Goal: Information Seeking & Learning: Learn about a topic

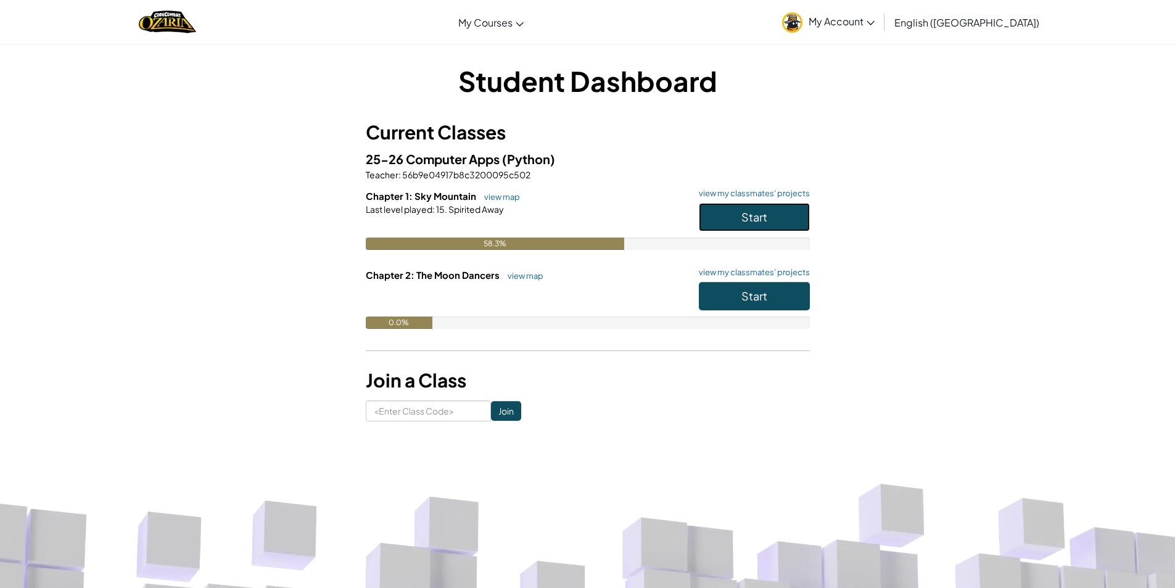
click at [743, 219] on span "Start" at bounding box center [755, 217] width 26 height 14
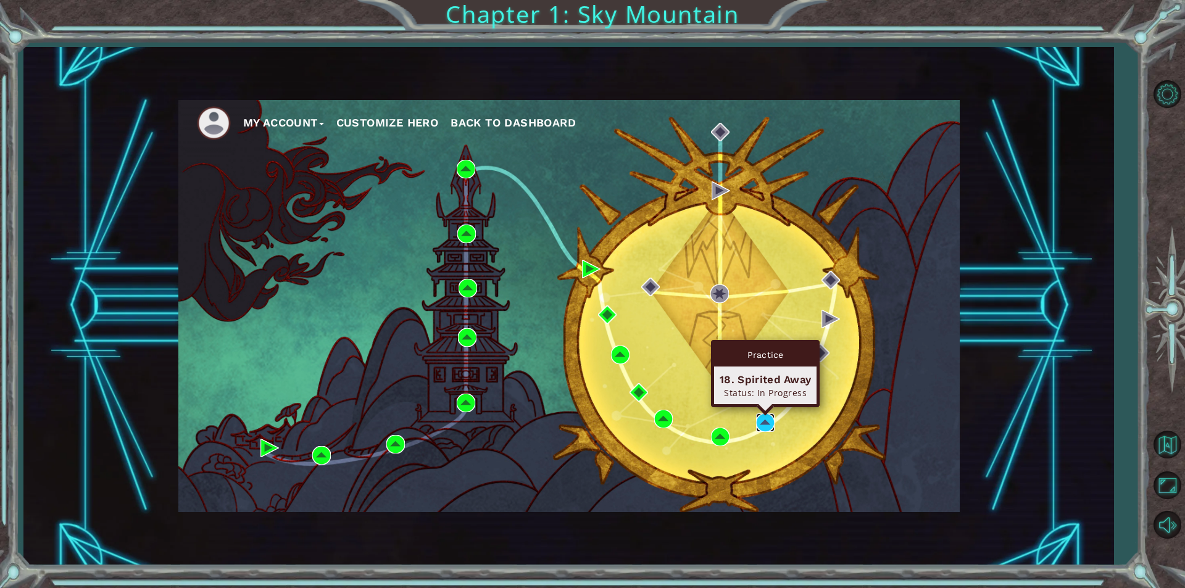
click at [756, 423] on img at bounding box center [765, 422] width 19 height 19
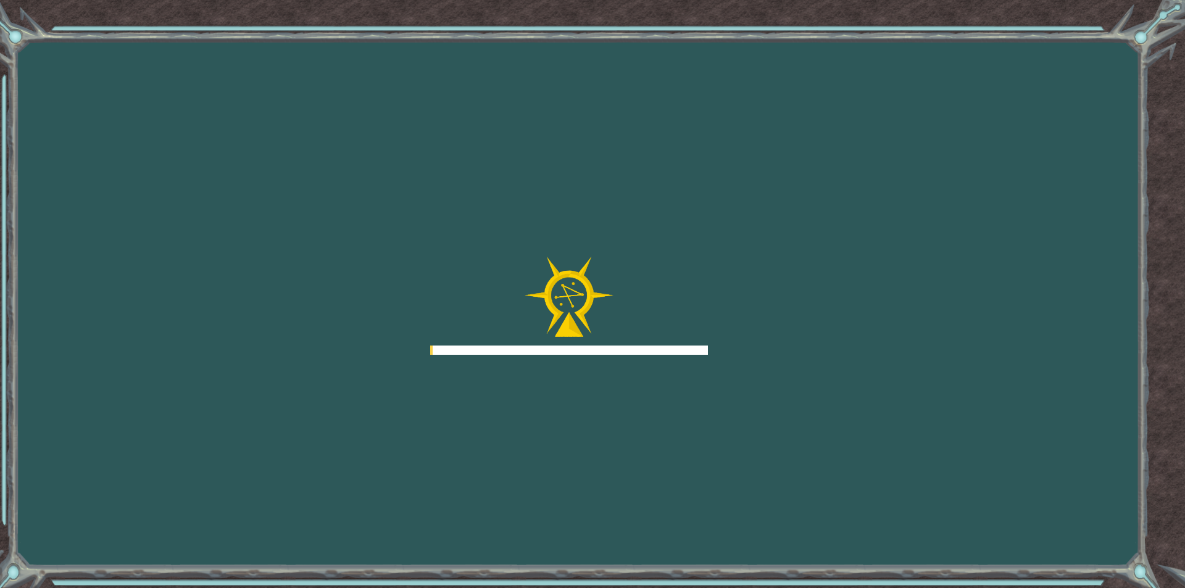
click at [758, 423] on div "Goals Error loading from server. Try refreshing the page. You'll need to join a…" at bounding box center [592, 294] width 1185 height 588
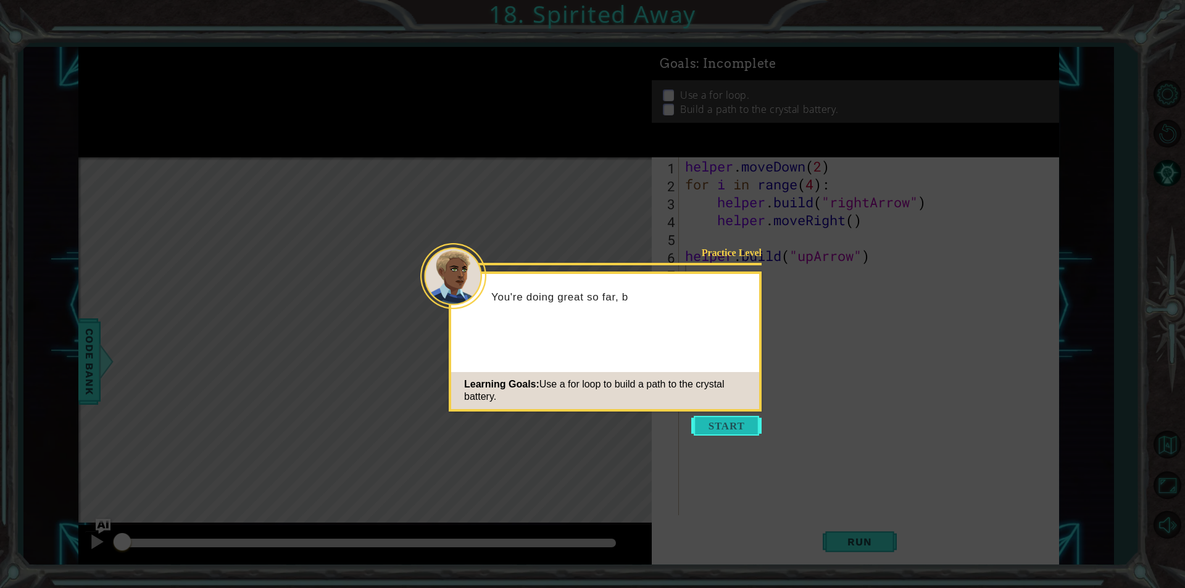
click at [711, 431] on button "Start" at bounding box center [726, 426] width 70 height 20
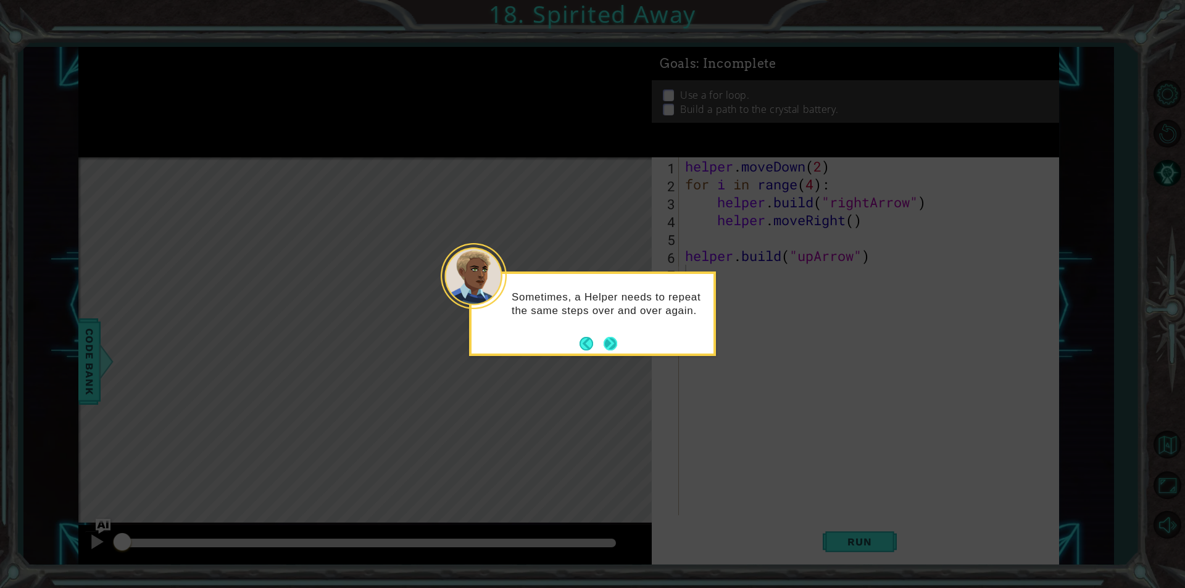
click at [612, 343] on button "Next" at bounding box center [610, 344] width 14 height 14
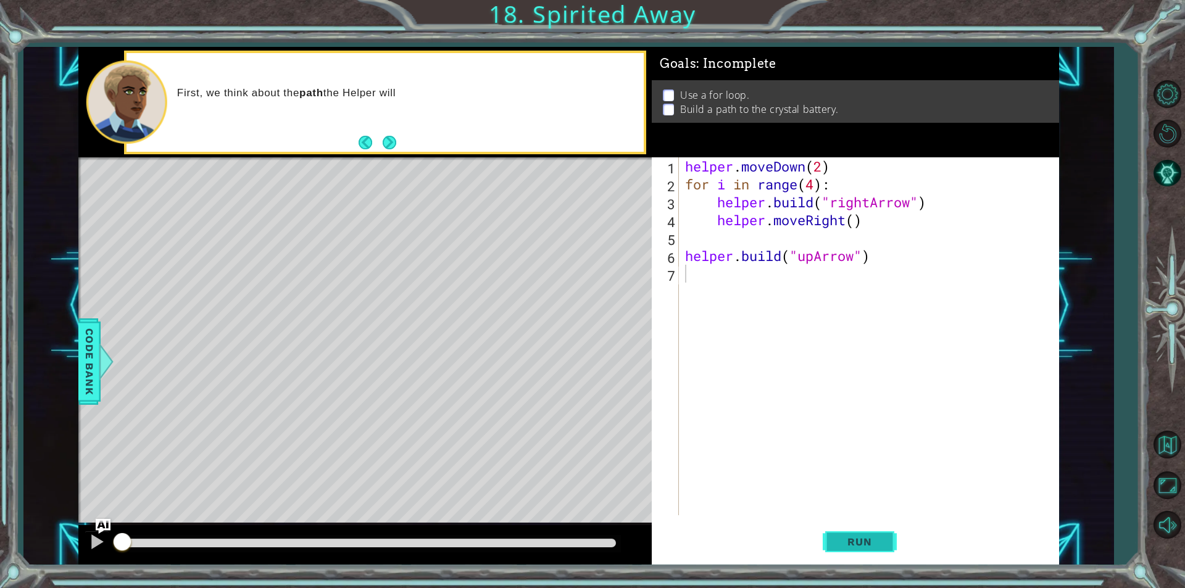
click at [858, 536] on span "Run" at bounding box center [859, 542] width 49 height 12
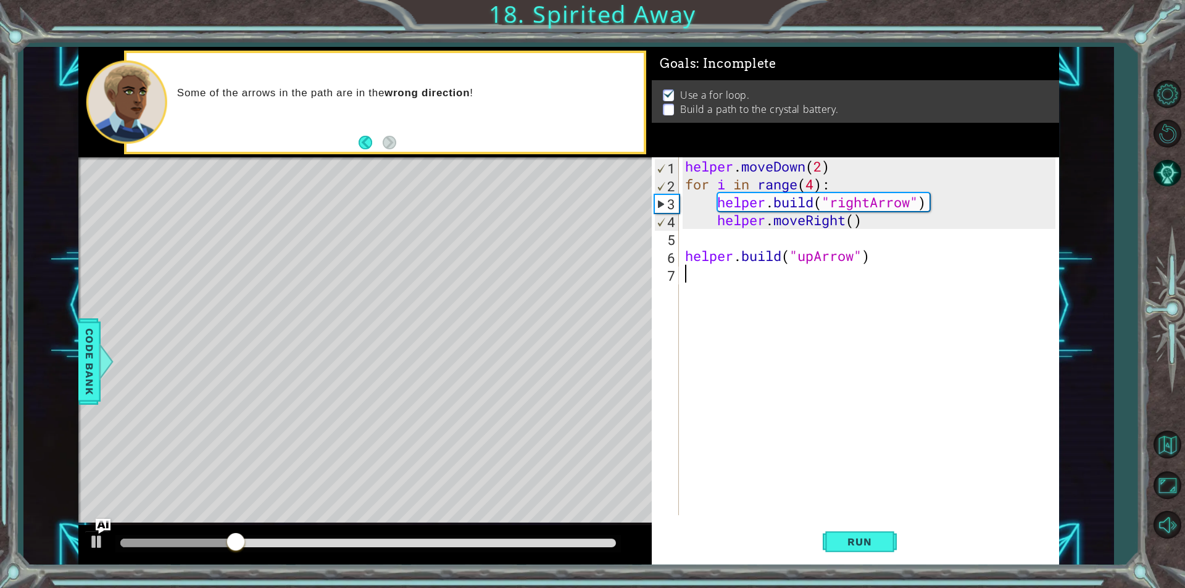
drag, startPoint x: 827, startPoint y: 494, endPoint x: 823, endPoint y: 483, distance: 11.9
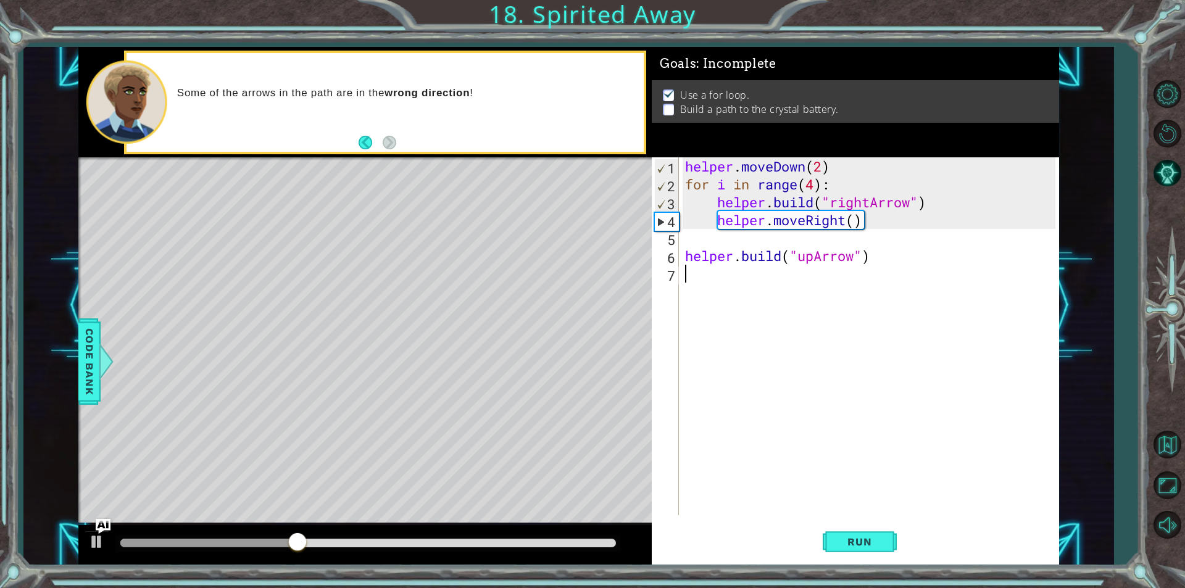
drag, startPoint x: 823, startPoint y: 483, endPoint x: 775, endPoint y: 468, distance: 50.3
click at [775, 468] on div "helper . moveDown ( 2 ) for i in range ( 4 ) : helper . build ( "rightArrow" ) …" at bounding box center [871, 354] width 379 height 394
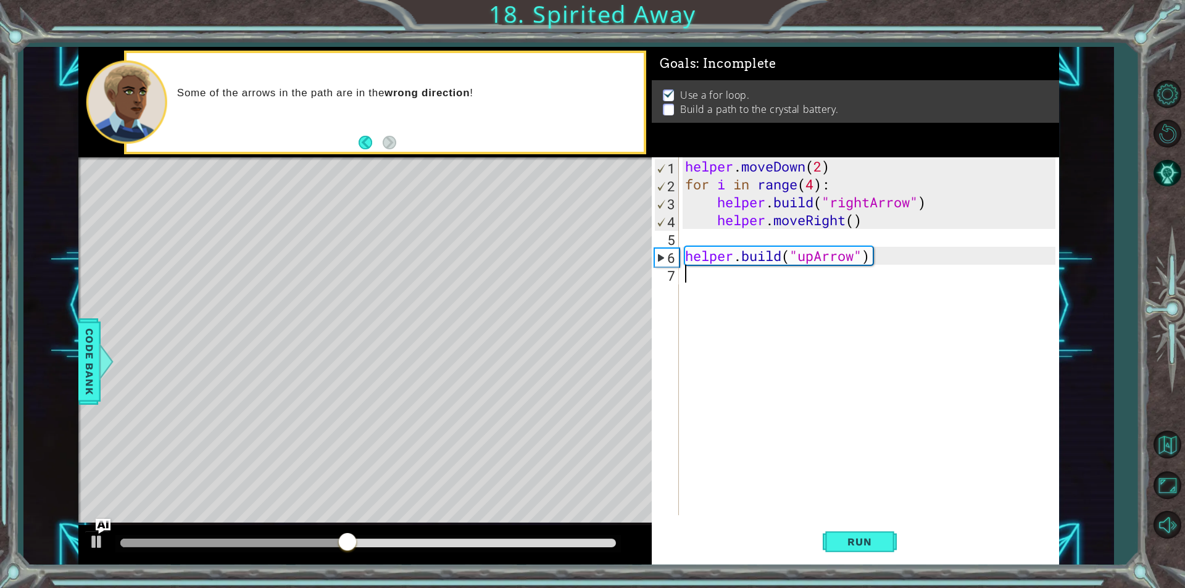
click at [689, 278] on div "helper . moveDown ( 2 ) for i in range ( 4 ) : helper . build ( "rightArrow" ) …" at bounding box center [871, 354] width 379 height 394
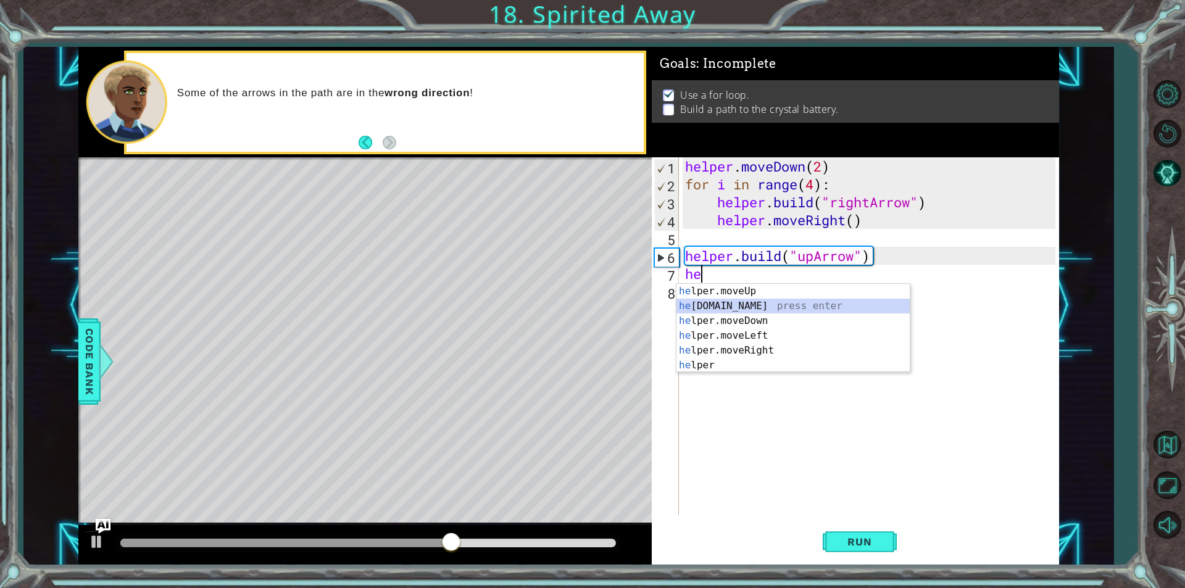
click at [758, 312] on div "he lper.moveUp press enter he [DOMAIN_NAME] press enter he lper.moveDown press …" at bounding box center [792, 343] width 233 height 118
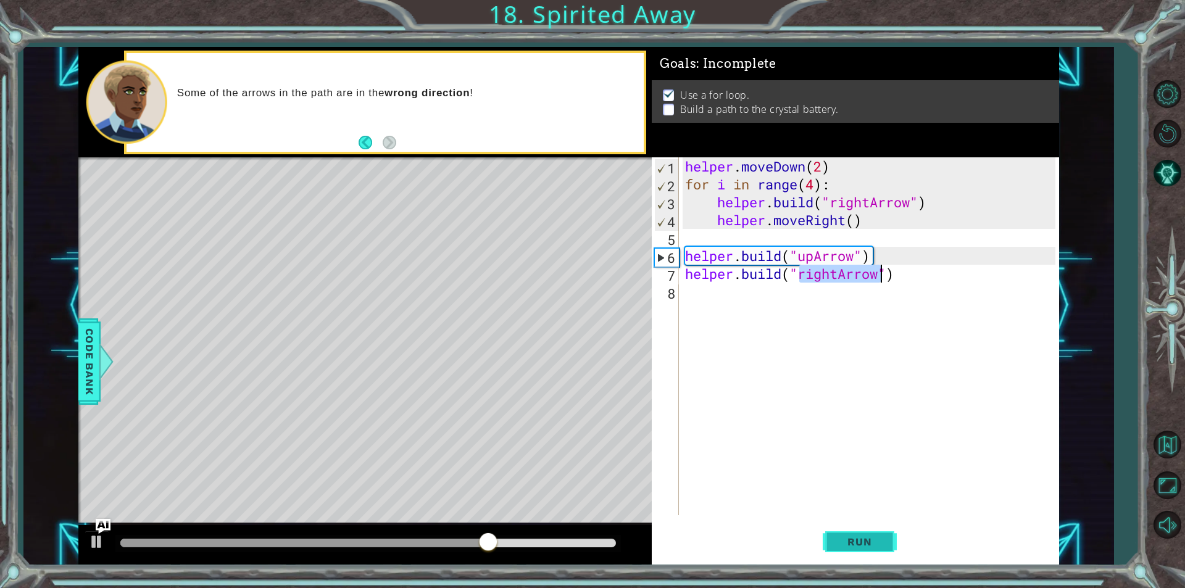
click at [855, 533] on button "Run" at bounding box center [859, 541] width 74 height 41
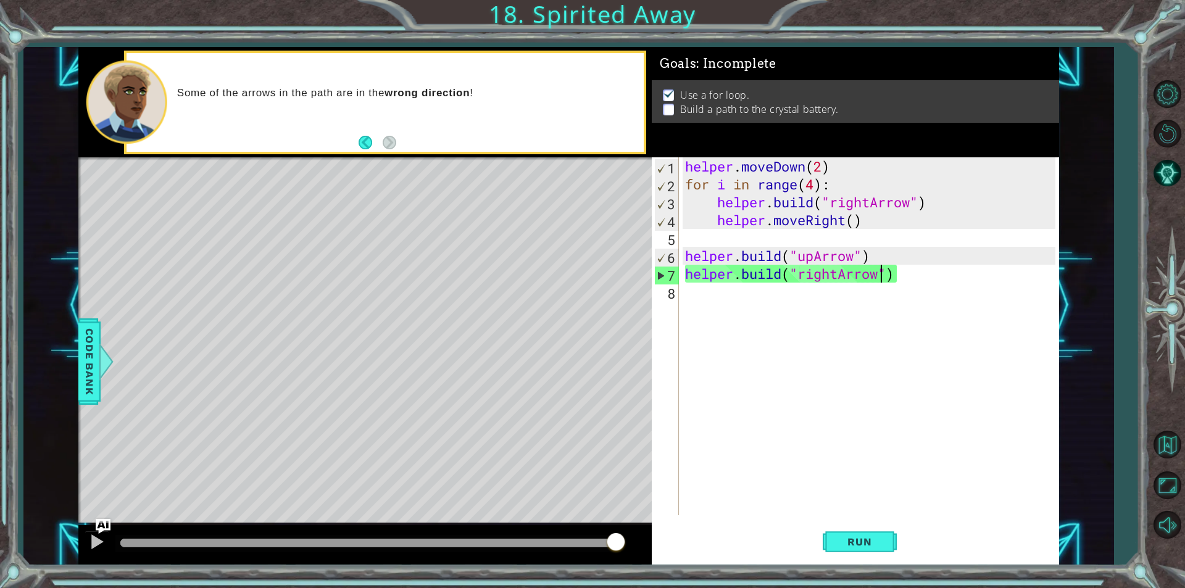
drag, startPoint x: 220, startPoint y: 545, endPoint x: 661, endPoint y: 555, distance: 441.9
click at [661, 555] on div "1 ההההההההההההההההההההההההההההההההההההההההההההההההההההההההההההההההההההההההההההה…" at bounding box center [568, 306] width 980 height 518
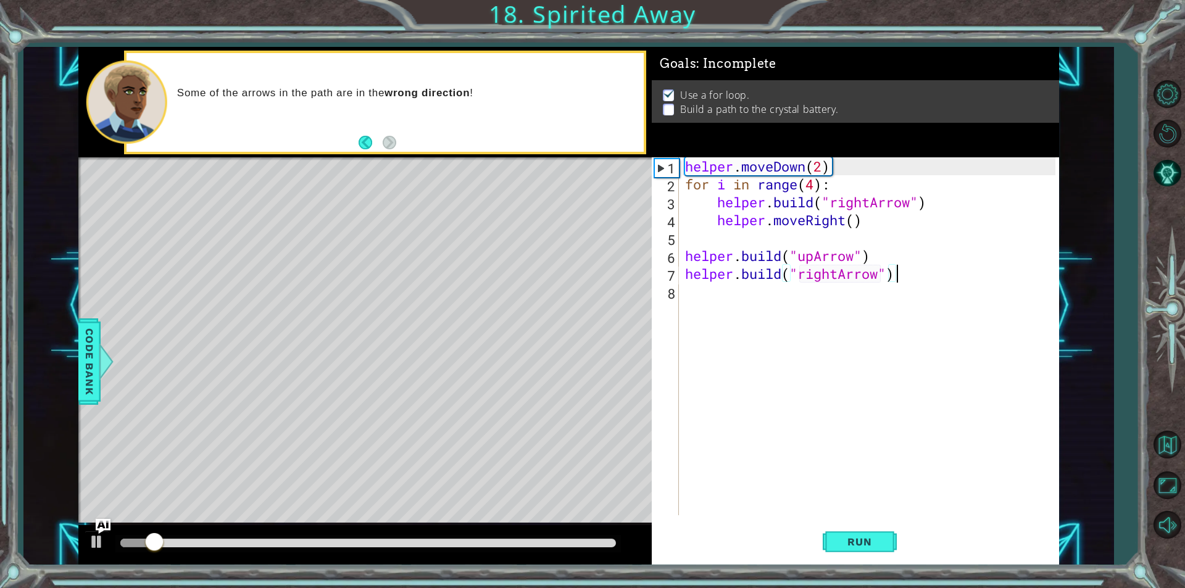
click at [904, 280] on div "helper . moveDown ( 2 ) for i in range ( 4 ) : helper . build ( "rightArrow" ) …" at bounding box center [871, 354] width 379 height 394
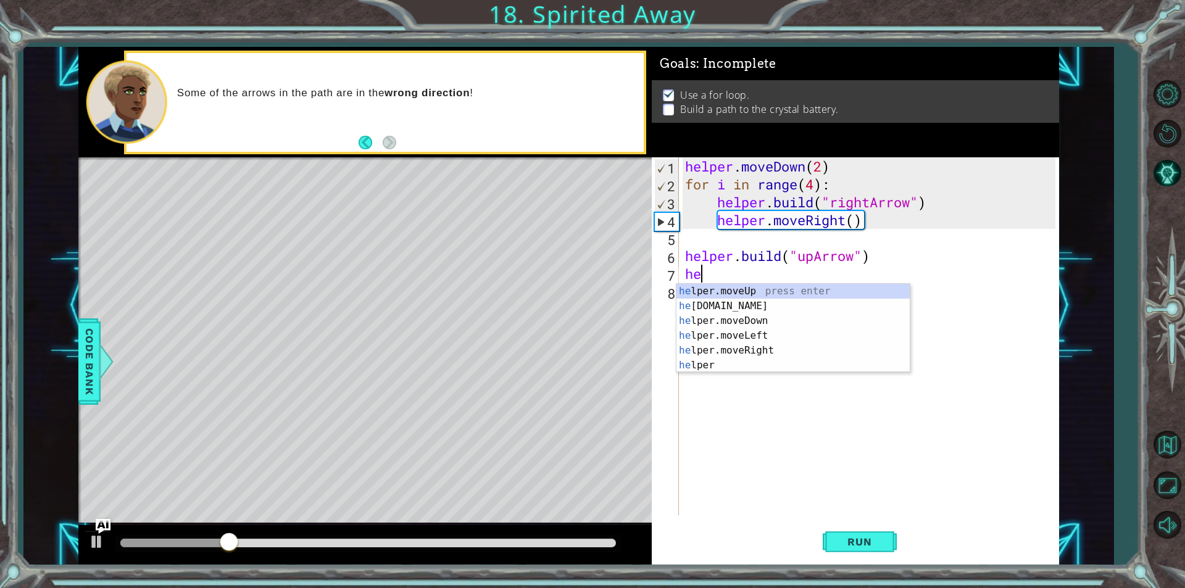
type textarea "h"
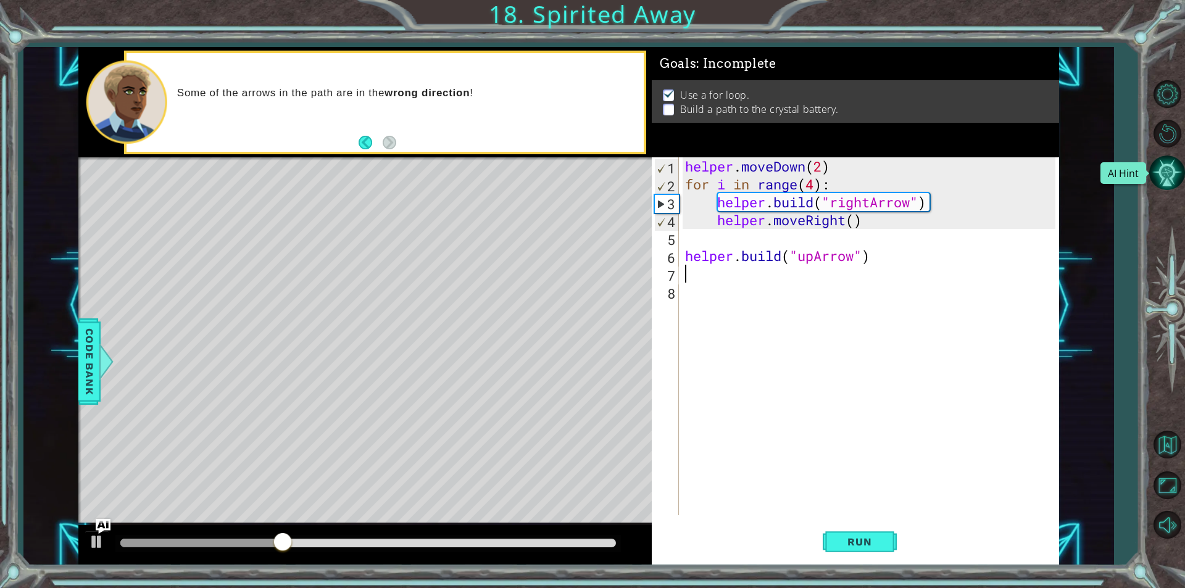
click at [1164, 167] on button "AI Hint" at bounding box center [1167, 173] width 36 height 36
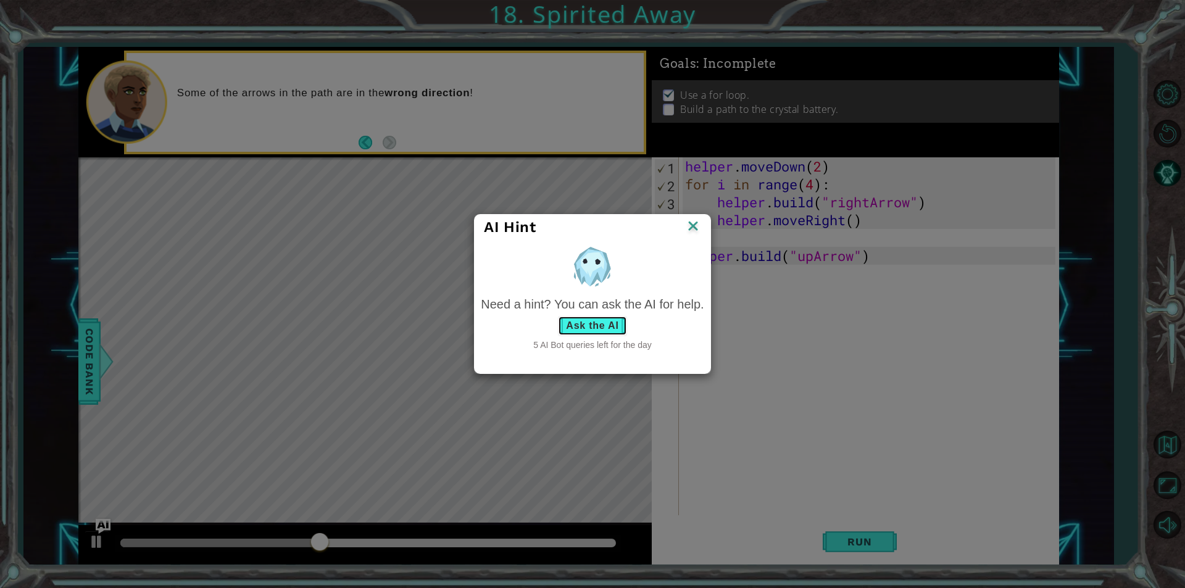
click at [584, 328] on button "Ask the AI" at bounding box center [592, 326] width 68 height 20
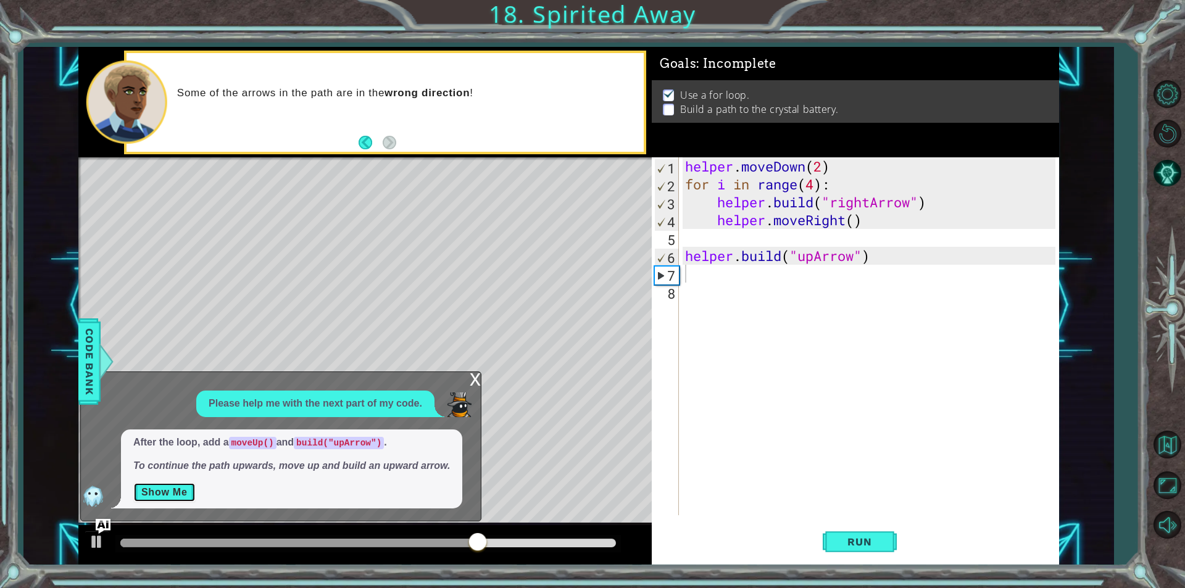
click at [163, 494] on button "Show Me" at bounding box center [164, 492] width 62 height 20
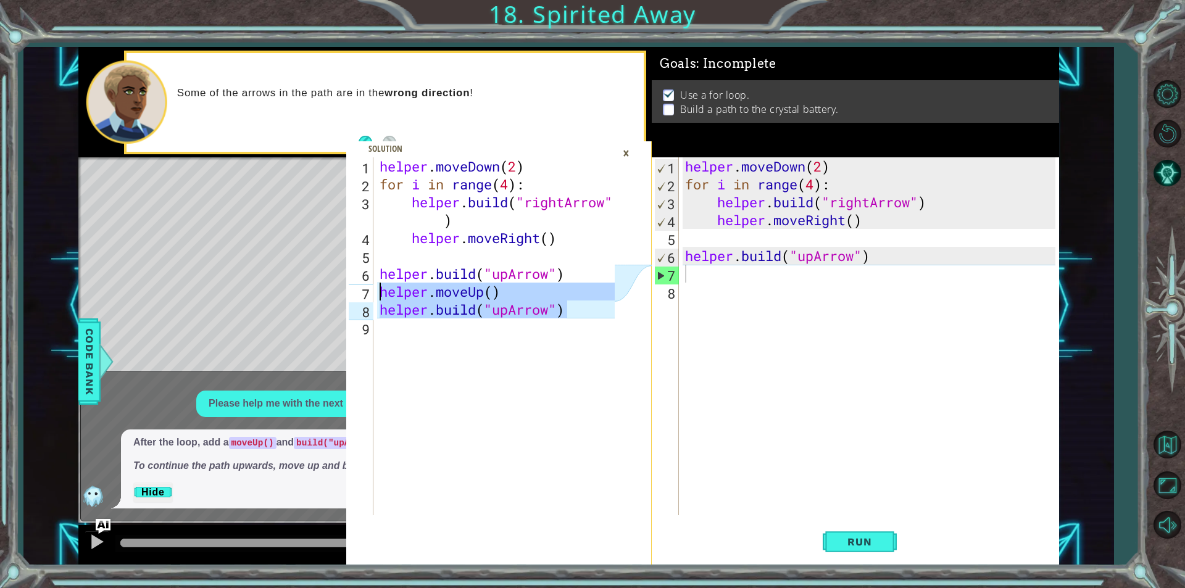
drag, startPoint x: 579, startPoint y: 310, endPoint x: 378, endPoint y: 298, distance: 202.1
click at [378, 298] on div "helper . moveDown ( 2 ) for i in range ( 4 ) : helper . build ( "rightArrow" ) …" at bounding box center [499, 354] width 244 height 394
type textarea "helper.moveUp() [DOMAIN_NAME]("upArrow")"
drag, startPoint x: 399, startPoint y: 291, endPoint x: 724, endPoint y: 277, distance: 325.4
drag, startPoint x: 726, startPoint y: 282, endPoint x: 705, endPoint y: 280, distance: 21.1
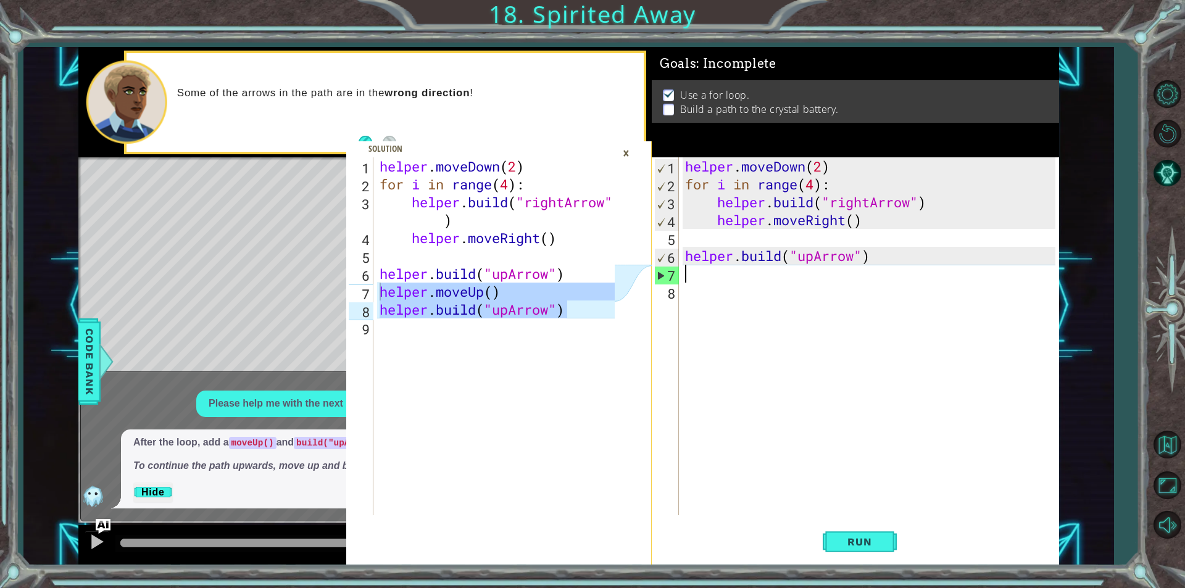
paste textarea "[DOMAIN_NAME]("upArrow")"
type textarea "[DOMAIN_NAME]("upArrow")"
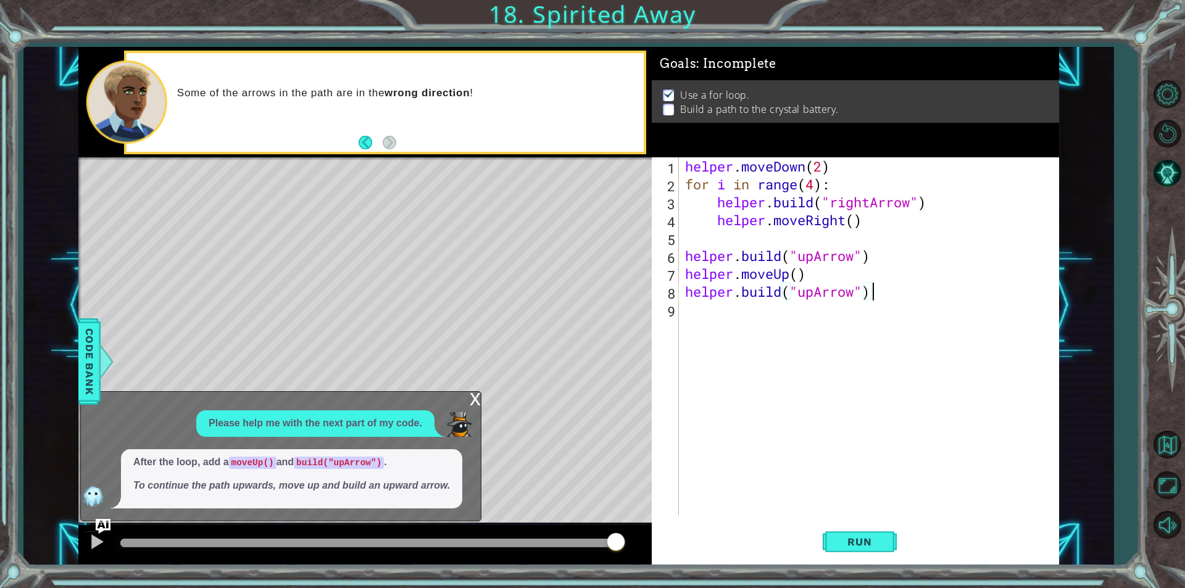
click at [471, 402] on div "x" at bounding box center [475, 398] width 11 height 12
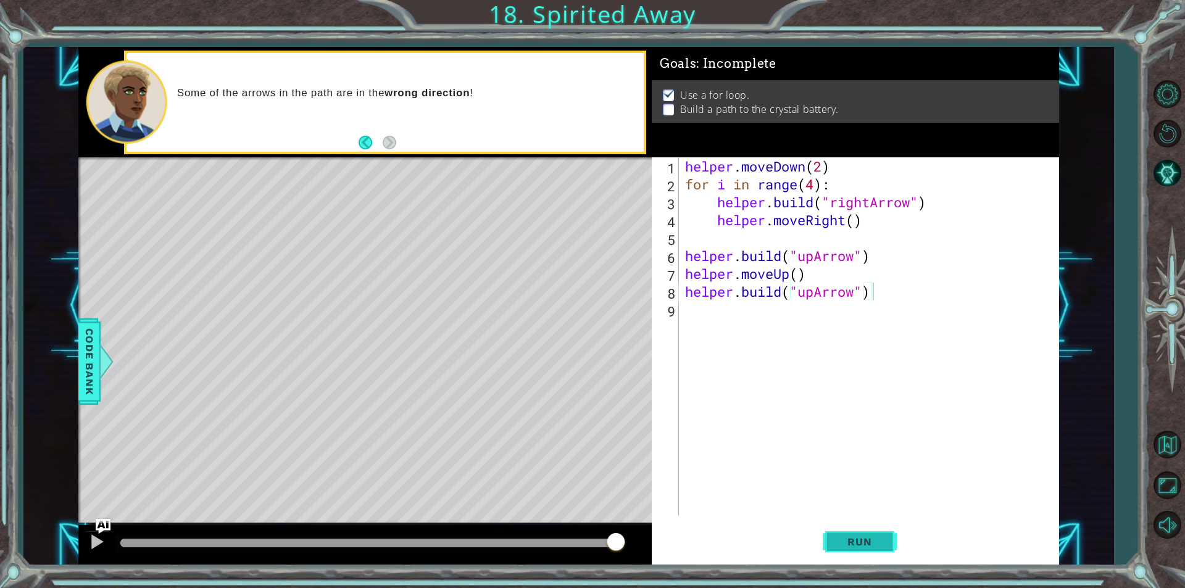
click at [863, 539] on span "Run" at bounding box center [859, 542] width 49 height 12
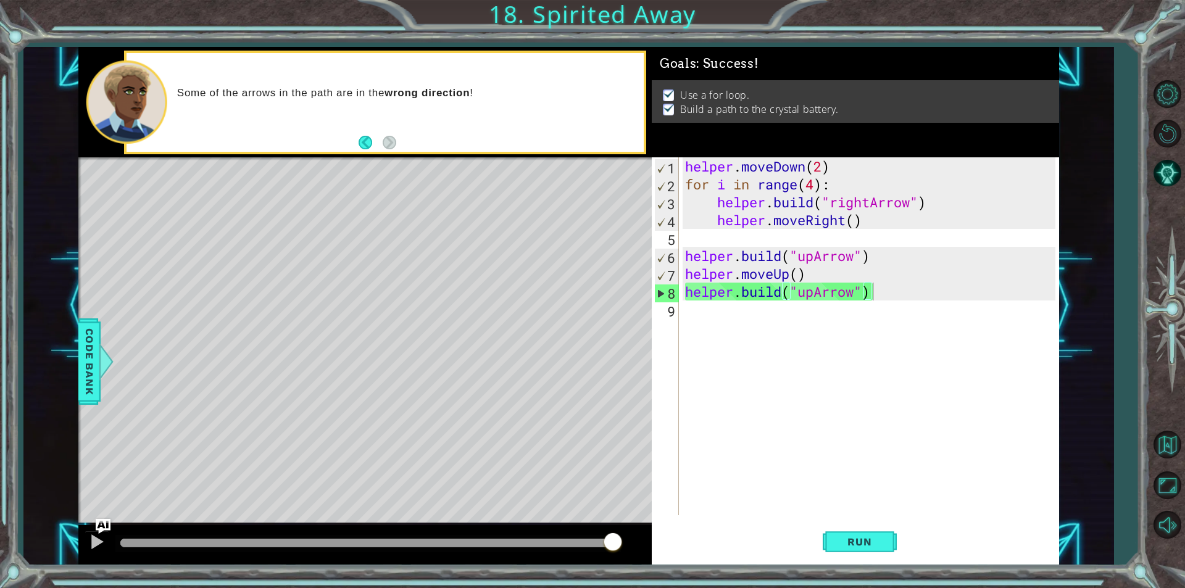
drag, startPoint x: 444, startPoint y: 545, endPoint x: 631, endPoint y: 581, distance: 189.7
click at [629, 581] on div "helper.moveUp() [DOMAIN_NAME]("upArrow") 1 2 3 4 5 6 7 8 9 helper . moveDown ( …" at bounding box center [592, 294] width 1185 height 588
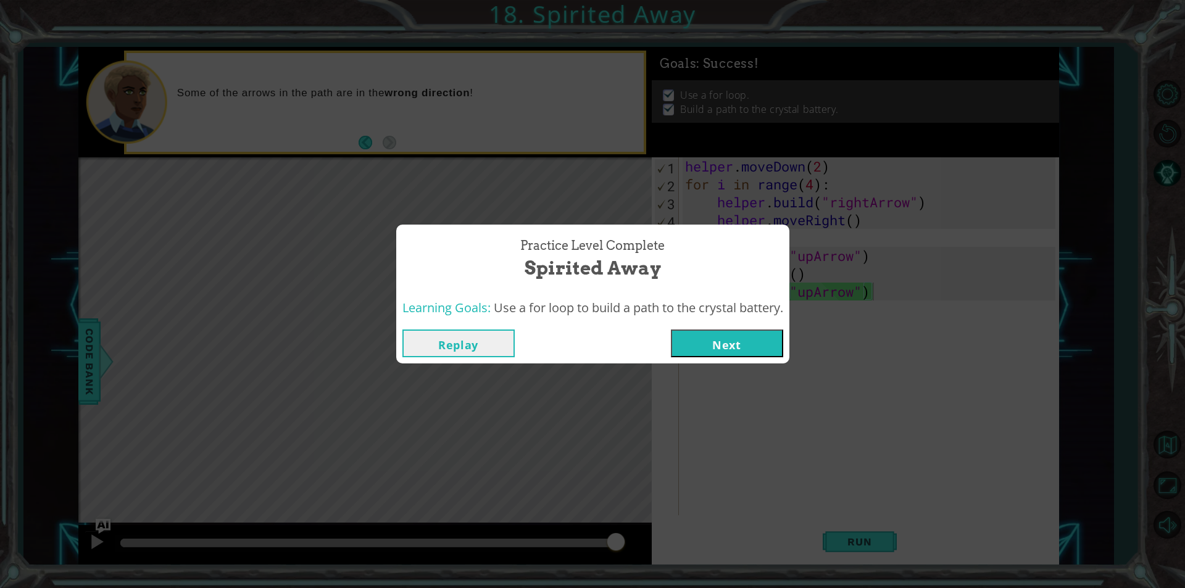
click at [735, 354] on button "Next" at bounding box center [727, 343] width 112 height 28
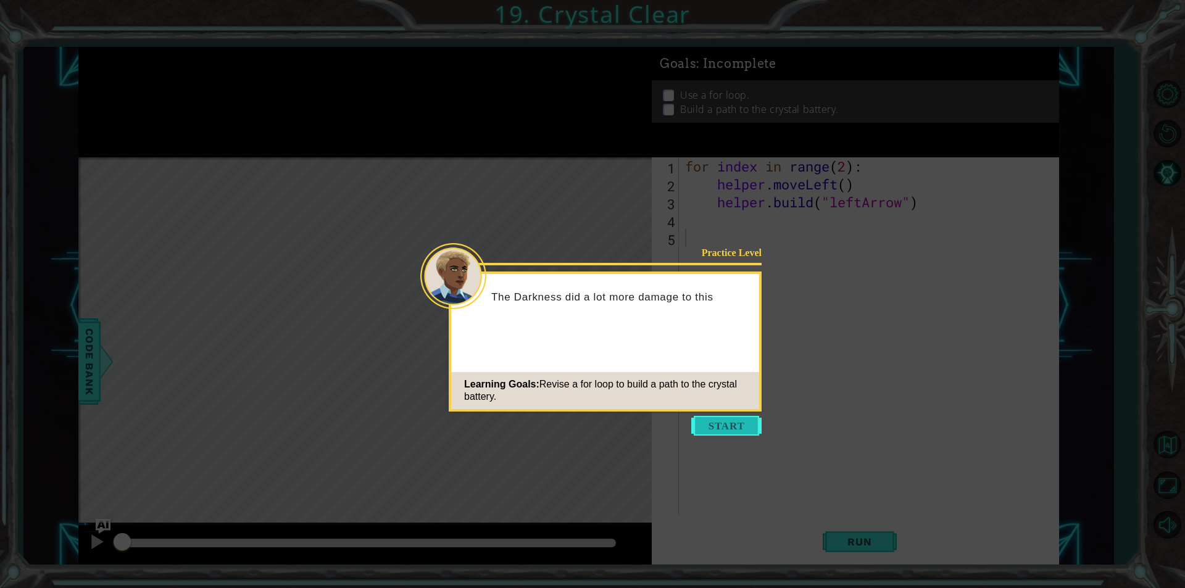
click at [731, 419] on button "Start" at bounding box center [726, 426] width 70 height 20
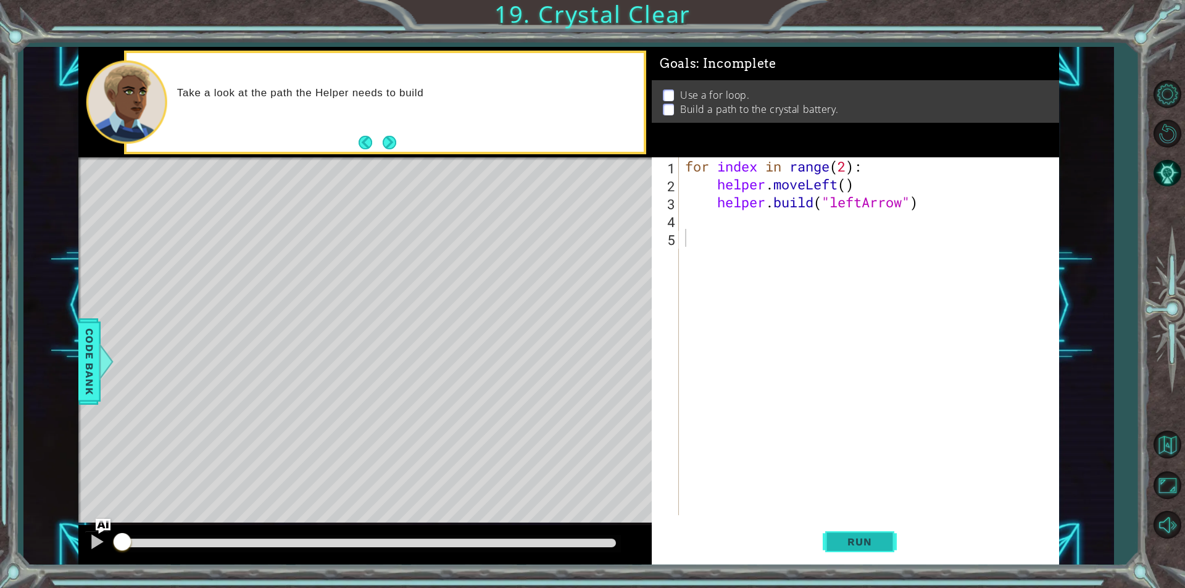
click at [859, 549] on button "Run" at bounding box center [859, 541] width 74 height 41
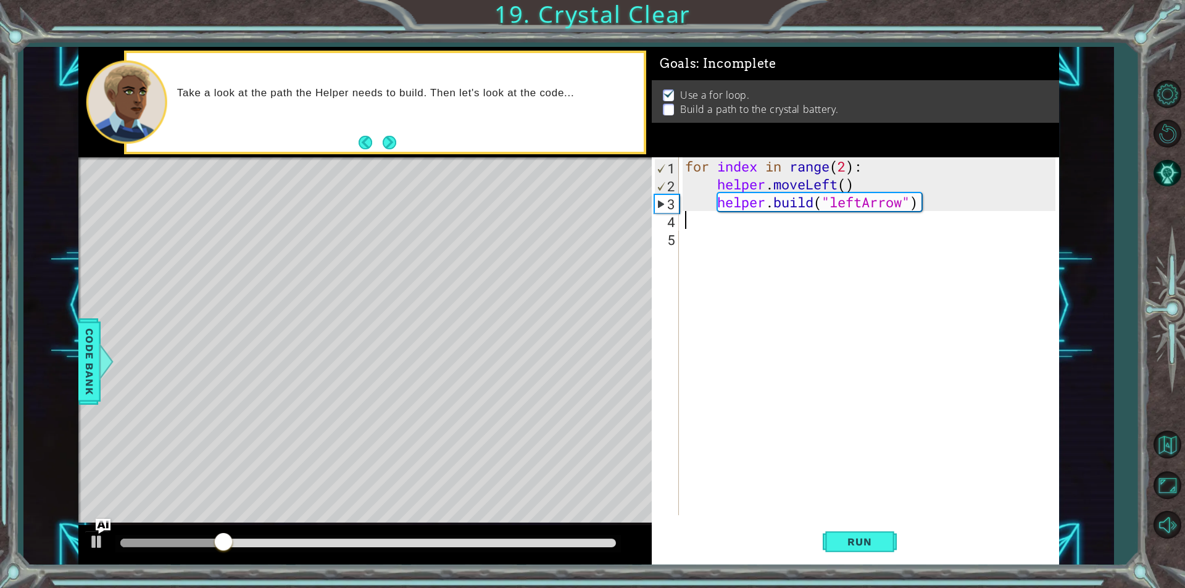
click at [690, 227] on div "for index in range ( 2 ) : helper . moveLeft ( ) helper . build ( "leftArrow" )" at bounding box center [871, 354] width 379 height 394
click at [847, 163] on div "for index in range ( 2 ) : helper . moveLeft ( ) helper . build ( "leftArrow" )" at bounding box center [871, 354] width 379 height 394
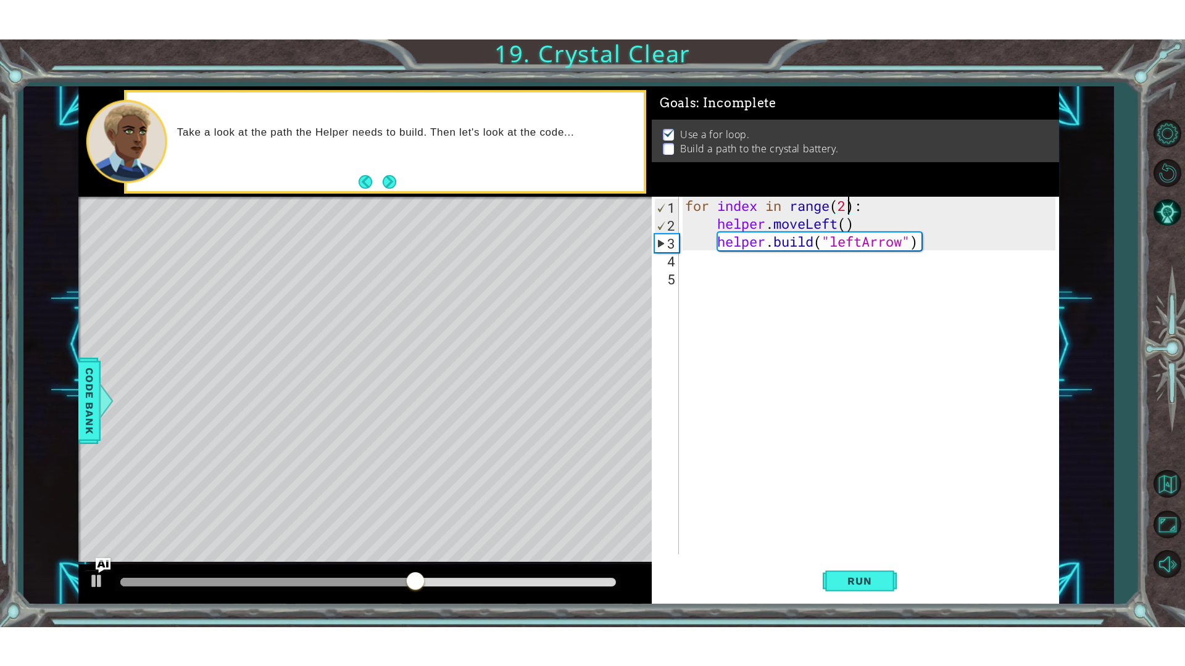
scroll to position [0, 7]
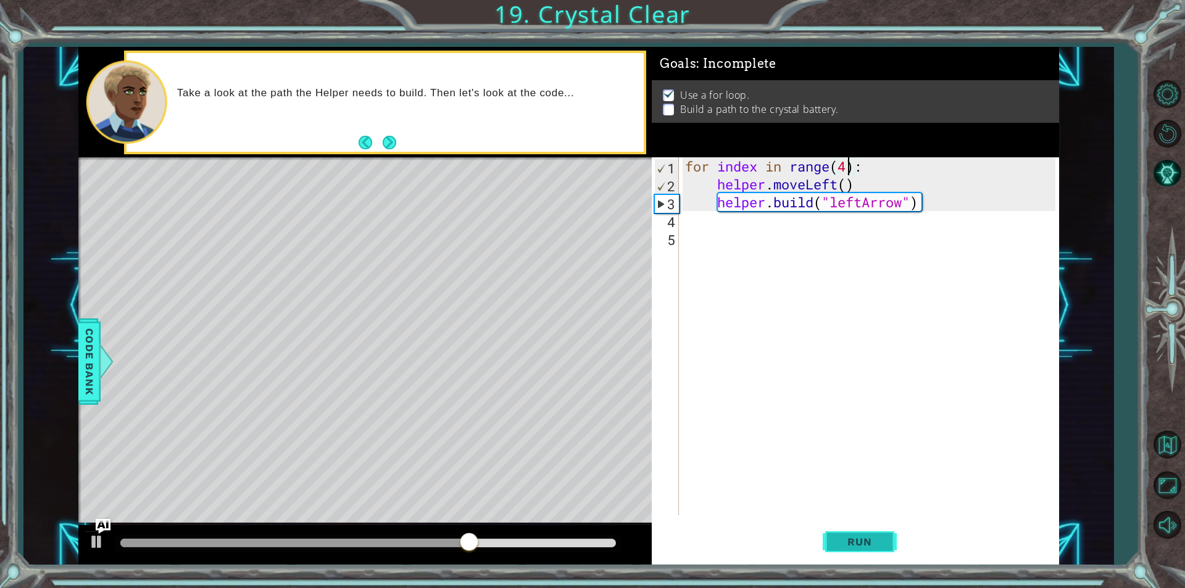
type textarea "for index in range(4):"
click at [852, 537] on span "Run" at bounding box center [859, 542] width 49 height 12
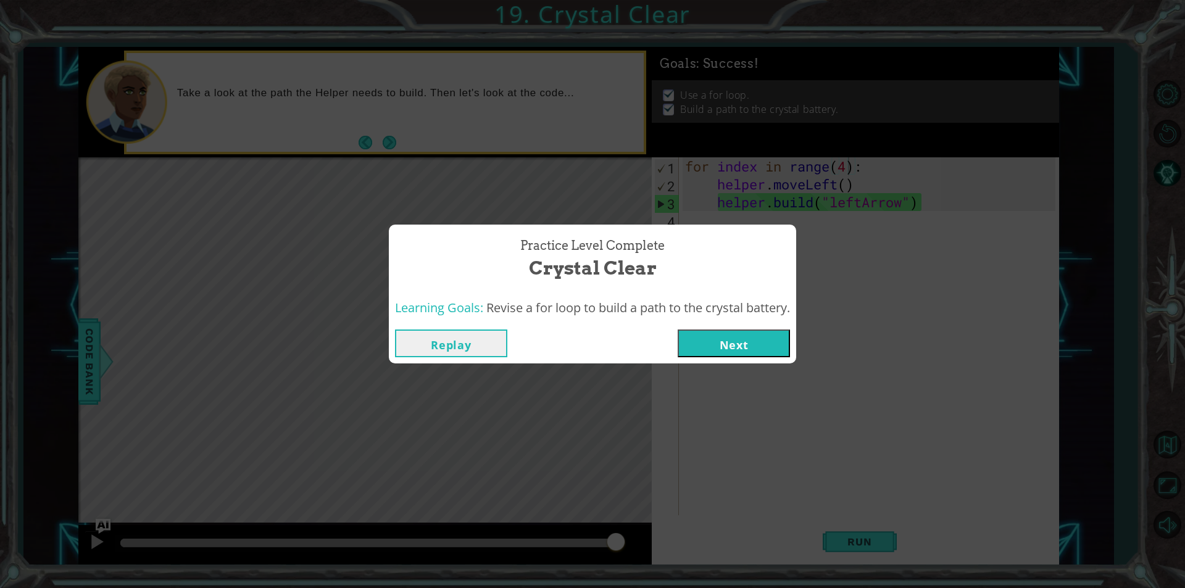
click at [708, 349] on button "Next" at bounding box center [733, 343] width 112 height 28
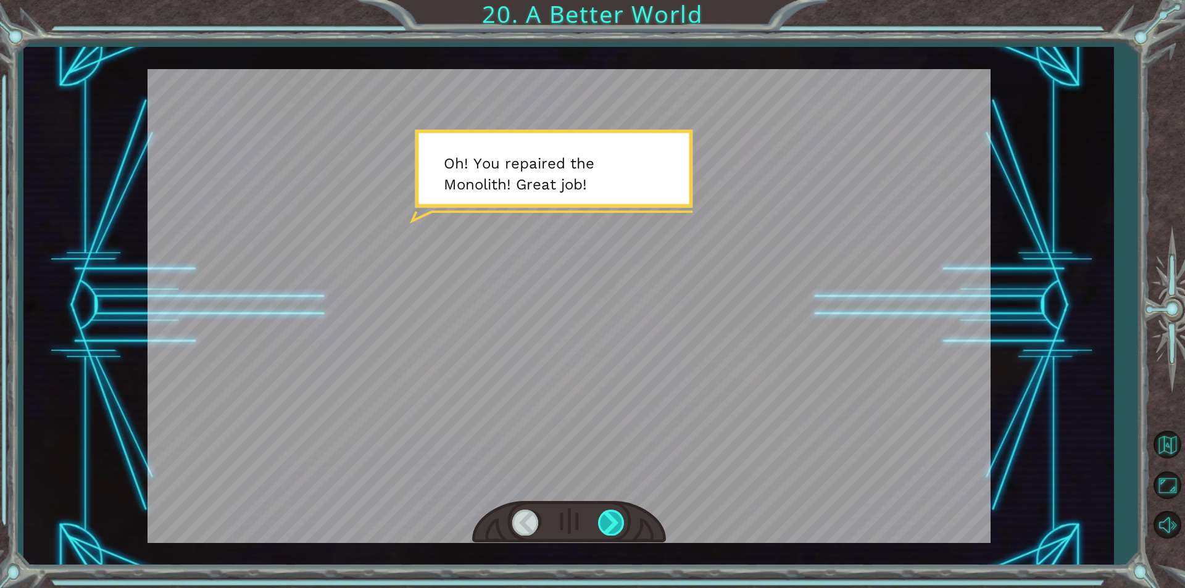
click at [605, 528] on div at bounding box center [612, 522] width 28 height 25
click at [603, 520] on div at bounding box center [612, 522] width 28 height 25
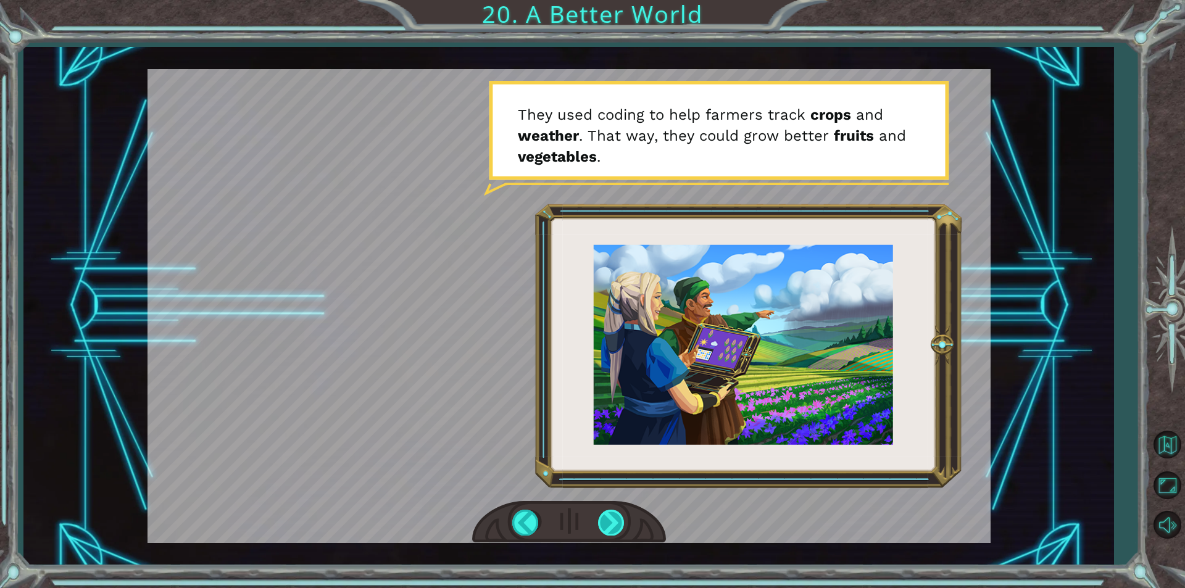
click at [621, 529] on div at bounding box center [612, 522] width 28 height 25
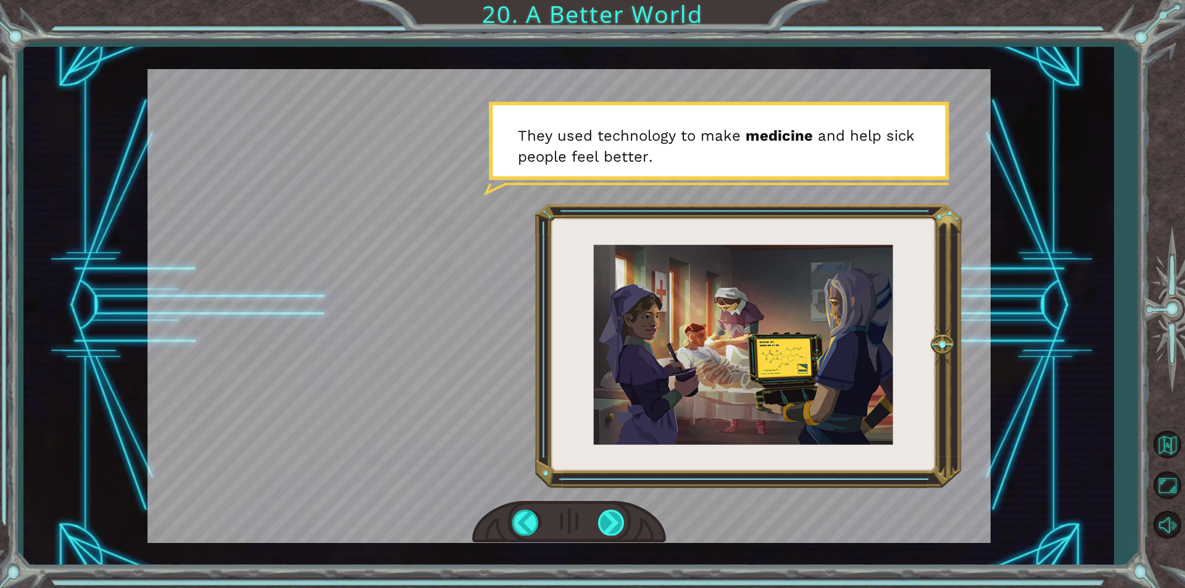
click at [612, 516] on div at bounding box center [612, 522] width 28 height 25
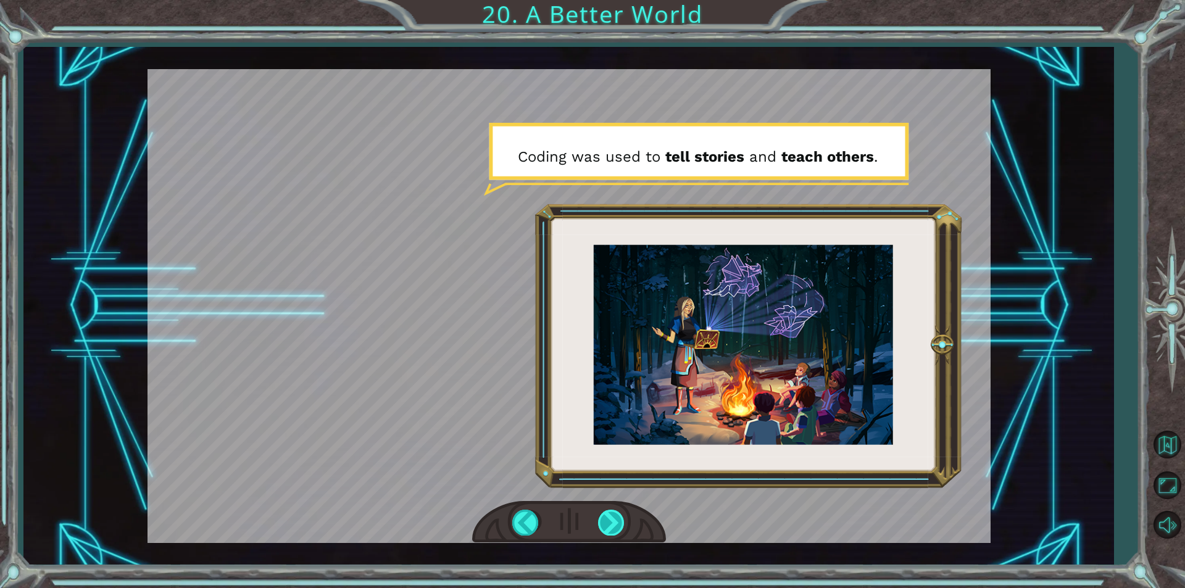
click at [619, 513] on div at bounding box center [612, 522] width 28 height 25
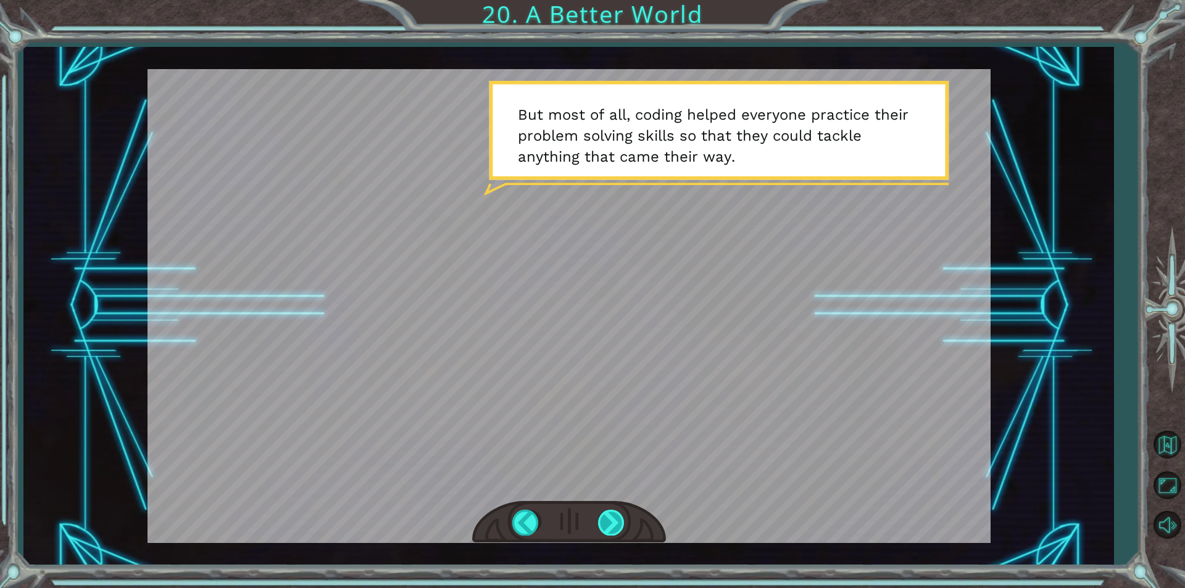
click at [601, 523] on div at bounding box center [612, 522] width 28 height 25
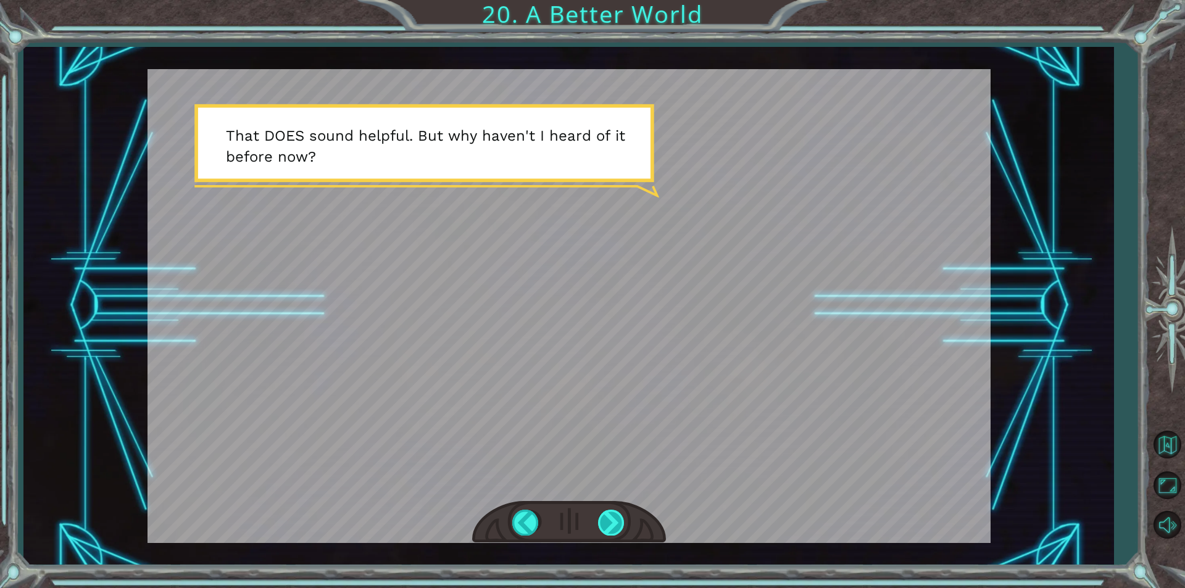
click at [610, 525] on div at bounding box center [612, 522] width 28 height 25
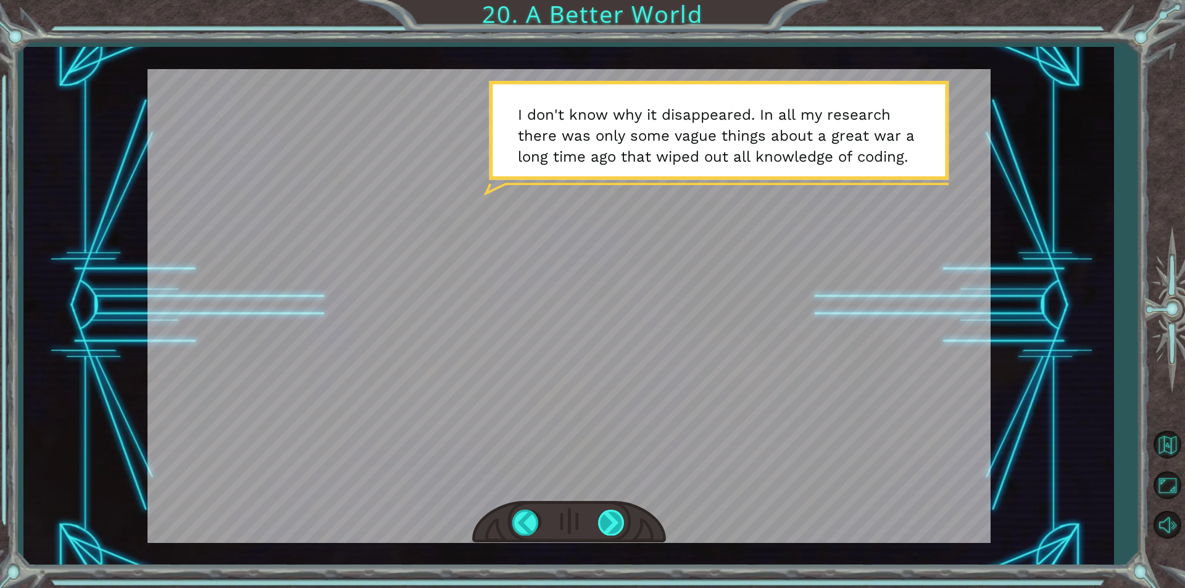
click at [610, 525] on div at bounding box center [612, 522] width 28 height 25
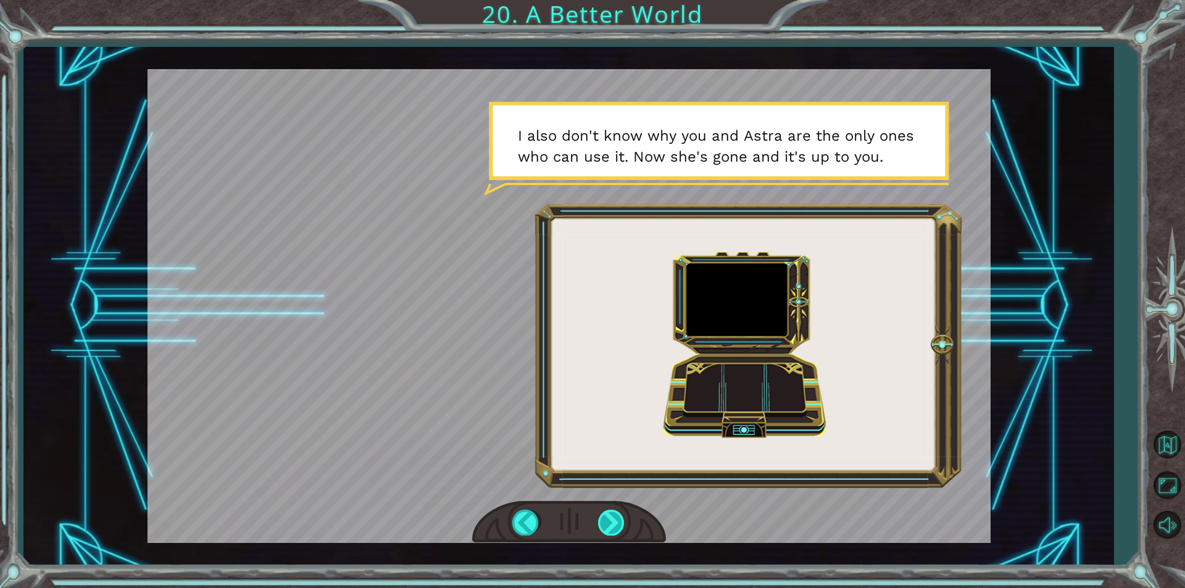
click at [609, 526] on div at bounding box center [612, 522] width 28 height 25
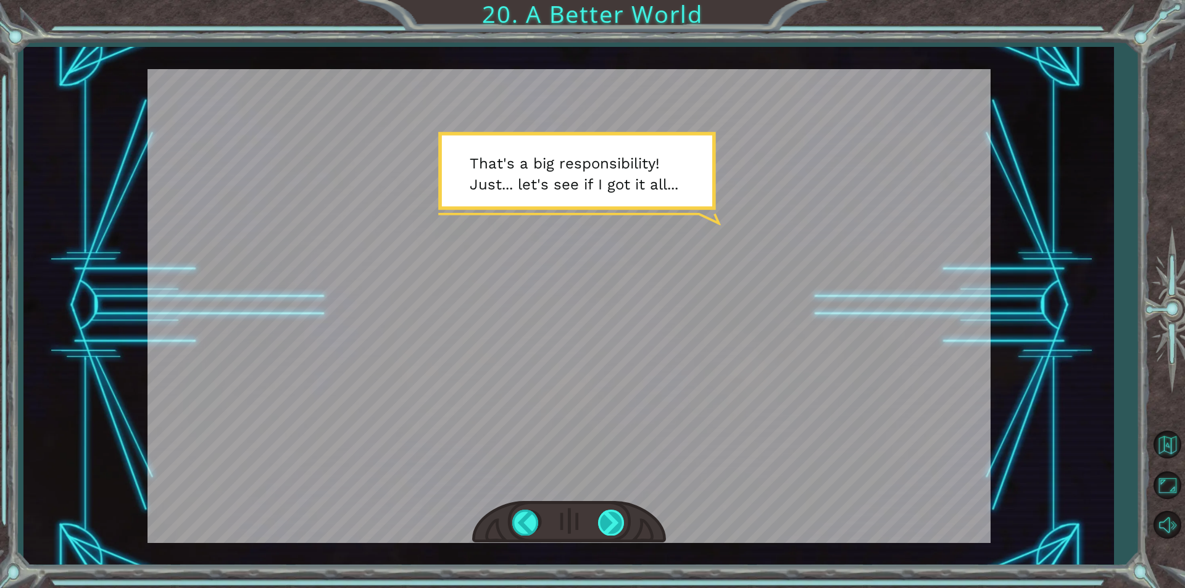
click at [609, 526] on div at bounding box center [612, 522] width 28 height 25
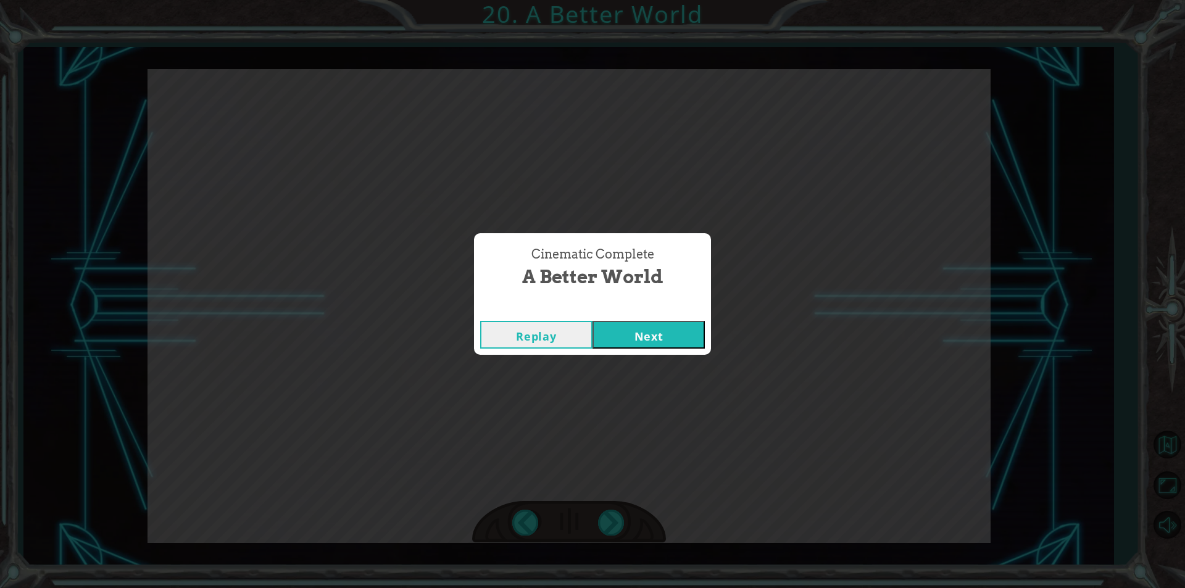
click at [640, 336] on button "Next" at bounding box center [648, 335] width 112 height 28
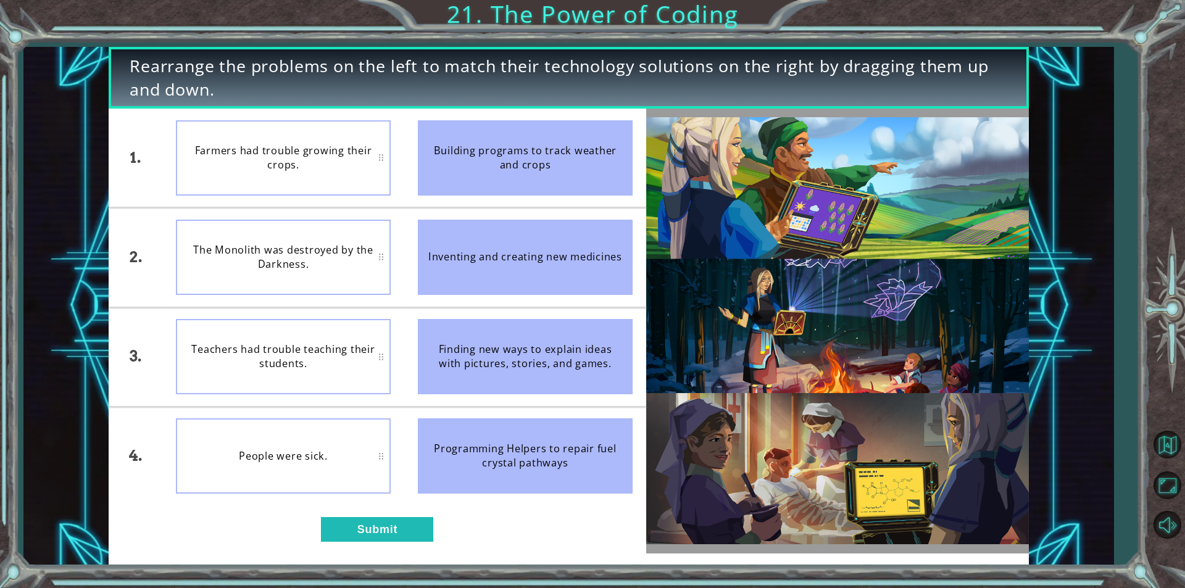
click at [388, 512] on div "1. 2. 3. 4. Farmers had trouble growing their crops. The Monolith was destroyed…" at bounding box center [377, 331] width 537 height 444
click at [384, 523] on button "Submit" at bounding box center [377, 529] width 112 height 25
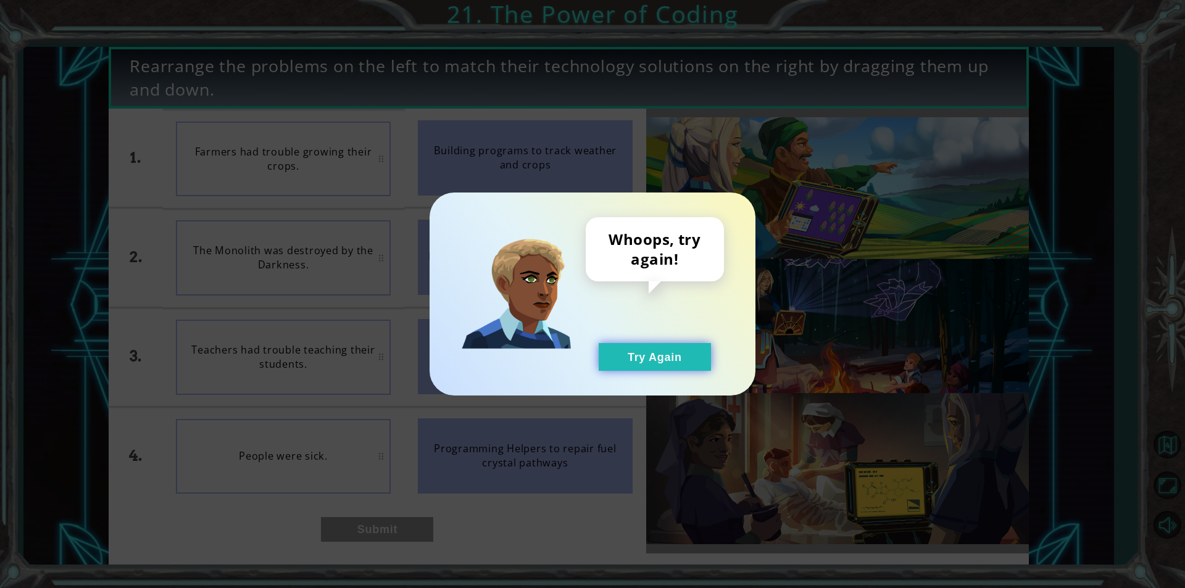
click at [652, 355] on button "Try Again" at bounding box center [654, 357] width 112 height 28
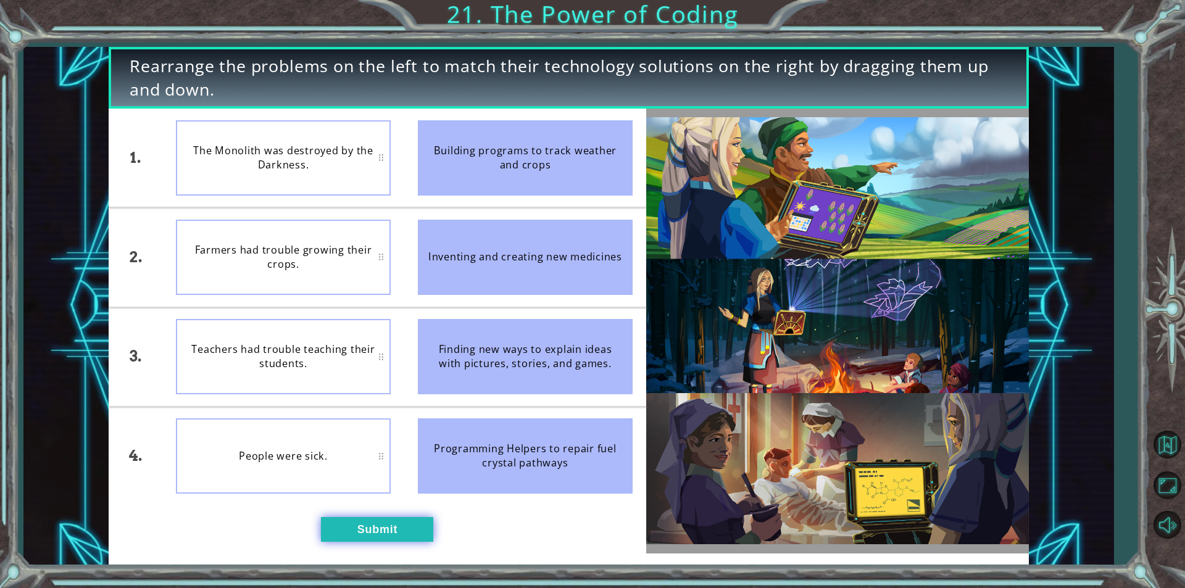
click at [378, 538] on button "Submit" at bounding box center [377, 529] width 112 height 25
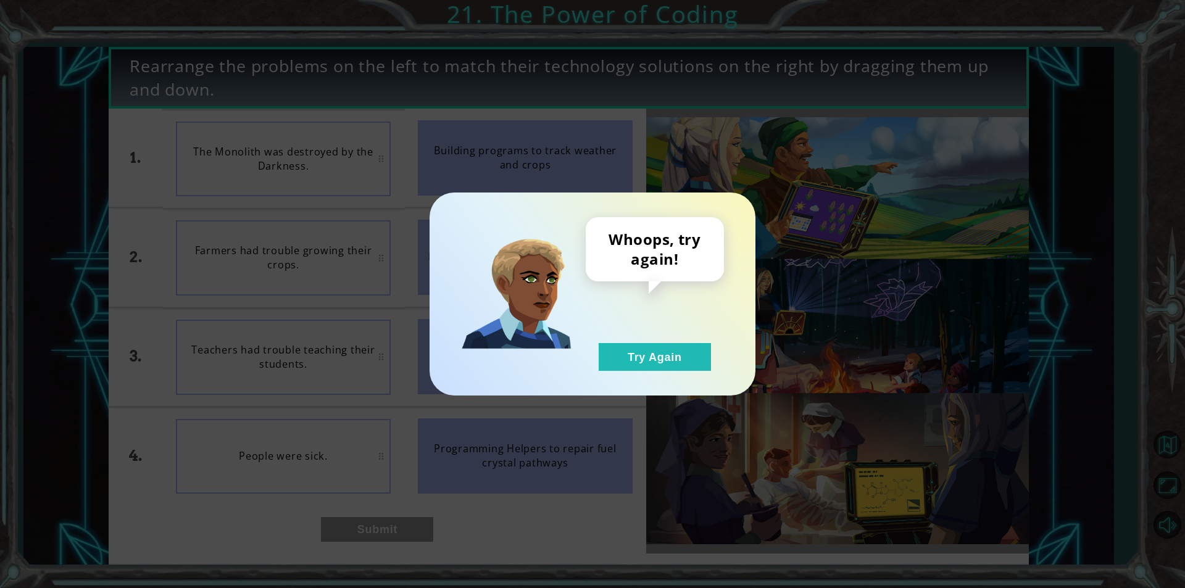
drag, startPoint x: 661, startPoint y: 346, endPoint x: 673, endPoint y: 342, distance: 12.9
click at [666, 349] on button "Try Again" at bounding box center [654, 357] width 112 height 28
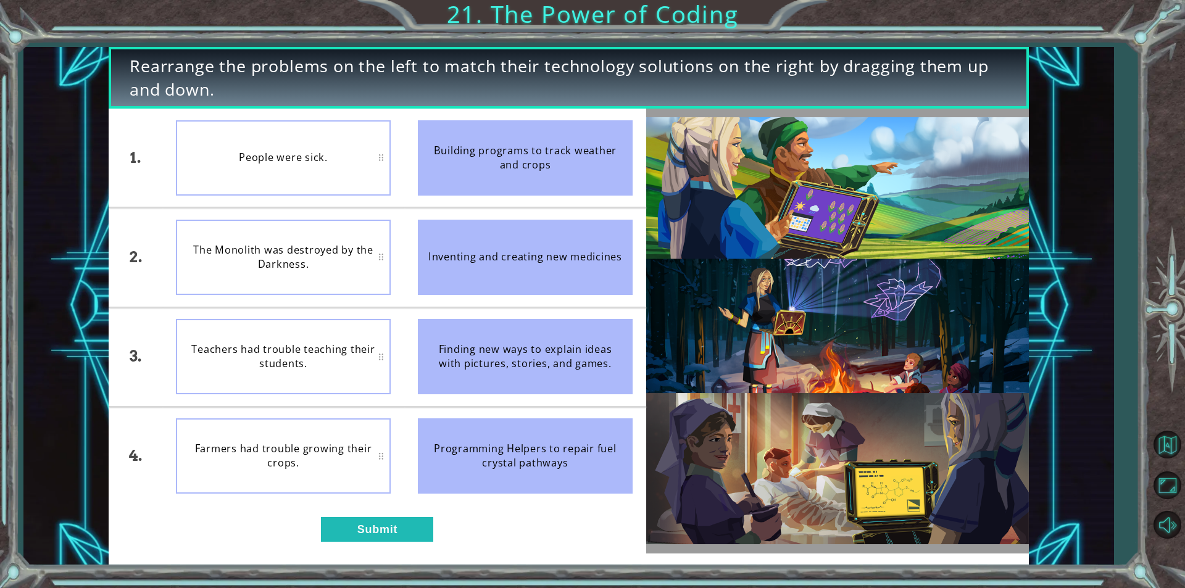
click at [377, 362] on div "Teachers had trouble teaching their students." at bounding box center [283, 356] width 215 height 75
click at [1175, 484] on button "Maximize Browser" at bounding box center [1167, 486] width 36 height 36
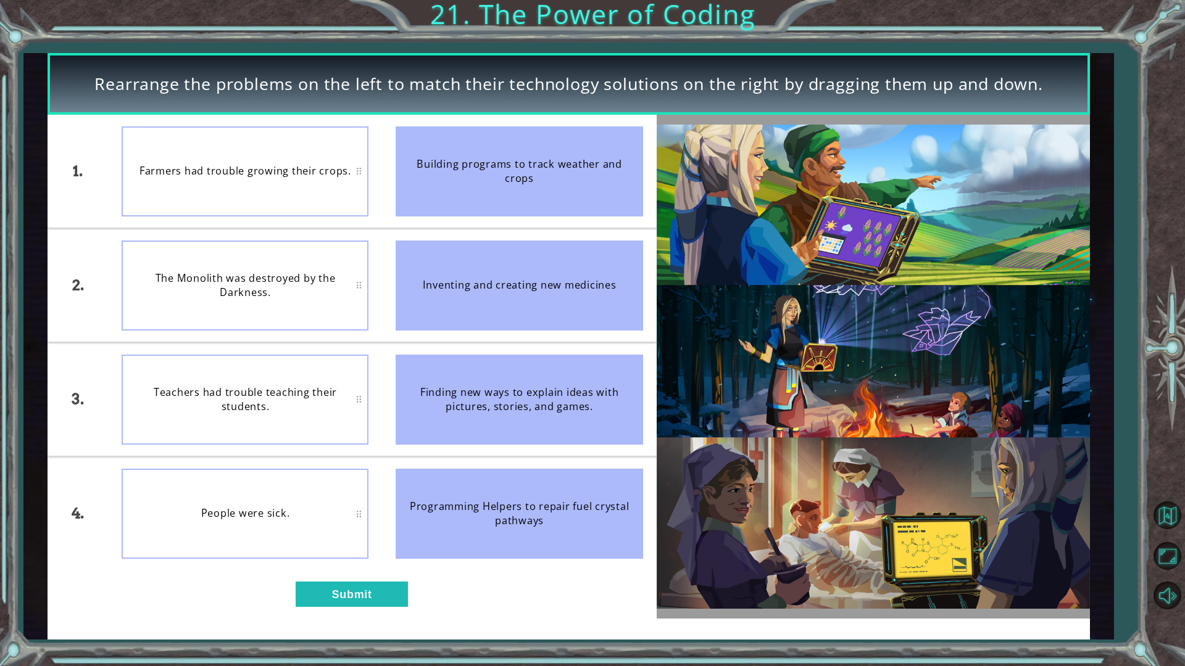
drag, startPoint x: 447, startPoint y: 275, endPoint x: 370, endPoint y: 286, distance: 78.0
click at [376, 287] on div "1. 2. 3. 4. Farmers had trouble growing their crops. The Monolith was destroyed…" at bounding box center [352, 342] width 609 height 455
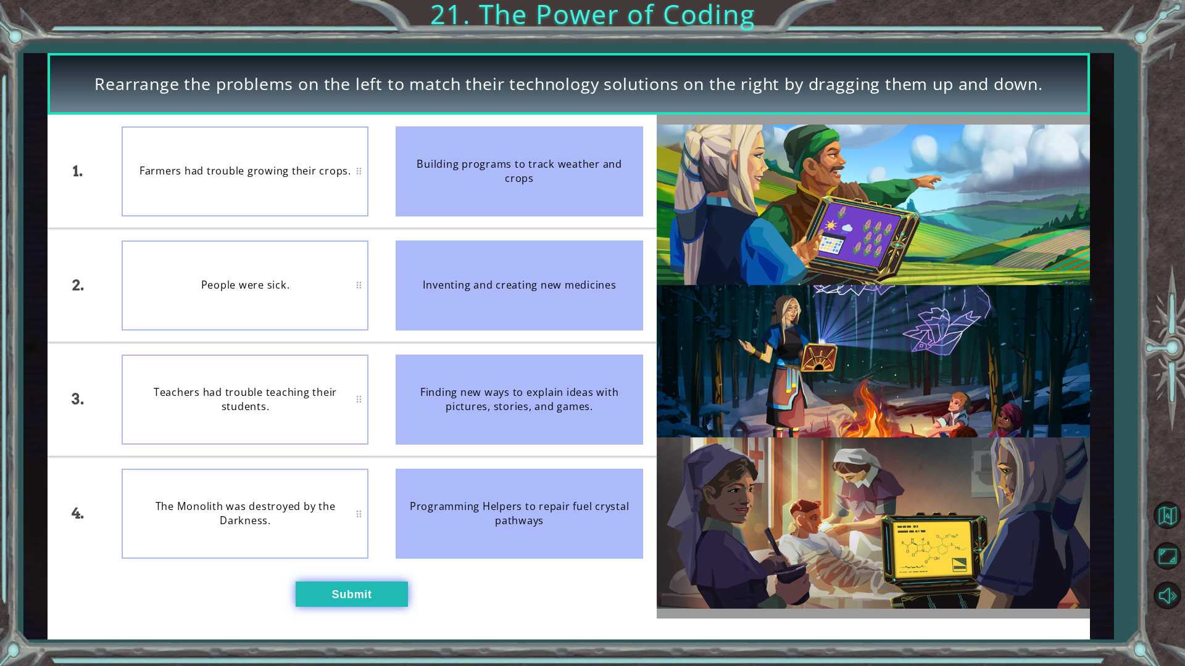
click at [370, 587] on button "Submit" at bounding box center [352, 594] width 112 height 25
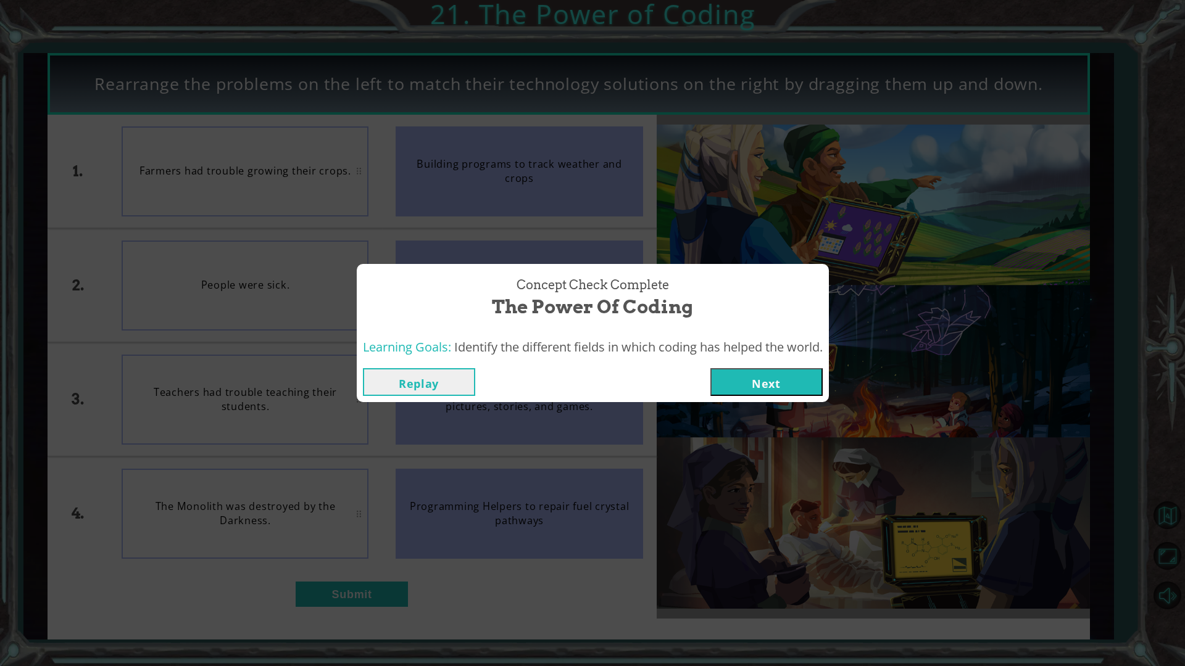
click at [742, 388] on button "Next" at bounding box center [766, 382] width 112 height 28
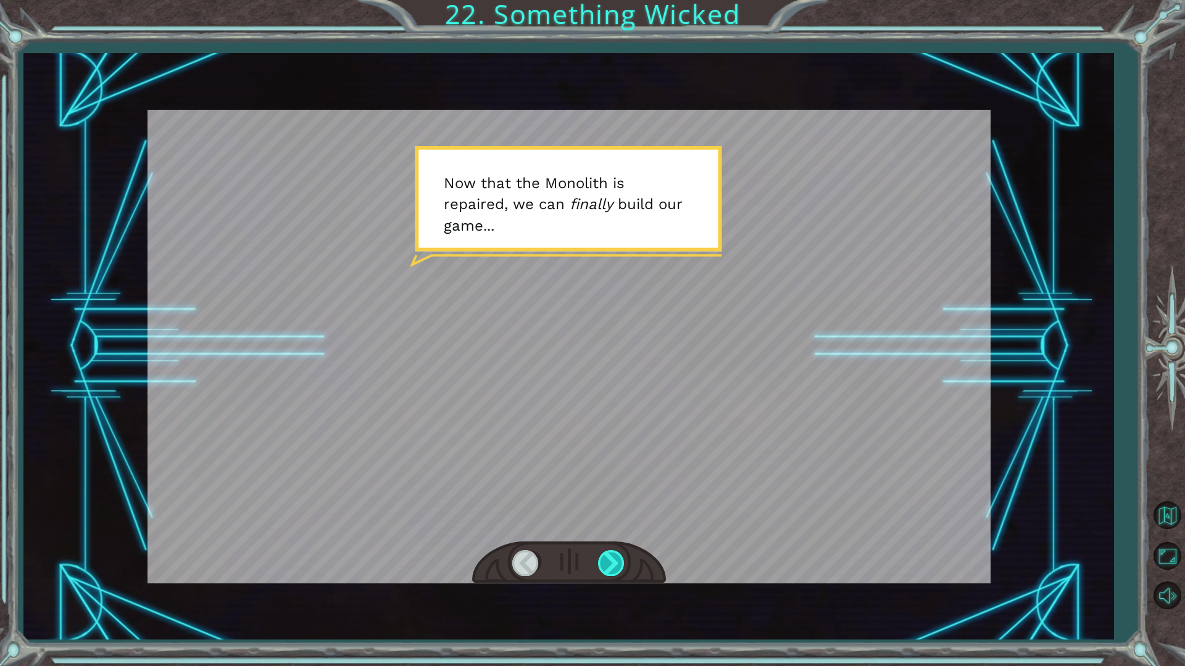
click at [601, 565] on div at bounding box center [612, 562] width 28 height 25
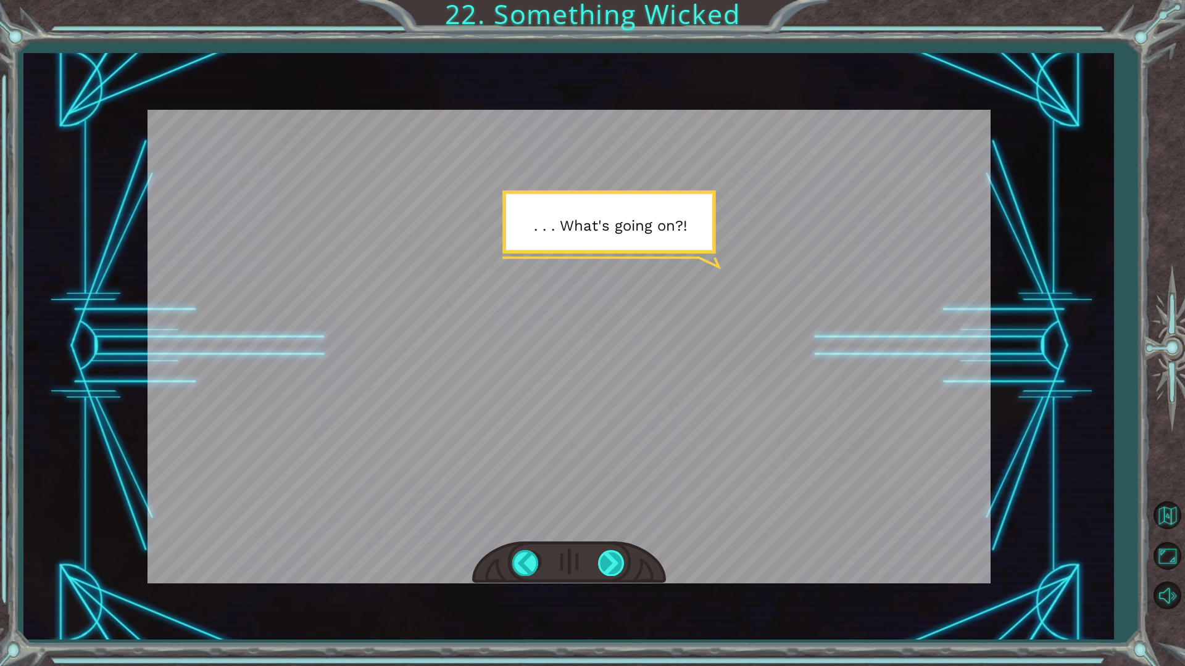
click at [615, 566] on div at bounding box center [612, 562] width 28 height 25
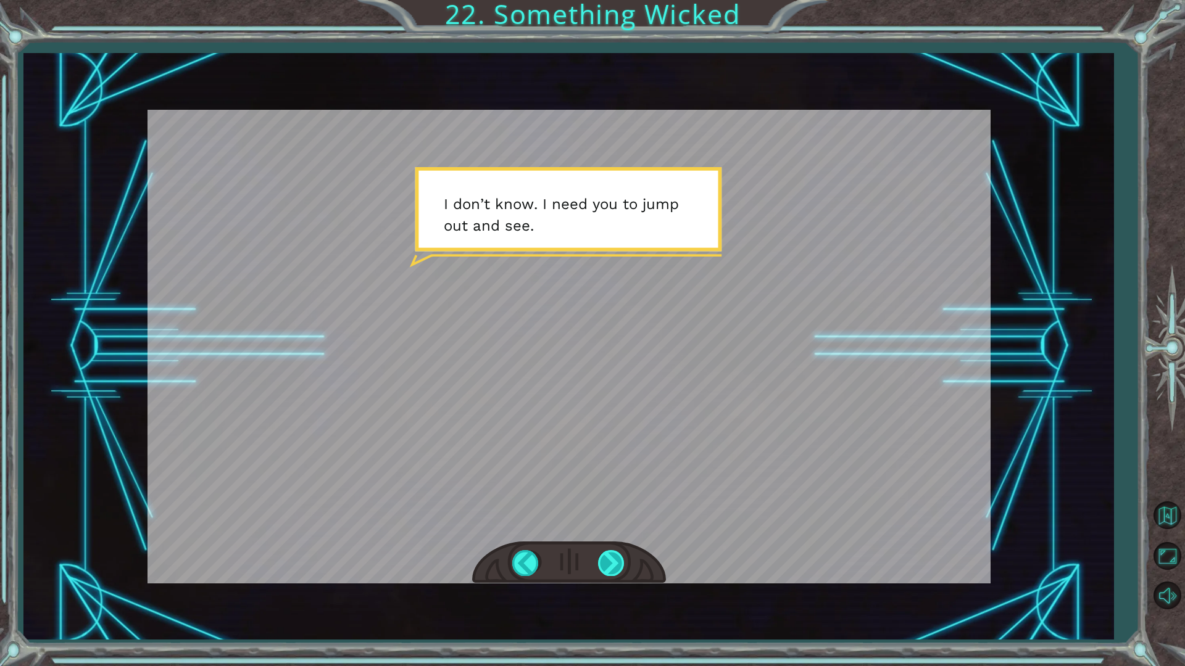
click at [614, 566] on div at bounding box center [612, 562] width 28 height 25
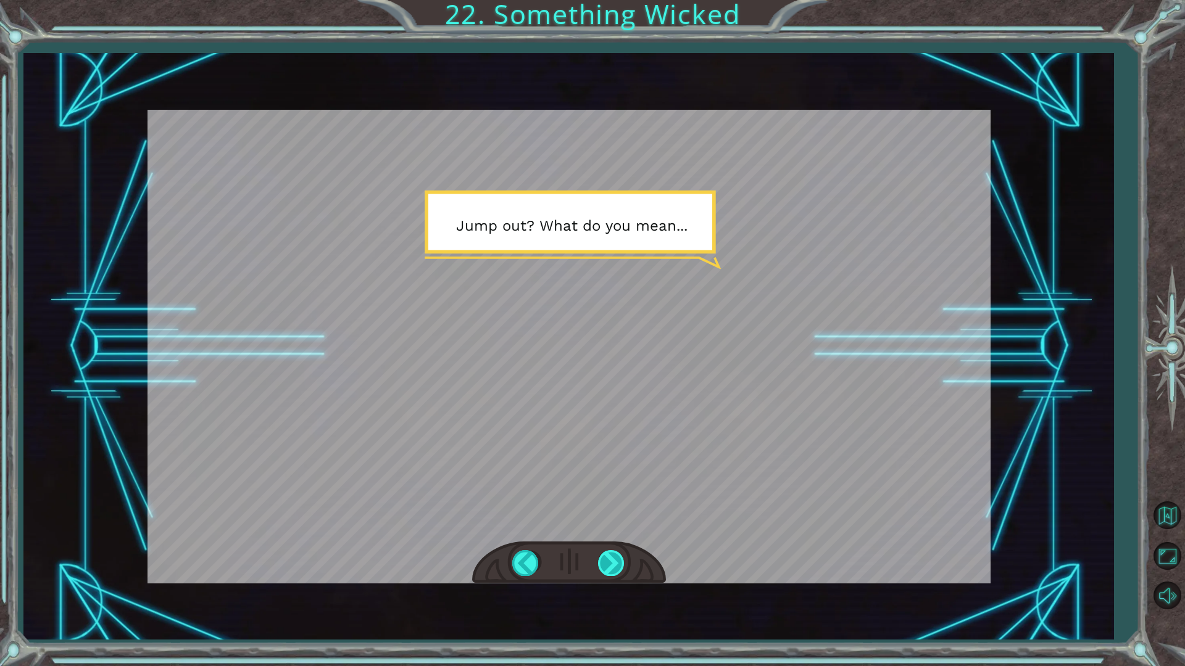
click at [614, 566] on div at bounding box center [612, 562] width 28 height 25
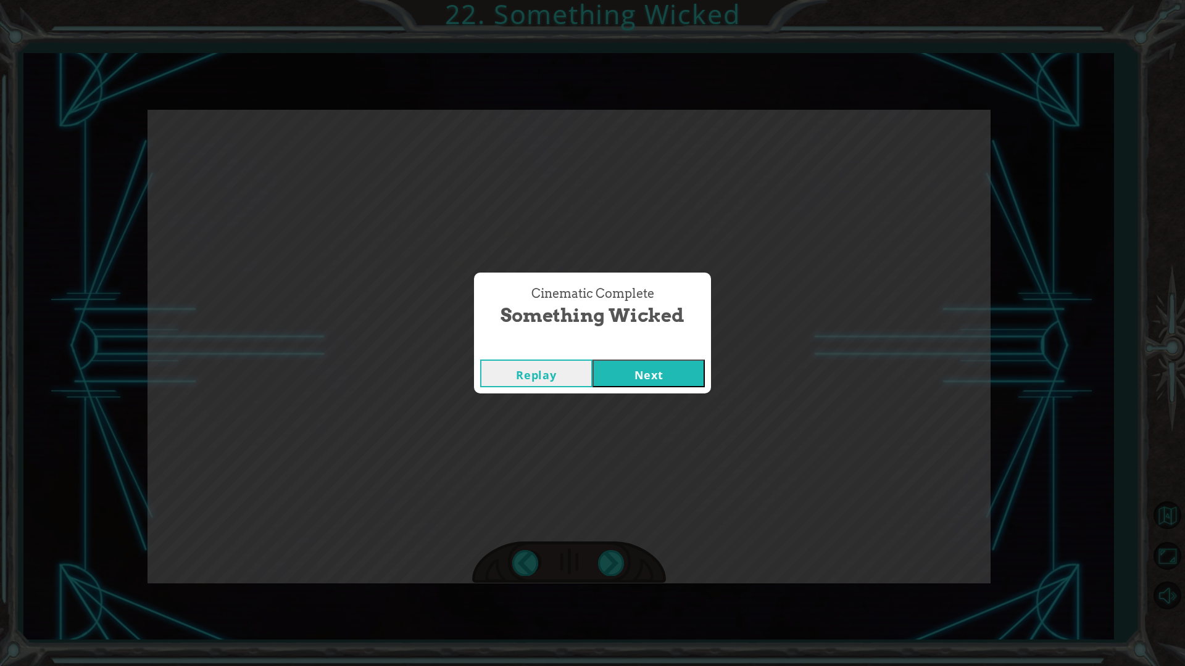
click at [674, 378] on button "Next" at bounding box center [648, 374] width 112 height 28
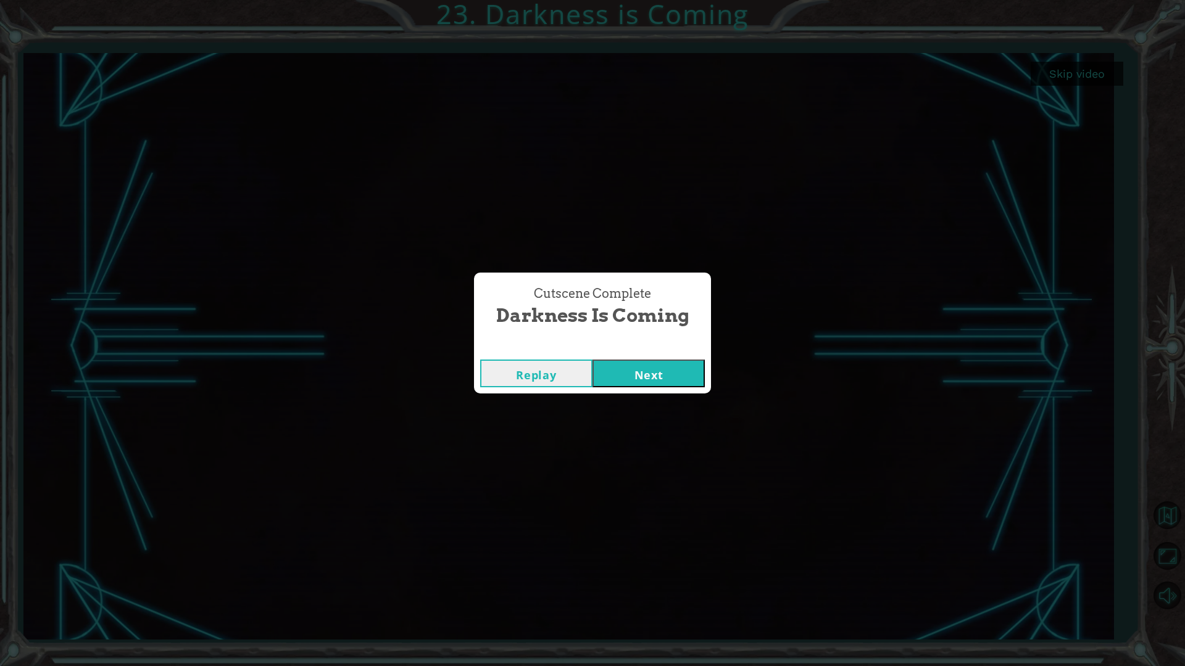
click at [675, 385] on button "Next" at bounding box center [648, 374] width 112 height 28
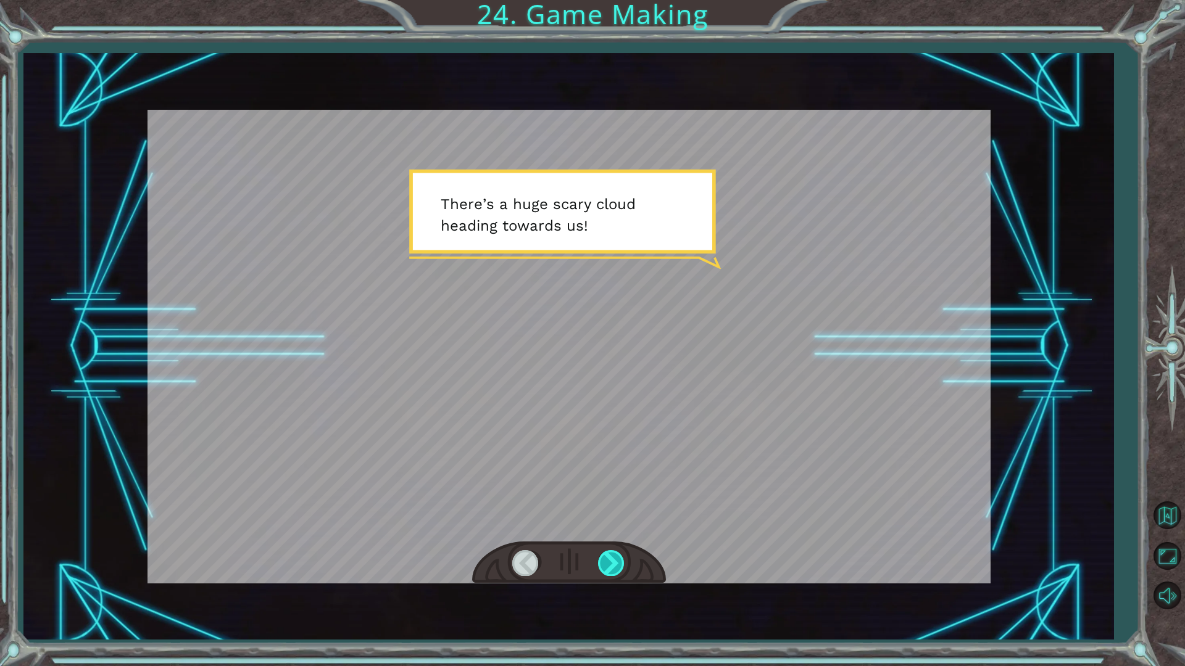
click at [608, 568] on div at bounding box center [612, 562] width 28 height 25
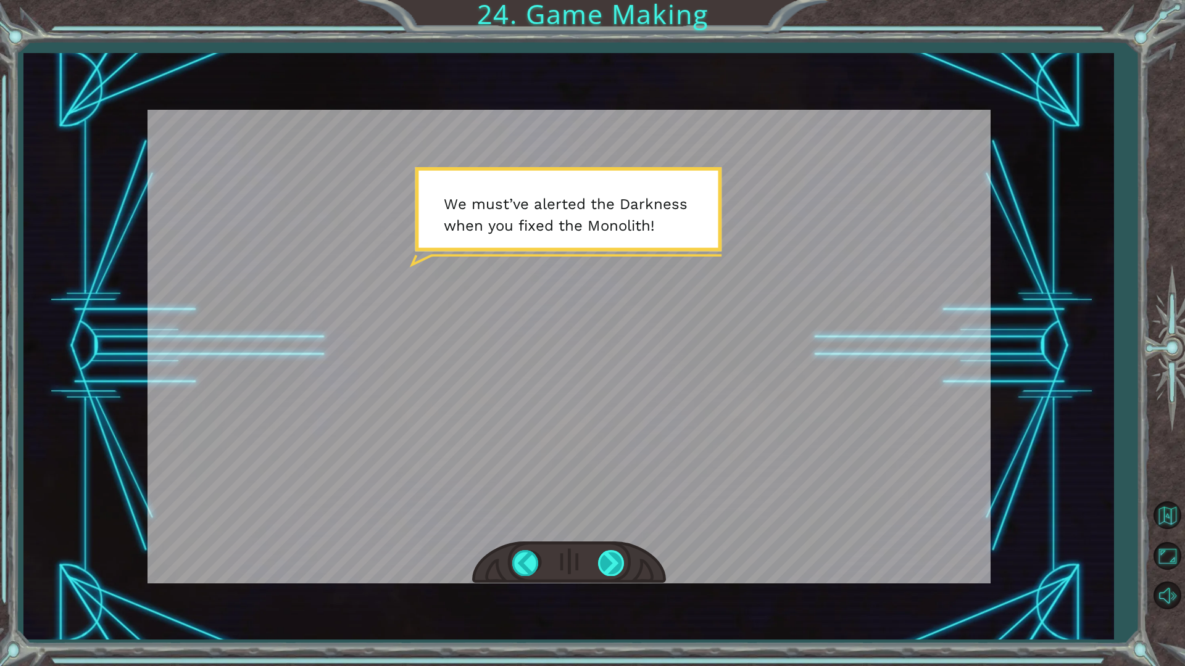
click at [606, 563] on div at bounding box center [612, 562] width 28 height 25
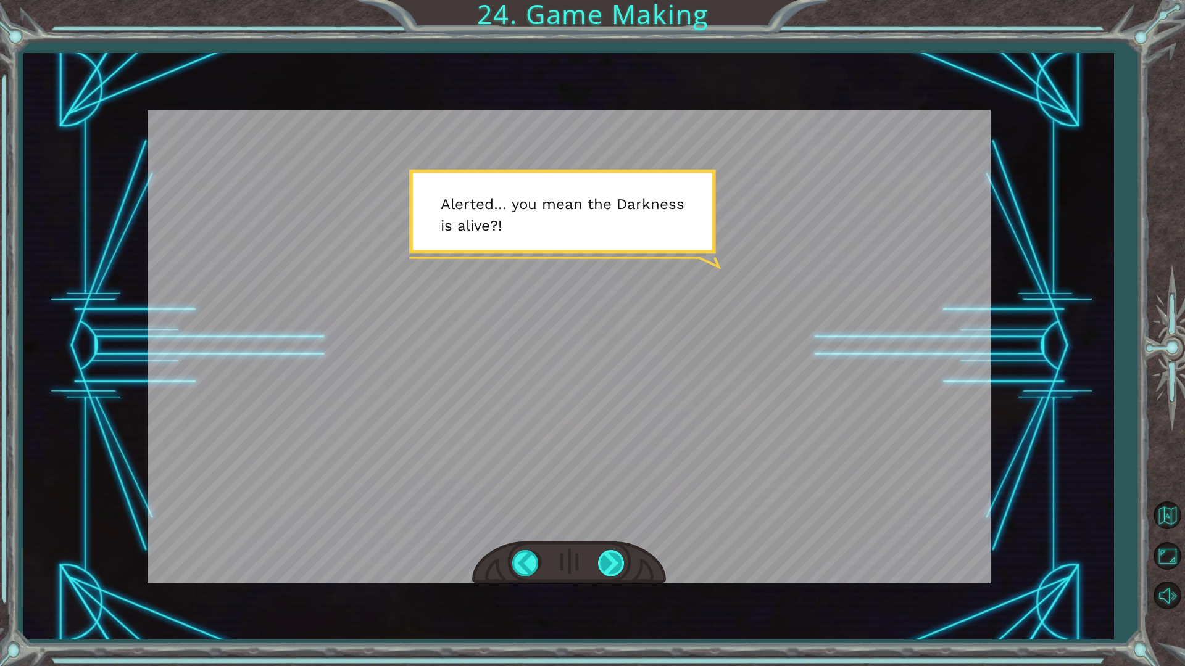
click at [608, 564] on div at bounding box center [612, 562] width 28 height 25
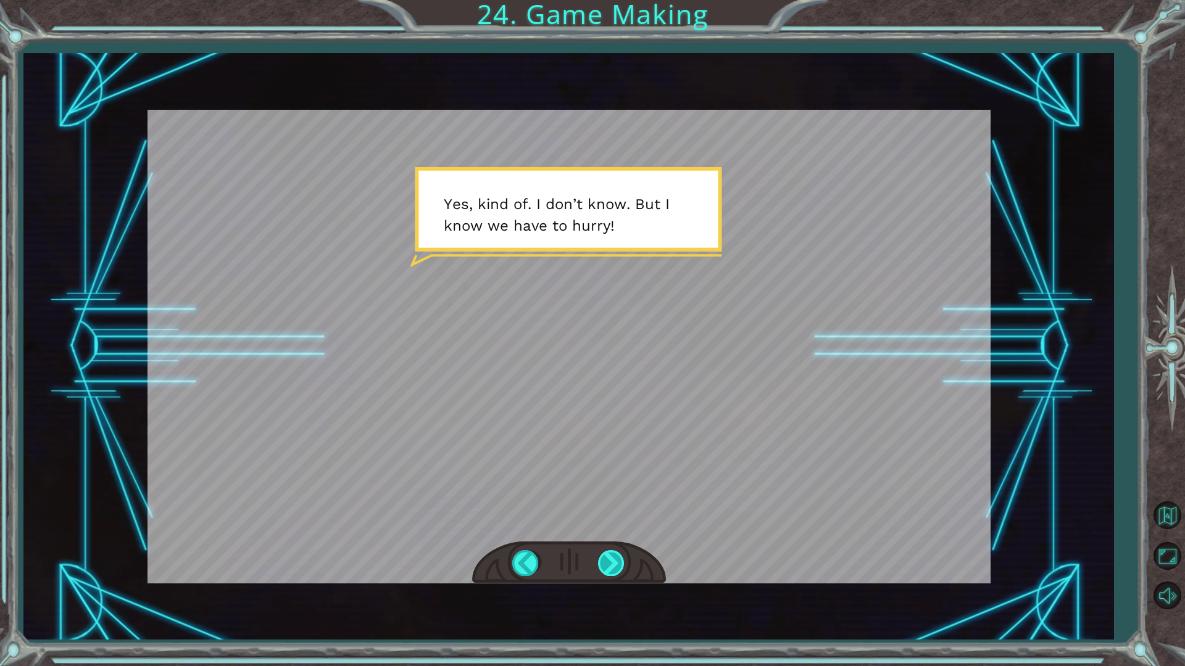
click at [604, 561] on div at bounding box center [612, 562] width 28 height 25
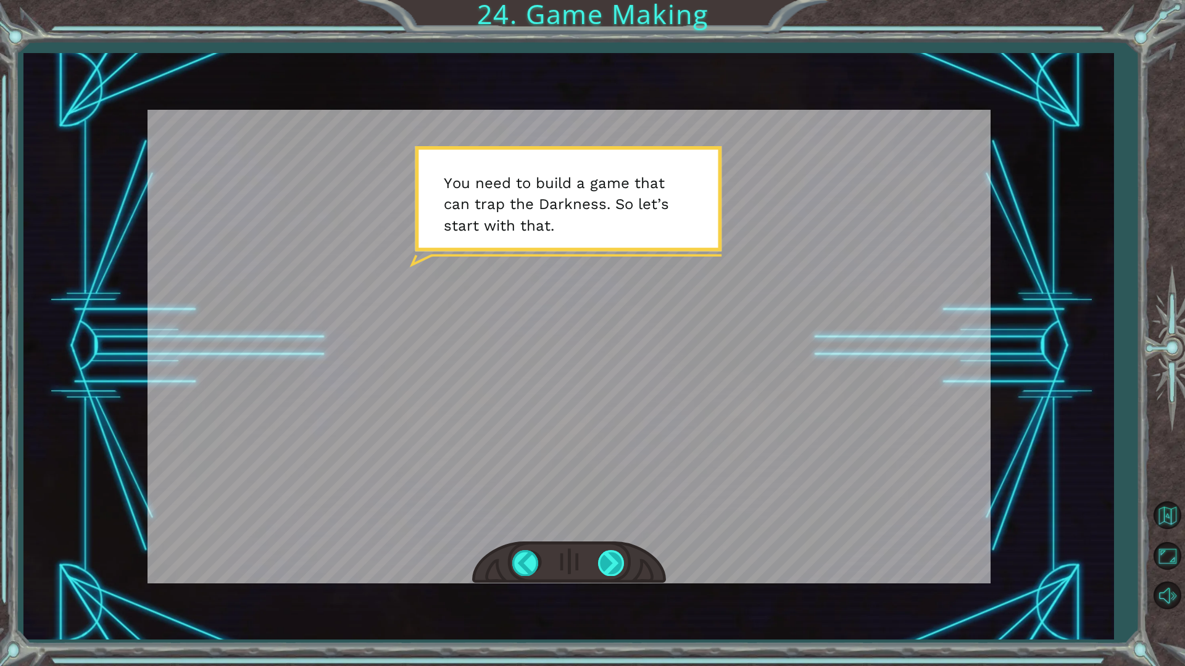
click at [604, 561] on div at bounding box center [612, 562] width 28 height 25
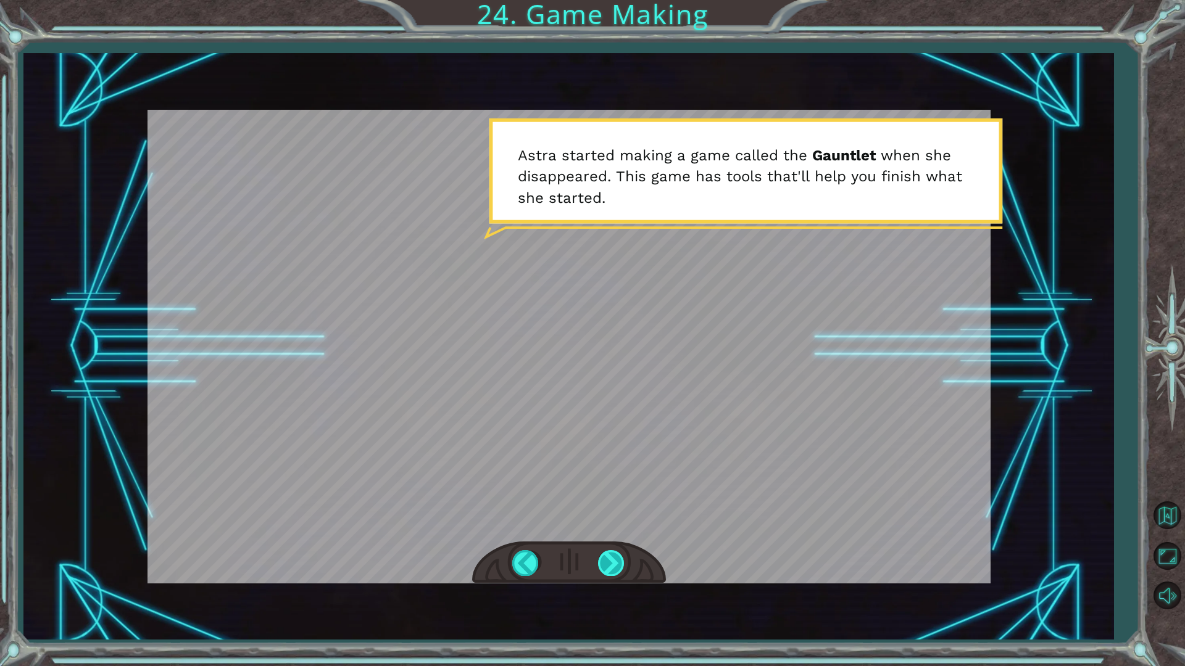
click at [600, 558] on div at bounding box center [612, 562] width 28 height 25
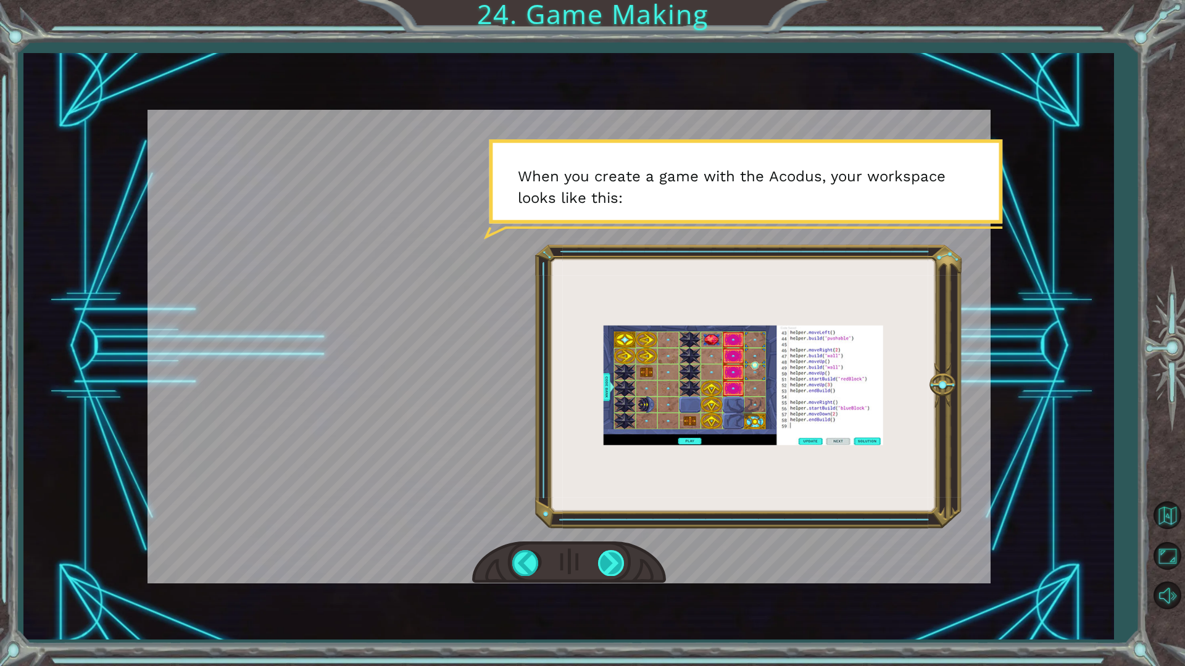
click at [617, 563] on div at bounding box center [612, 562] width 28 height 25
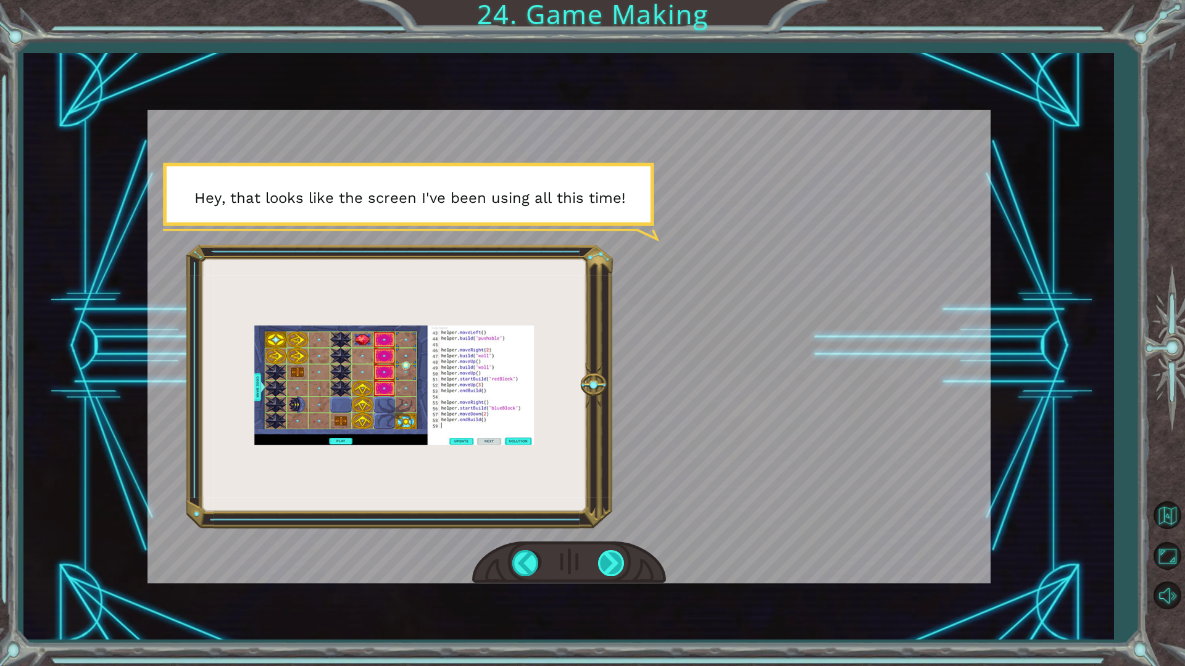
click at [604, 553] on div at bounding box center [612, 562] width 28 height 25
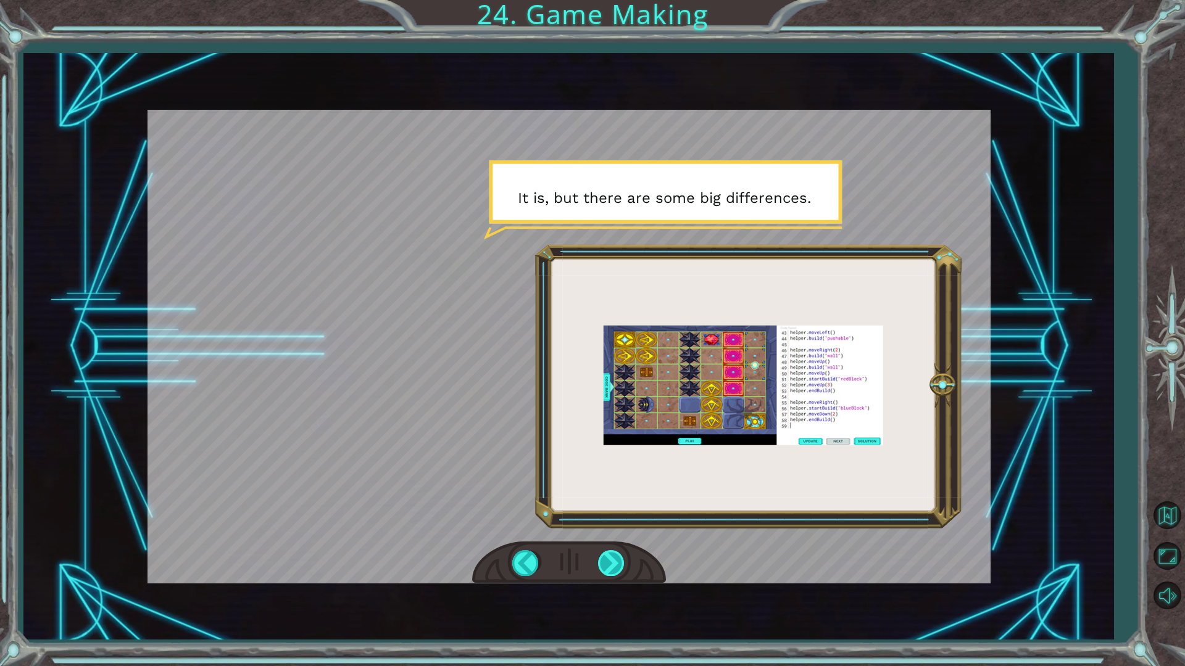
click at [611, 555] on div at bounding box center [612, 562] width 28 height 25
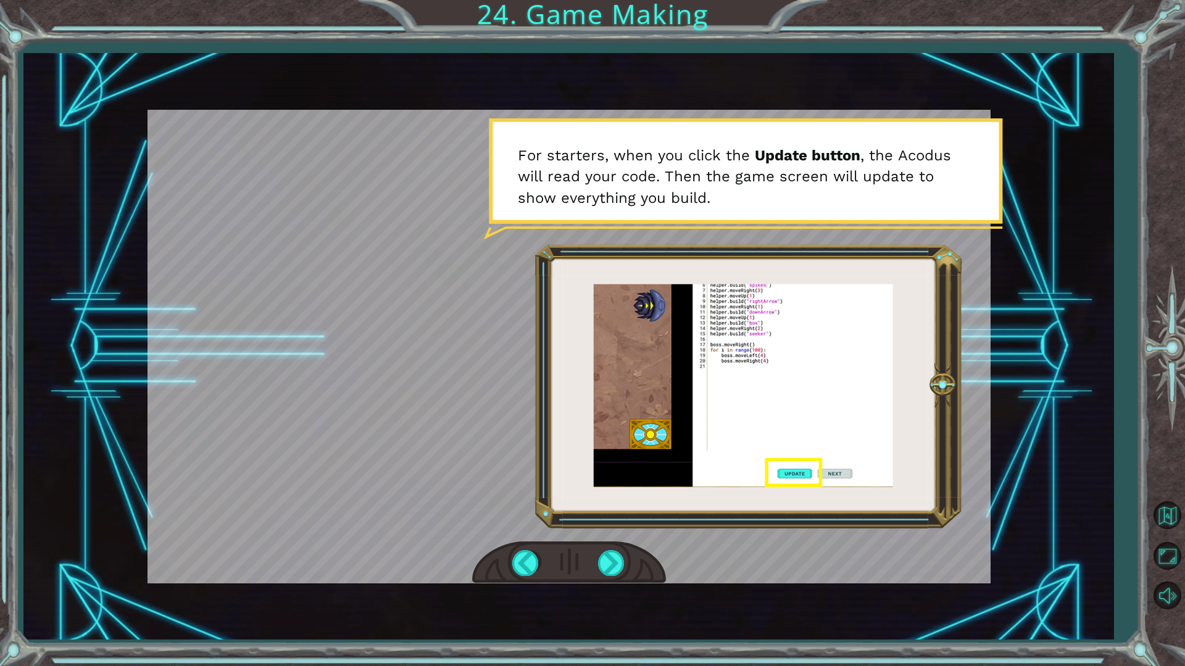
click at [605, 548] on div at bounding box center [569, 563] width 194 height 43
click at [604, 555] on div at bounding box center [612, 562] width 28 height 25
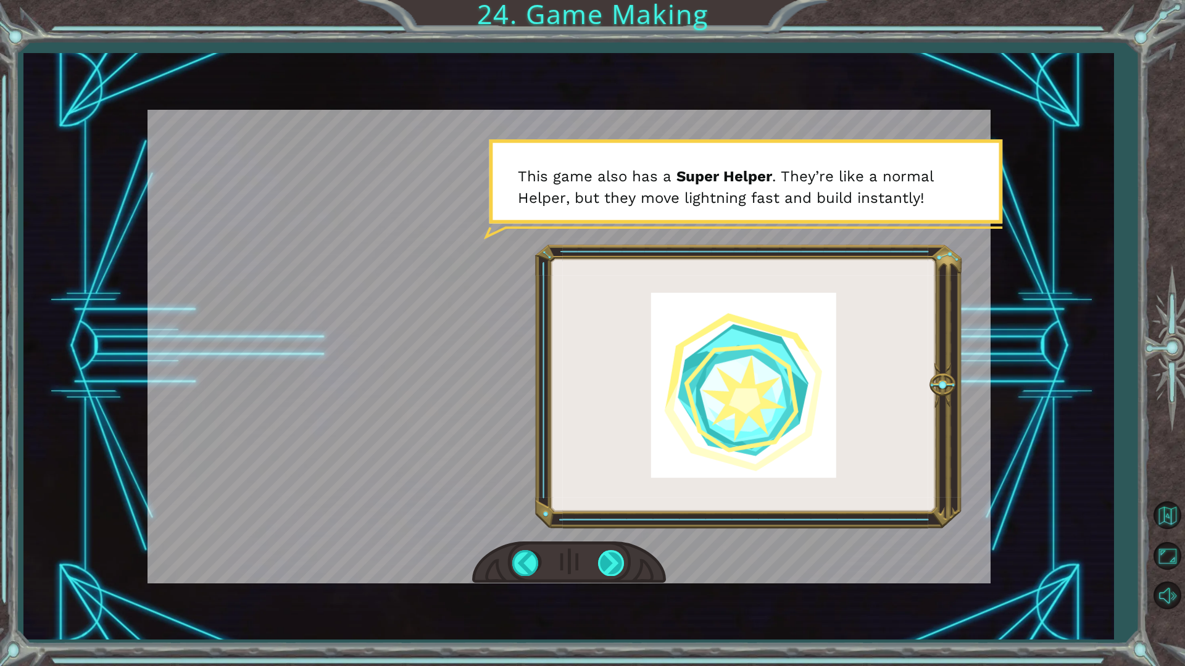
click at [610, 563] on div at bounding box center [612, 562] width 28 height 25
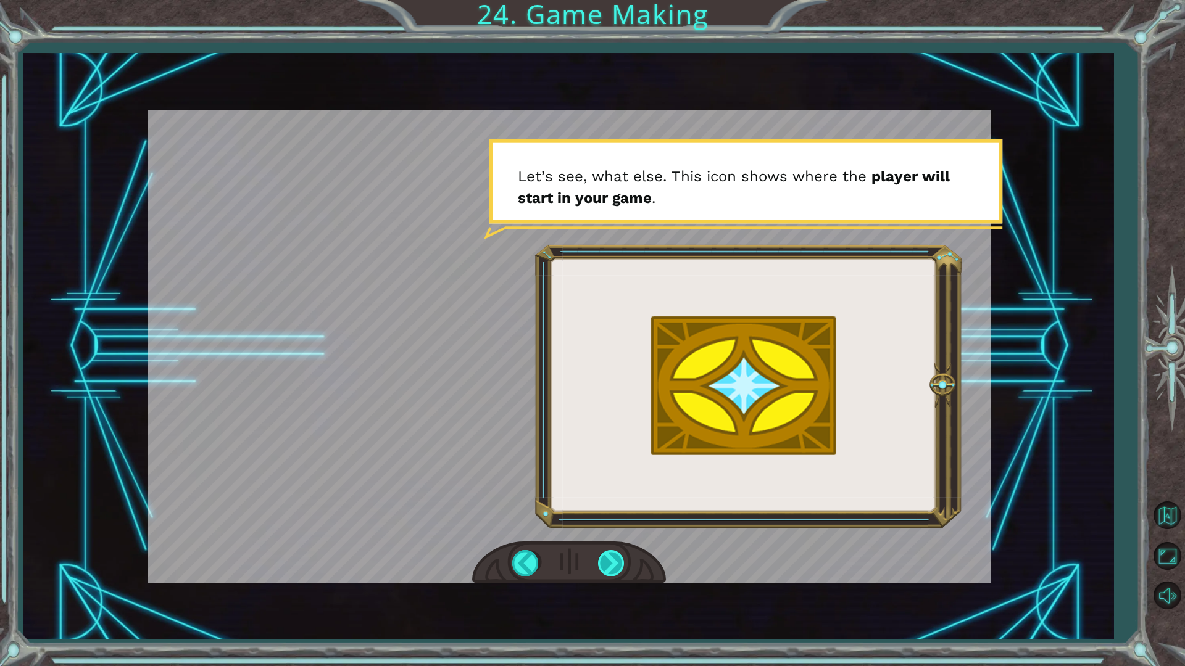
click at [605, 558] on div at bounding box center [612, 562] width 28 height 25
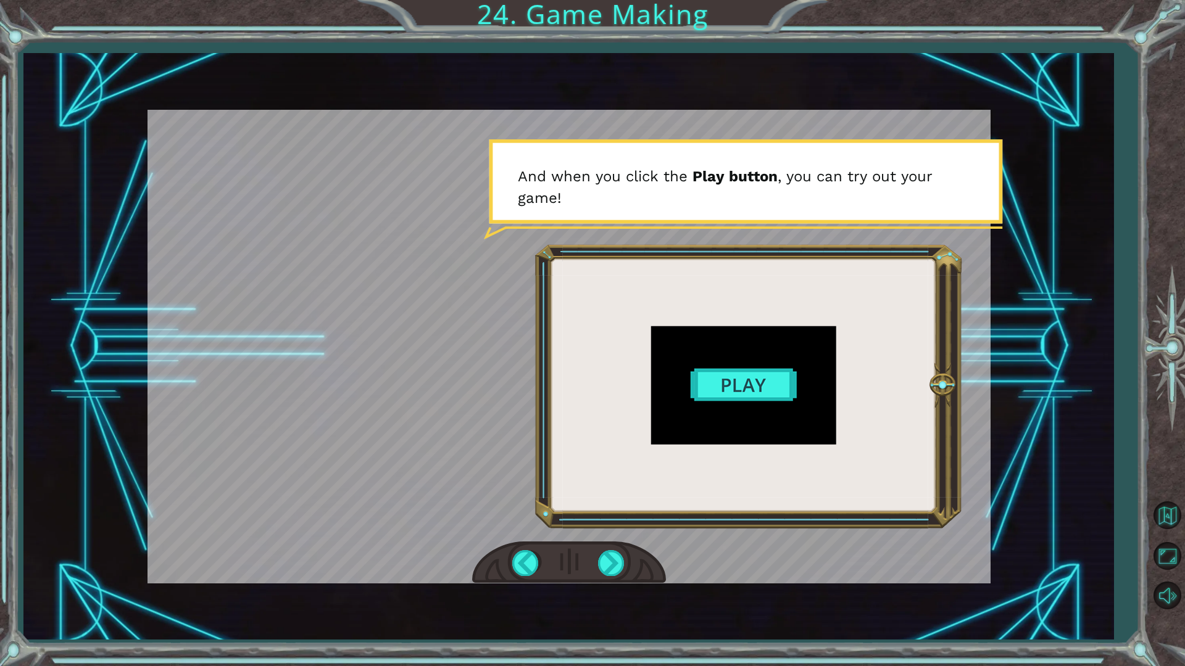
drag, startPoint x: 600, startPoint y: 554, endPoint x: 594, endPoint y: 527, distance: 27.8
drag, startPoint x: 594, startPoint y: 527, endPoint x: 602, endPoint y: 534, distance: 10.5
click at [602, 534] on div at bounding box center [568, 347] width 843 height 474
click at [610, 552] on div at bounding box center [612, 562] width 28 height 25
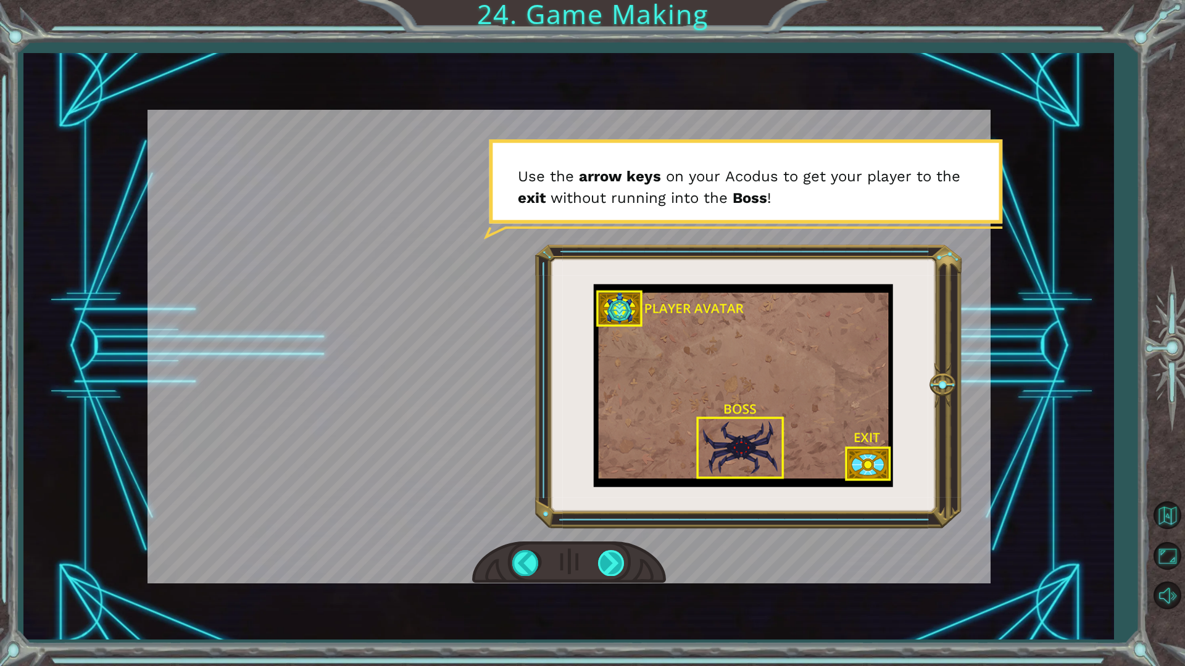
click at [611, 556] on div at bounding box center [612, 562] width 28 height 25
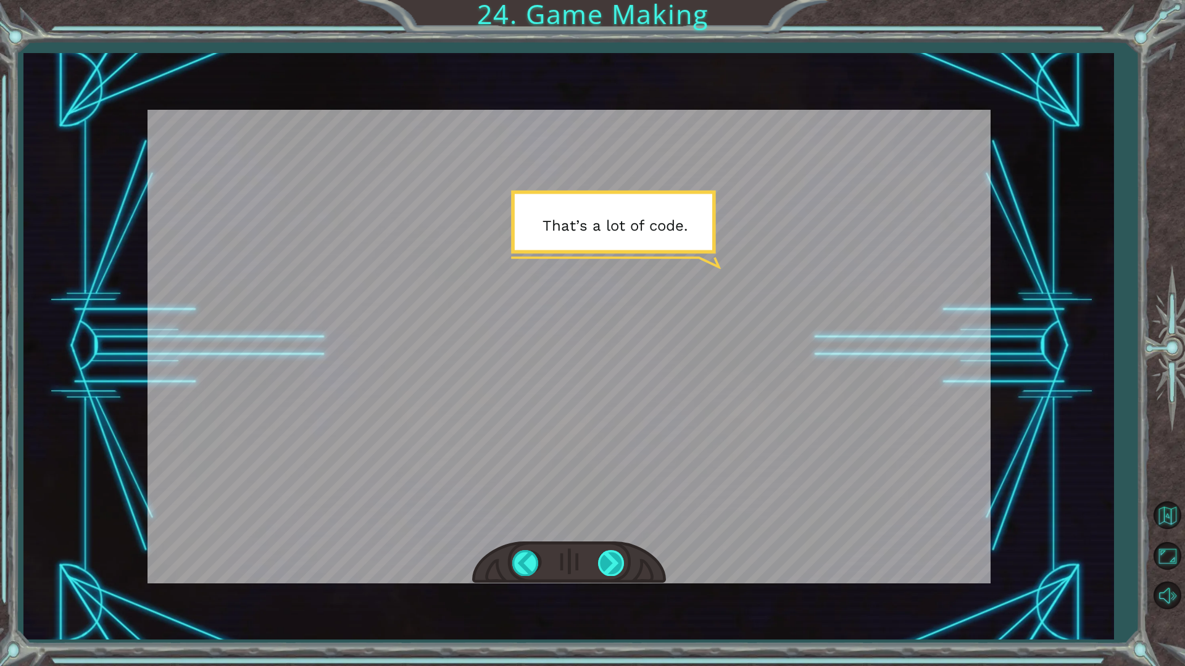
click at [602, 552] on div at bounding box center [612, 562] width 28 height 25
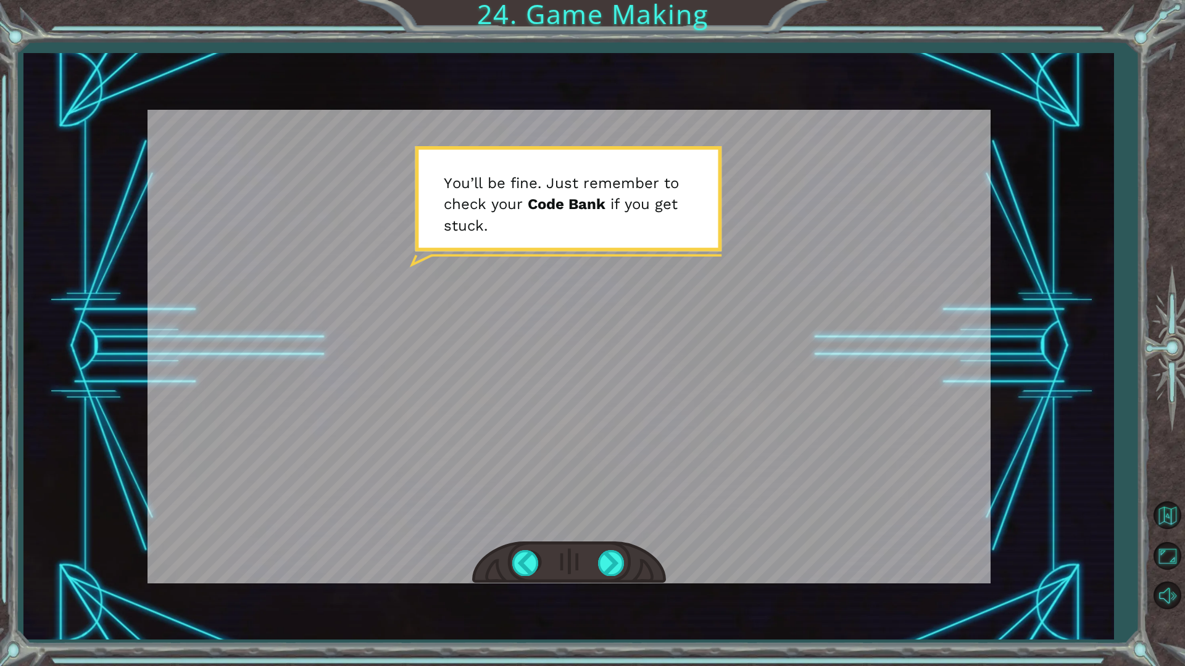
click at [588, 548] on div at bounding box center [569, 563] width 194 height 43
click at [600, 568] on div at bounding box center [612, 562] width 28 height 25
click at [593, 566] on div at bounding box center [569, 563] width 194 height 43
click at [597, 564] on div at bounding box center [569, 563] width 194 height 43
click at [601, 566] on div at bounding box center [612, 562] width 28 height 25
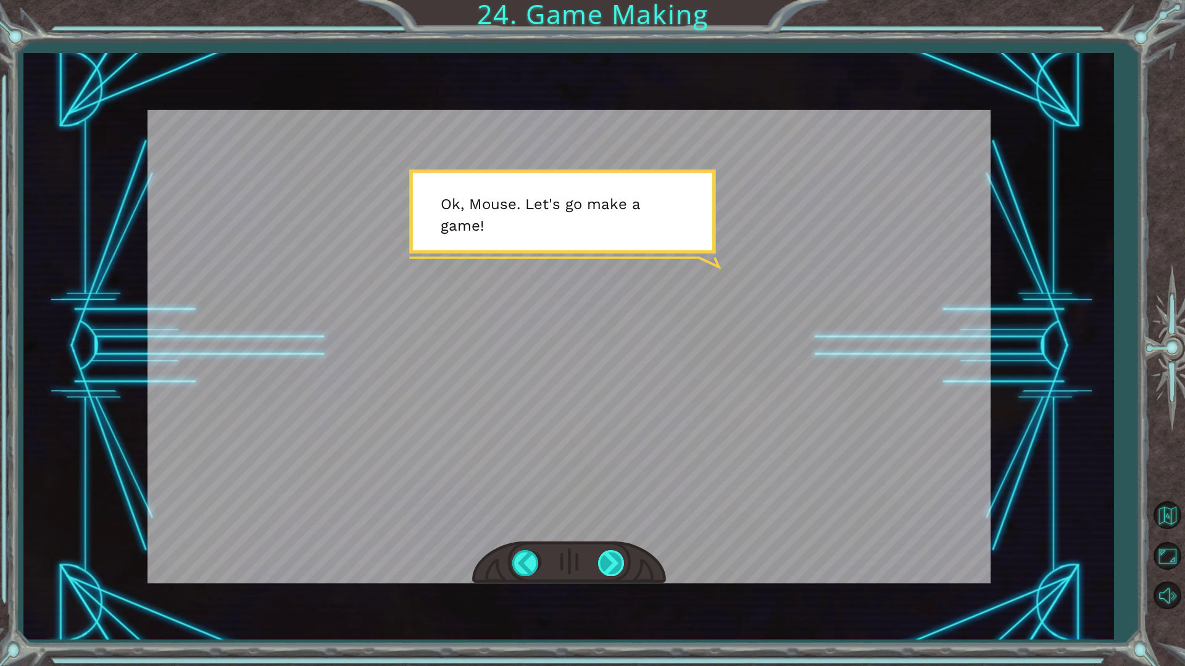
click at [600, 566] on div at bounding box center [612, 562] width 28 height 25
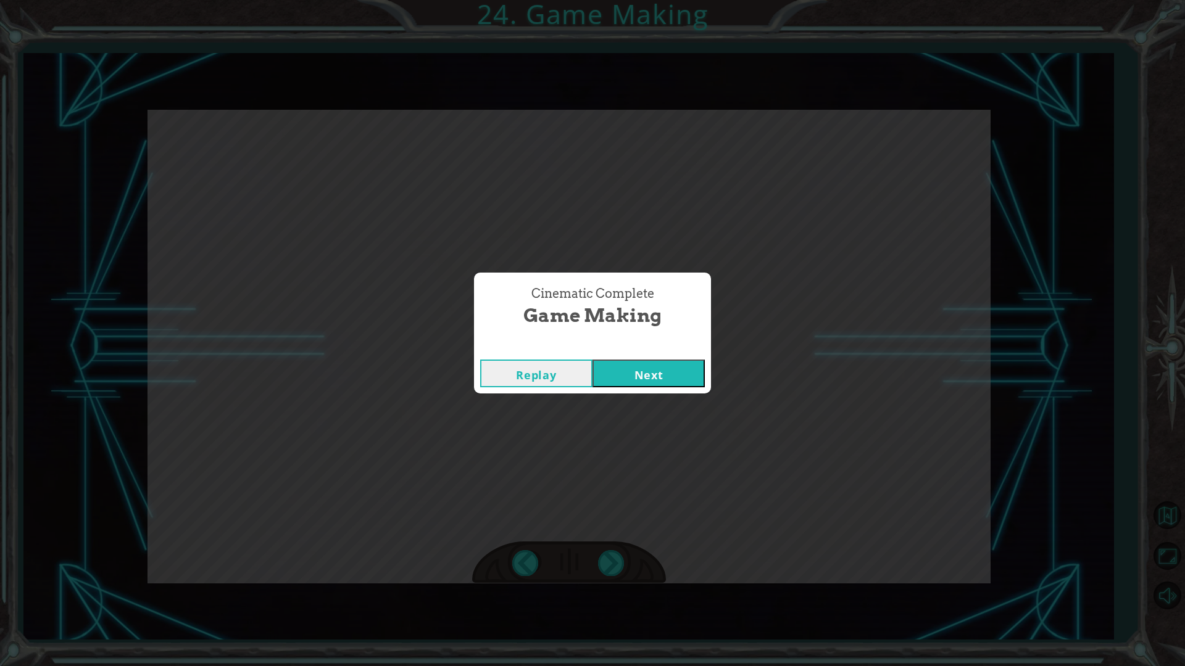
click at [646, 375] on button "Next" at bounding box center [648, 374] width 112 height 28
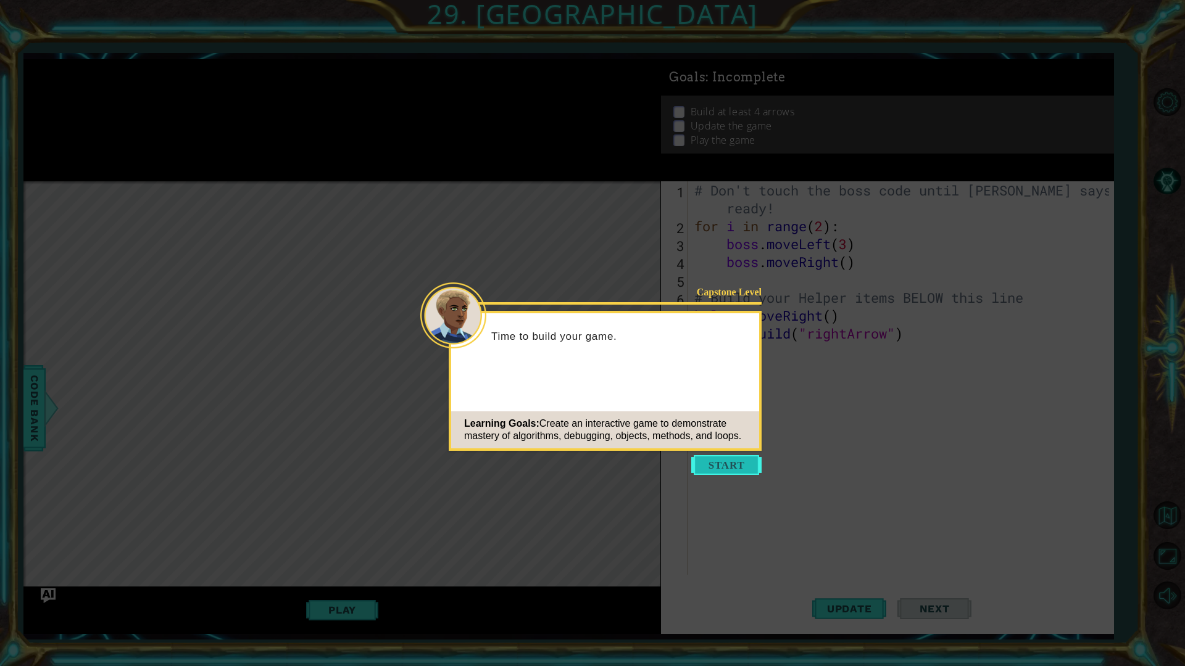
click at [703, 473] on button "Start" at bounding box center [726, 465] width 70 height 20
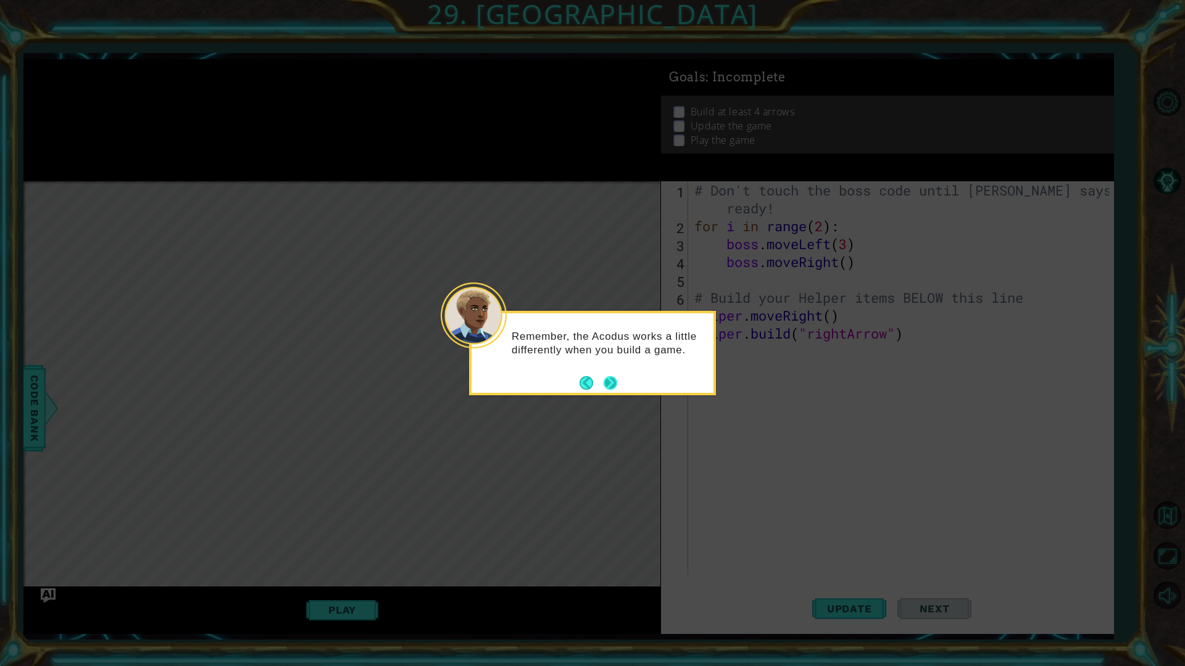
click at [611, 381] on button "Next" at bounding box center [610, 383] width 14 height 14
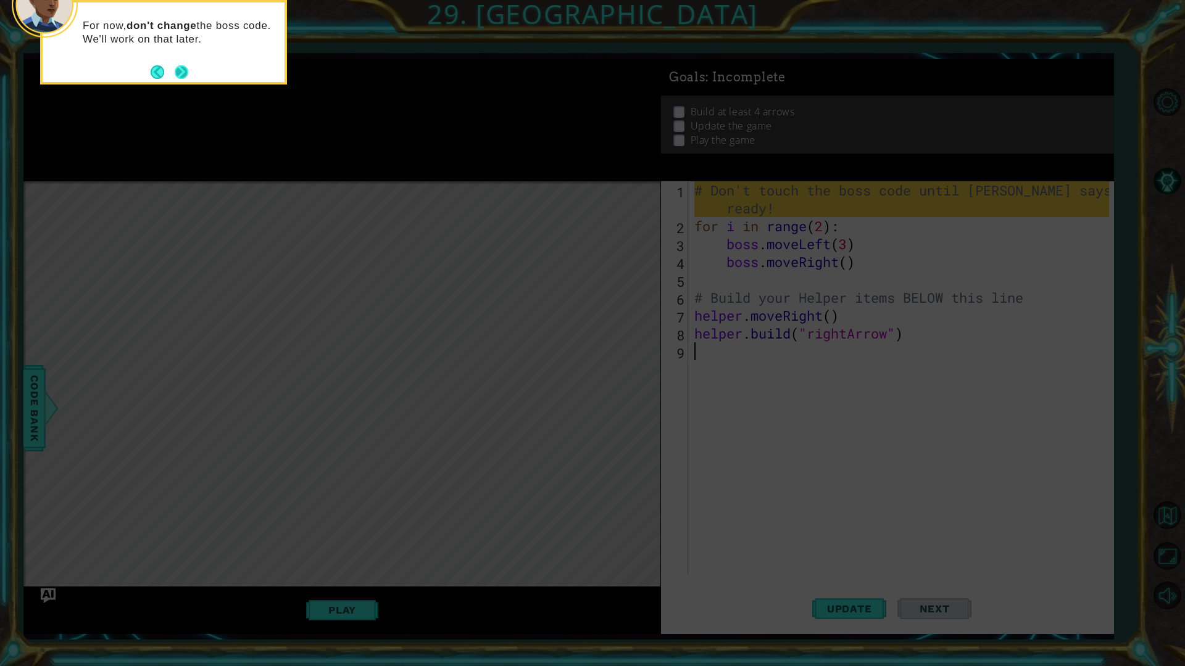
click at [179, 69] on button "Next" at bounding box center [182, 72] width 14 height 14
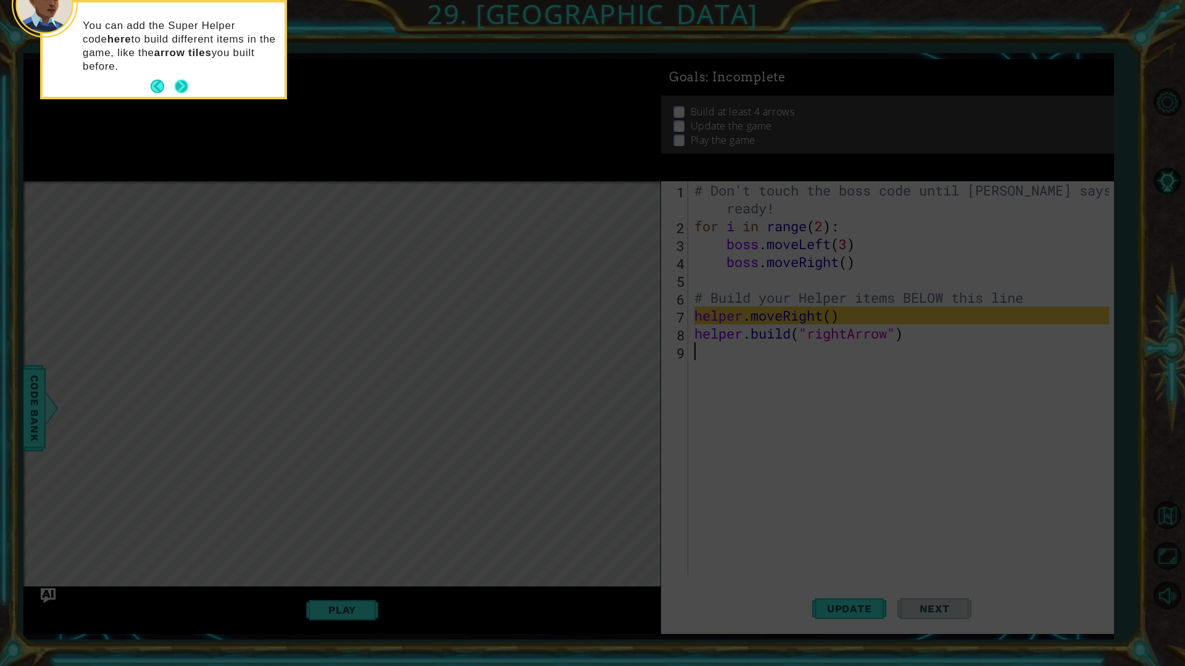
click at [178, 80] on button "Next" at bounding box center [182, 87] width 14 height 14
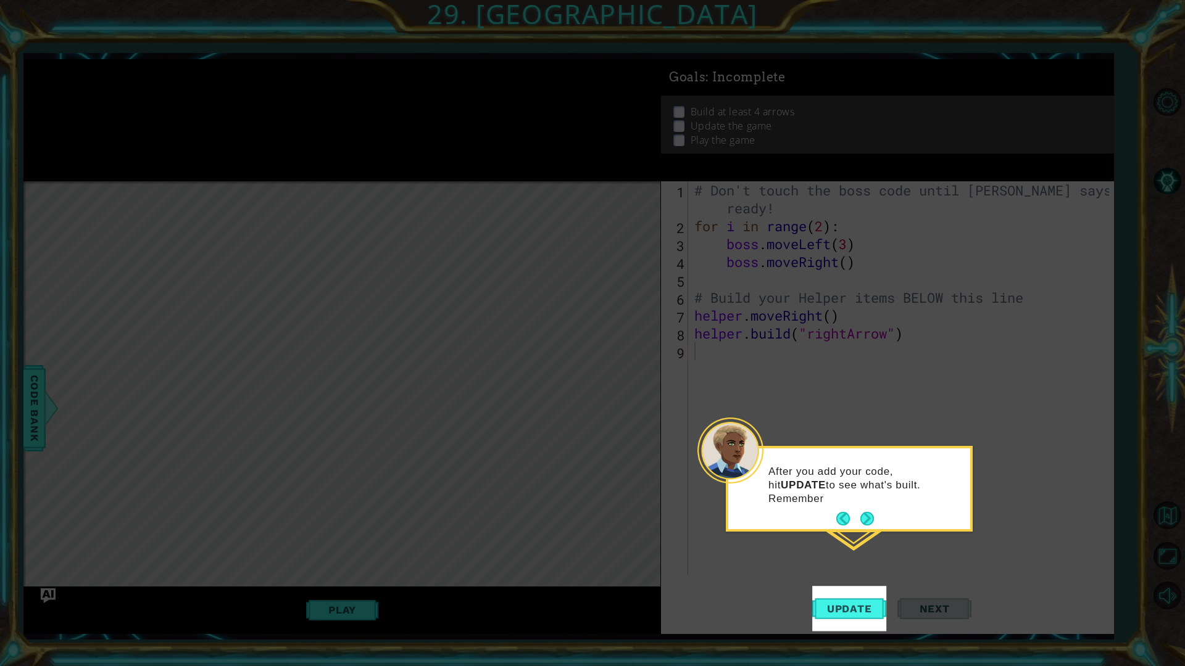
click at [869, 523] on button "Next" at bounding box center [867, 519] width 14 height 14
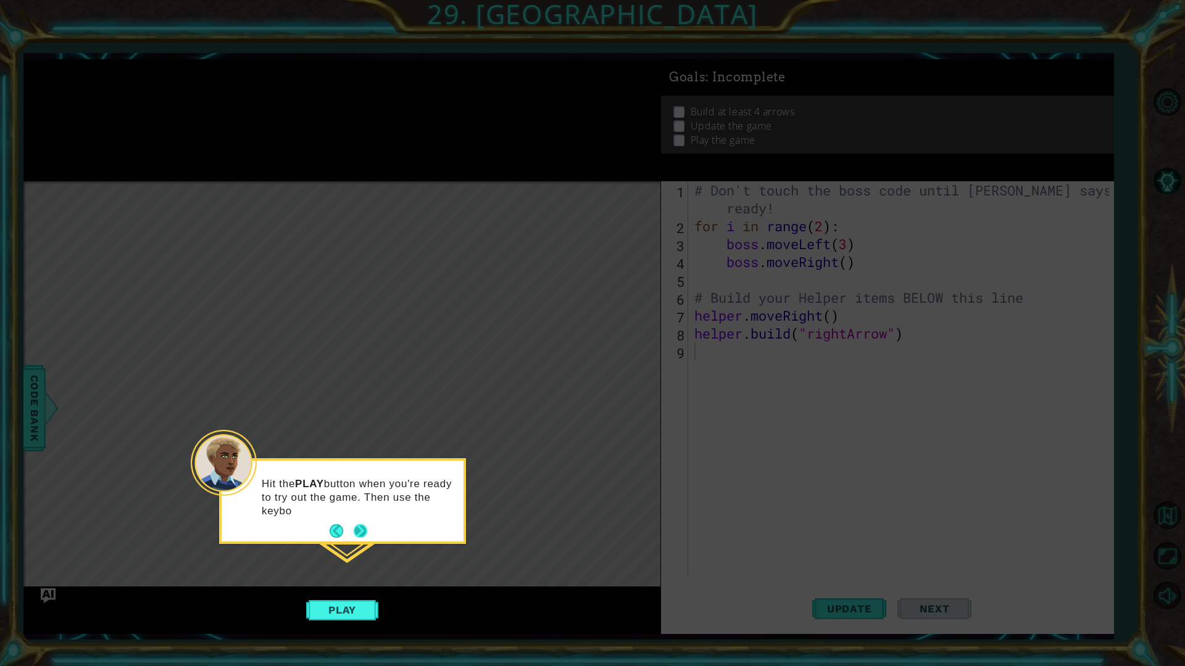
click at [361, 534] on button "Next" at bounding box center [361, 531] width 14 height 14
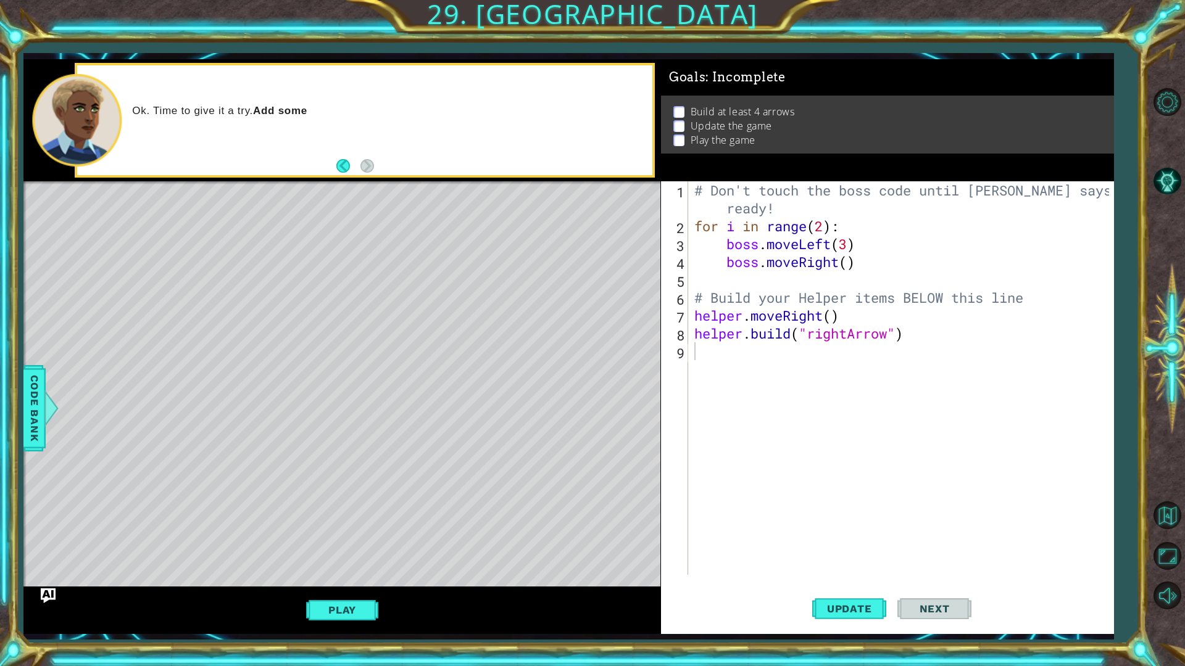
click at [343, 587] on div "Play" at bounding box center [341, 610] width 637 height 47
click at [343, 587] on button "Play" at bounding box center [342, 609] width 72 height 23
click at [351, 587] on button "Play" at bounding box center [342, 609] width 72 height 23
click at [376, 587] on button "Play" at bounding box center [342, 609] width 72 height 23
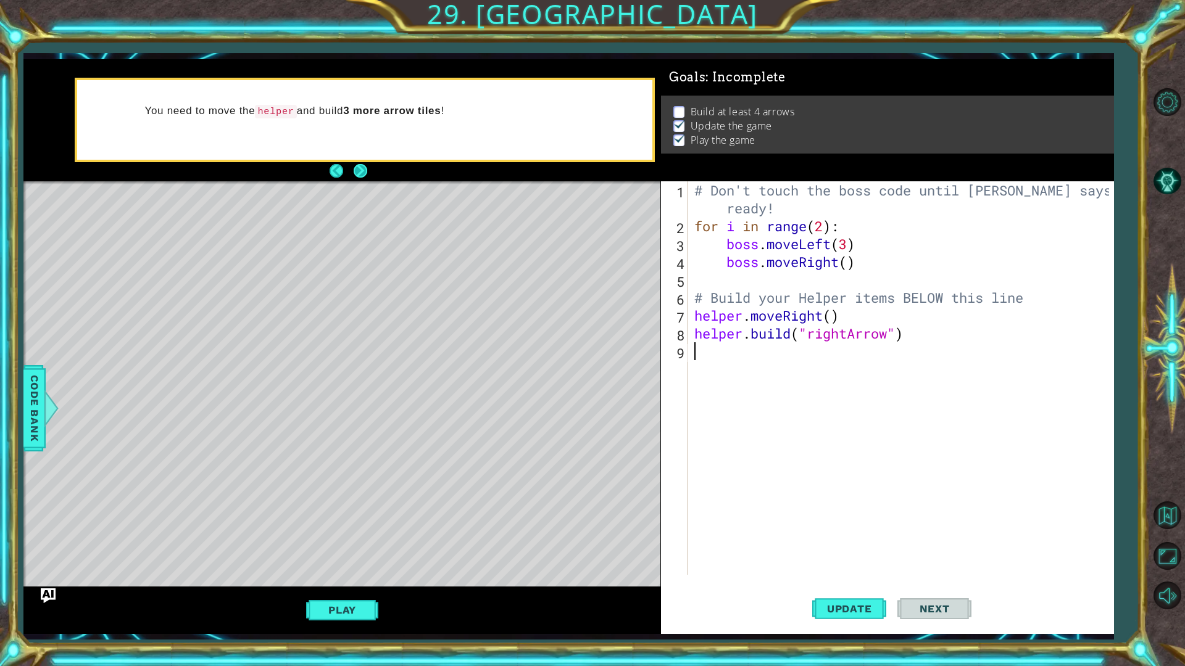
click at [358, 175] on button "Next" at bounding box center [361, 171] width 14 height 14
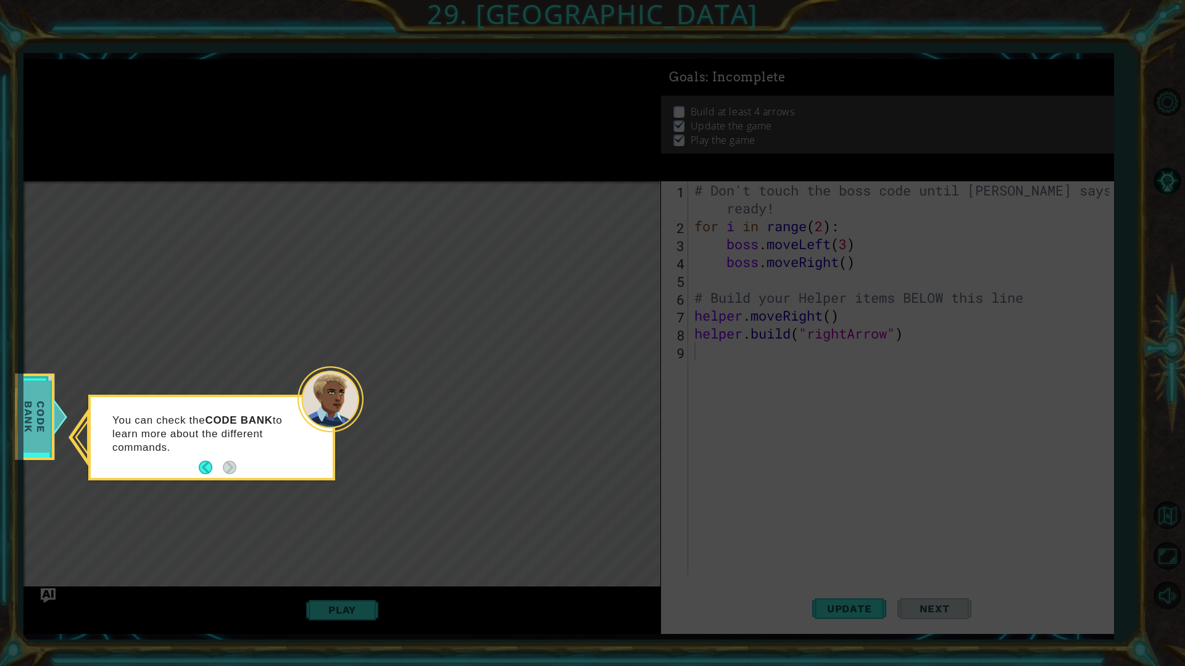
click at [33, 431] on span "Code Bank" at bounding box center [35, 416] width 32 height 71
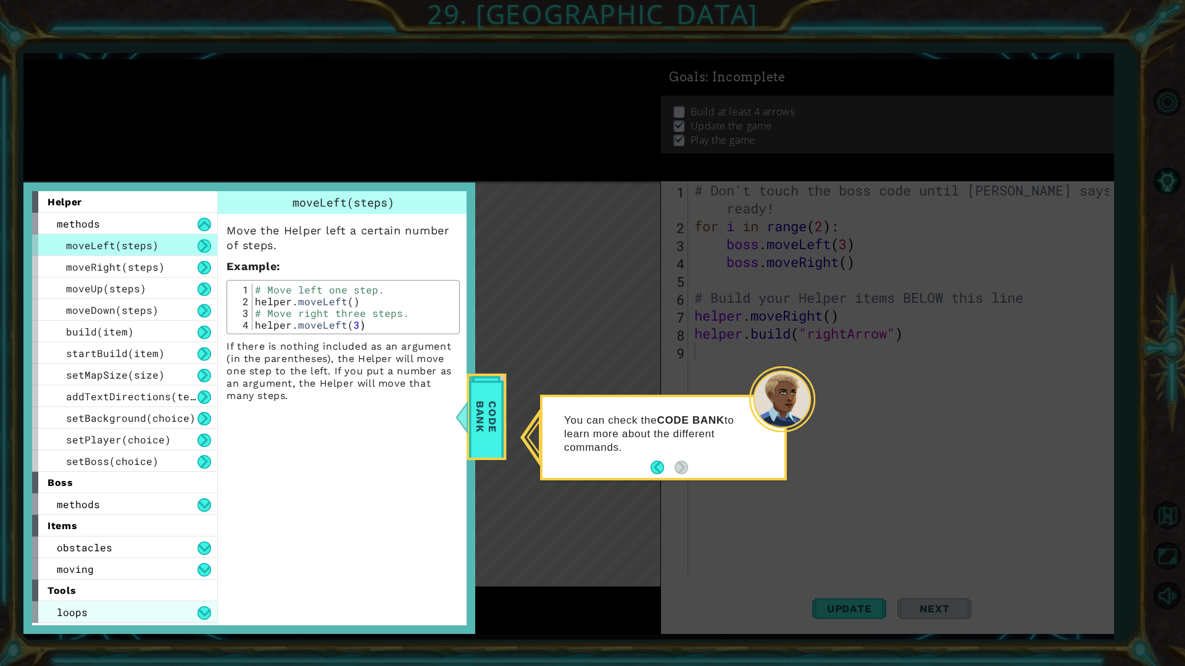
click at [192, 587] on div "loops" at bounding box center [124, 613] width 185 height 22
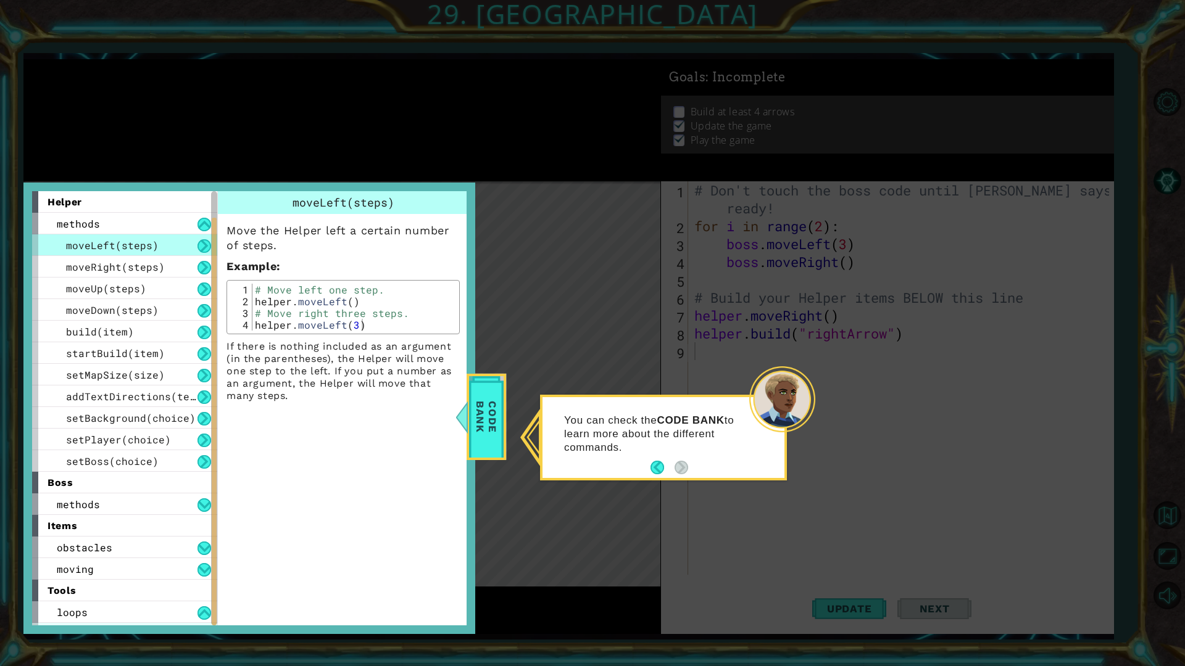
scroll to position [19, 0]
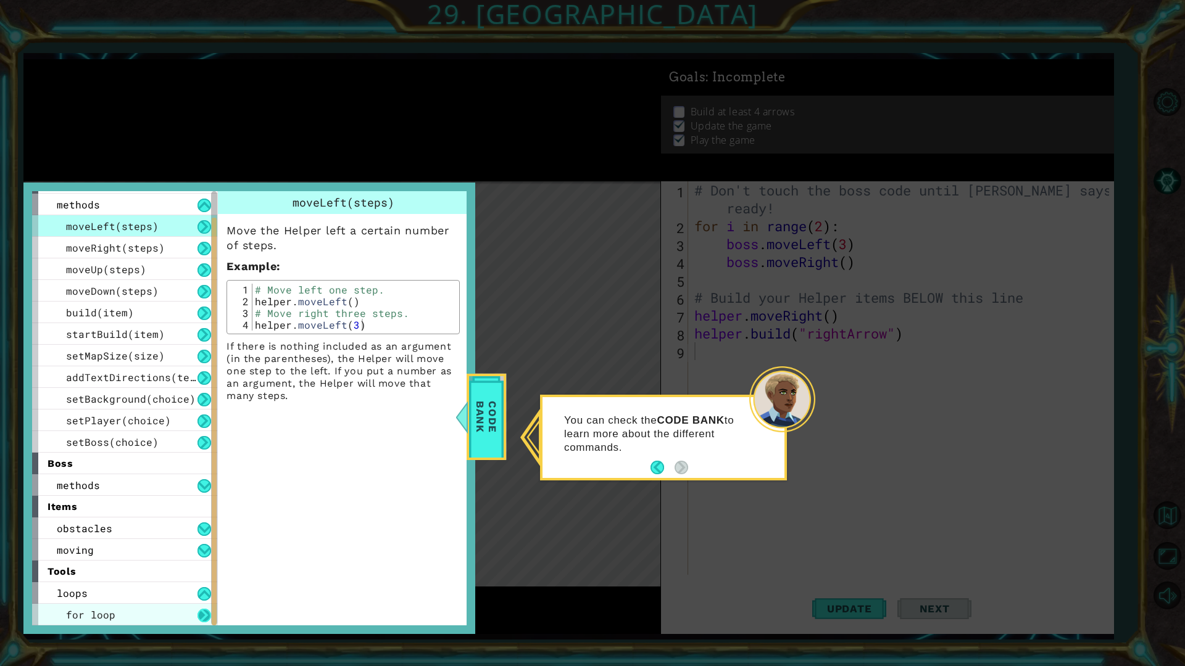
click at [203, 587] on button at bounding box center [204, 616] width 14 height 14
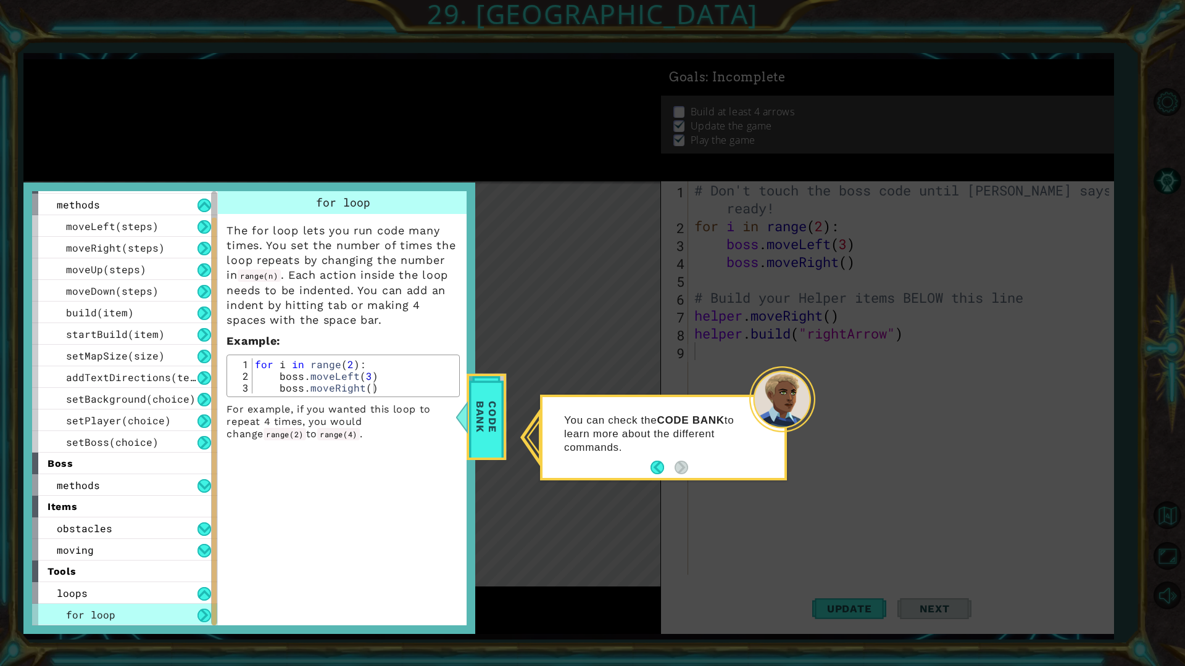
click at [203, 587] on button at bounding box center [204, 616] width 14 height 14
click at [205, 587] on button at bounding box center [204, 594] width 14 height 14
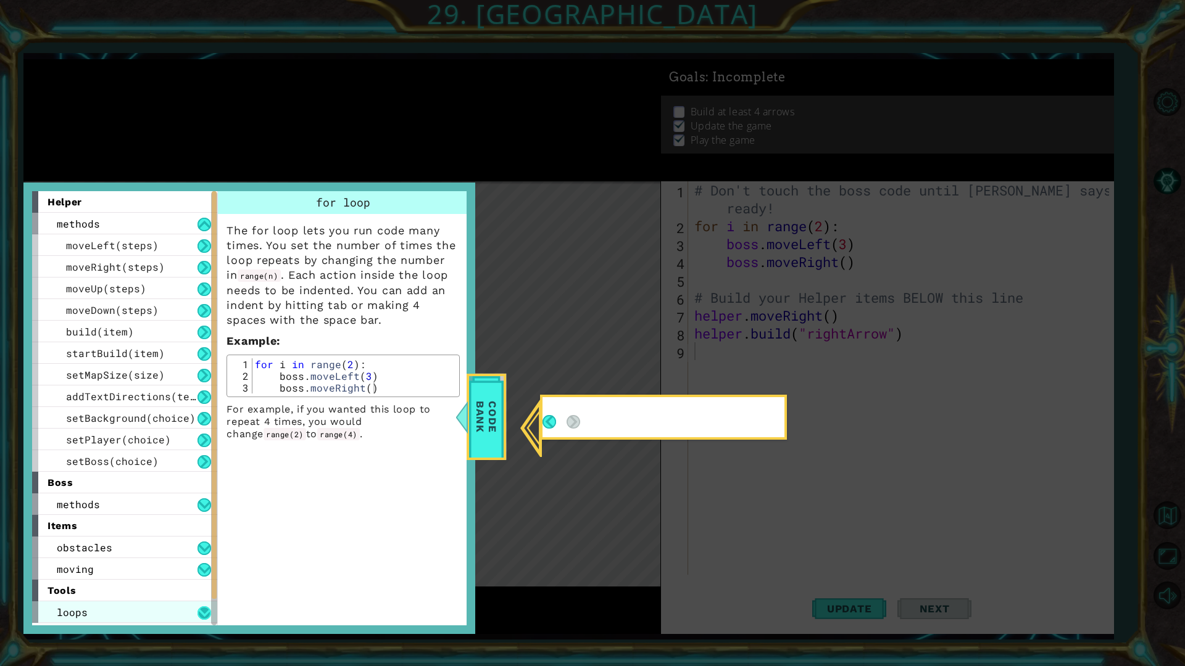
scroll to position [0, 0]
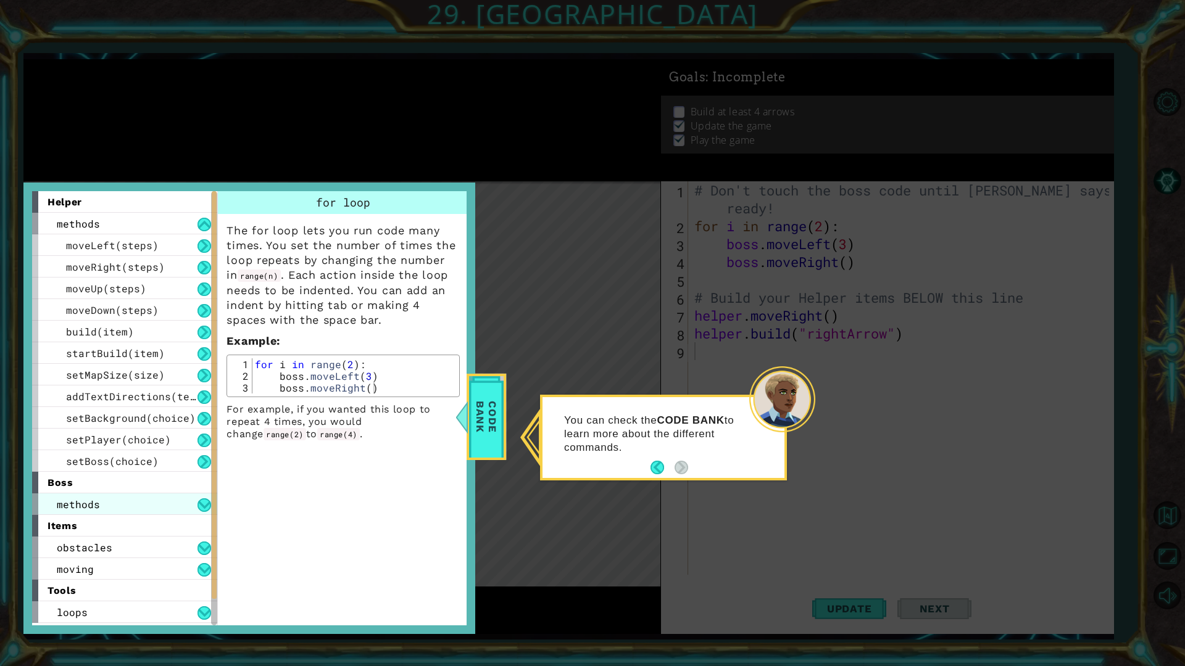
drag, startPoint x: 149, startPoint y: 501, endPoint x: 155, endPoint y: 511, distance: 11.9
click at [150, 505] on div "methods" at bounding box center [124, 505] width 185 height 22
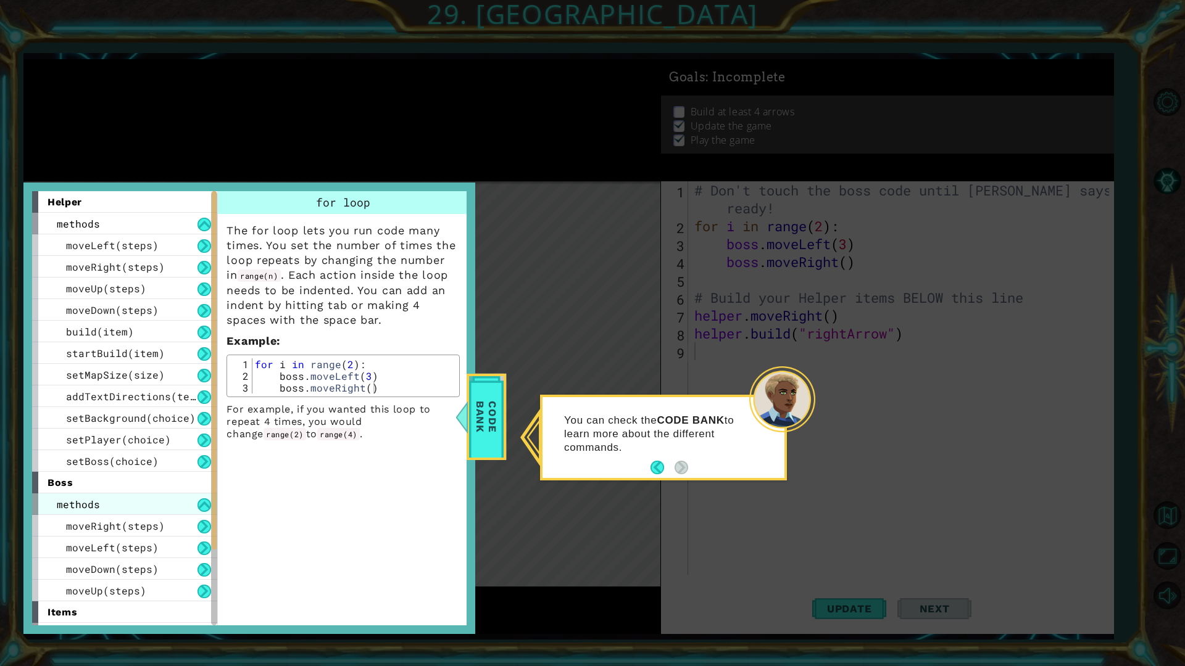
click at [187, 507] on div "methods" at bounding box center [124, 505] width 185 height 22
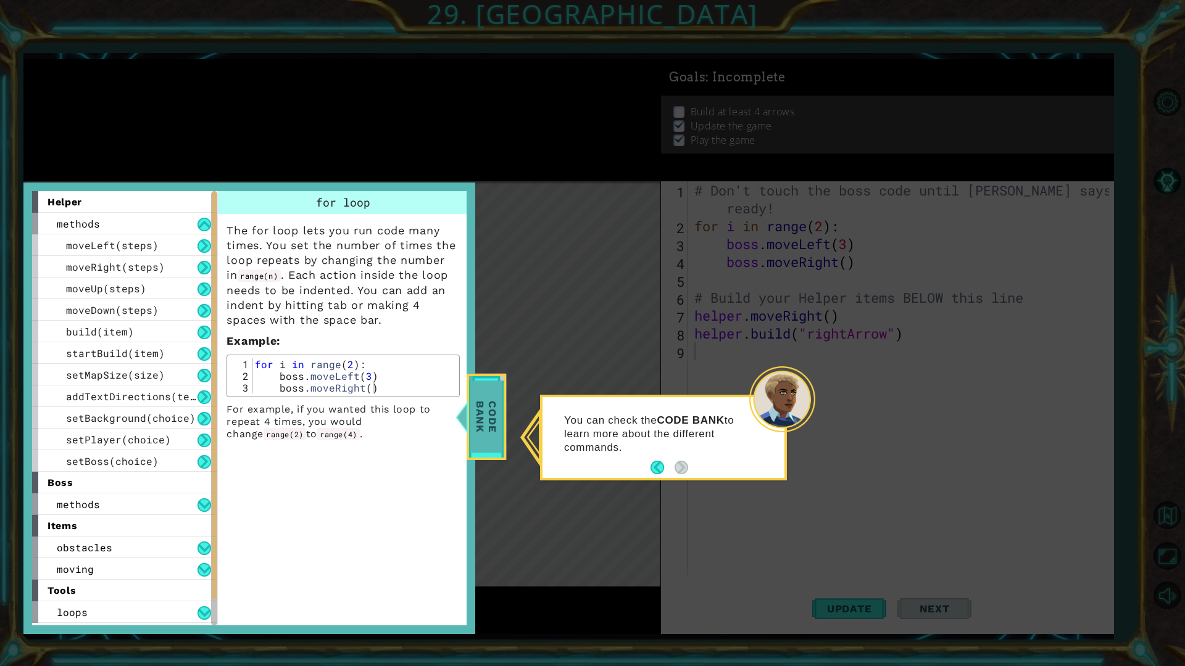
click at [475, 424] on span "Code Bank" at bounding box center [486, 416] width 32 height 71
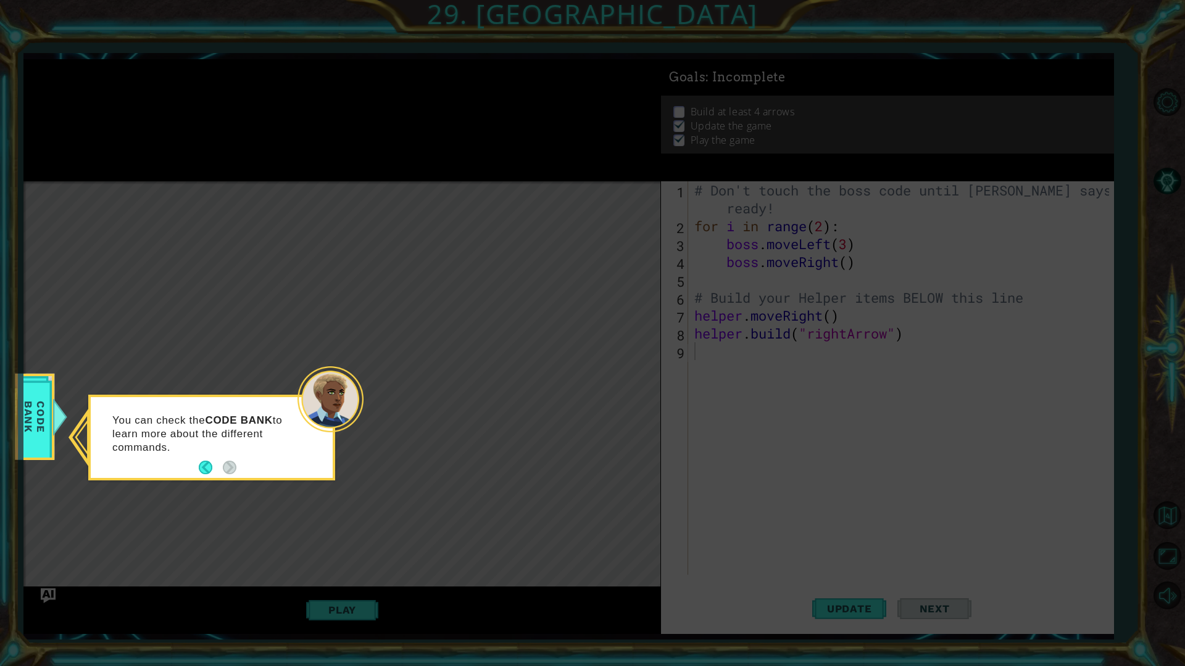
click at [204, 470] on button "Back" at bounding box center [211, 468] width 24 height 14
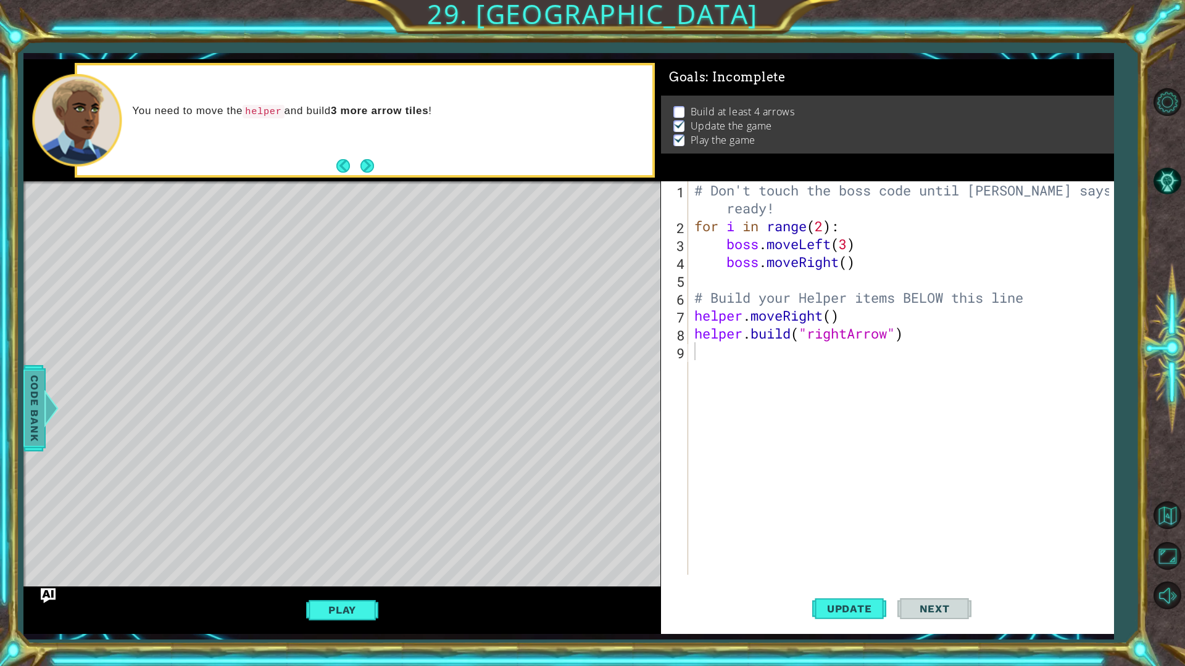
click at [23, 407] on div "1 ההההההההההההההההההההההההההההההההההההההההההההההההההההההההההההההההההההההההההההה…" at bounding box center [592, 333] width 1185 height 666
click at [36, 426] on span "Code Bank" at bounding box center [35, 408] width 20 height 75
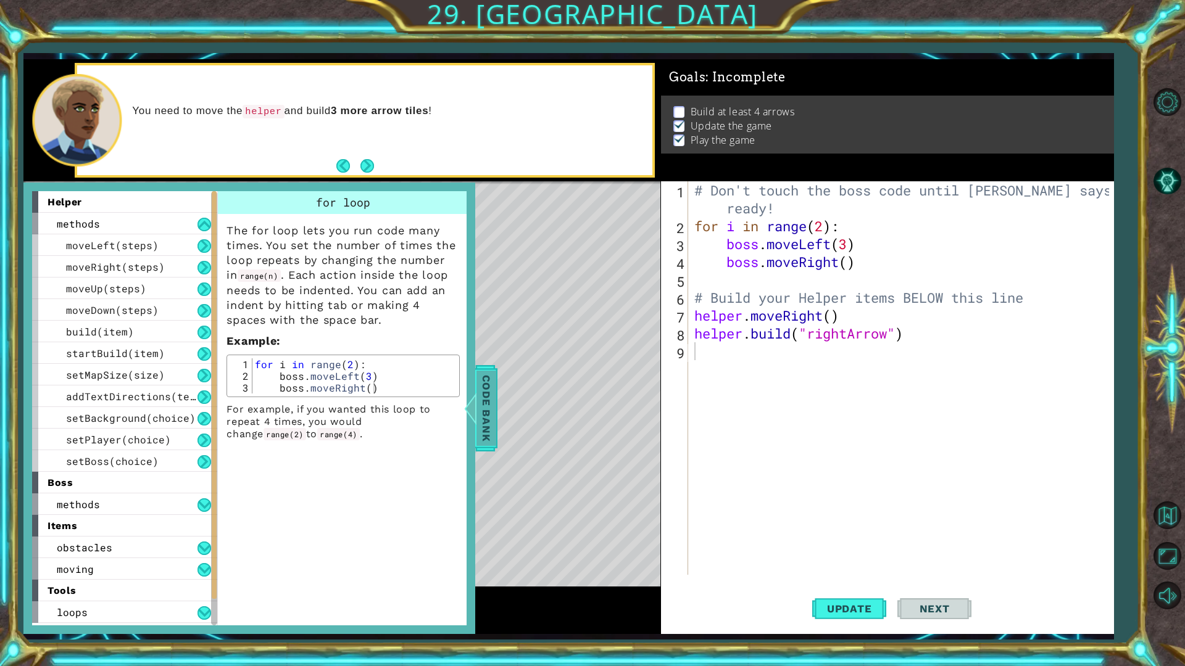
click at [487, 404] on span "Code Bank" at bounding box center [486, 408] width 20 height 75
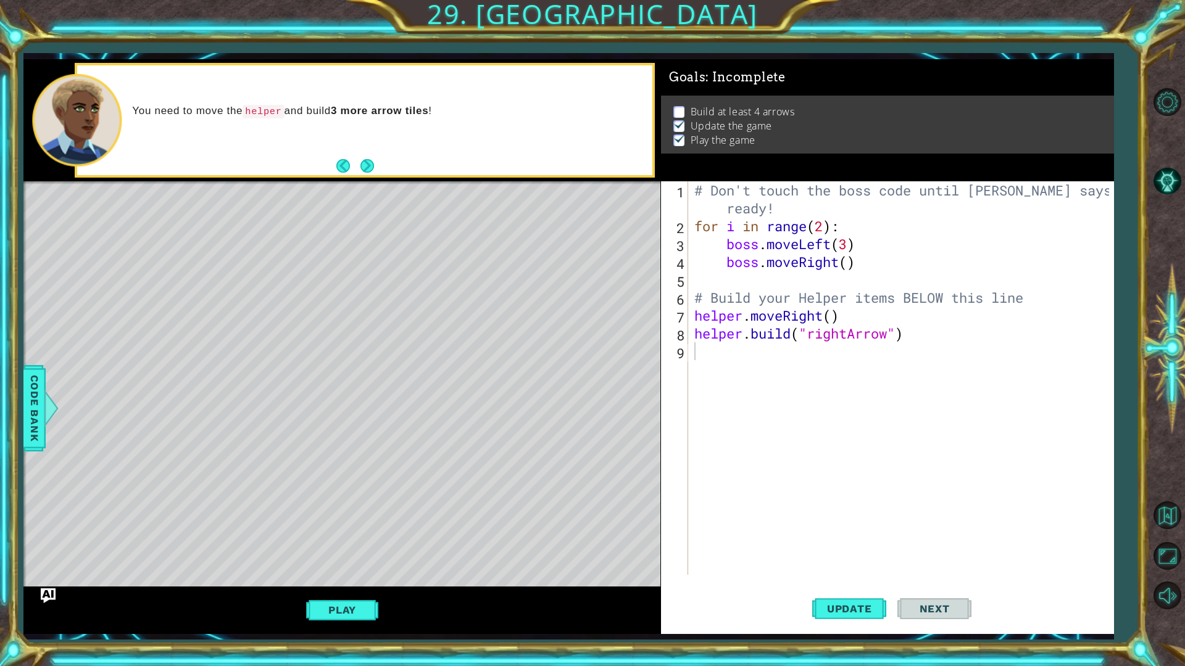
click at [701, 352] on div "# Don't touch the boss code until [PERSON_NAME] says you're ready! for i in ran…" at bounding box center [904, 404] width 424 height 447
type textarea "h"
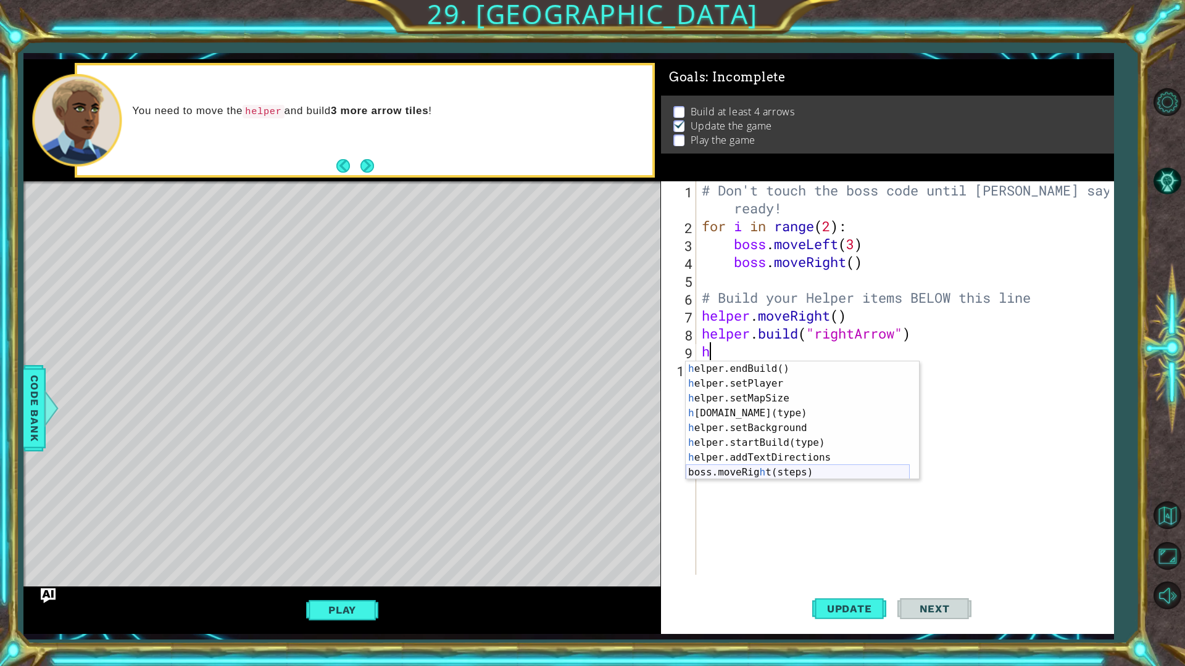
scroll to position [89, 0]
click at [808, 472] on div "h elper.endBuild() press enter h elper.setPlayer press enter h elper.setMapSize…" at bounding box center [797, 436] width 224 height 148
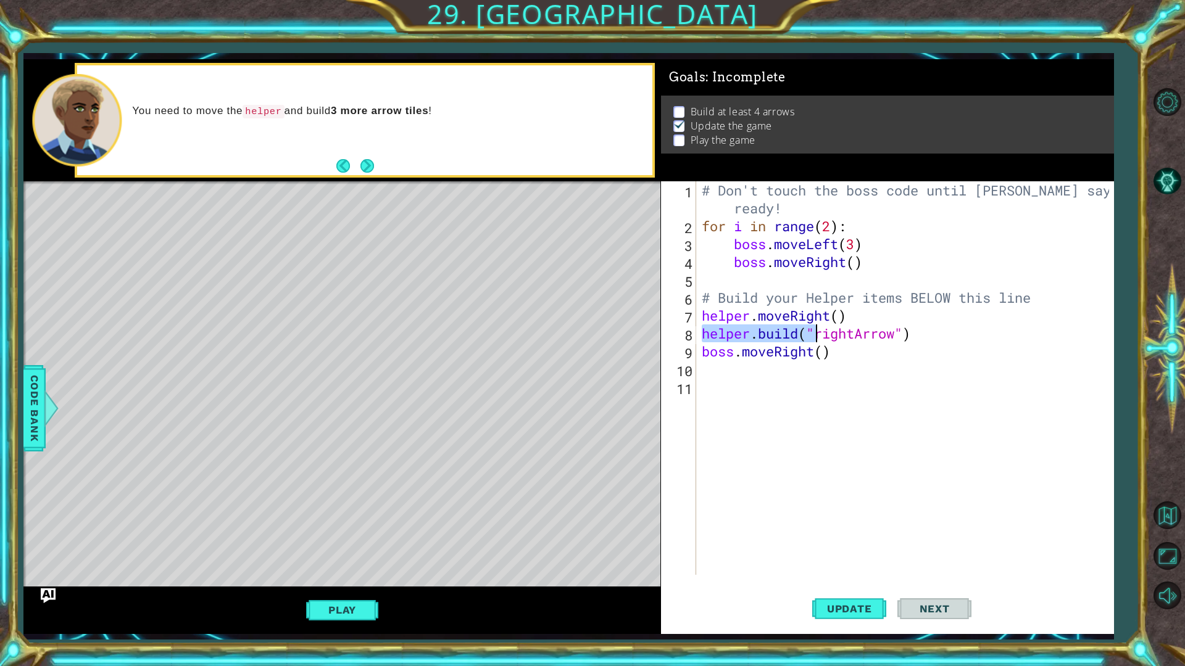
drag, startPoint x: 702, startPoint y: 336, endPoint x: 818, endPoint y: 333, distance: 116.0
click at [818, 333] on div "# Don't touch the boss code until [PERSON_NAME] says you're ready! for i in ran…" at bounding box center [907, 404] width 416 height 447
type textarea "[DOMAIN_NAME]("rightArrow")"
click at [866, 365] on div "# Don't touch the boss code until [PERSON_NAME] says you're ready! for i in ran…" at bounding box center [907, 404] width 416 height 447
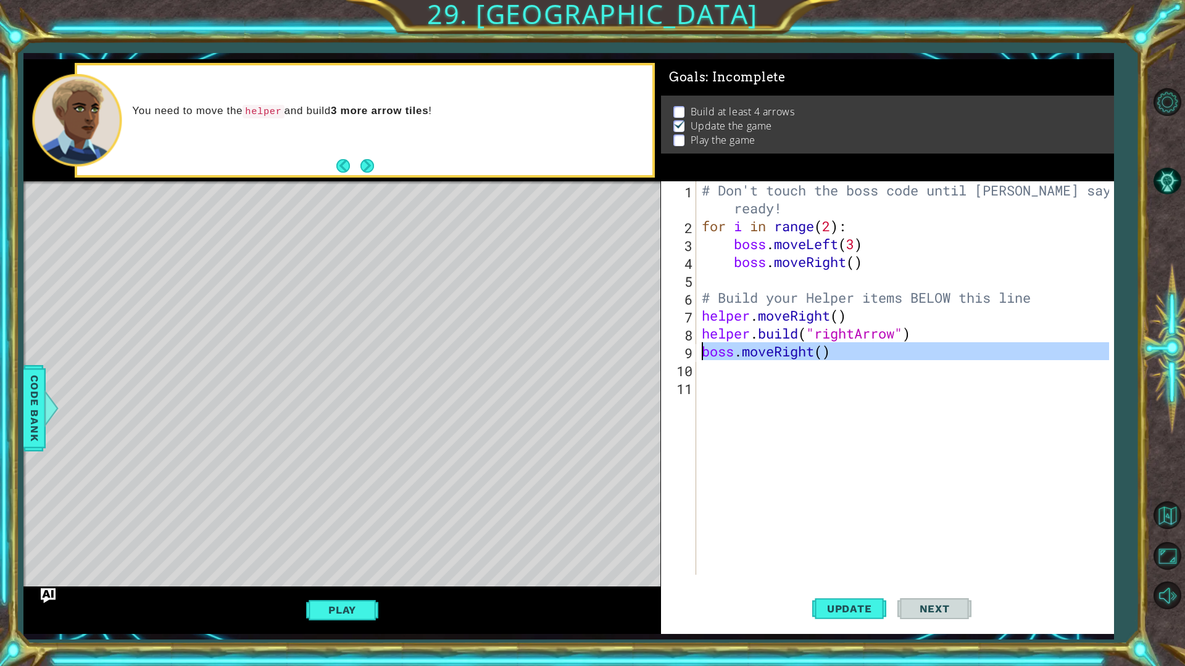
drag, startPoint x: 858, startPoint y: 362, endPoint x: 692, endPoint y: 351, distance: 165.7
click at [692, 351] on div "1 2 3 4 5 6 7 8 9 10 11 # Don't touch the boss code until [PERSON_NAME] says yo…" at bounding box center [885, 378] width 449 height 394
type textarea "boss.moveRight()"
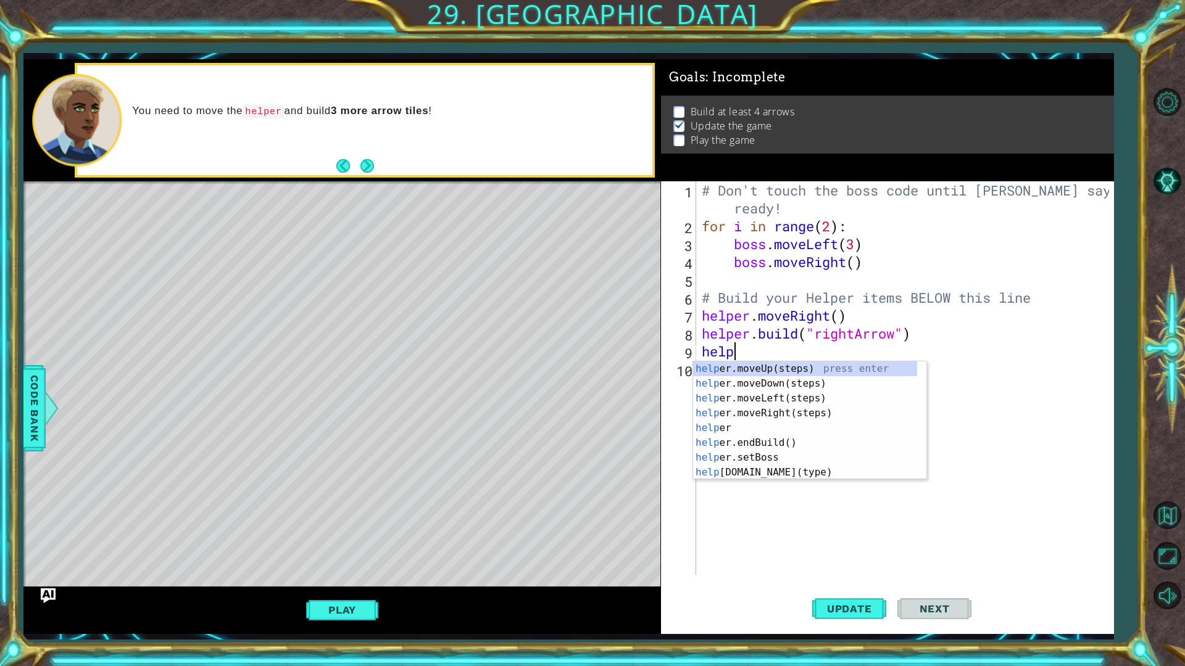
scroll to position [0, 1]
type textarea "helper"
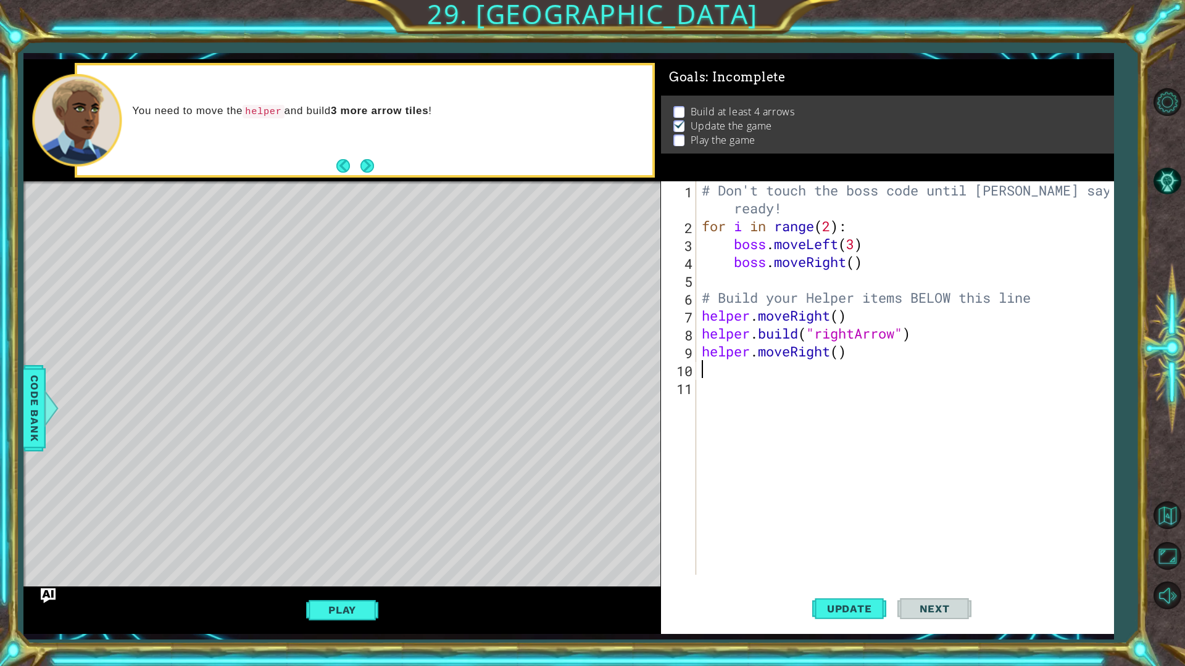
scroll to position [0, 0]
click at [867, 358] on div "# Don't touch the boss code until [PERSON_NAME] says you're ready! for i in ran…" at bounding box center [907, 404] width 416 height 447
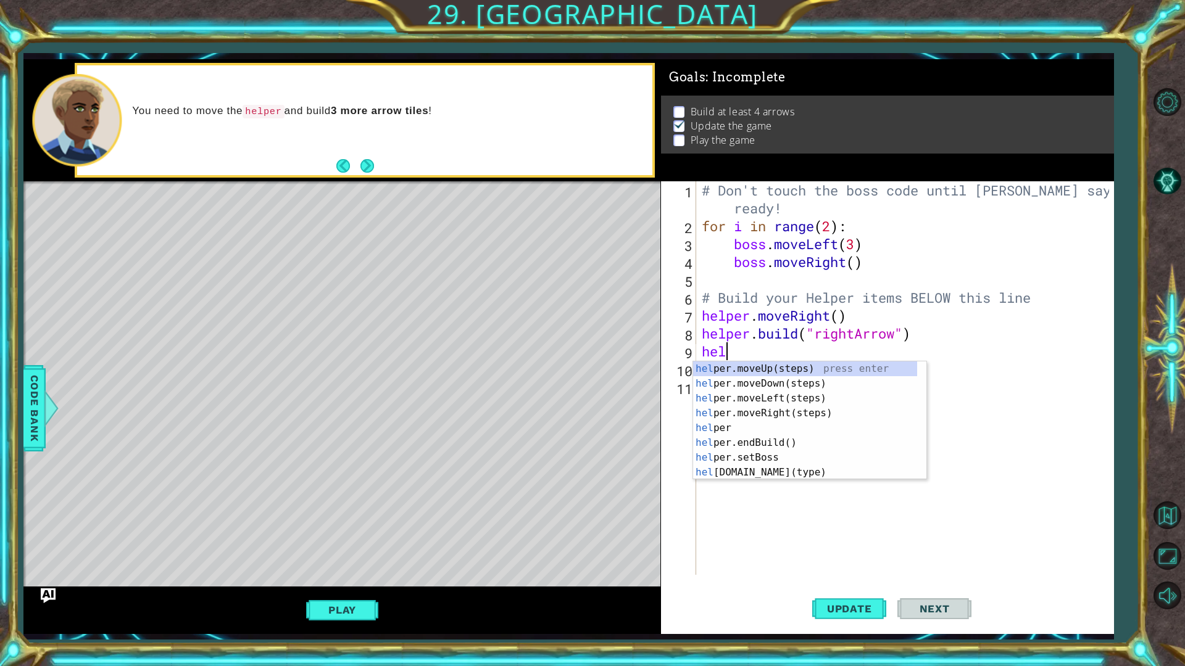
type textarea "h"
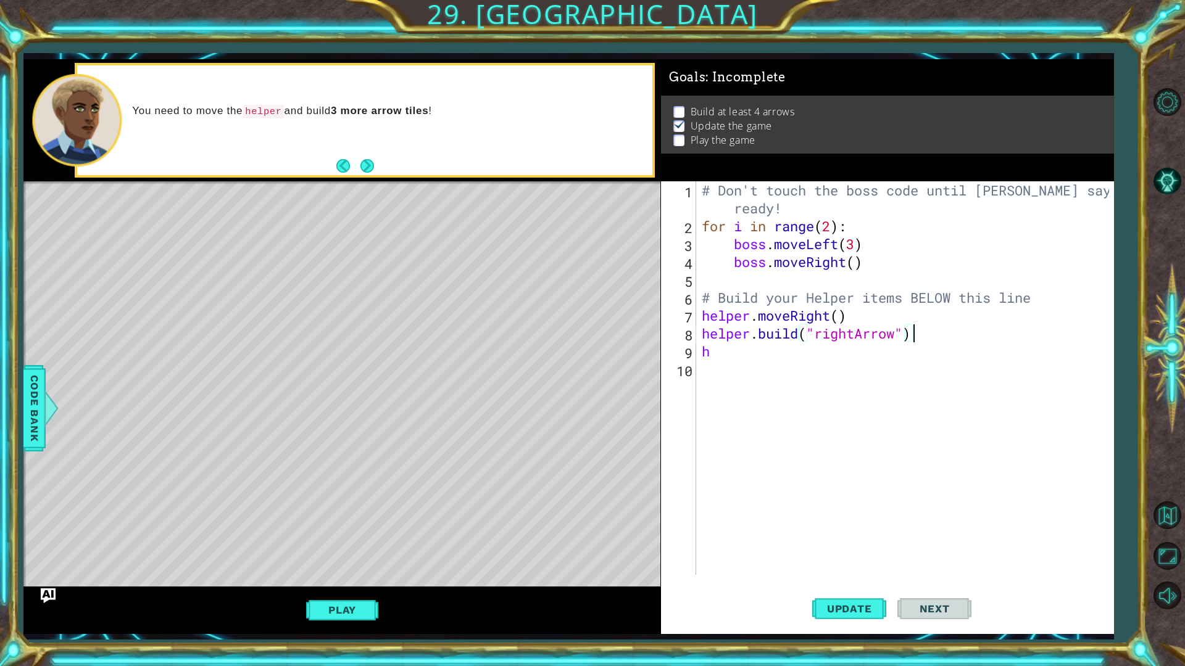
click at [740, 356] on div "# Don't touch the boss code until [PERSON_NAME] says you're ready! for i in ran…" at bounding box center [907, 404] width 416 height 447
type textarea "h"
click at [693, 306] on div "# Don't touch the boss code until [PERSON_NAME] says you're ready! for i in ran…" at bounding box center [903, 404] width 424 height 447
click at [695, 314] on div "# Don't touch the boss code until [PERSON_NAME] says you're ready! for i in ran…" at bounding box center [903, 404] width 424 height 447
type textarea "helper.moveRight()"
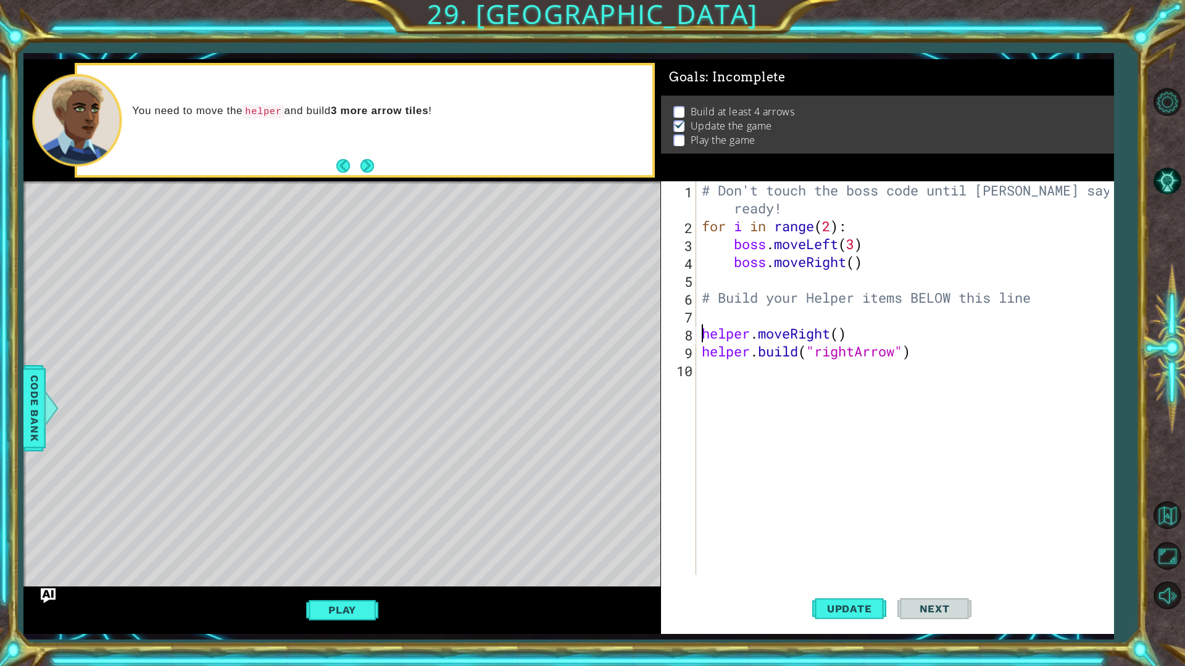
click at [708, 317] on div "# Don't touch the boss code until [PERSON_NAME] says you're ready! for i in ran…" at bounding box center [907, 404] width 416 height 447
drag, startPoint x: 23, startPoint y: 430, endPoint x: 41, endPoint y: 431, distance: 18.5
click at [35, 431] on div "1 ההההההההההההההההההההההההההההההההההההההההההההההההההההההההההההההההההההההההההההה…" at bounding box center [592, 333] width 1185 height 666
click at [54, 424] on div at bounding box center [51, 408] width 15 height 37
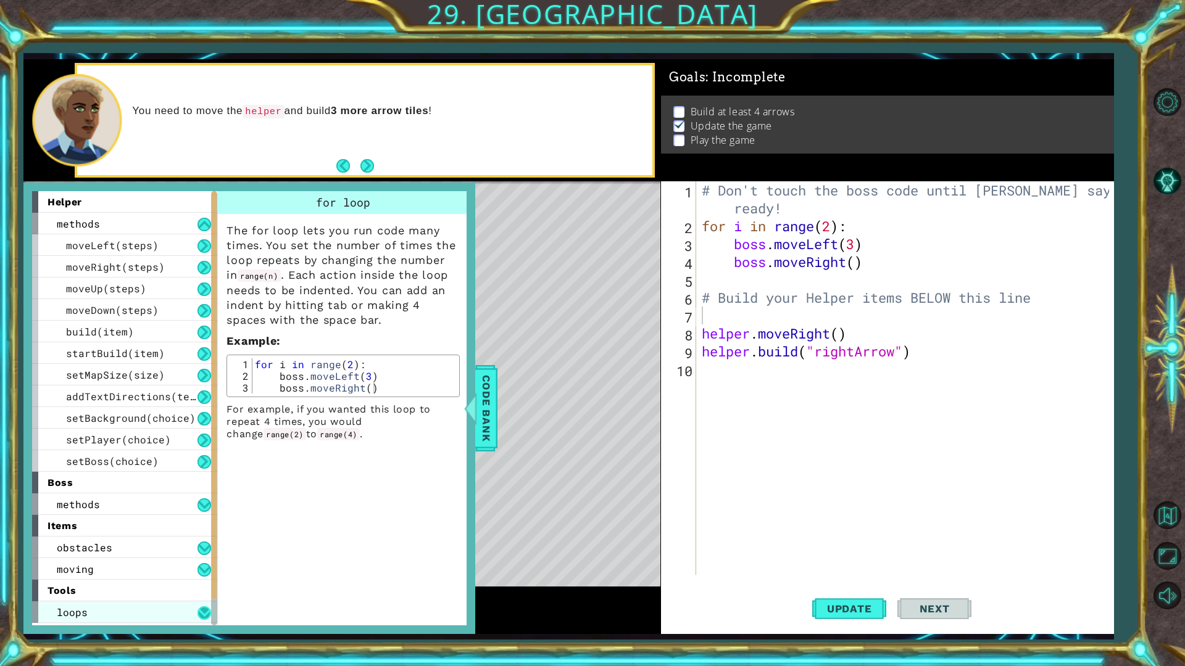
click at [201, 587] on button at bounding box center [204, 613] width 14 height 14
click at [199, 587] on button at bounding box center [204, 613] width 14 height 14
click at [133, 587] on div "loops" at bounding box center [124, 613] width 185 height 22
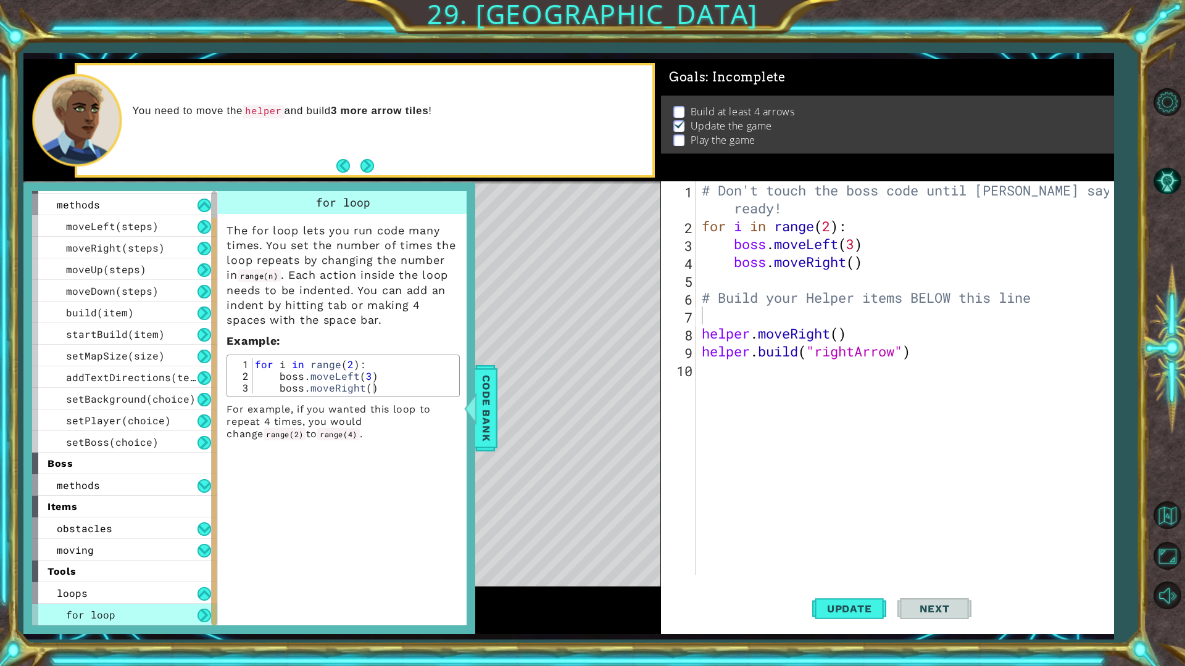
click at [794, 314] on div "# Don't touch the boss code until [PERSON_NAME] says you're ready! for i in ran…" at bounding box center [907, 404] width 416 height 447
click at [473, 400] on div at bounding box center [470, 408] width 15 height 37
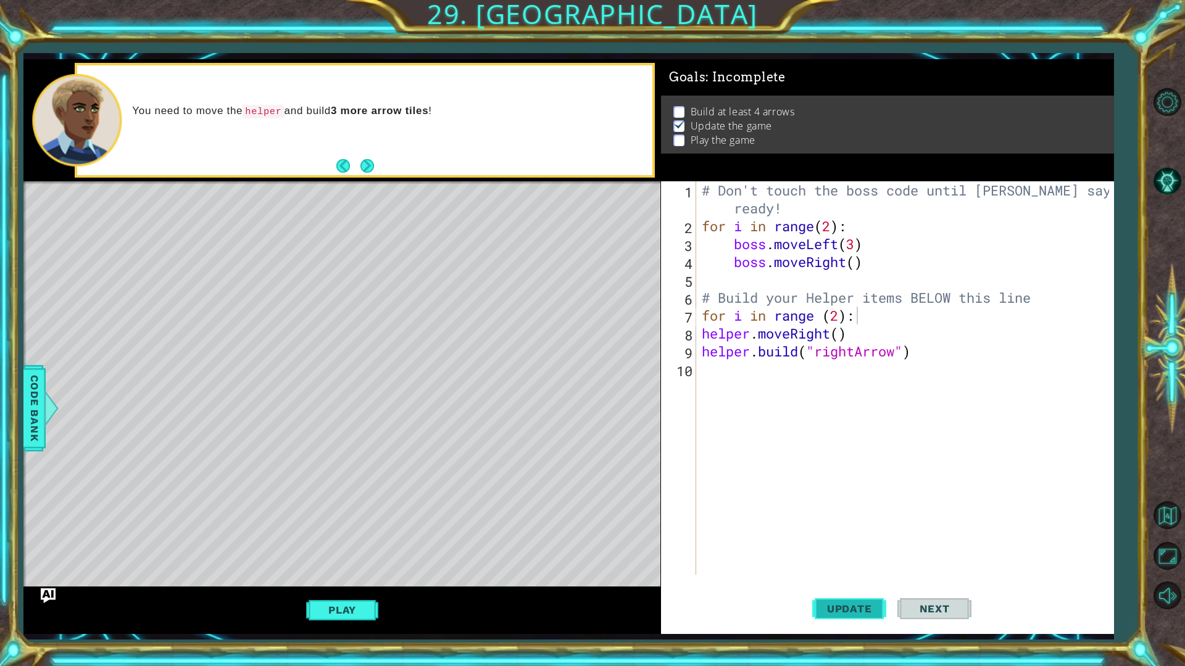
click at [869, 587] on span "Update" at bounding box center [849, 609] width 70 height 12
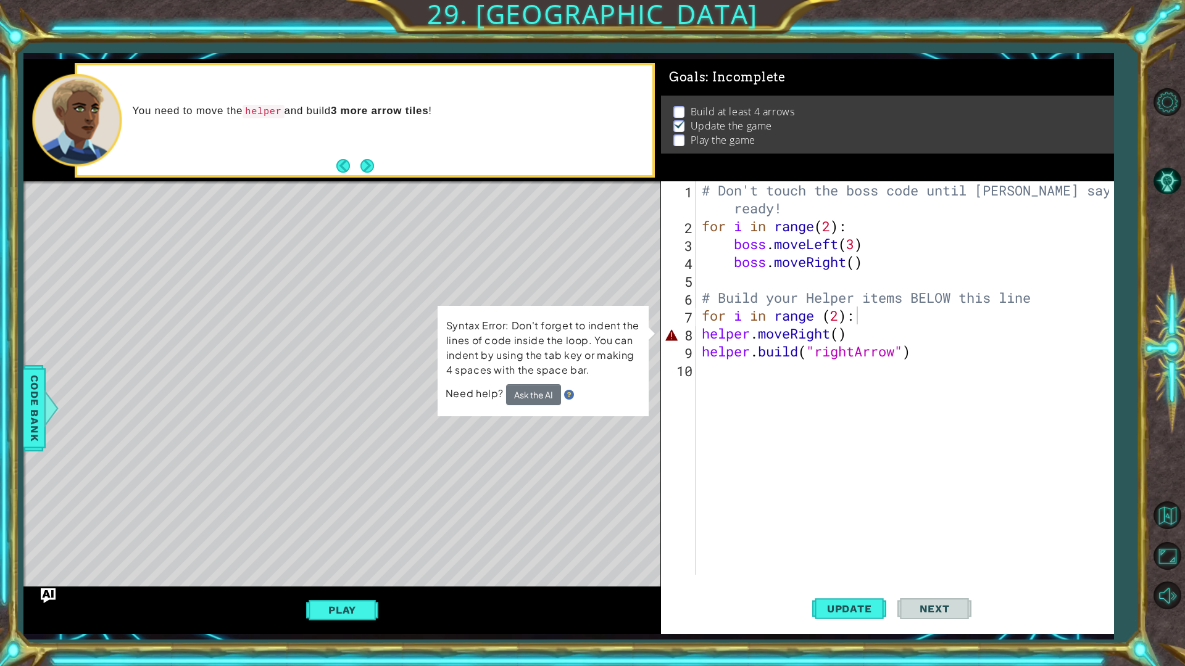
click at [698, 331] on div "for i in range (2): 1 2 3 4 5 6 7 8 9 10 # Don't touch the boss code until [PER…" at bounding box center [885, 378] width 449 height 394
click at [708, 335] on div "# Don't touch the boss code until [PERSON_NAME] says you're ready! for i in ran…" at bounding box center [907, 404] width 416 height 447
click at [701, 337] on div "# Don't touch the boss code until [PERSON_NAME] says you're ready! for i in ran…" at bounding box center [907, 404] width 416 height 447
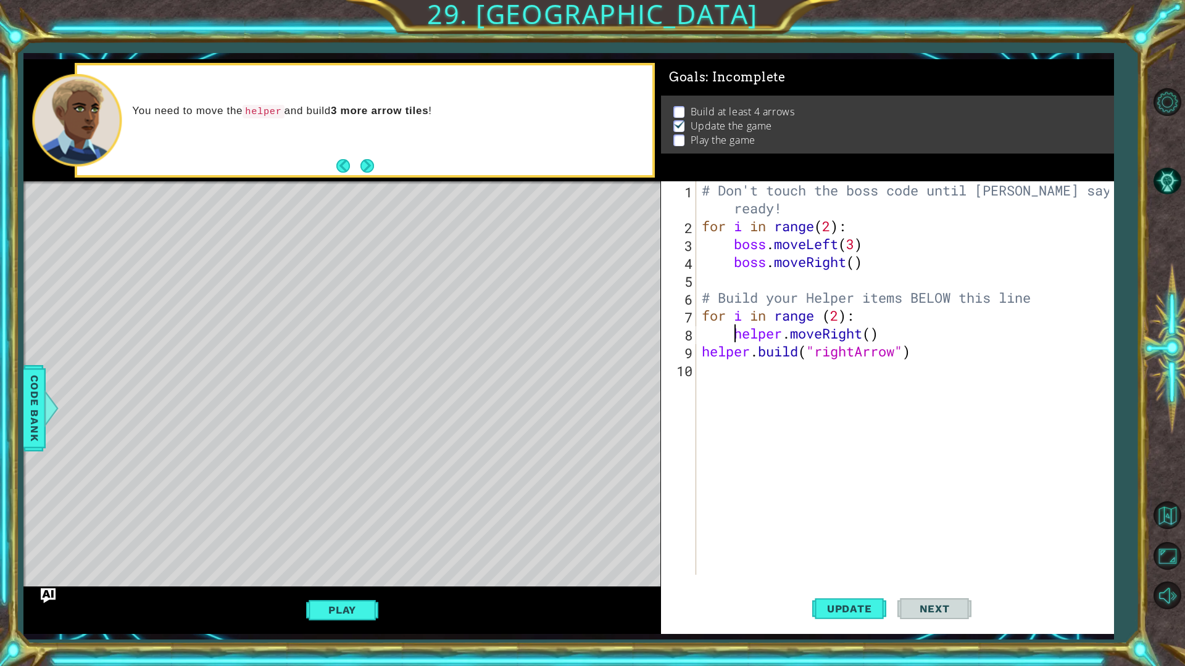
click at [703, 352] on div "# Don't touch the boss code until [PERSON_NAME] says you're ready! for i in ran…" at bounding box center [907, 404] width 416 height 447
click at [874, 587] on span "Update" at bounding box center [849, 609] width 70 height 12
click at [848, 587] on span "Update" at bounding box center [849, 609] width 70 height 12
click at [842, 318] on div "# Don't touch the boss code until [PERSON_NAME] says you're ready! for i in ran…" at bounding box center [907, 404] width 416 height 447
type textarea "for i in range (5):"
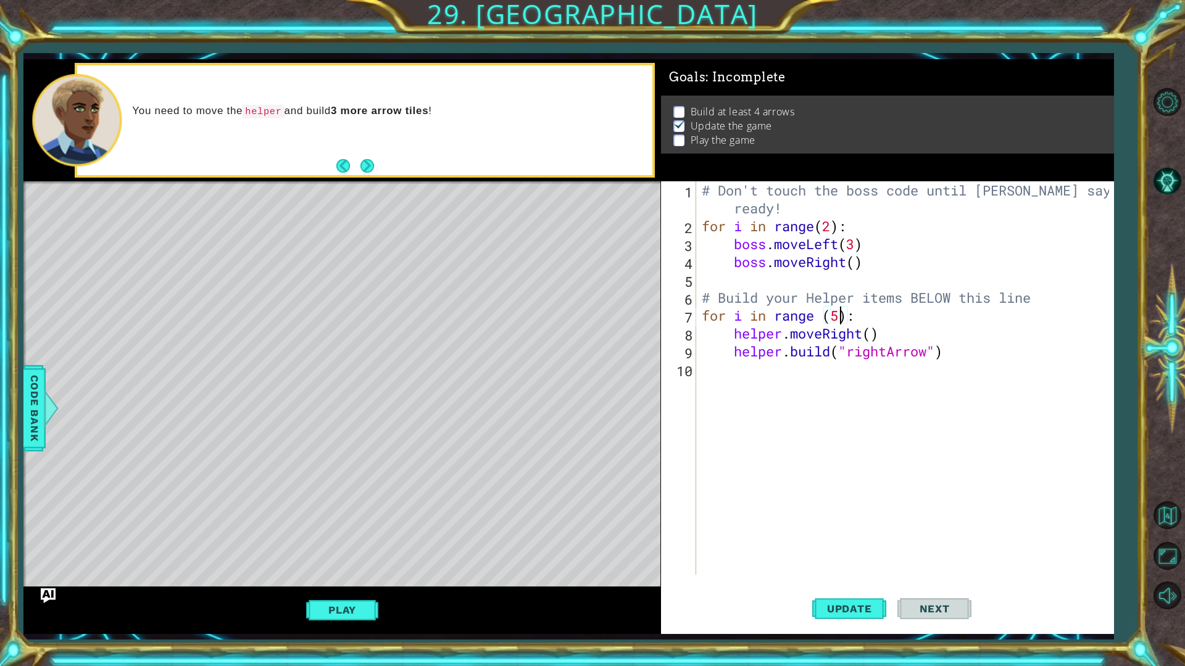
click at [805, 407] on div "# Don't touch the boss code until [PERSON_NAME] says you're ready! for i in ran…" at bounding box center [907, 404] width 416 height 447
type textarea "for i in range (5)"
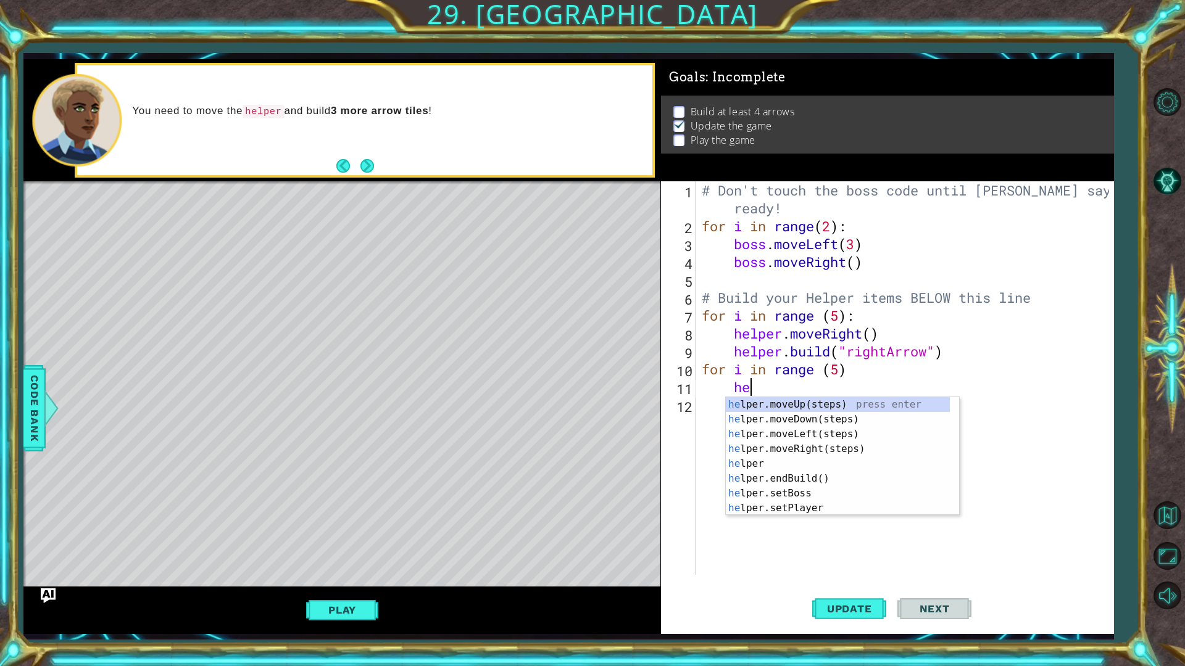
type textarea "hel"
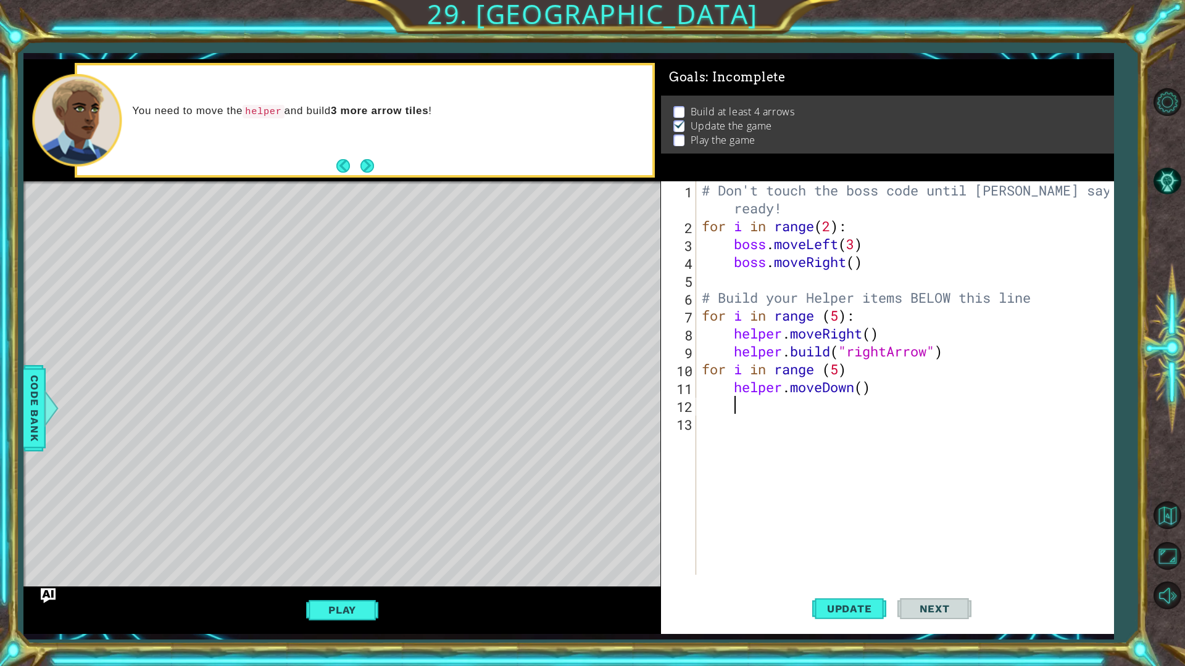
scroll to position [0, 1]
type textarea "helper.moveDown()"
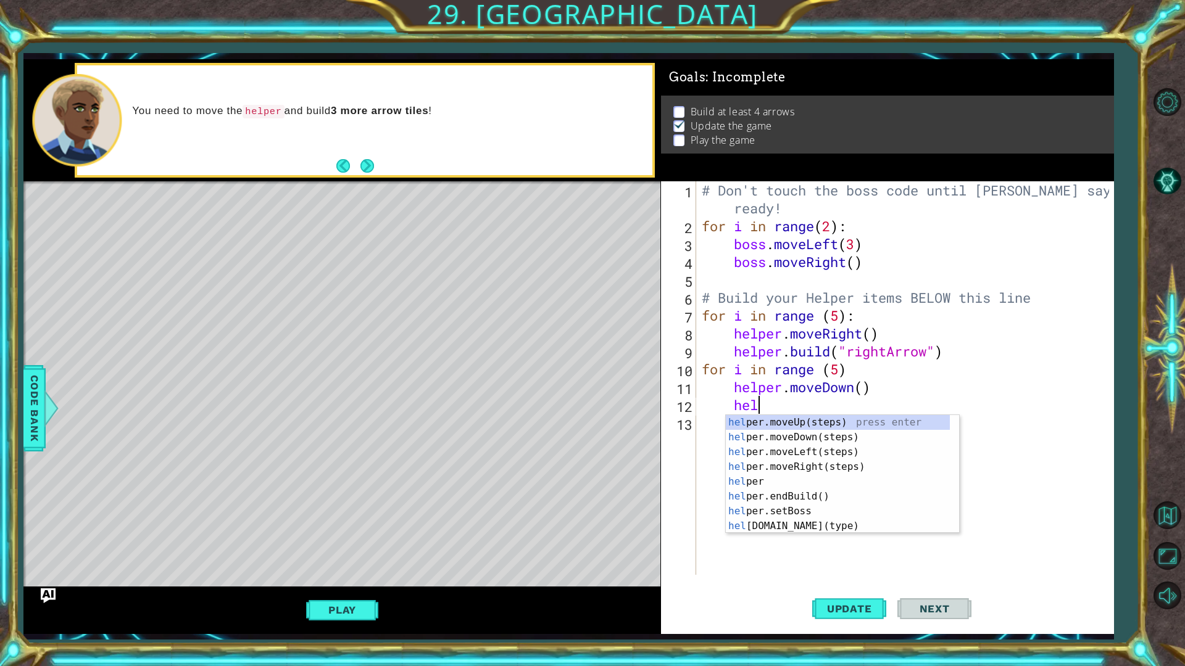
scroll to position [0, 2]
click at [779, 485] on div "help er.moveUp(steps) press enter help er.moveDown(steps) press enter help er.m…" at bounding box center [838, 489] width 224 height 148
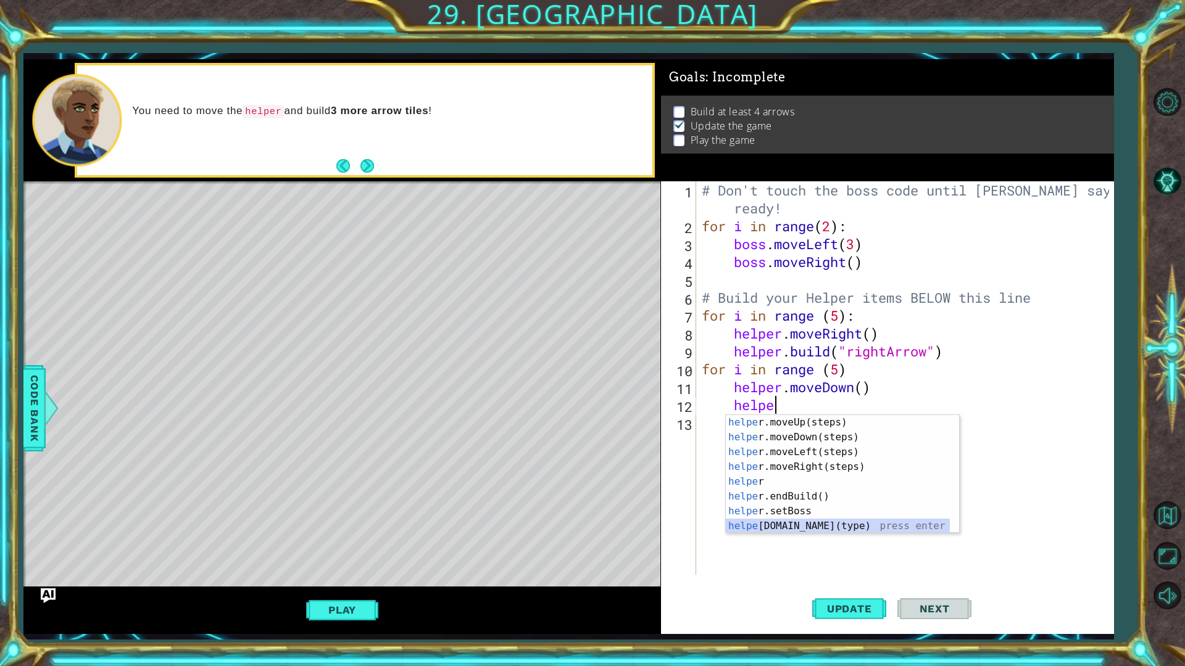
click at [777, 527] on div "helpe [PERSON_NAME]moveUp(steps) press enter helpe r.moveDown(steps) press ente…" at bounding box center [838, 489] width 224 height 148
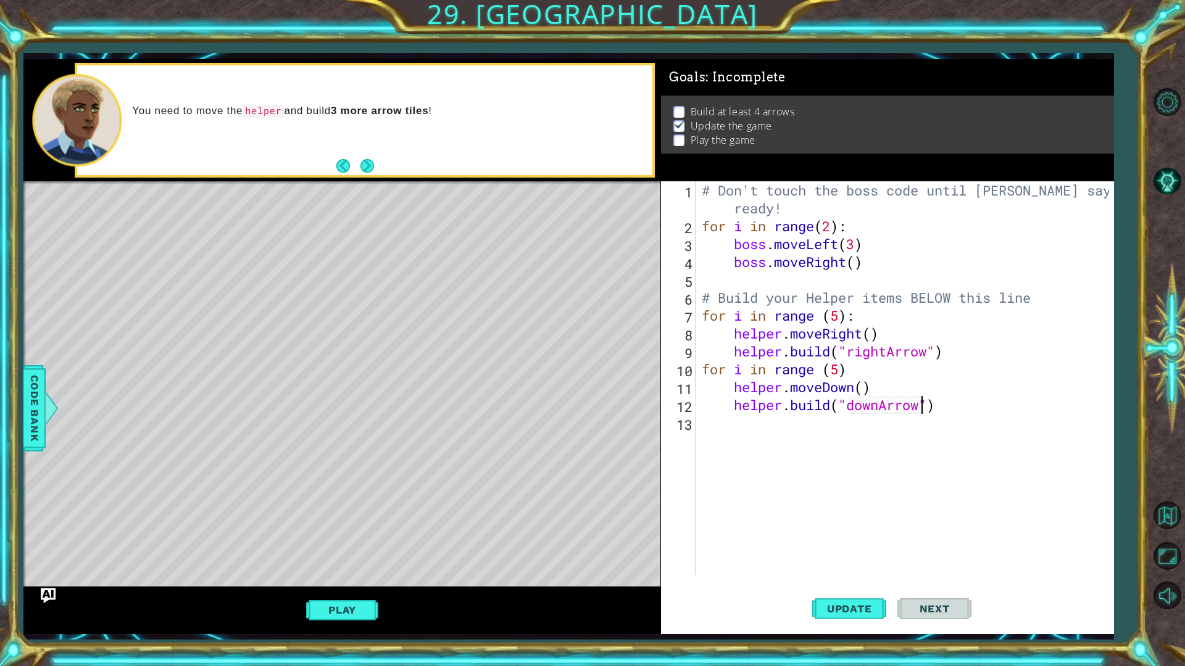
scroll to position [0, 10]
click at [822, 587] on span "Update" at bounding box center [849, 609] width 70 height 12
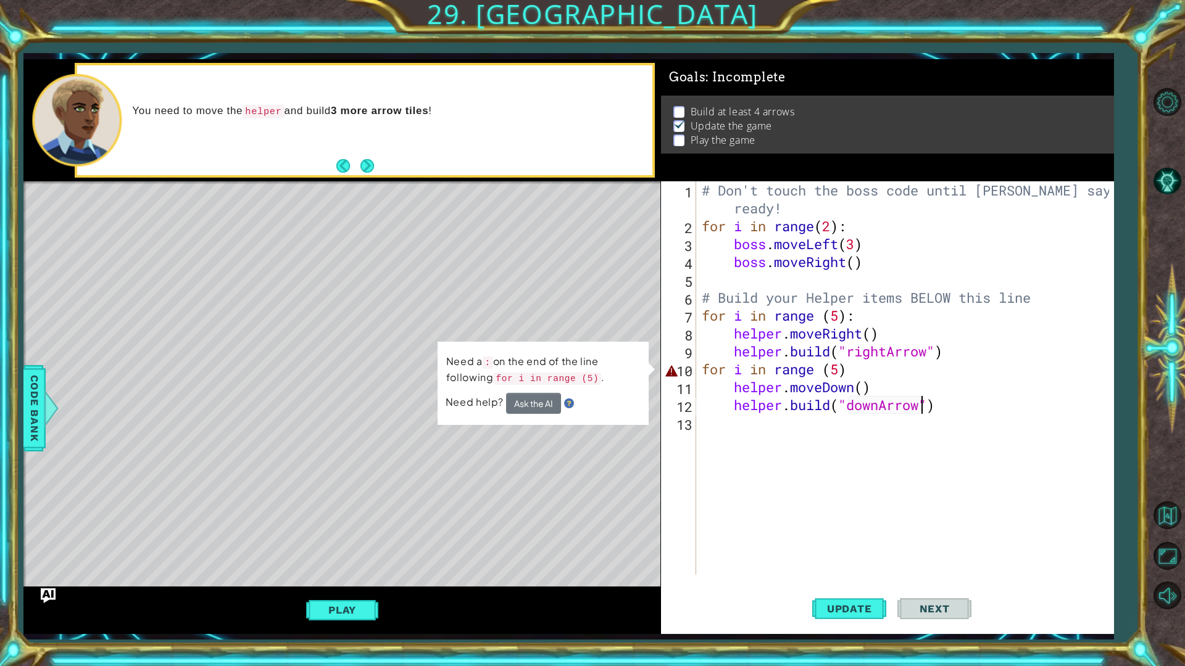
click at [851, 370] on div "# Don't touch the boss code until [PERSON_NAME] says you're ready! for i in ran…" at bounding box center [907, 404] width 416 height 447
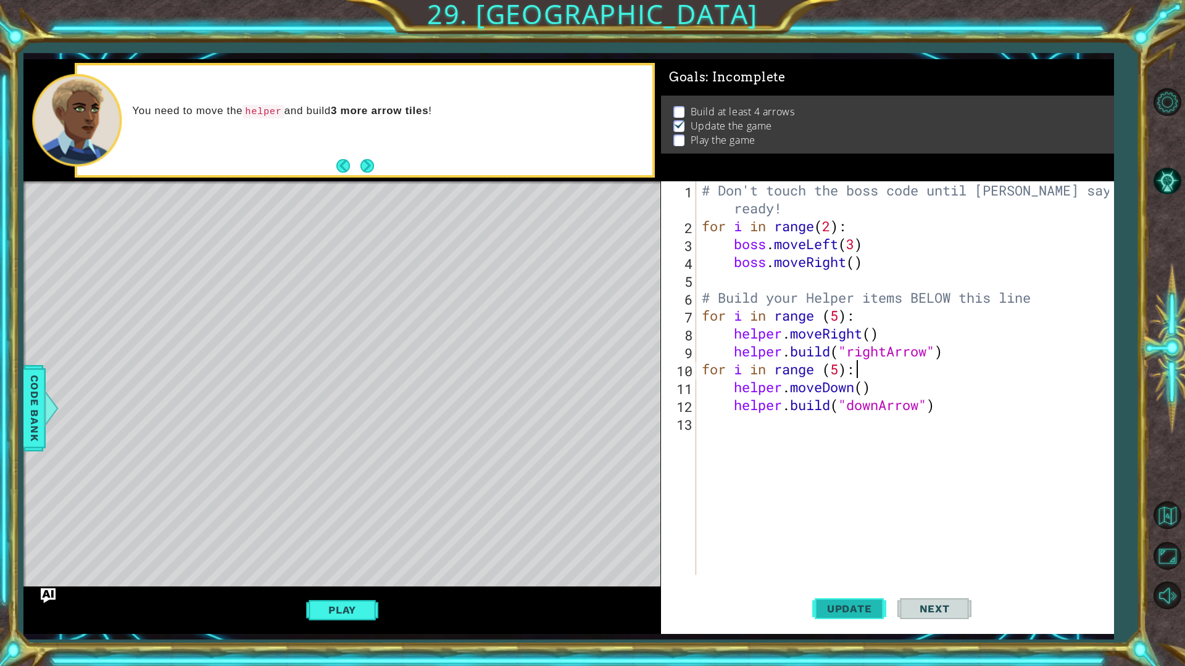
click at [822, 587] on span "Update" at bounding box center [849, 609] width 70 height 12
click at [700, 373] on div "# Don't touch the boss code until [PERSON_NAME] says you're ready! for i in ran…" at bounding box center [907, 404] width 416 height 447
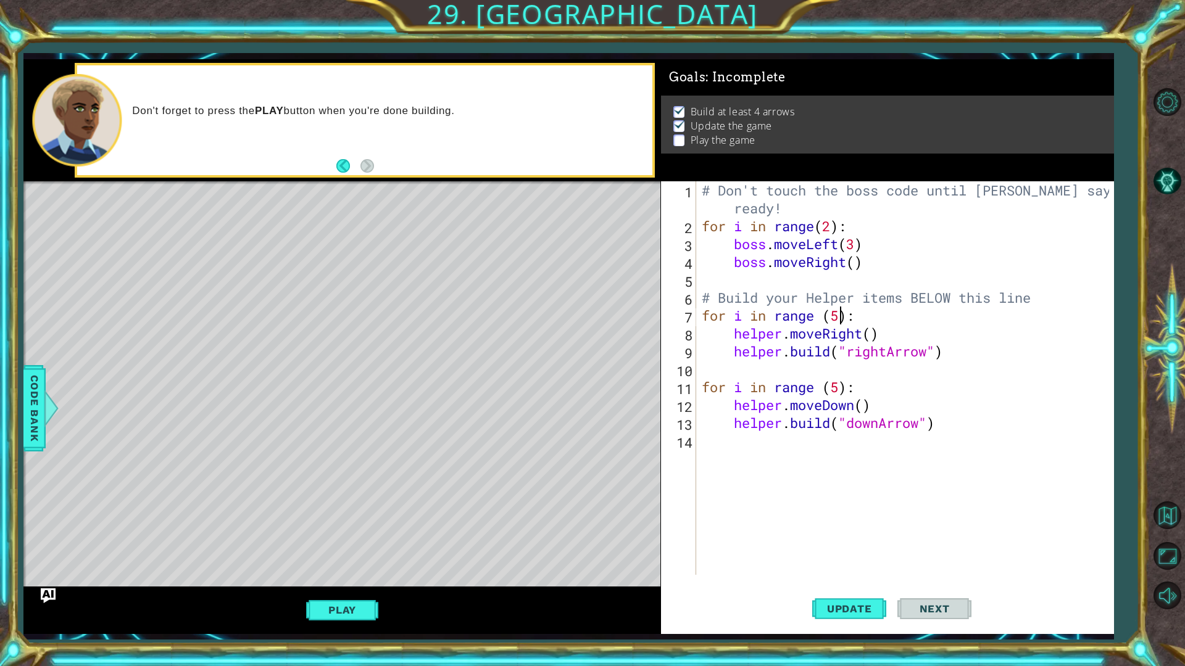
click at [842, 317] on div "# Don't touch the boss code until [PERSON_NAME] says you're ready! for i in ran…" at bounding box center [907, 404] width 416 height 447
click at [839, 387] on div "# Don't touch the boss code until [PERSON_NAME] says you're ready! for i in ran…" at bounding box center [907, 404] width 416 height 447
type textarea "for i in range (4):"
click at [858, 587] on span "Update" at bounding box center [849, 609] width 70 height 12
click at [365, 587] on button "Play" at bounding box center [342, 609] width 72 height 23
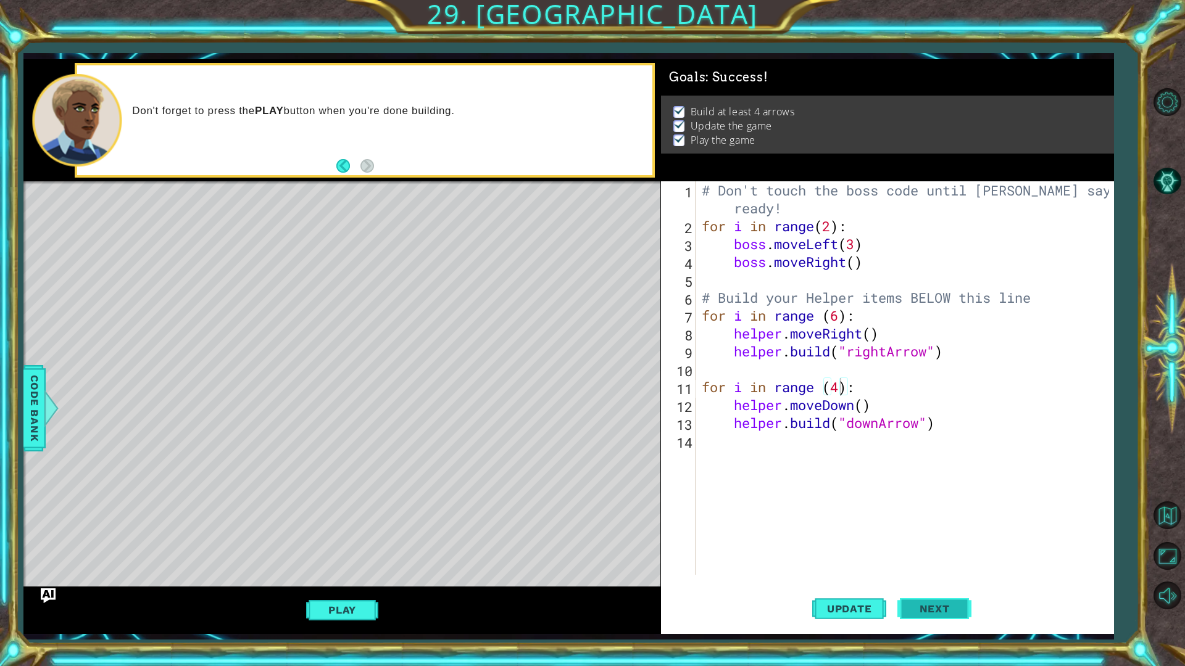
click at [939, 587] on button "Next" at bounding box center [934, 609] width 74 height 45
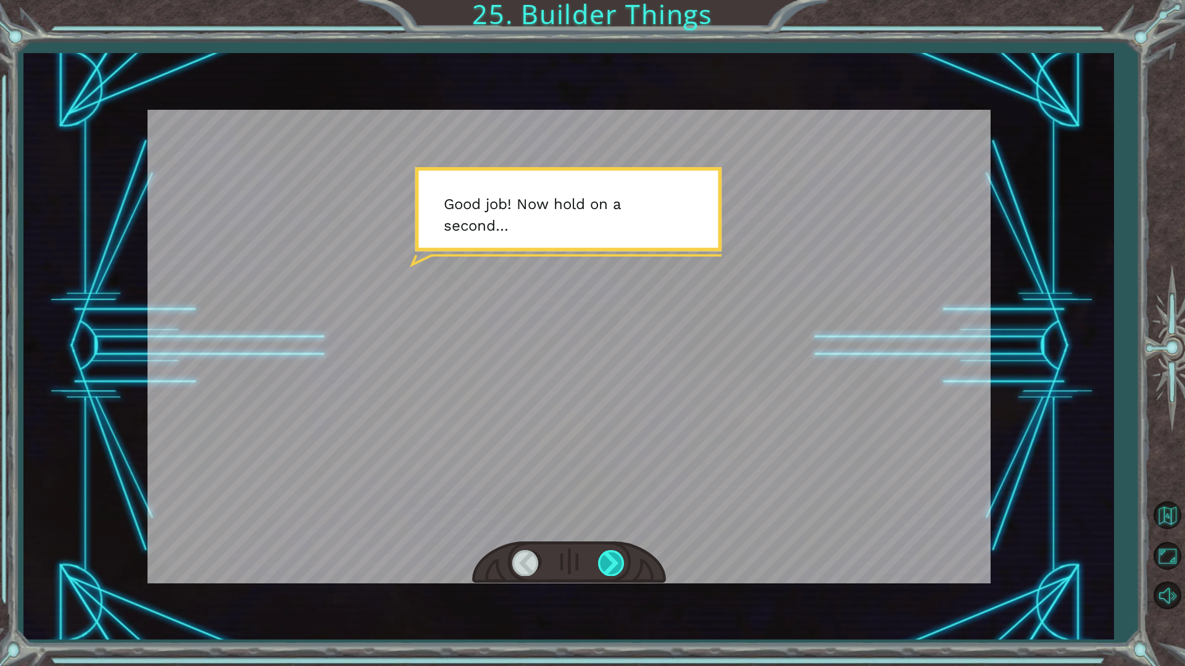
click at [603, 550] on div at bounding box center [612, 562] width 28 height 25
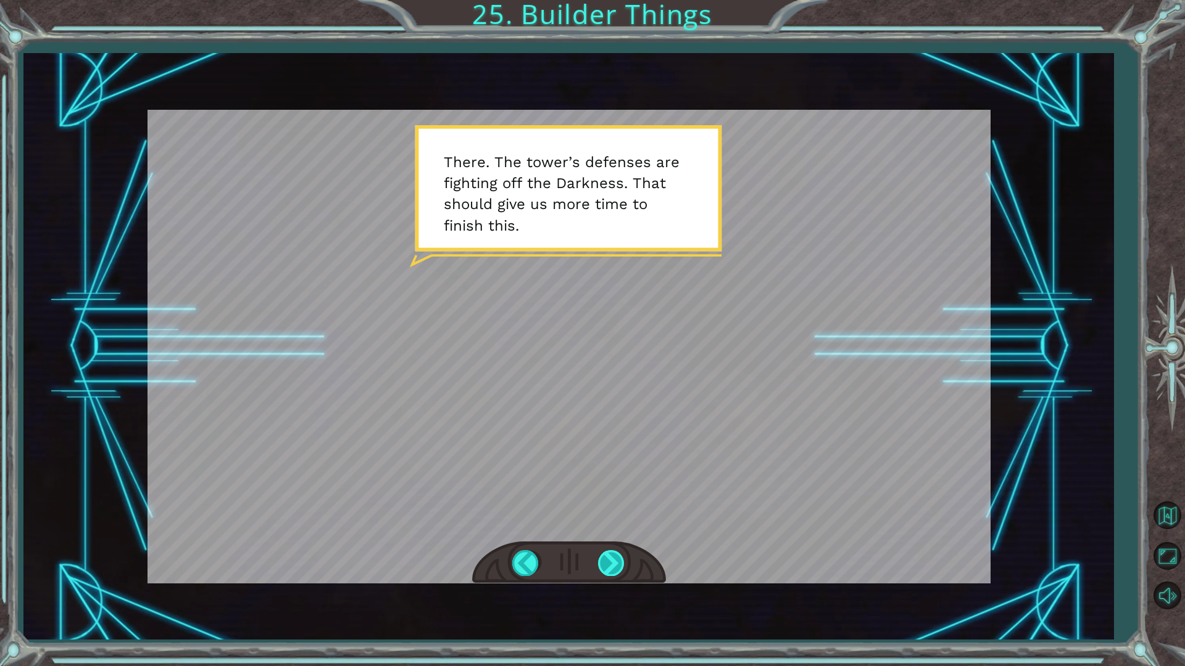
click at [603, 561] on div at bounding box center [612, 562] width 28 height 25
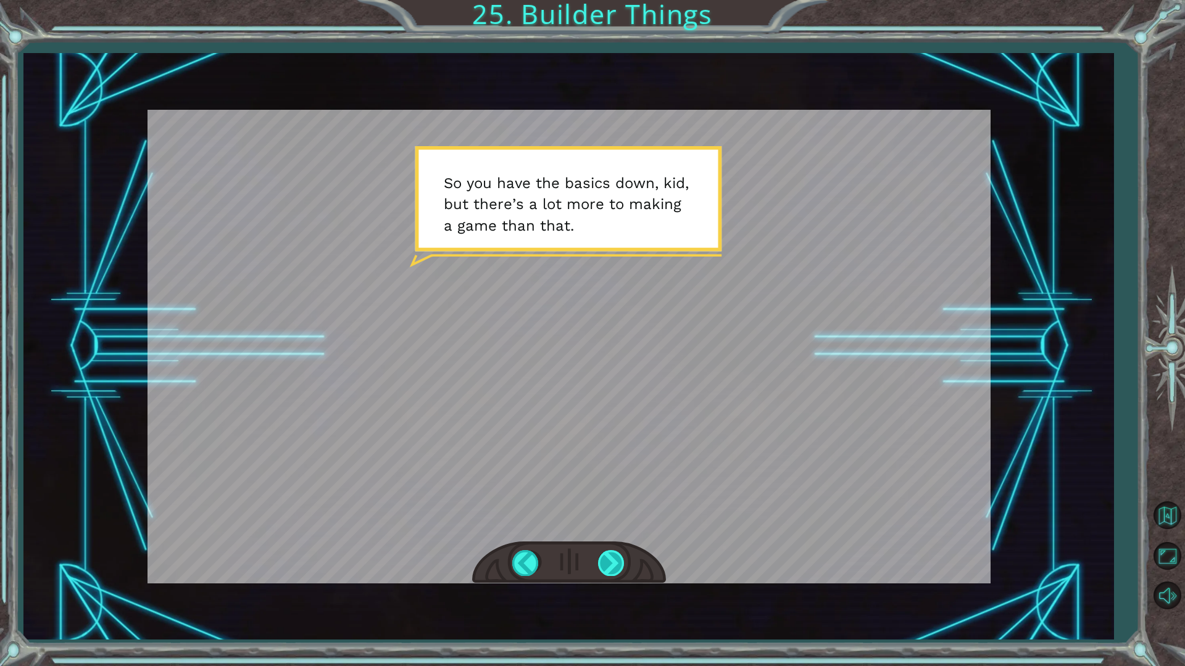
click at [603, 563] on div at bounding box center [612, 562] width 28 height 25
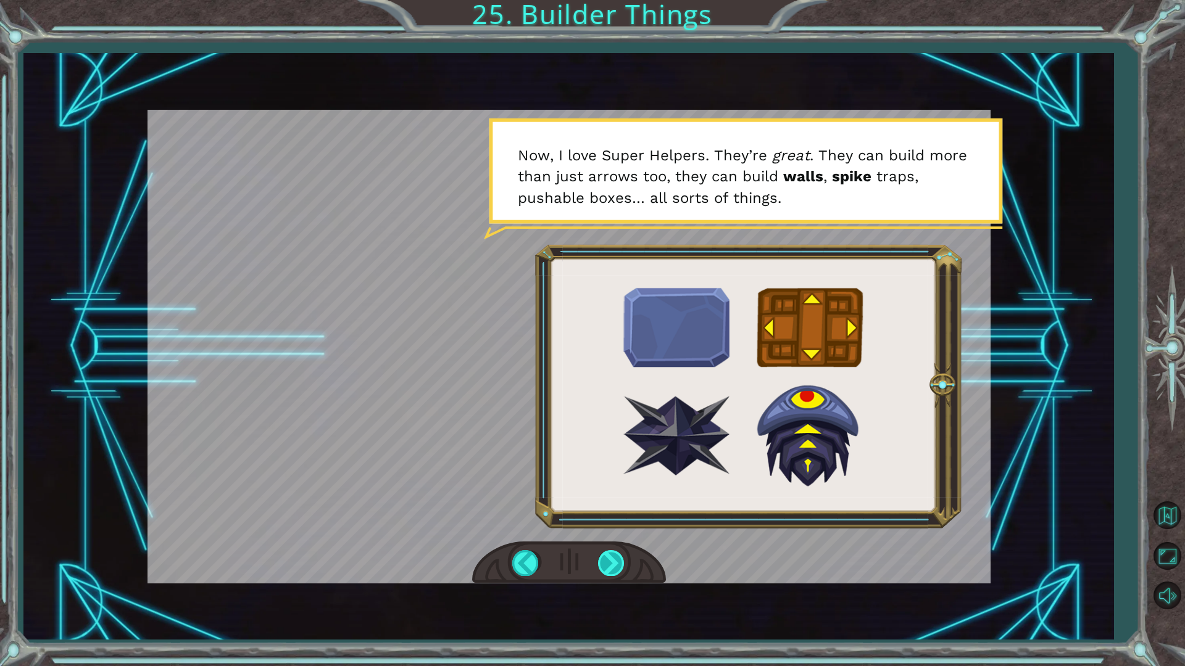
click at [603, 561] on div at bounding box center [612, 562] width 28 height 25
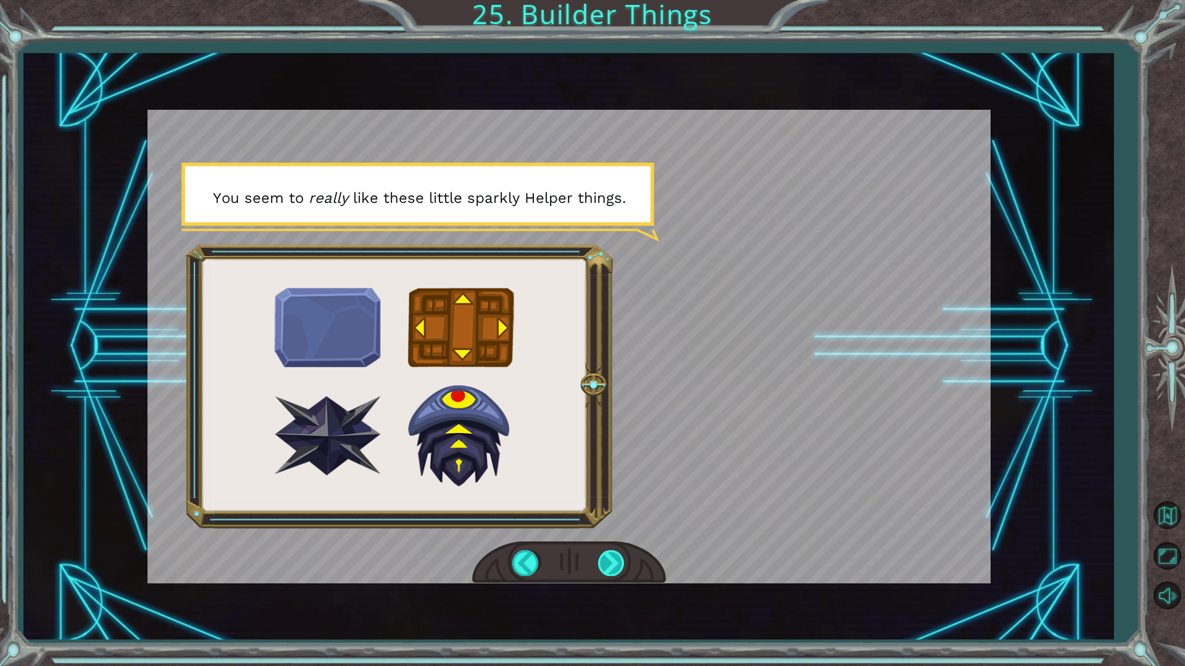
click at [603, 561] on div at bounding box center [612, 562] width 28 height 25
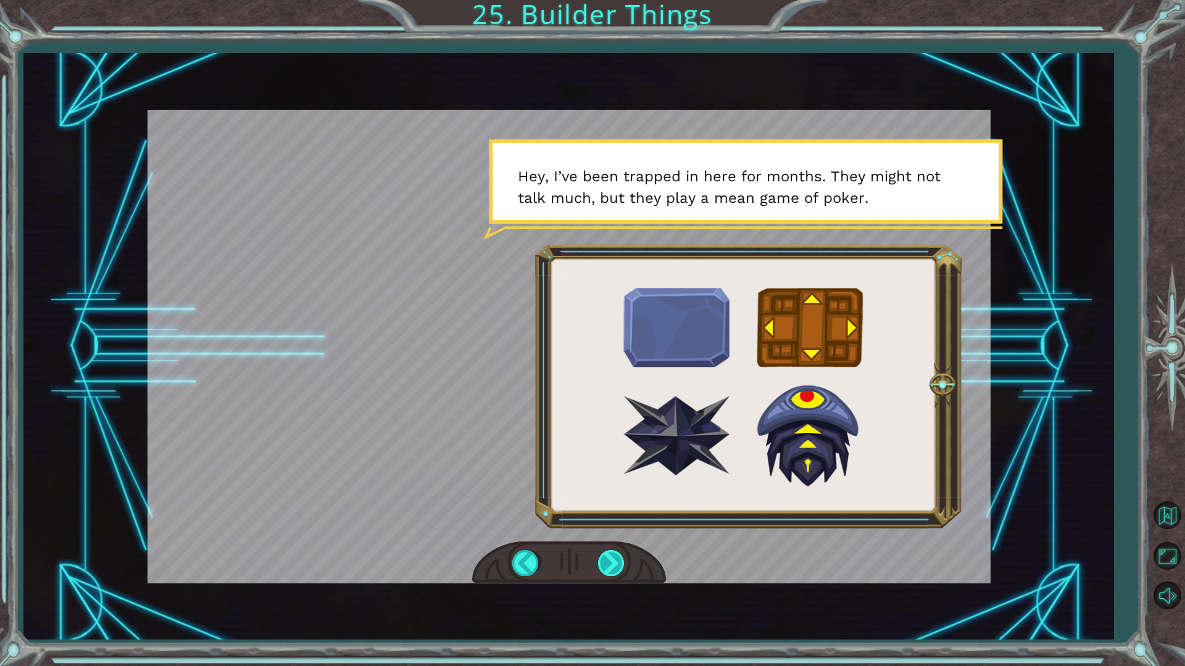
click at [602, 566] on div at bounding box center [612, 562] width 28 height 25
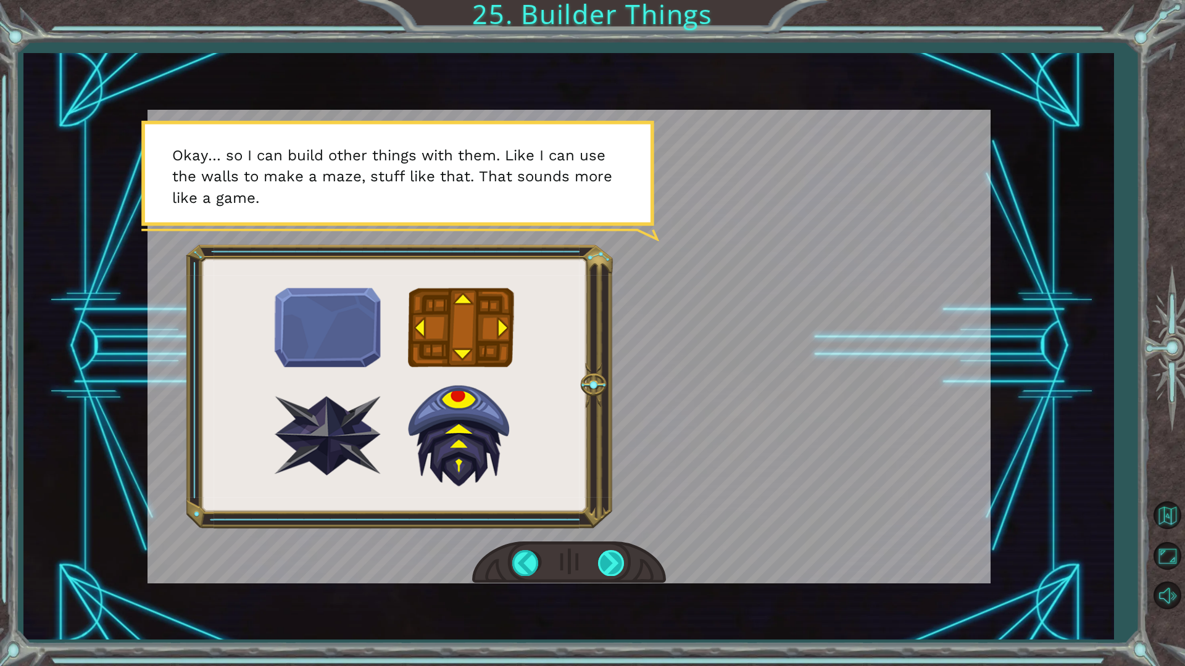
click at [602, 567] on div at bounding box center [612, 562] width 28 height 25
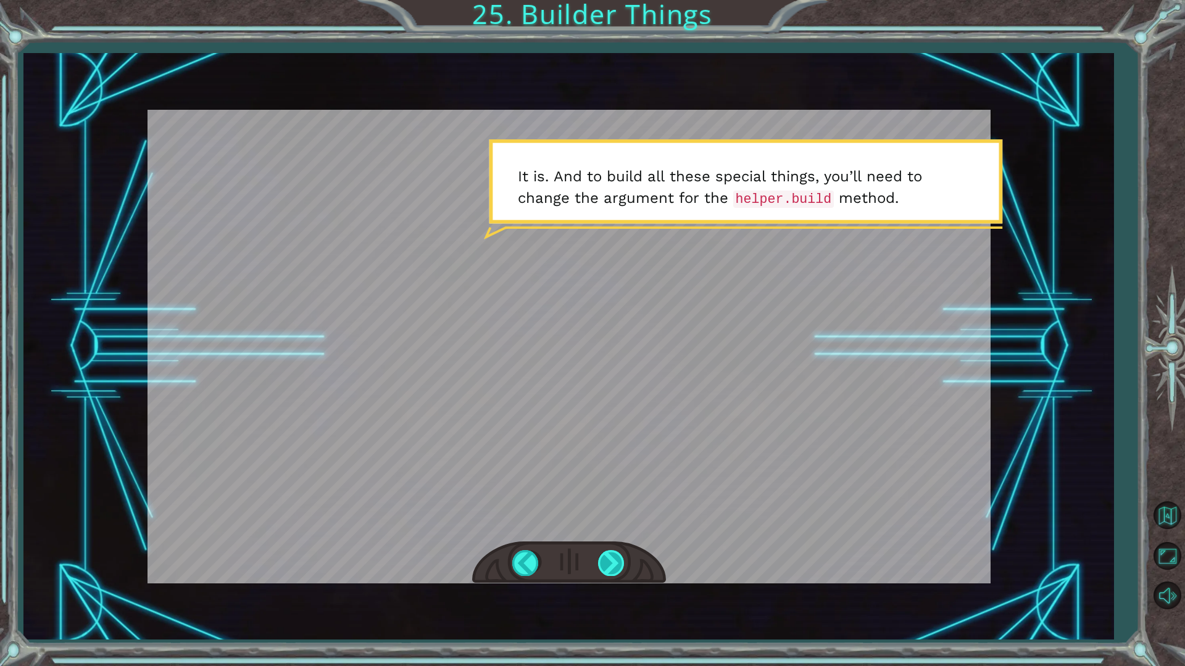
click at [611, 573] on div at bounding box center [612, 562] width 28 height 25
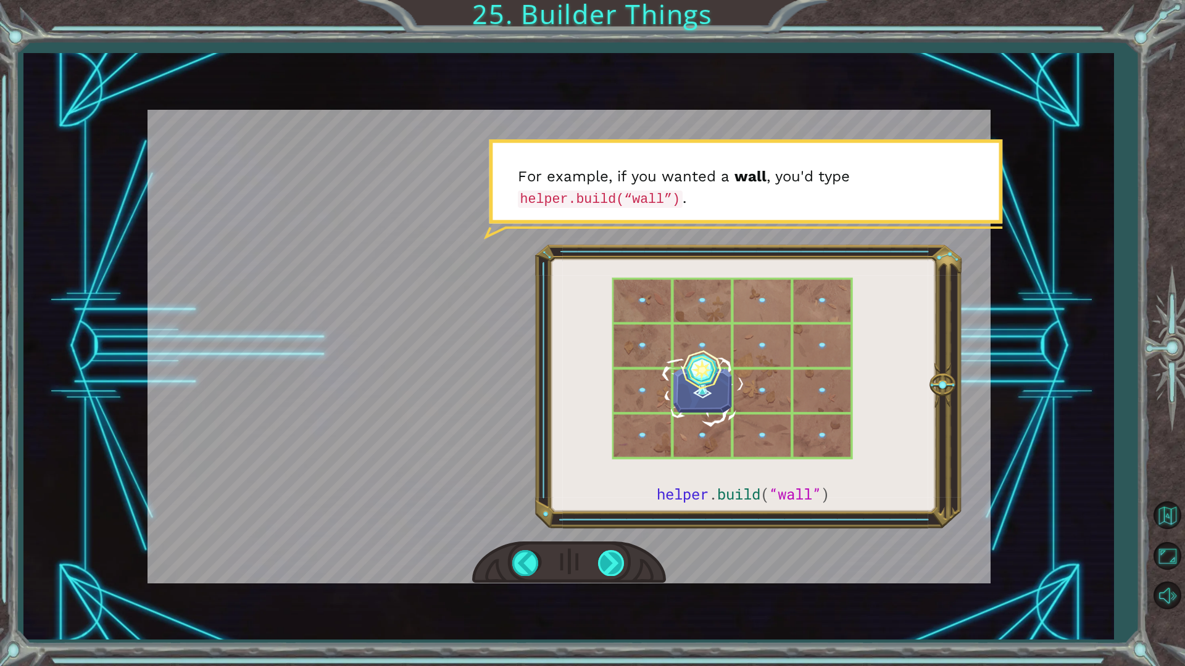
click at [606, 568] on div at bounding box center [612, 562] width 28 height 25
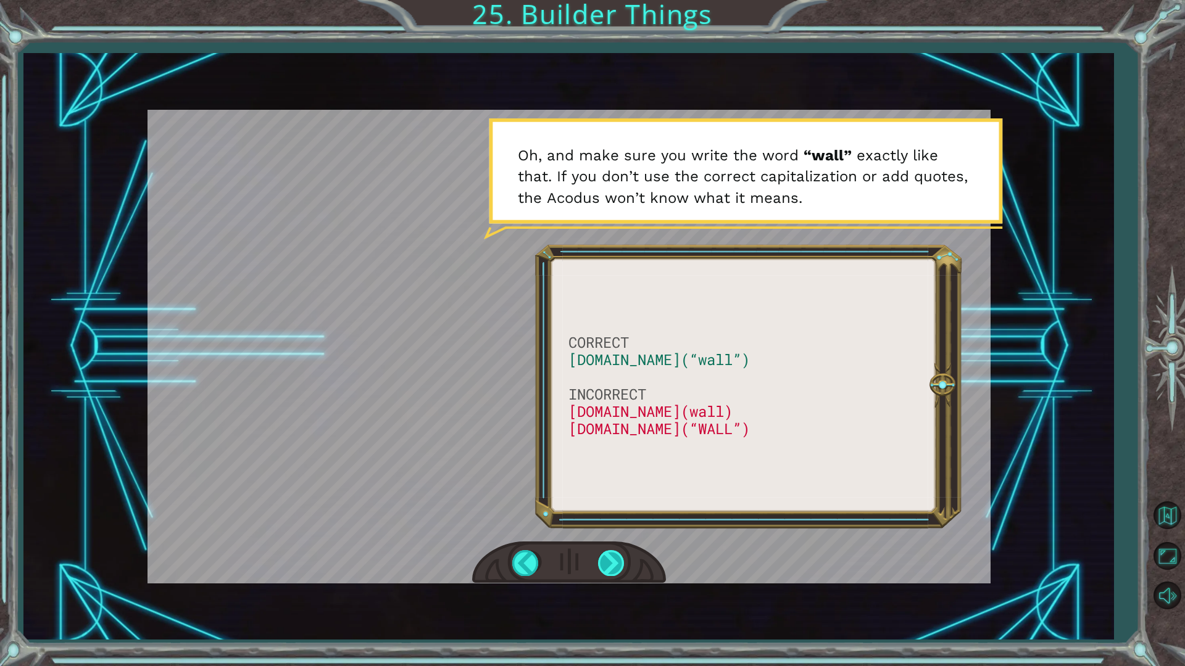
click at [605, 569] on div at bounding box center [612, 562] width 28 height 25
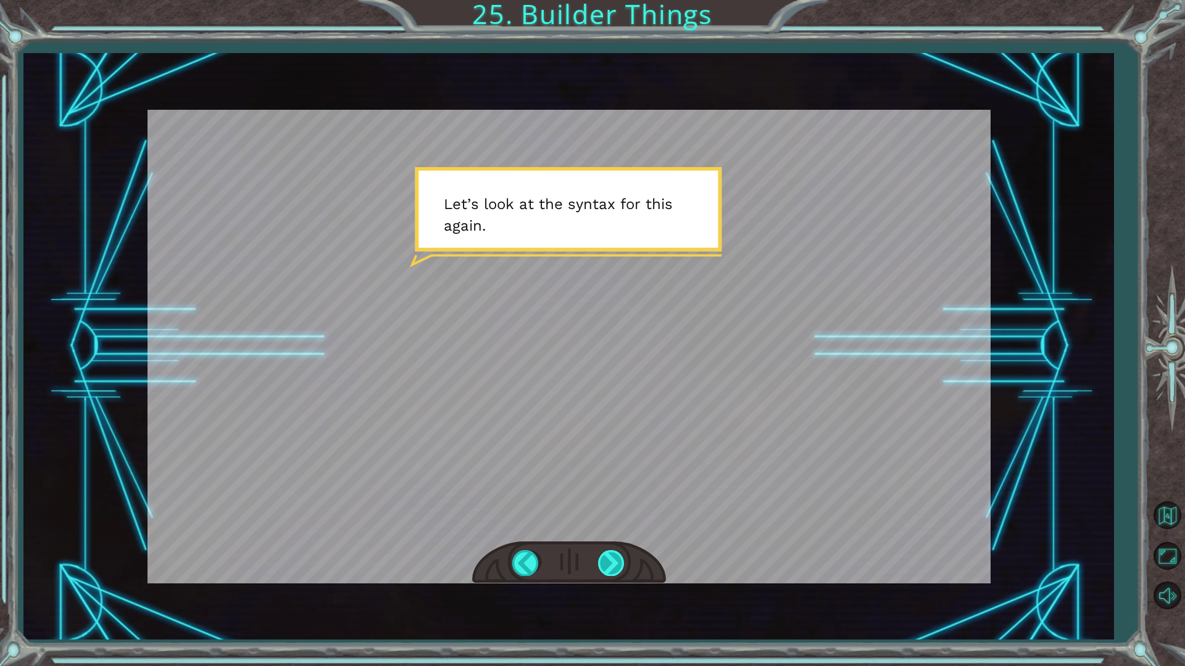
click at [610, 567] on div at bounding box center [612, 562] width 28 height 25
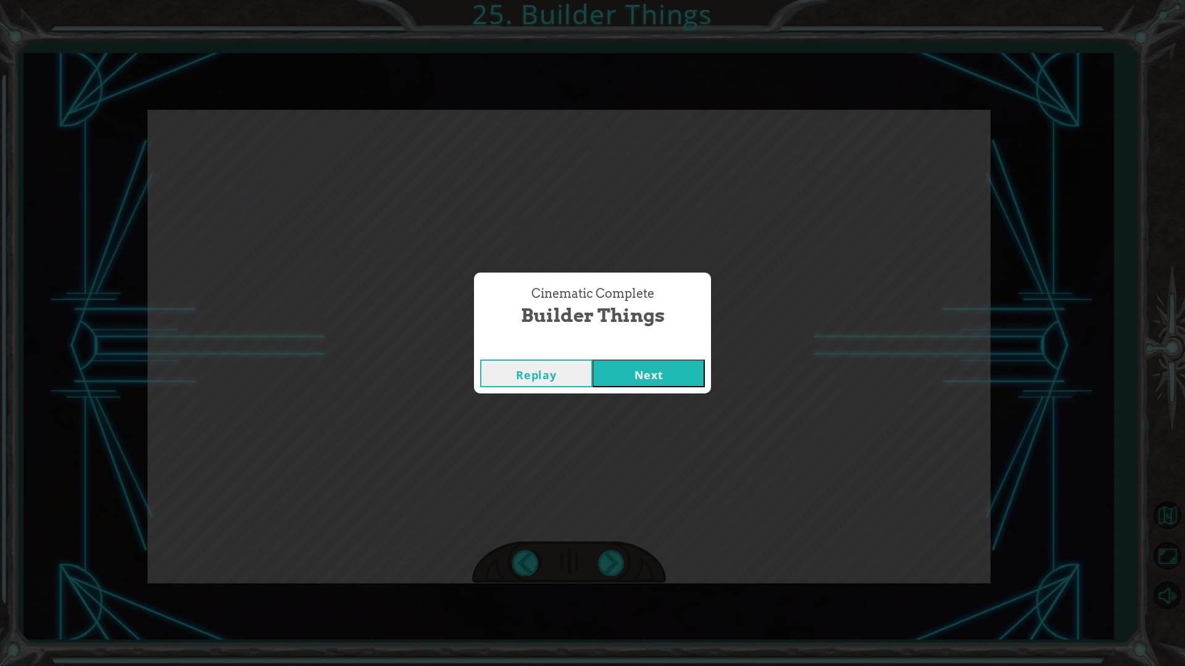
click at [606, 382] on button "Next" at bounding box center [648, 374] width 112 height 28
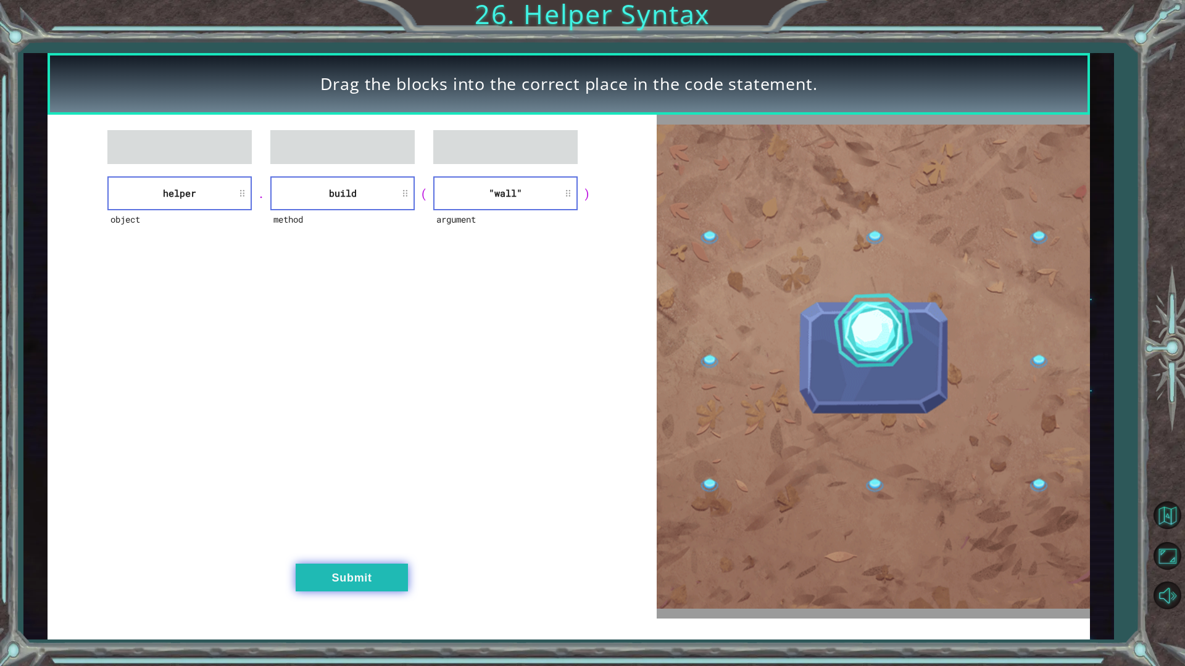
click at [373, 579] on button "Submit" at bounding box center [352, 578] width 112 height 28
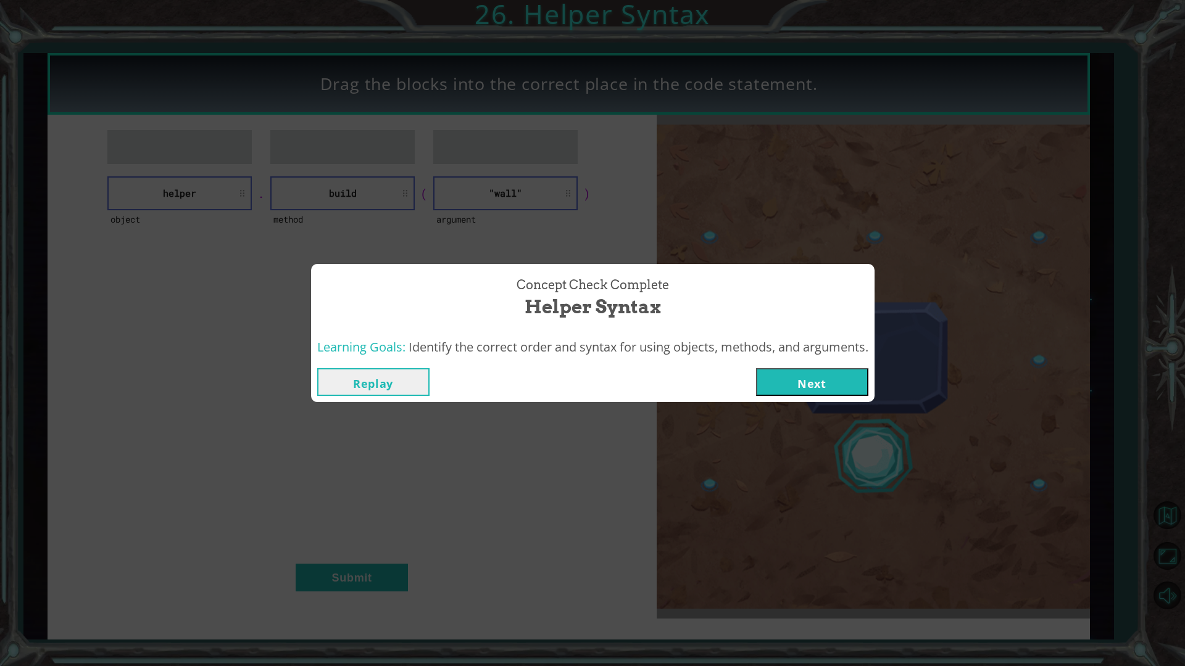
click at [808, 385] on button "Next" at bounding box center [812, 382] width 112 height 28
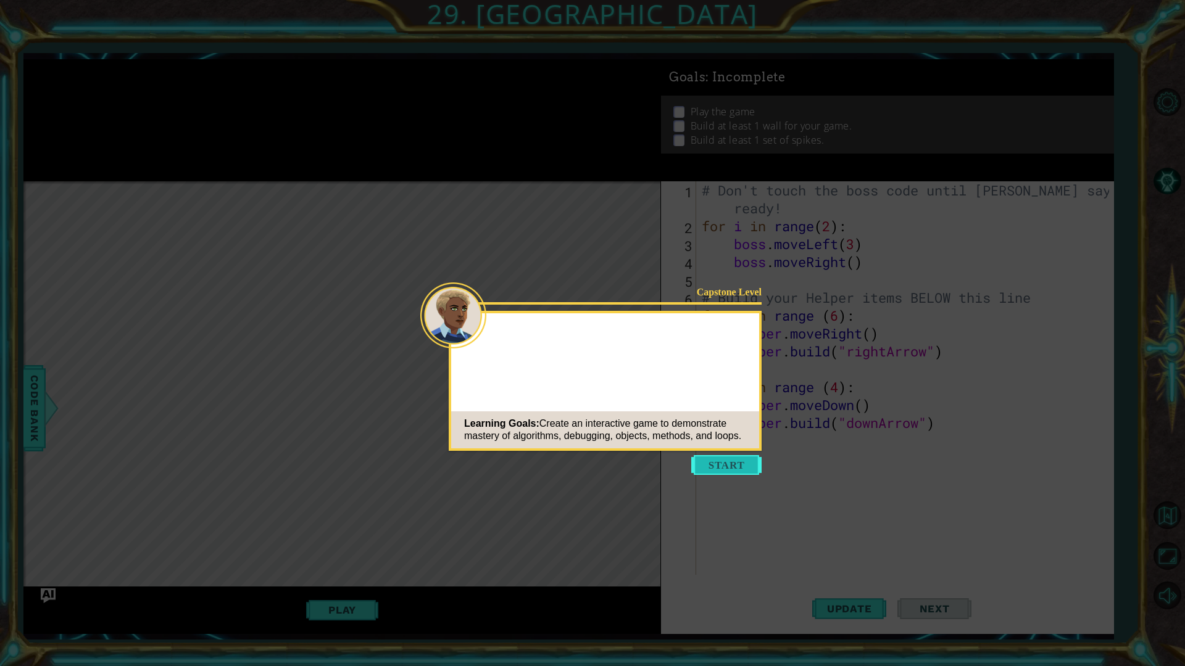
click at [704, 466] on button "Start" at bounding box center [726, 465] width 70 height 20
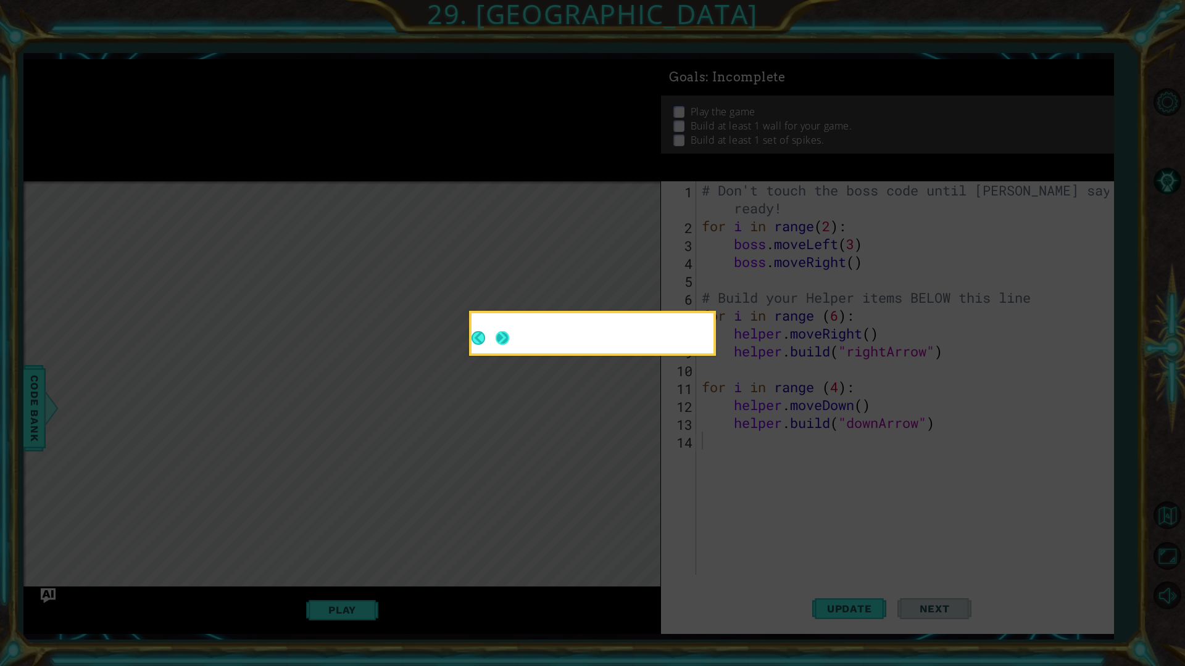
click at [500, 345] on button "Next" at bounding box center [502, 338] width 14 height 14
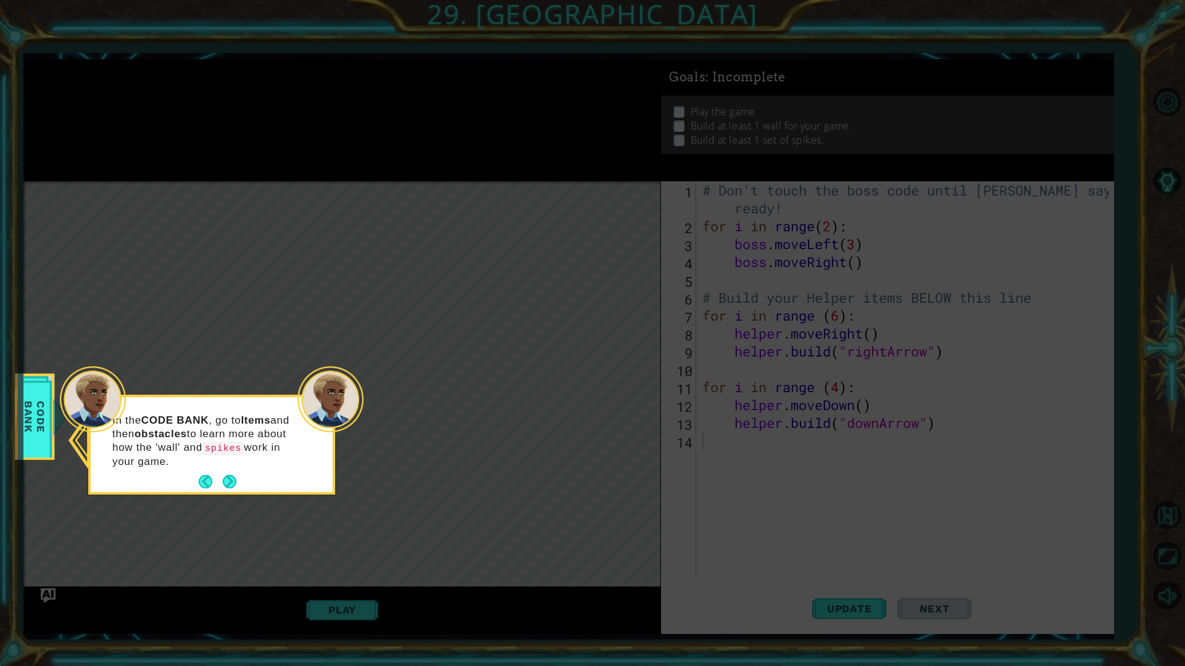
click at [226, 478] on button "Next" at bounding box center [230, 482] width 14 height 14
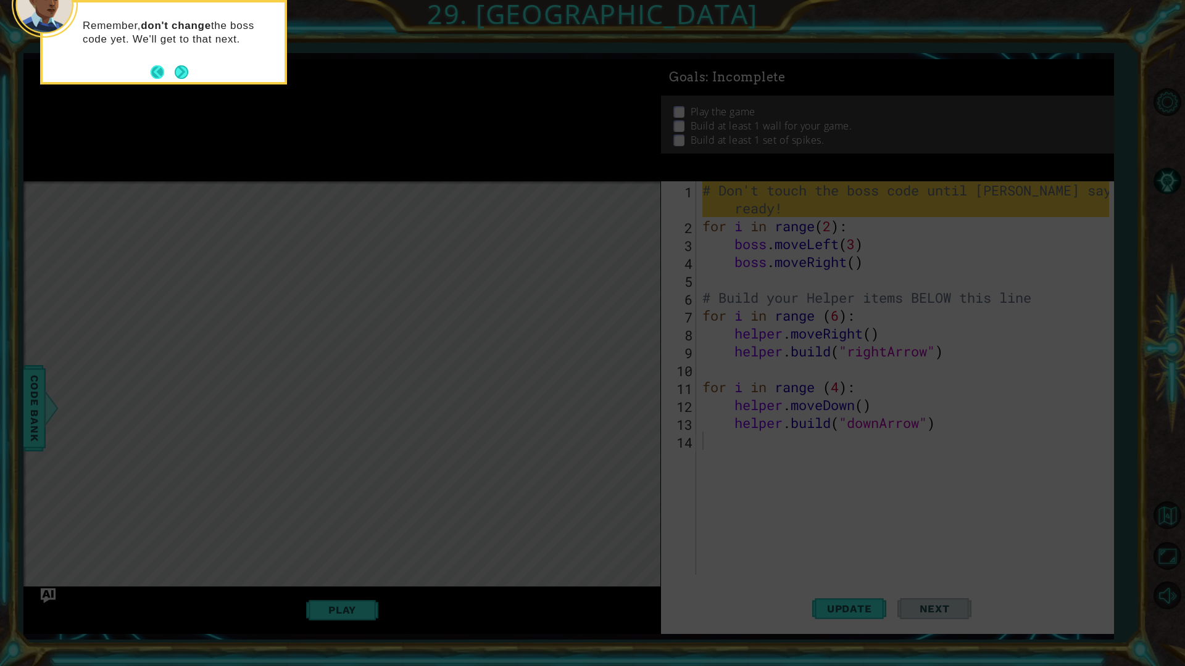
click at [150, 80] on div "Remember, don't change the boss code yet. We'll get to that next." at bounding box center [163, 42] width 247 height 85
click at [149, 73] on div "Remember, don't change the boss code yet. We'll get to that next." at bounding box center [163, 42] width 247 height 85
click at [156, 77] on button "Back" at bounding box center [163, 72] width 24 height 14
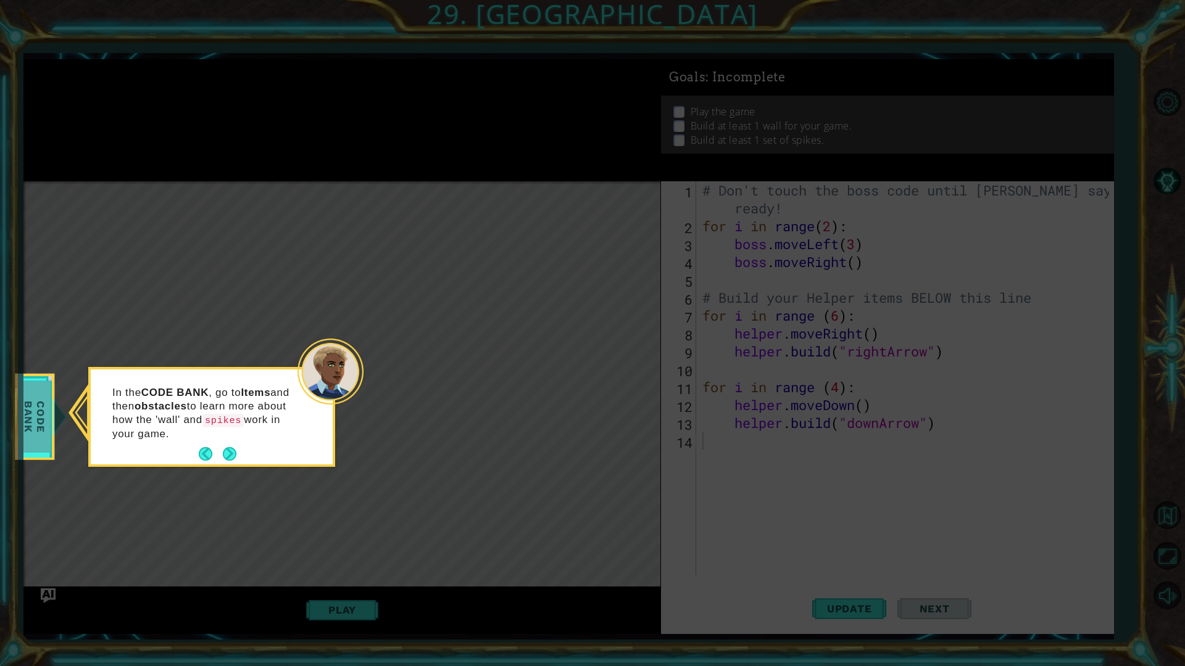
click at [29, 407] on span "Code Bank" at bounding box center [35, 416] width 32 height 71
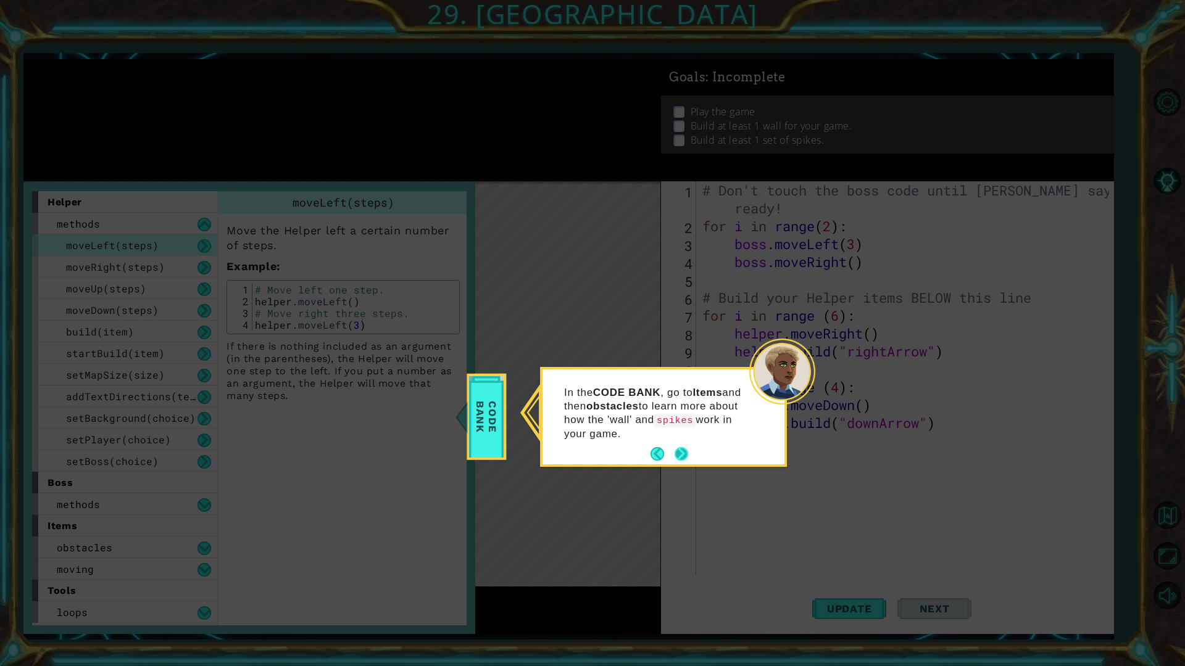
click at [684, 458] on button "Next" at bounding box center [681, 454] width 14 height 14
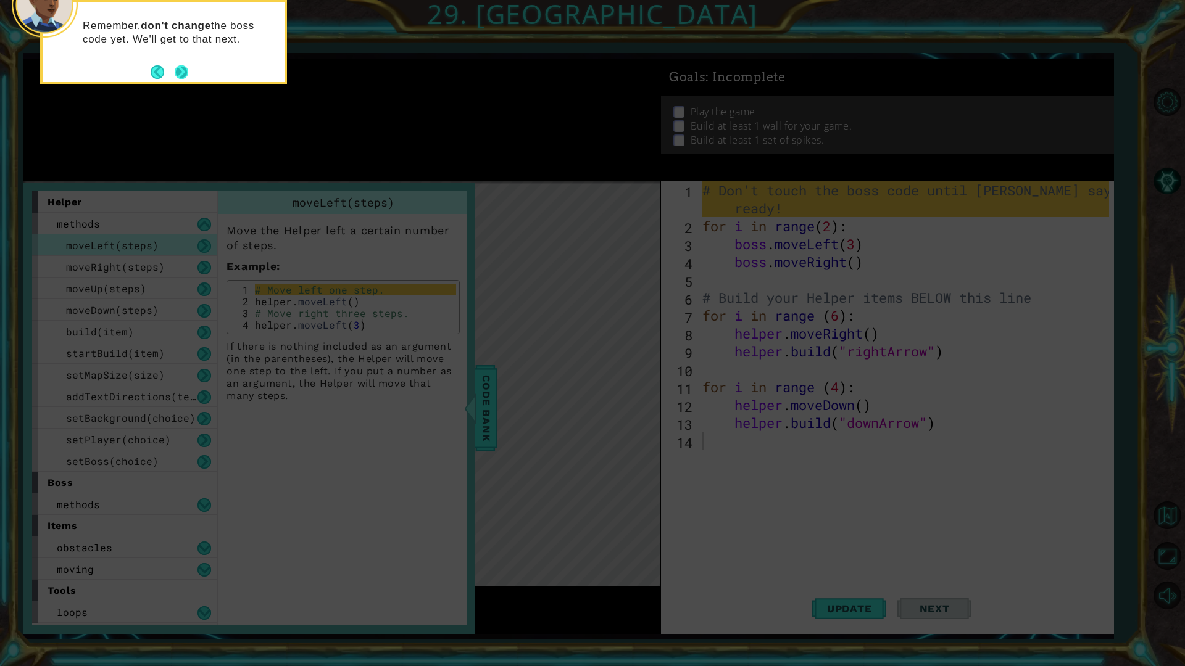
click at [188, 66] on button "Next" at bounding box center [182, 72] width 14 height 14
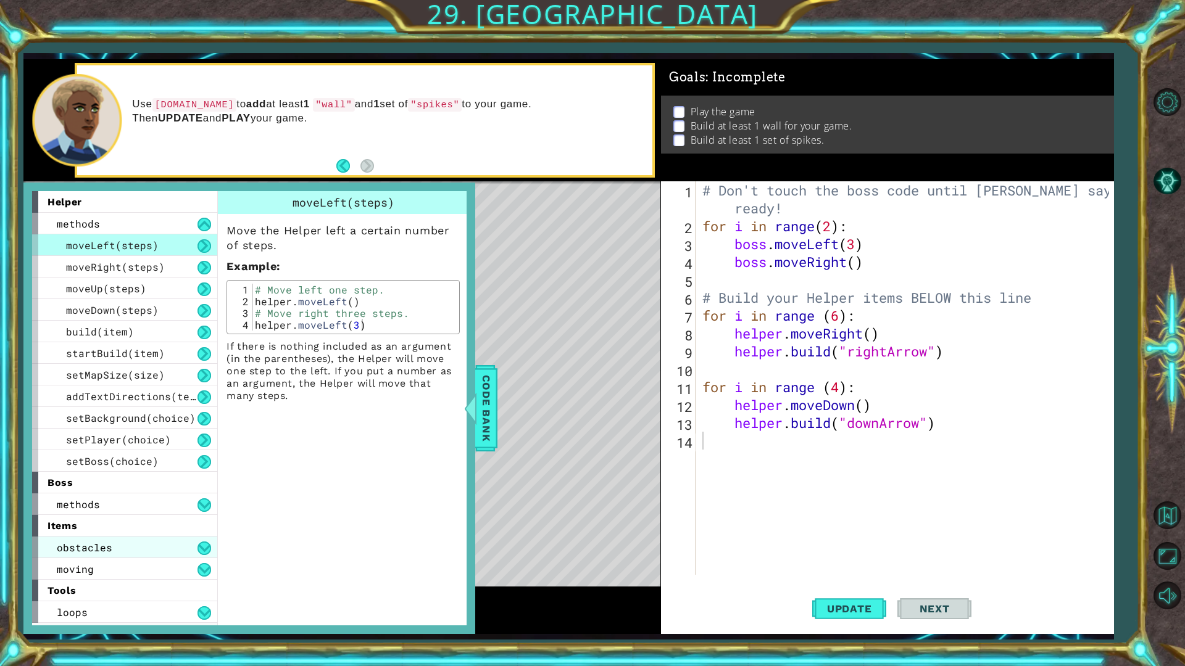
click at [178, 552] on div "obstacles" at bounding box center [124, 548] width 185 height 22
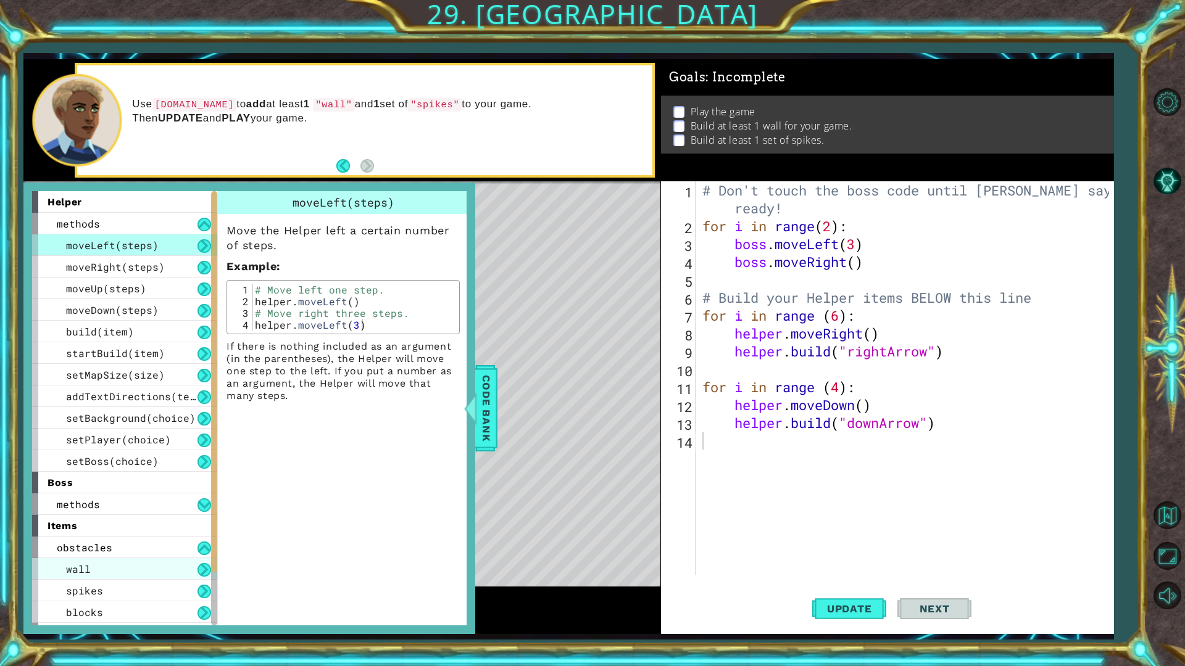
click at [171, 571] on div "wall" at bounding box center [124, 569] width 185 height 22
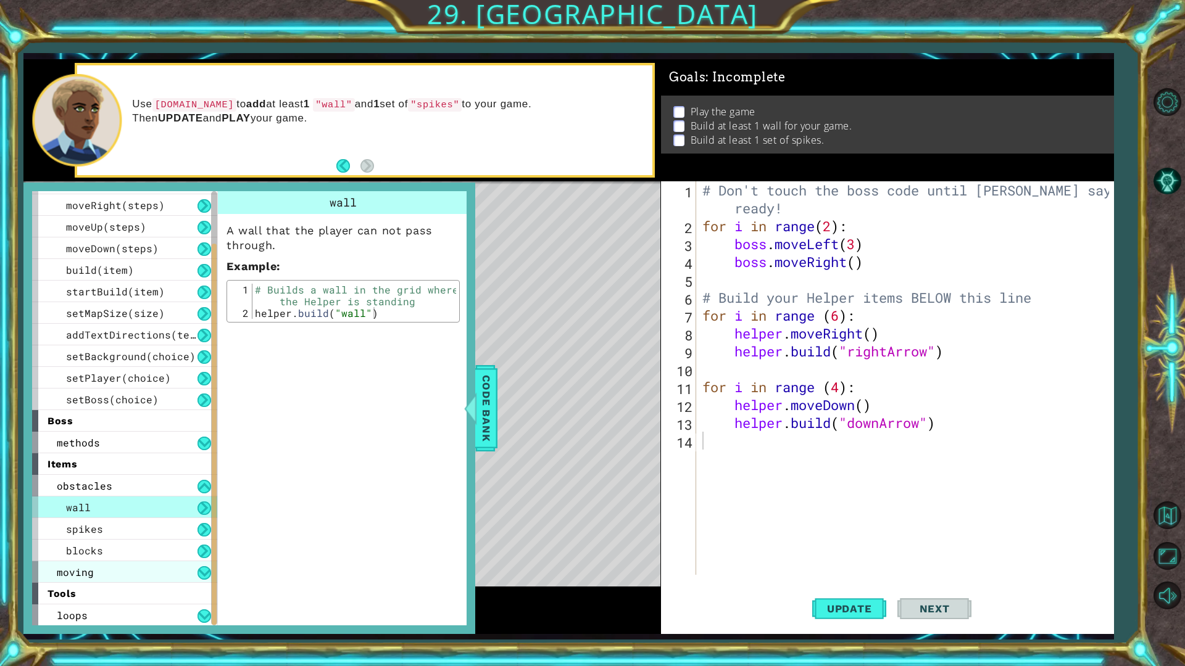
scroll to position [62, 0]
click at [148, 536] on div "spikes" at bounding box center [124, 529] width 185 height 22
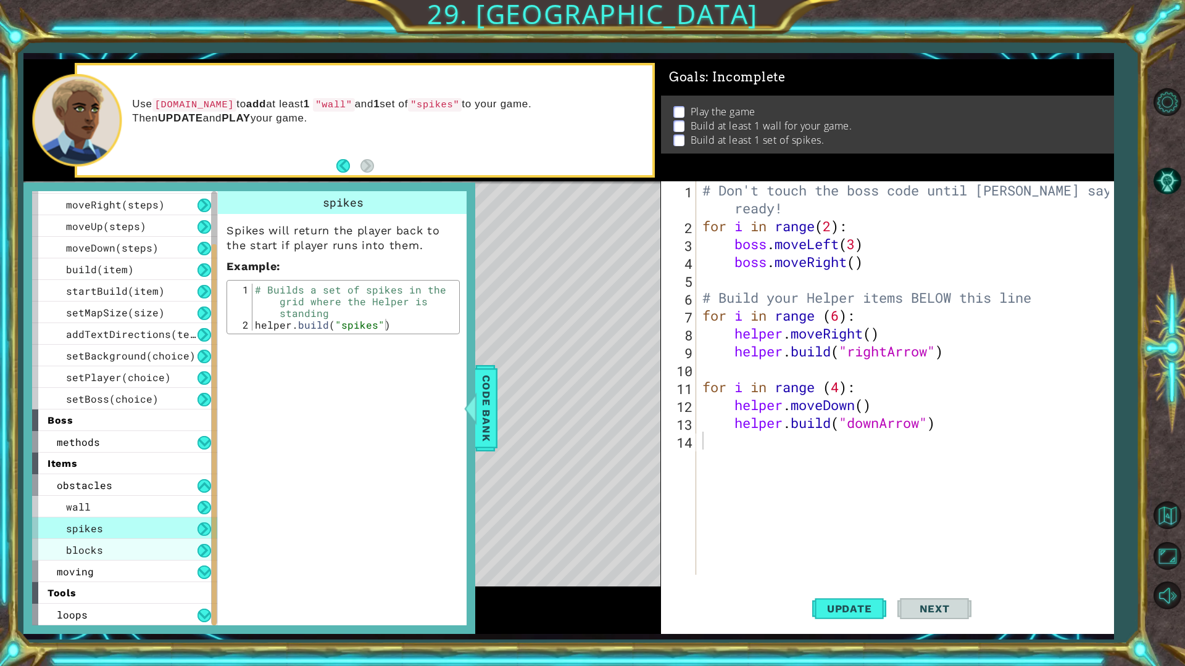
click at [155, 550] on div "blocks" at bounding box center [124, 550] width 185 height 22
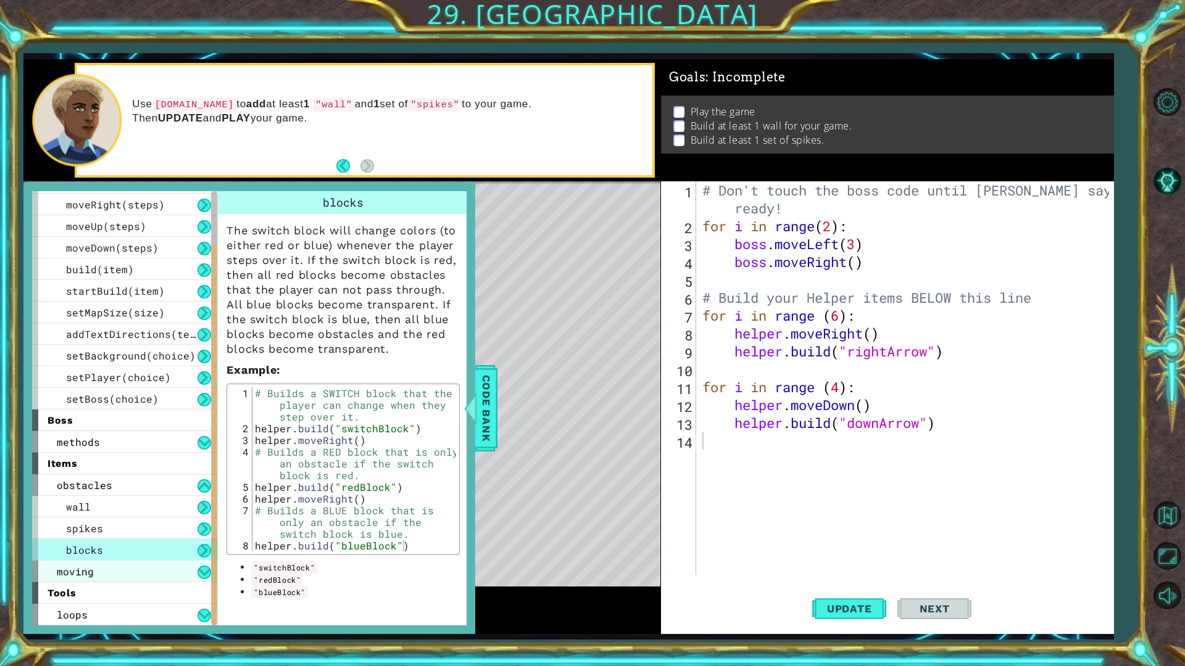
click at [153, 565] on div "moving" at bounding box center [124, 572] width 185 height 22
click at [157, 568] on div "moving" at bounding box center [124, 572] width 185 height 22
click at [114, 537] on div "spikes" at bounding box center [124, 529] width 185 height 22
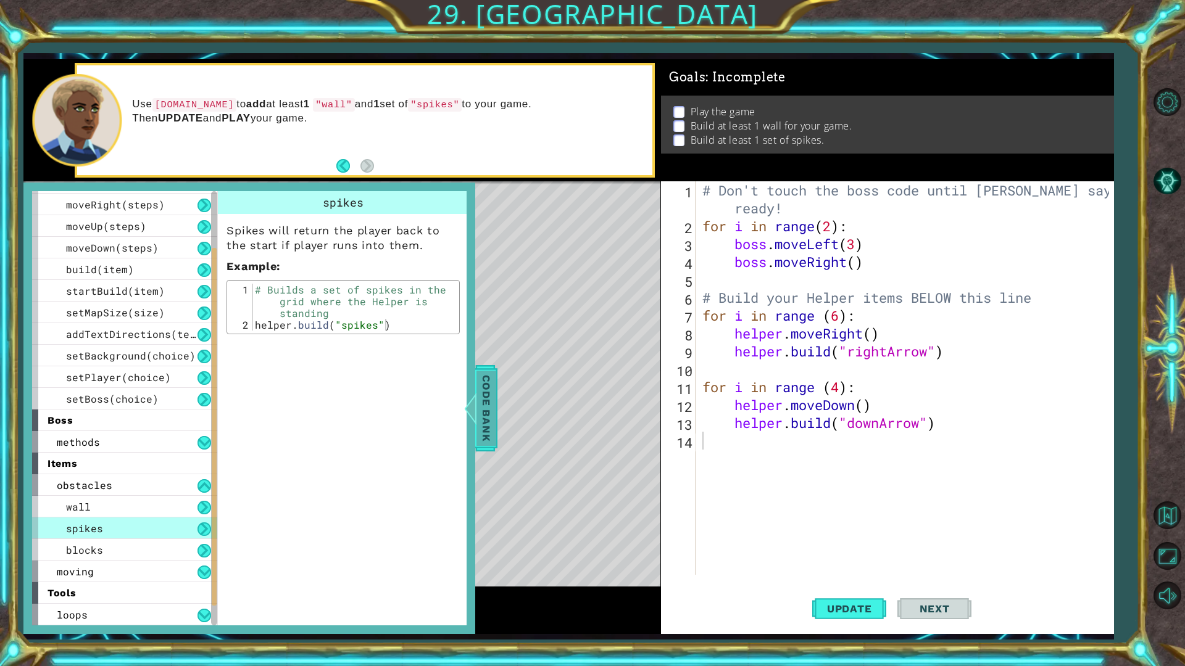
click at [479, 407] on span "Code Bank" at bounding box center [486, 408] width 20 height 75
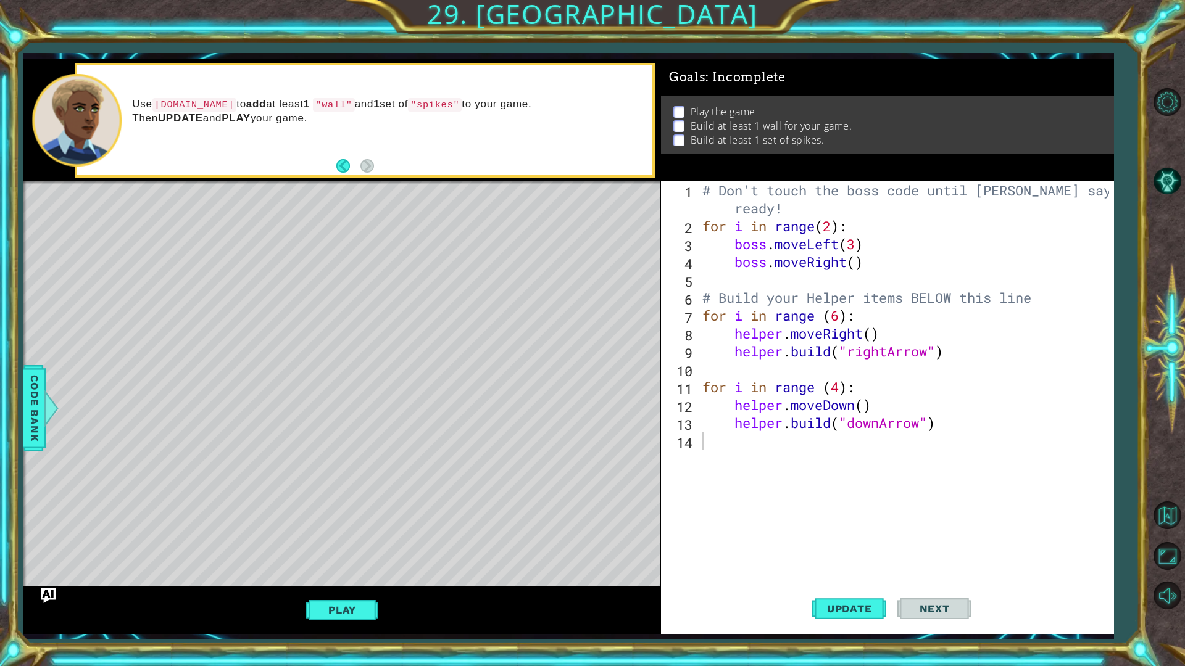
click at [796, 445] on div "# Don't touch the boss code until [PERSON_NAME] says you're ready! for i in ran…" at bounding box center [908, 404] width 416 height 447
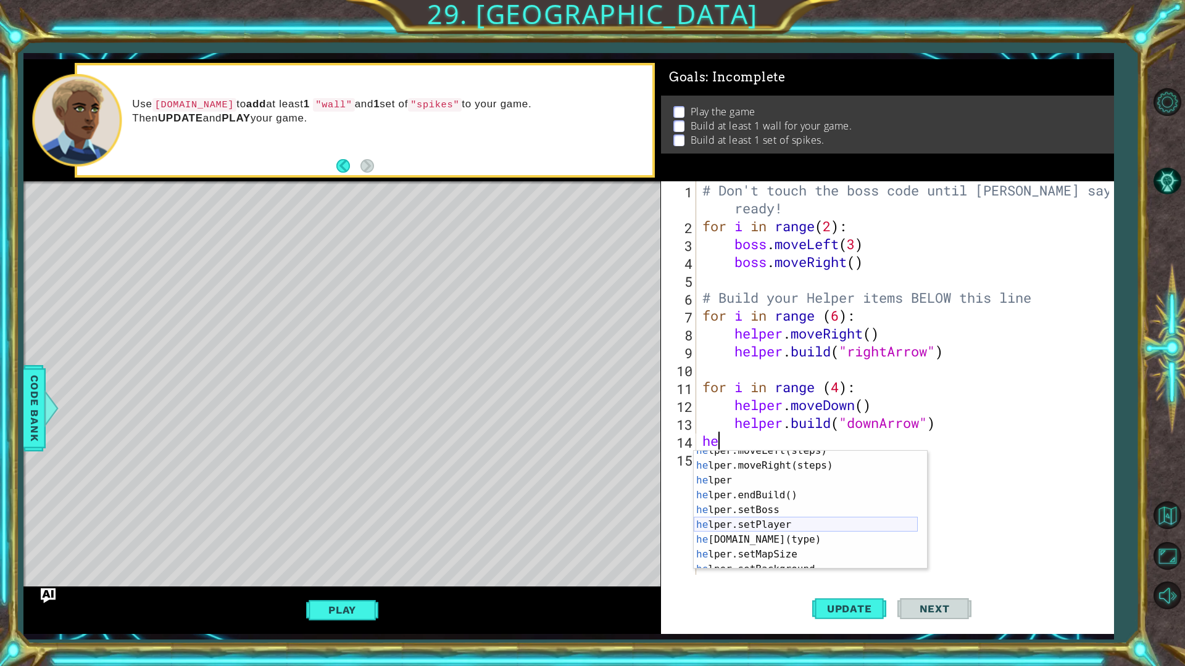
scroll to position [74, 0]
click at [813, 504] on div "he lper.endBuild() press enter he lper.setBoss press enter he lper.setPlayer pr…" at bounding box center [805, 525] width 224 height 148
type textarea "[DOMAIN_NAME]("wall")"
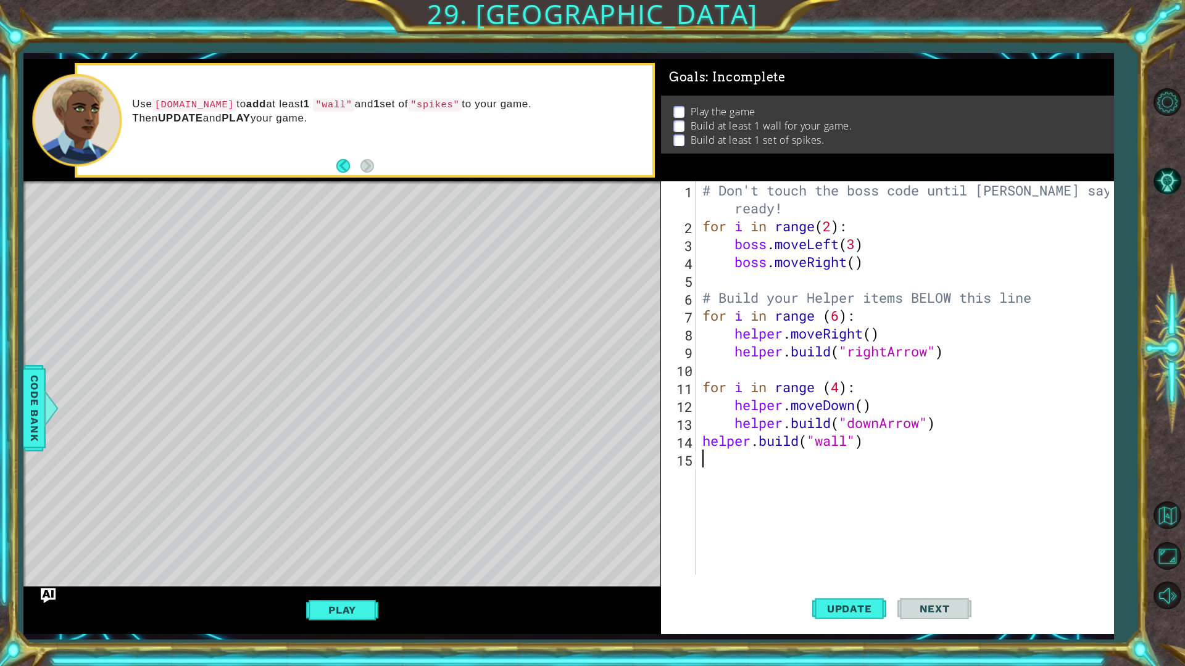
click at [689, 458] on div "15" at bounding box center [679, 461] width 33 height 18
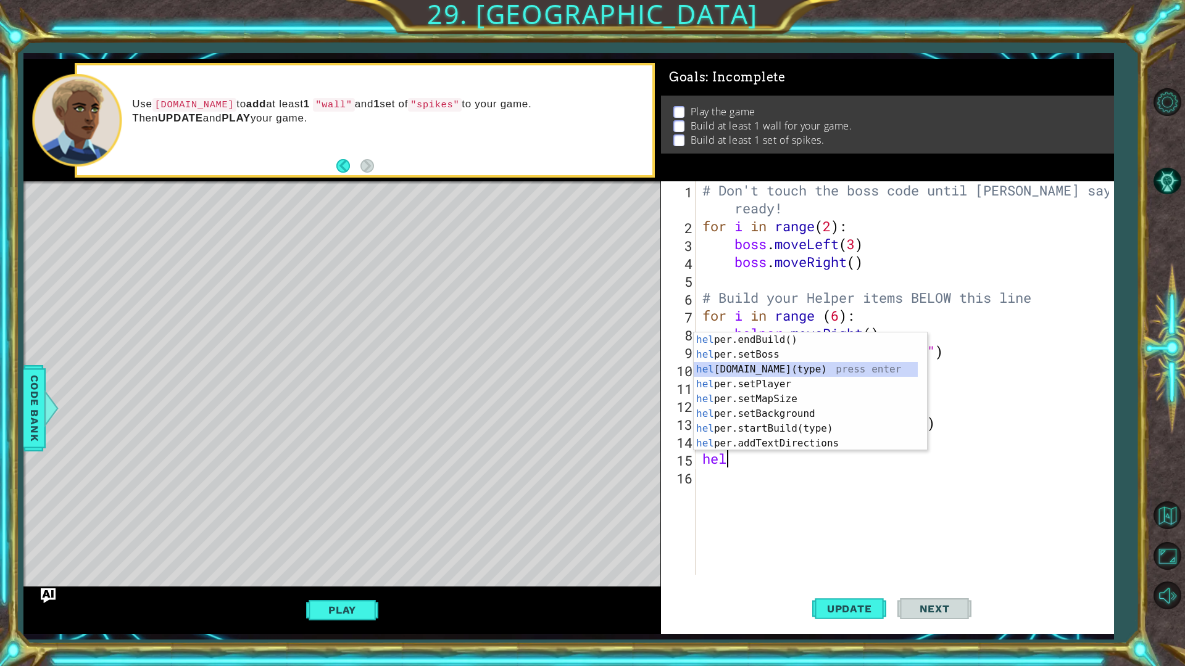
click at [782, 373] on div "hel per.endBuild() press enter hel per.setBoss press enter hel [DOMAIN_NAME](ty…" at bounding box center [805, 407] width 224 height 148
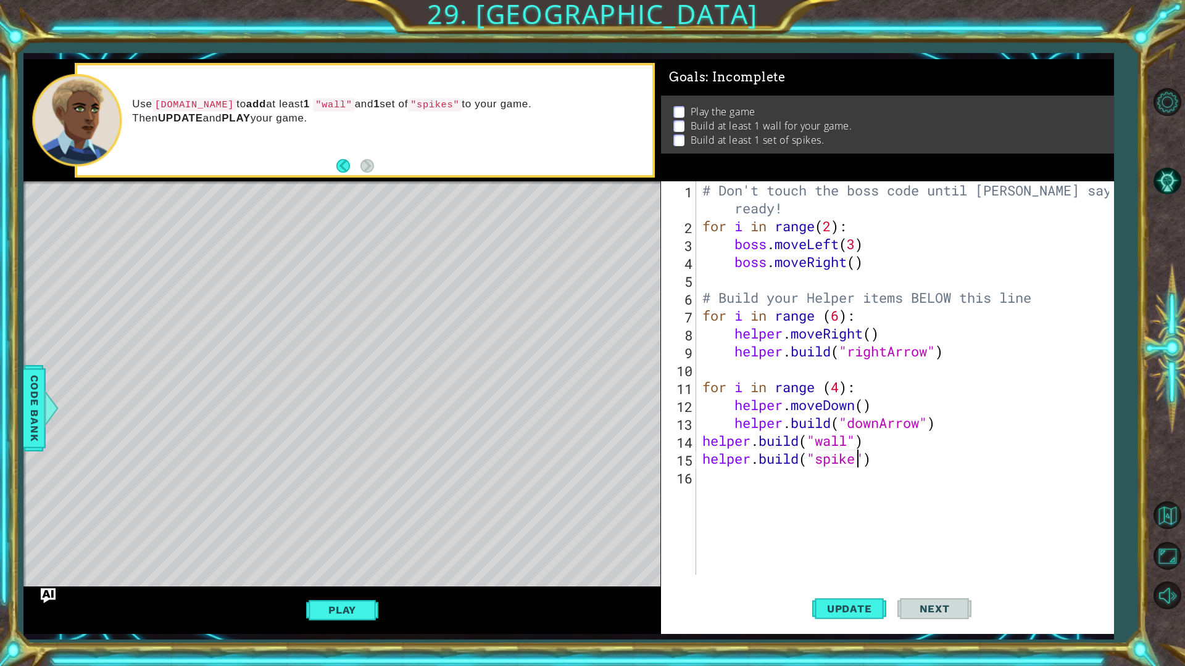
scroll to position [0, 7]
click at [701, 457] on div "# Don't touch the boss code until [PERSON_NAME] says you're ready! for i in ran…" at bounding box center [908, 404] width 416 height 447
click at [697, 437] on div "[DOMAIN_NAME]("spikes") 1 2 3 4 5 6 7 8 9 10 11 12 13 14 15 16 # Don't touch th…" at bounding box center [885, 378] width 449 height 394
click at [701, 440] on div "# Don't touch the boss code until [PERSON_NAME] says you're ready! for i in ran…" at bounding box center [908, 404] width 416 height 447
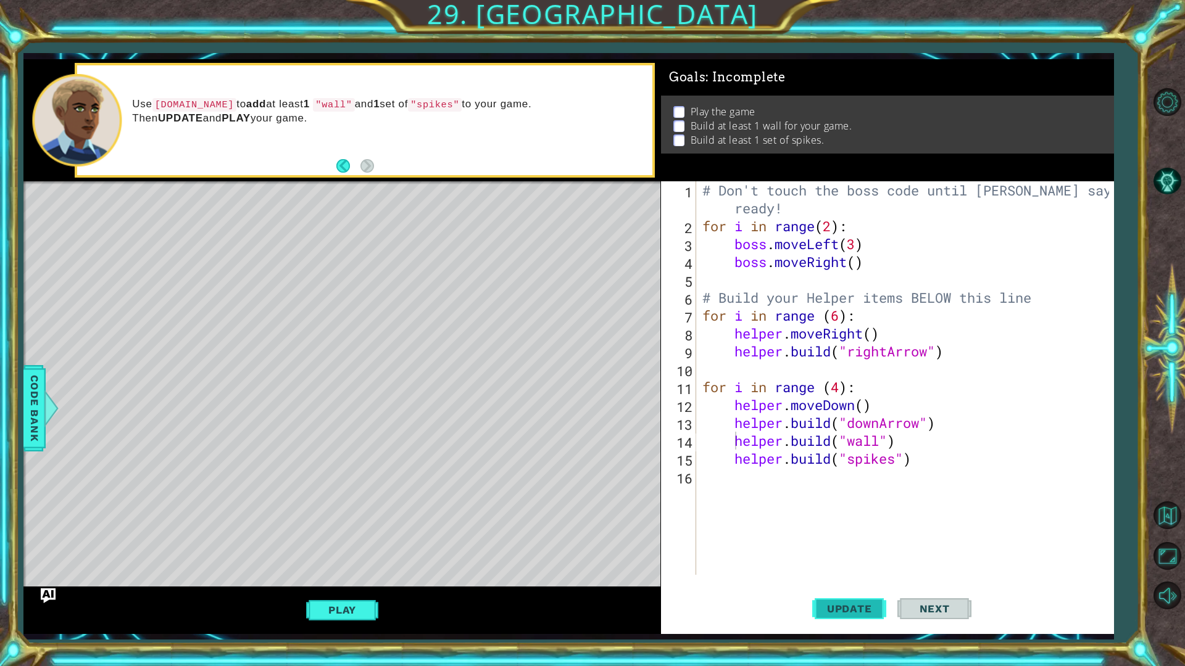
click at [856, 587] on span "Update" at bounding box center [849, 609] width 70 height 12
click at [352, 587] on button "Play" at bounding box center [342, 609] width 72 height 23
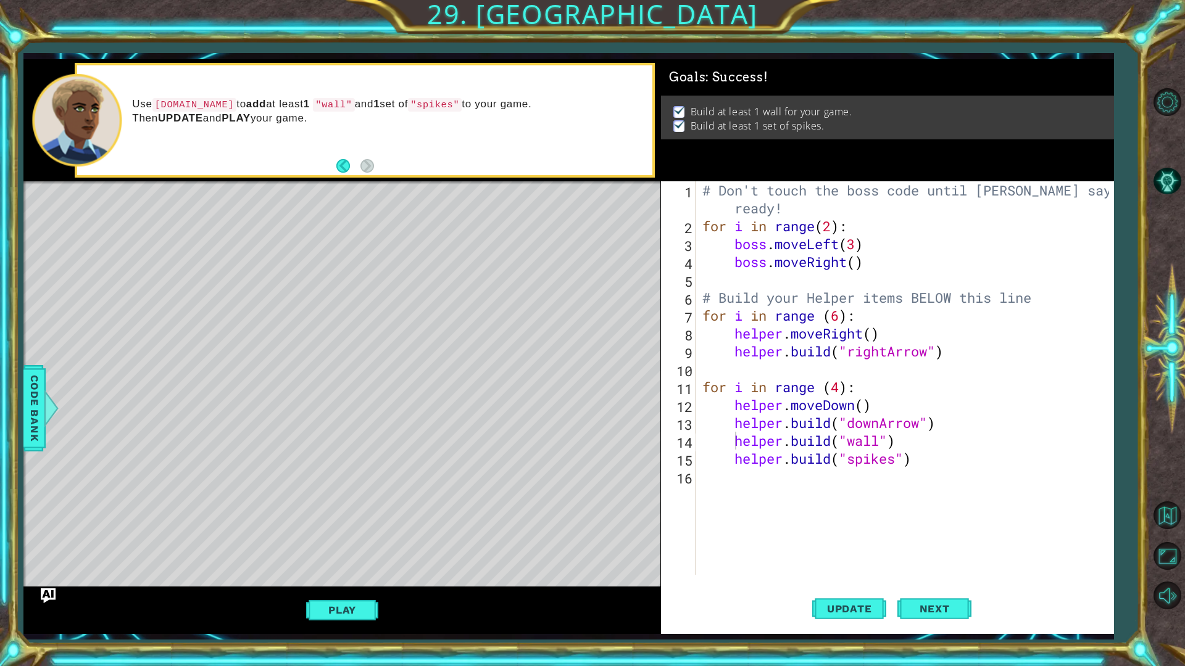
type textarea "[DOMAIN_NAME]("spikes")"
click at [923, 461] on div "# Don't touch the boss code until [PERSON_NAME] says you're ready! for i in ran…" at bounding box center [908, 404] width 416 height 447
click at [937, 587] on span "Next" at bounding box center [934, 609] width 55 height 12
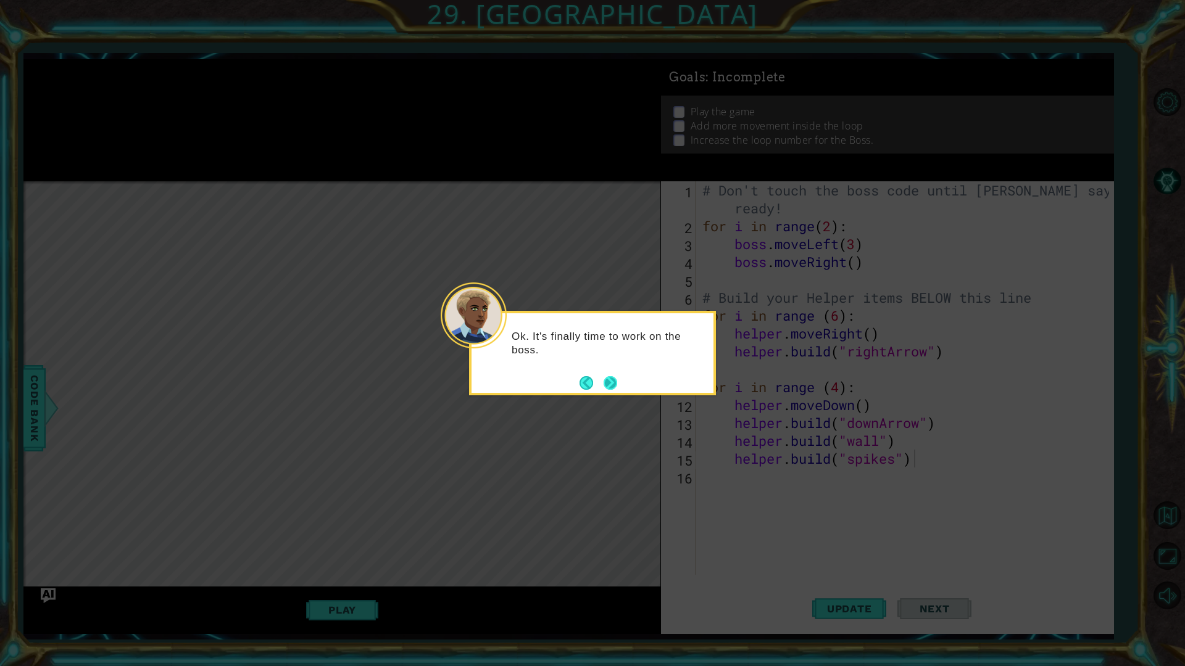
click at [616, 379] on button "Next" at bounding box center [610, 383] width 14 height 14
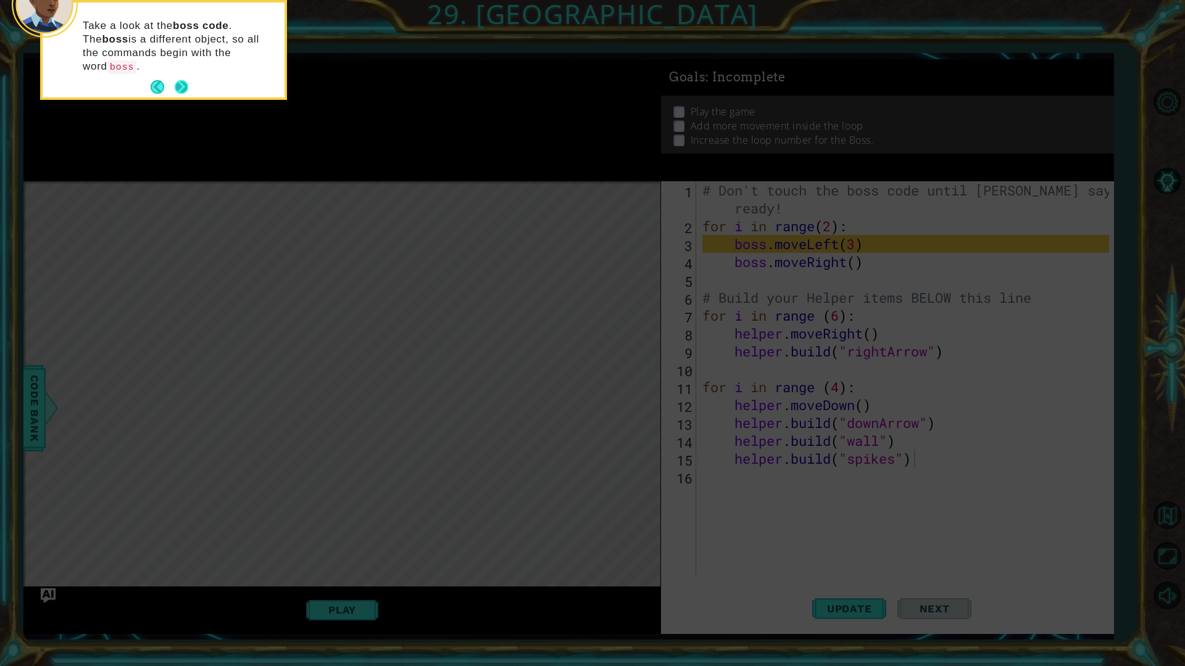
click at [180, 80] on button "Next" at bounding box center [181, 87] width 15 height 15
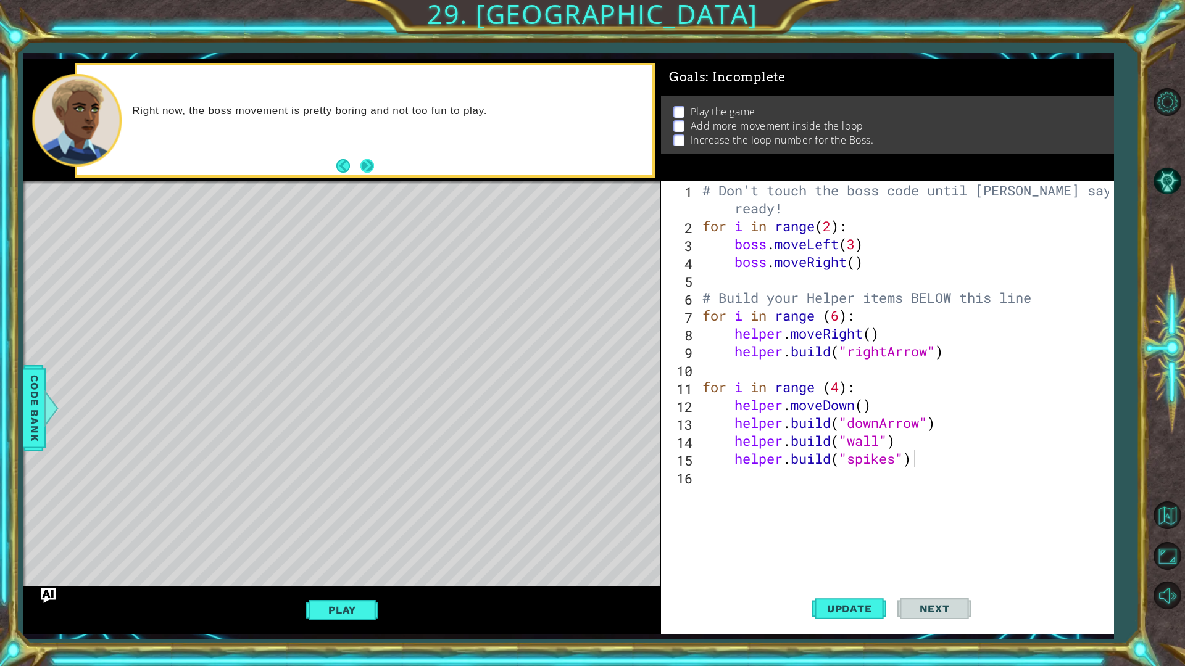
click at [366, 163] on button "Next" at bounding box center [367, 166] width 14 height 14
click at [358, 587] on button "Play" at bounding box center [342, 609] width 72 height 23
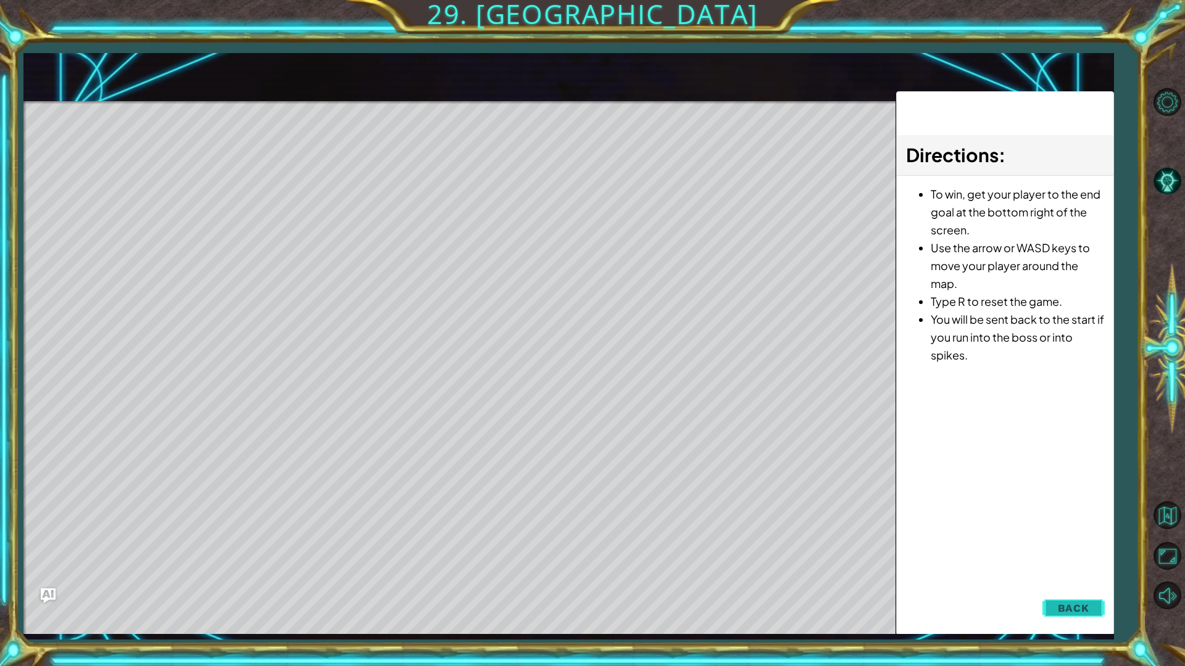
click at [1092, 587] on button "Back" at bounding box center [1073, 608] width 62 height 25
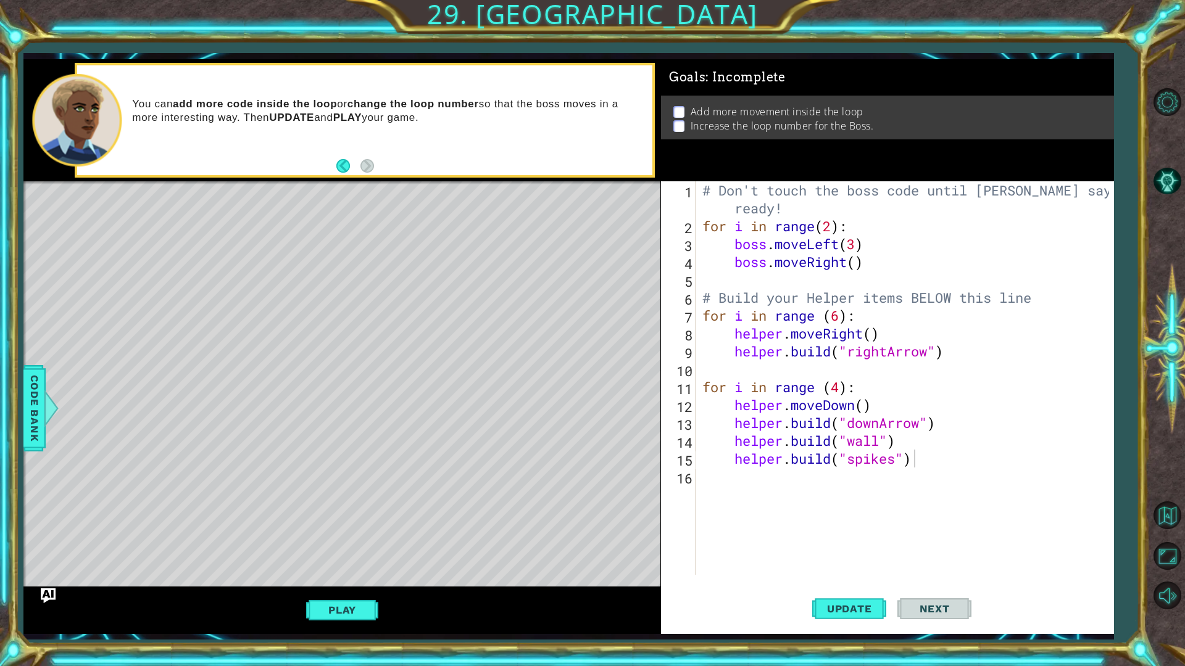
scroll to position [0, 0]
click at [745, 283] on div "# Don't touch the boss code until [PERSON_NAME] says you're ready! for i in ran…" at bounding box center [908, 404] width 416 height 447
click at [755, 282] on div "# Don't touch the boss code until [PERSON_NAME] says you're ready! for i in ran…" at bounding box center [908, 404] width 416 height 447
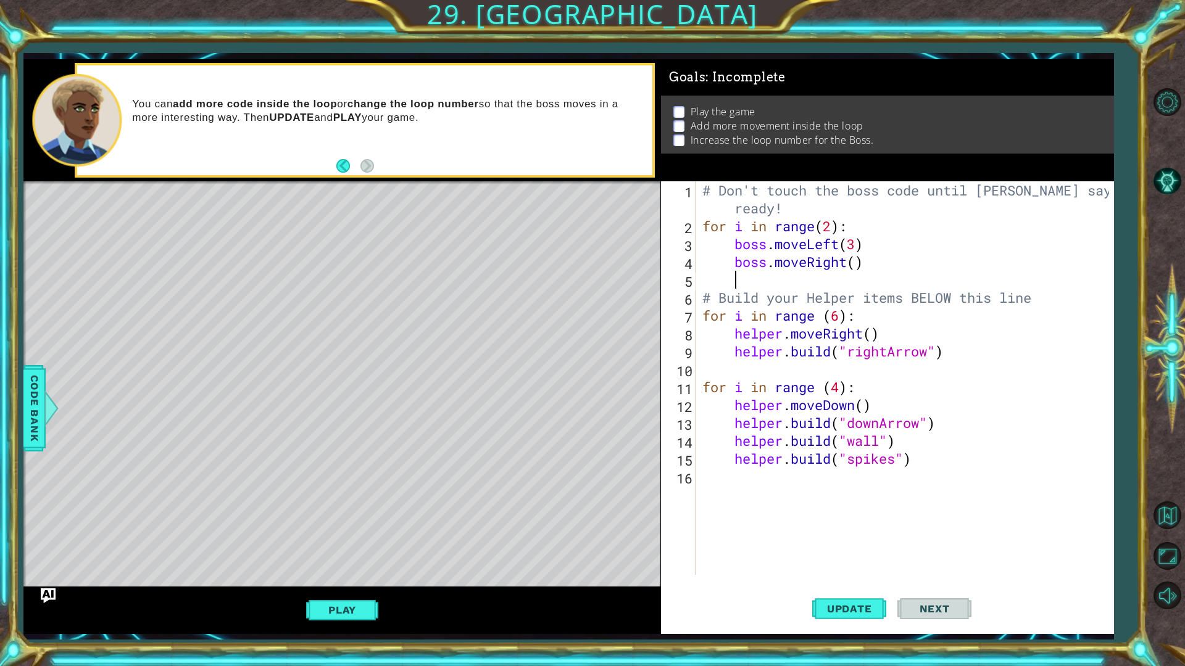
type textarea "b"
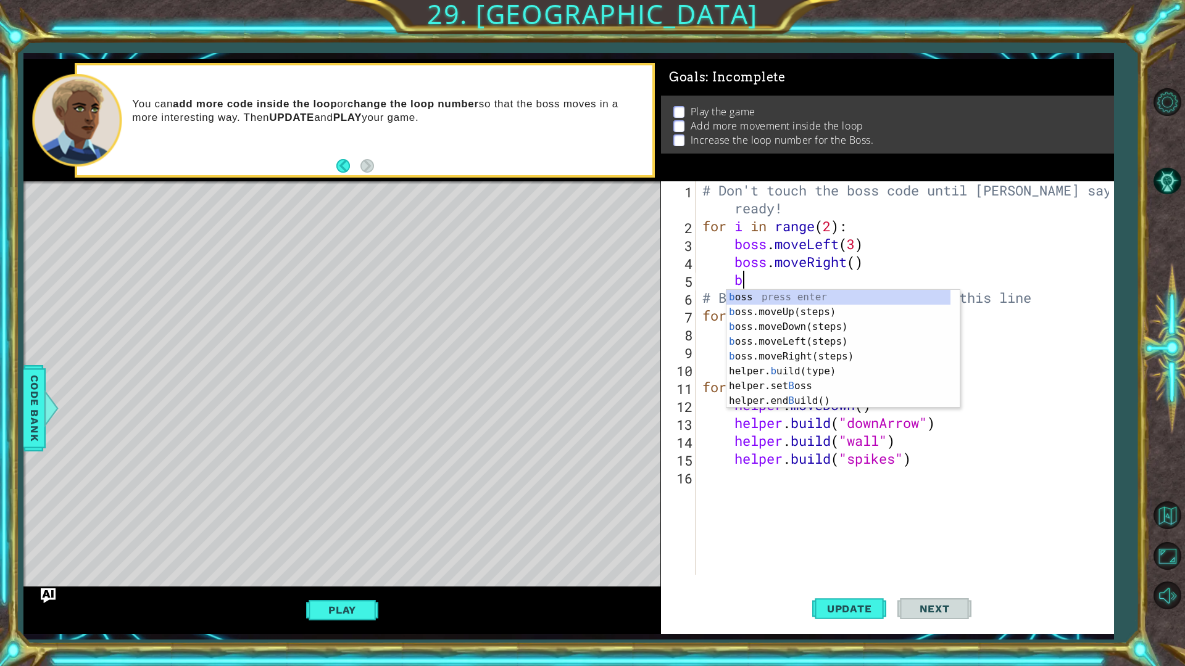
drag, startPoint x: 760, startPoint y: 315, endPoint x: 987, endPoint y: 399, distance: 242.0
click at [840, 350] on div "b oss press enter b oss.moveUp(steps) press enter b oss.moveDown(steps) press e…" at bounding box center [842, 364] width 233 height 148
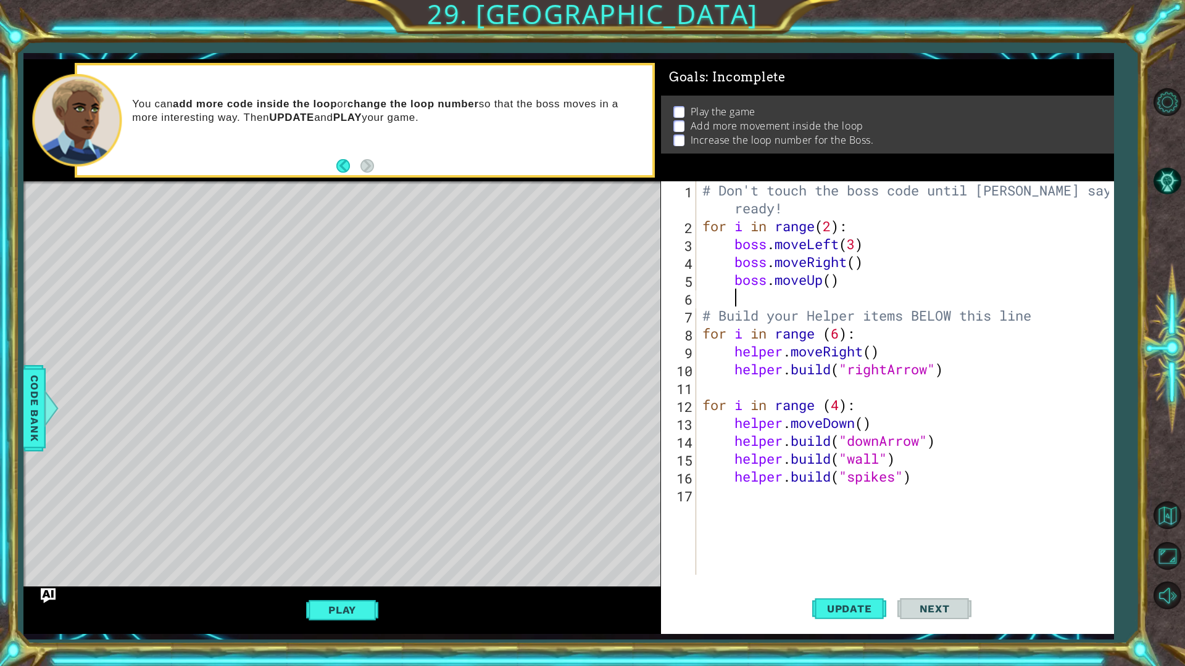
scroll to position [0, 1]
type textarea "b"
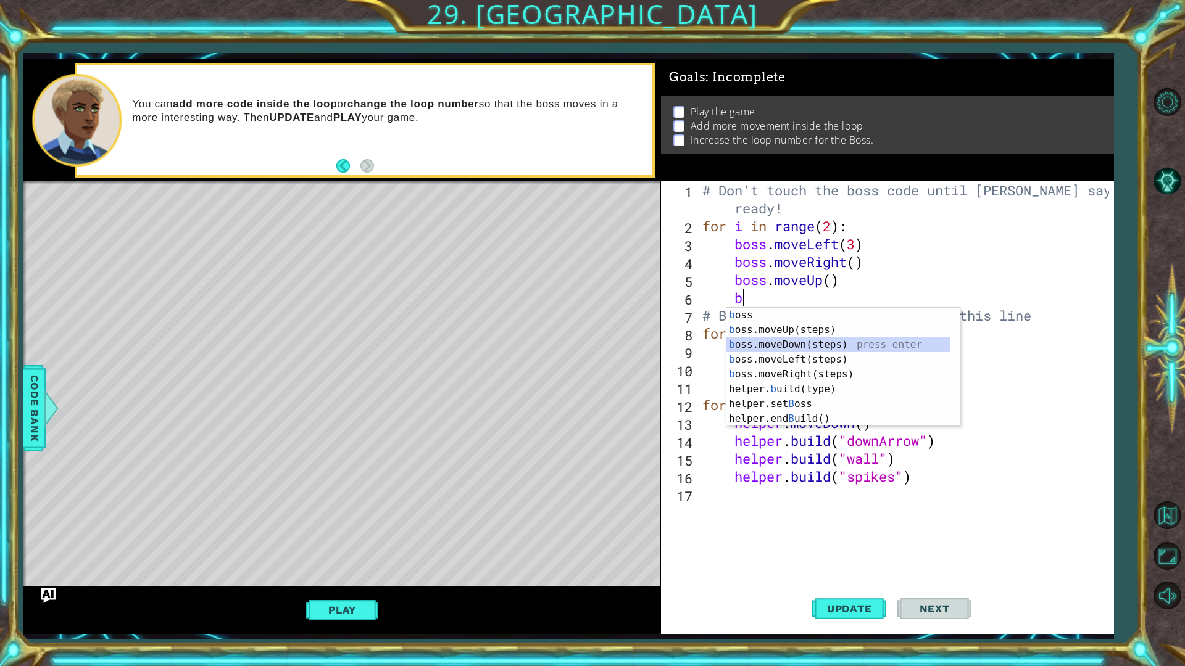
click at [832, 349] on div "b oss press enter b oss.moveUp(steps) press enter b oss.moveDown(steps) press e…" at bounding box center [838, 382] width 224 height 148
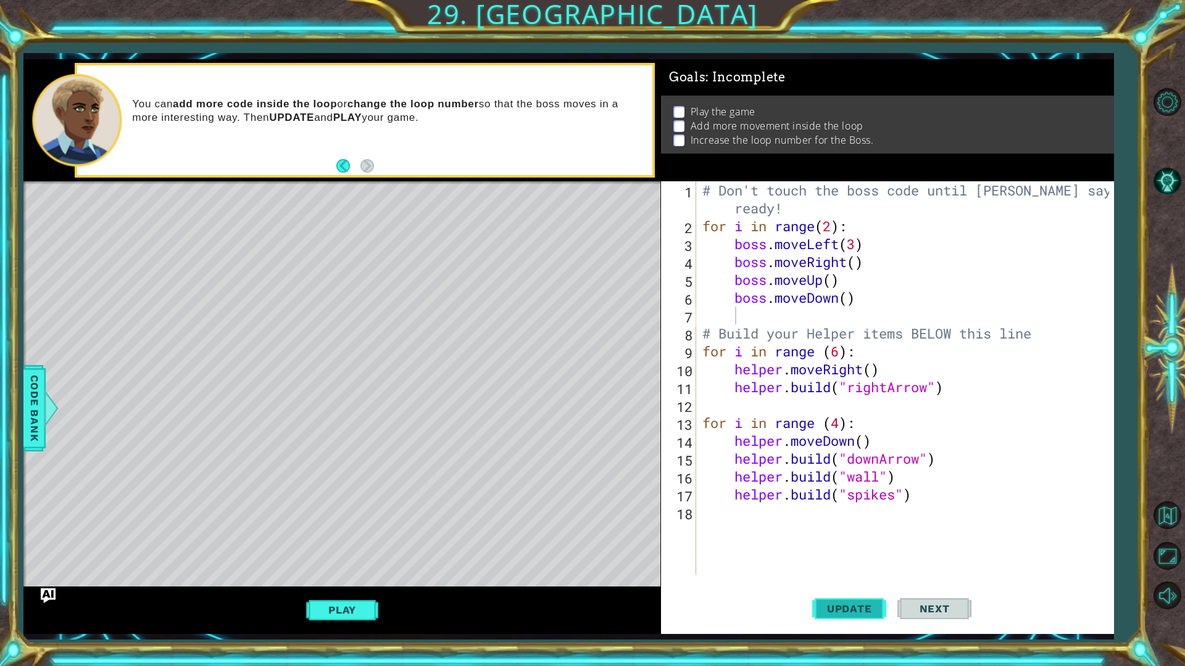
click at [870, 587] on span "Update" at bounding box center [849, 609] width 70 height 12
click at [360, 587] on button "Play" at bounding box center [342, 609] width 72 height 23
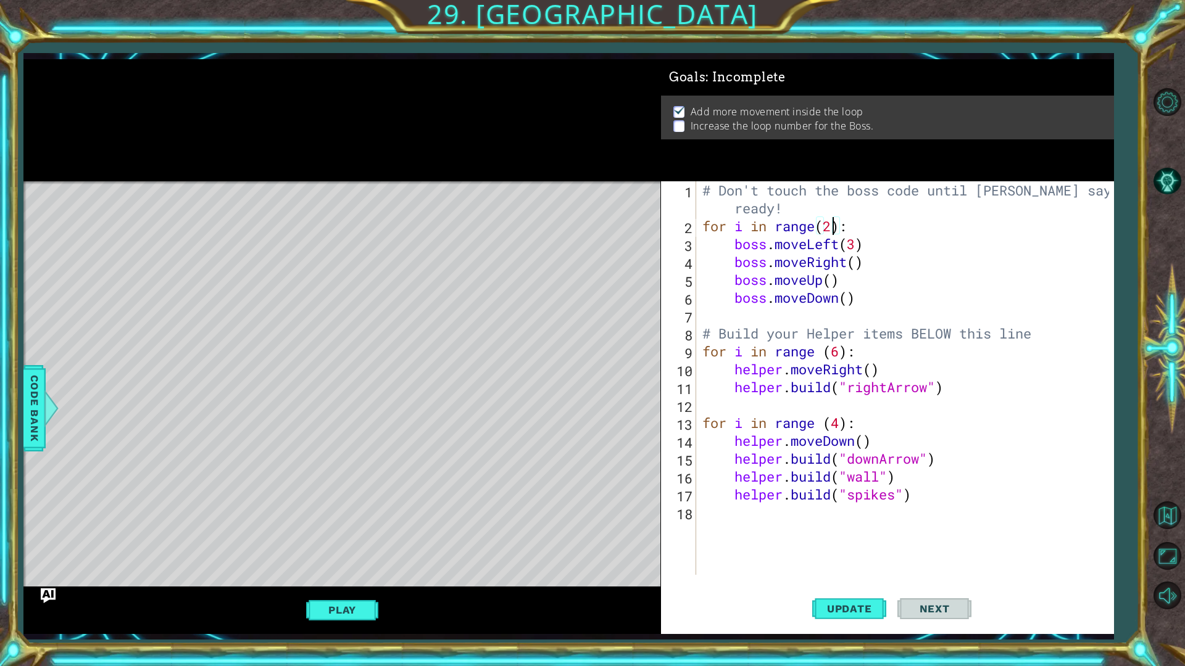
click at [832, 229] on div "# Don't touch the boss code until [PERSON_NAME] says you're ready! for i in ran…" at bounding box center [908, 404] width 416 height 447
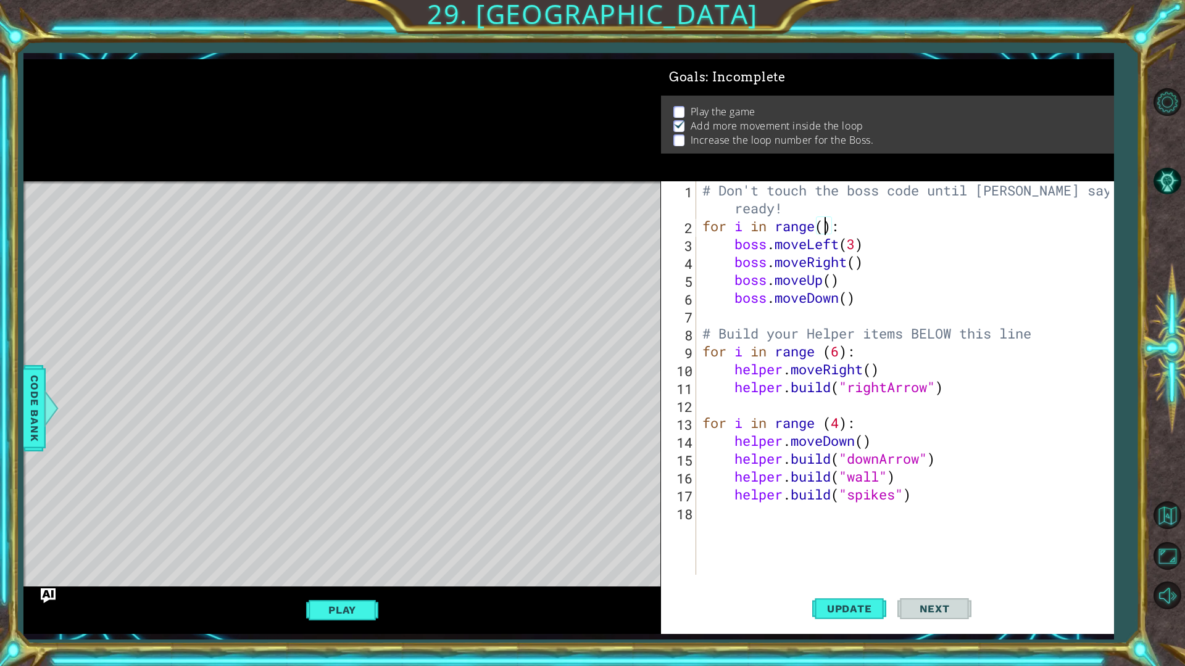
scroll to position [0, 6]
click at [854, 263] on div "# Don't touch the boss code until [PERSON_NAME] says you're ready! for i in ran…" at bounding box center [908, 404] width 416 height 447
click at [830, 279] on div "# Don't touch the boss code until [PERSON_NAME] says you're ready! for i in ran…" at bounding box center [908, 404] width 416 height 447
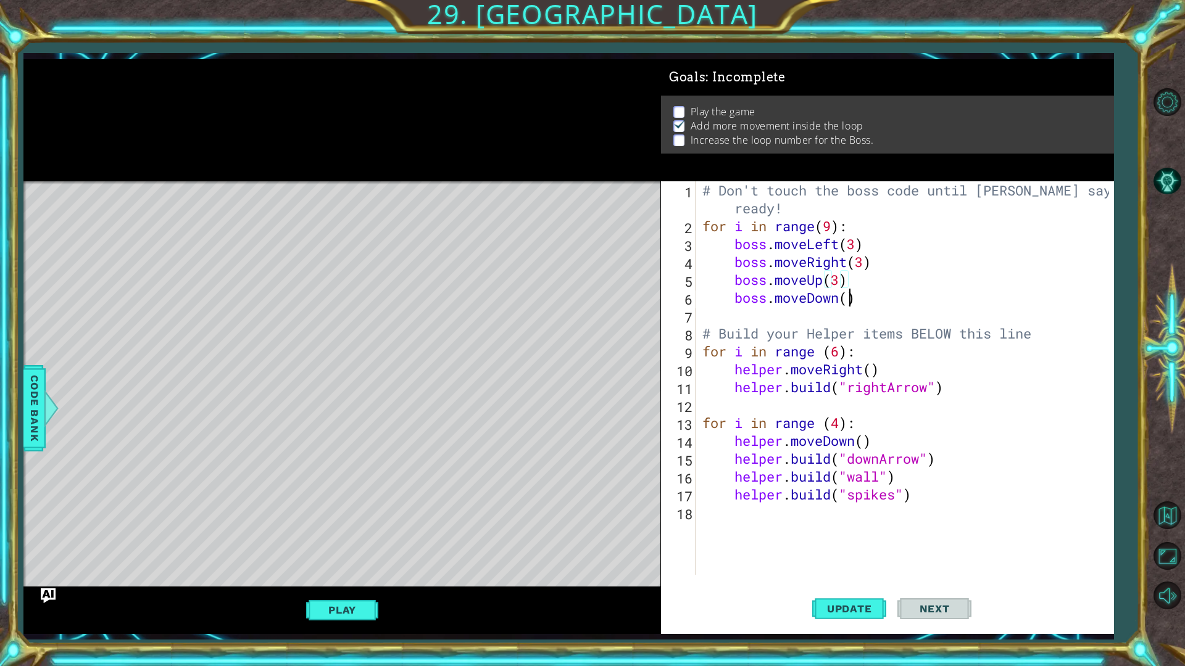
click at [850, 296] on div "# Don't touch the boss code until [PERSON_NAME] says you're ready! for i in ran…" at bounding box center [908, 404] width 416 height 447
type textarea "boss.moveDown(3)"
click at [880, 587] on span "Update" at bounding box center [849, 609] width 70 height 12
click at [341, 587] on button "Play" at bounding box center [342, 609] width 72 height 23
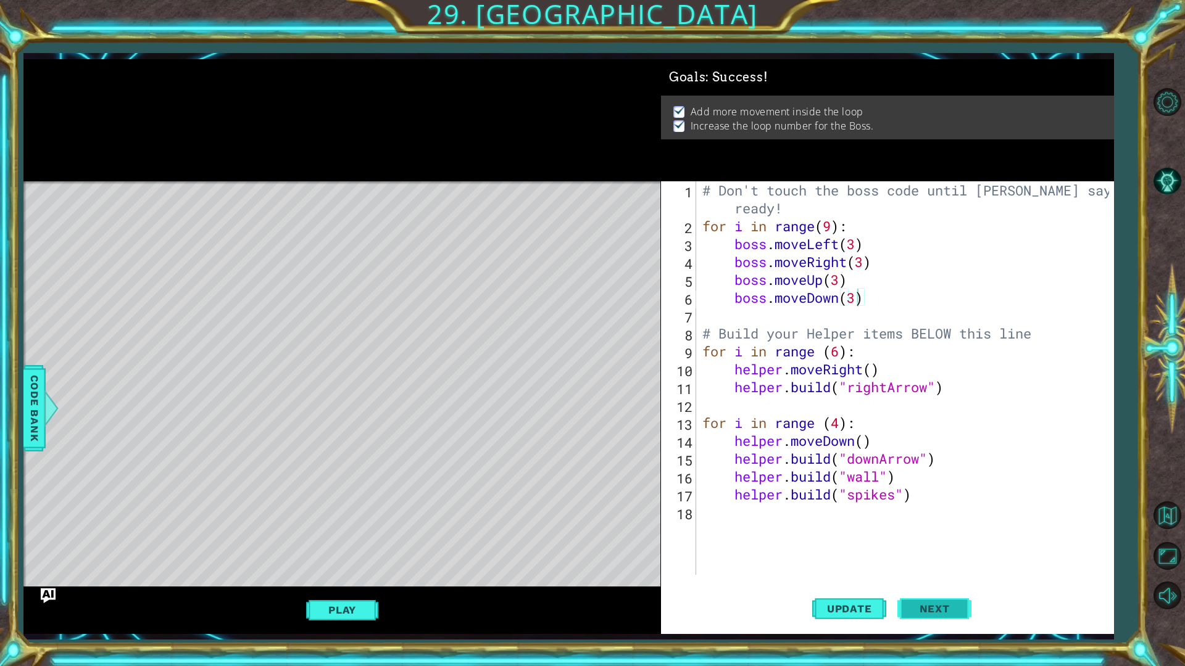
click at [938, 587] on span "Next" at bounding box center [934, 609] width 55 height 12
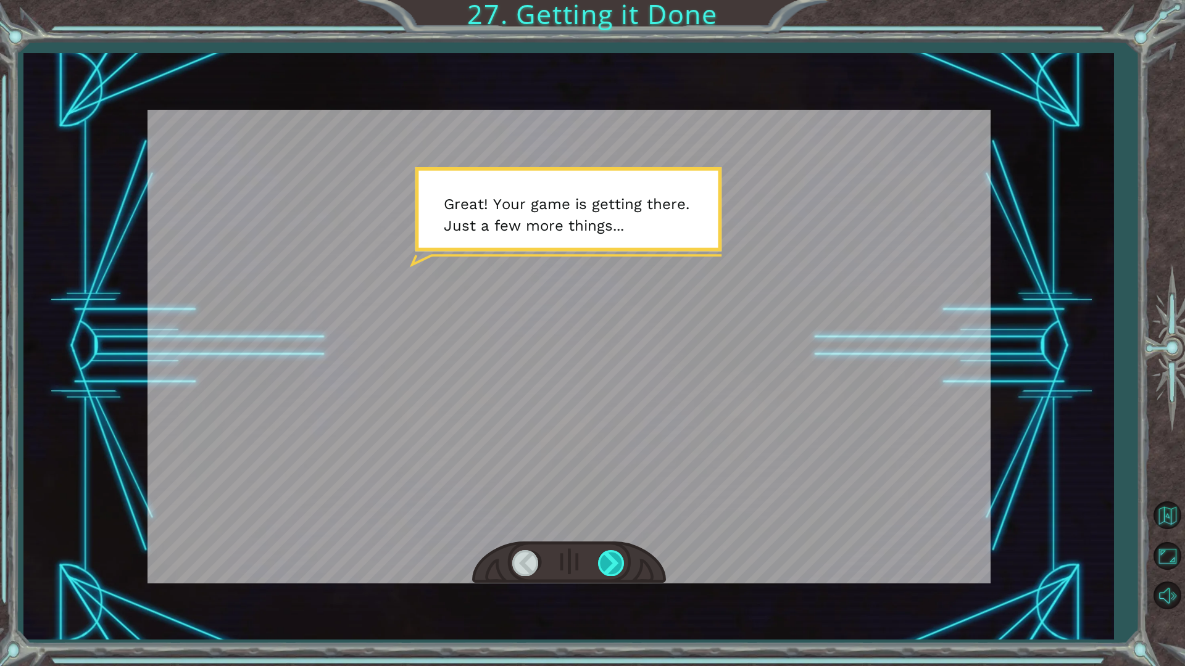
click at [614, 566] on div at bounding box center [612, 562] width 28 height 25
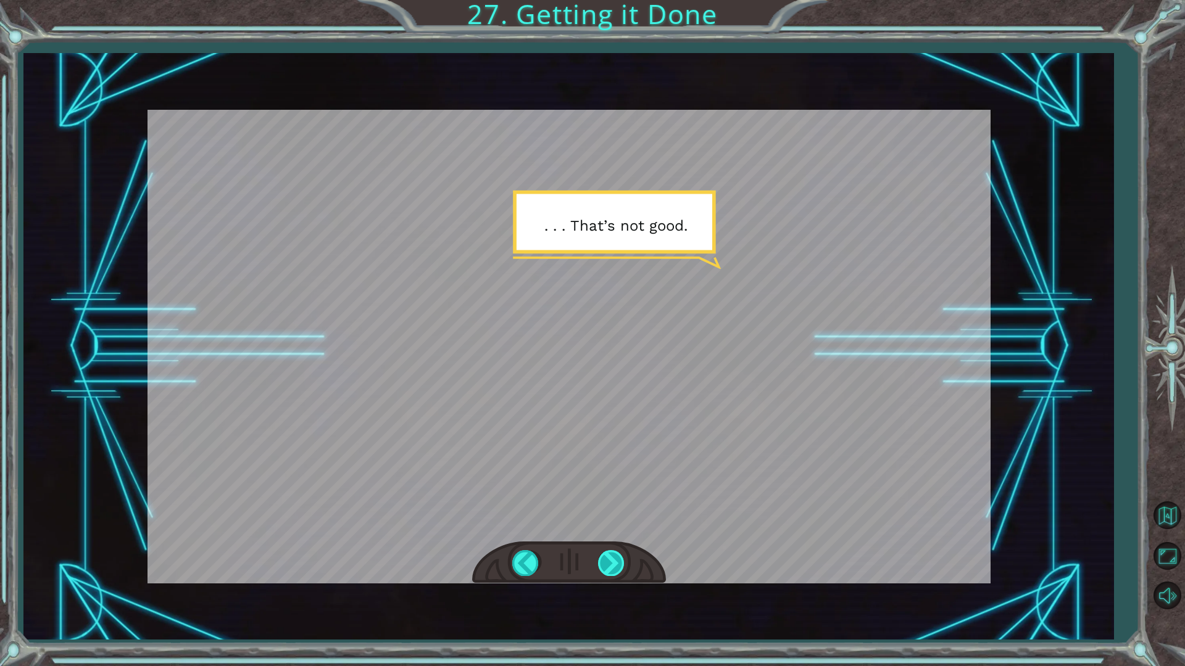
click at [614, 565] on div at bounding box center [612, 562] width 28 height 25
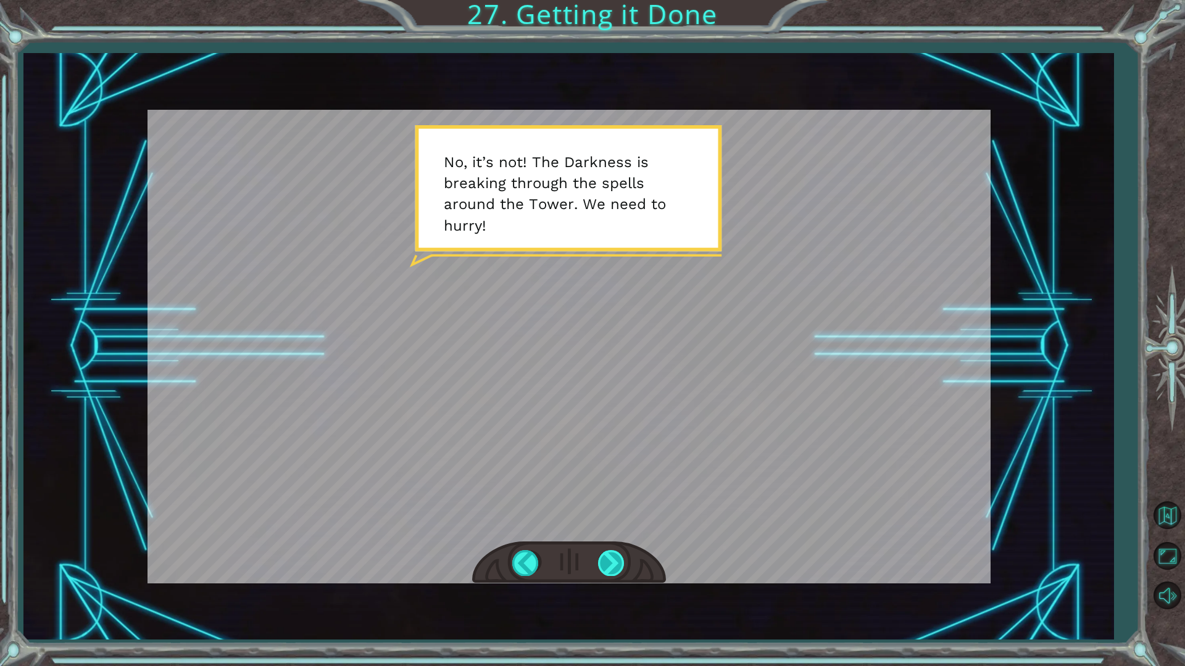
click at [609, 565] on div at bounding box center [612, 562] width 28 height 25
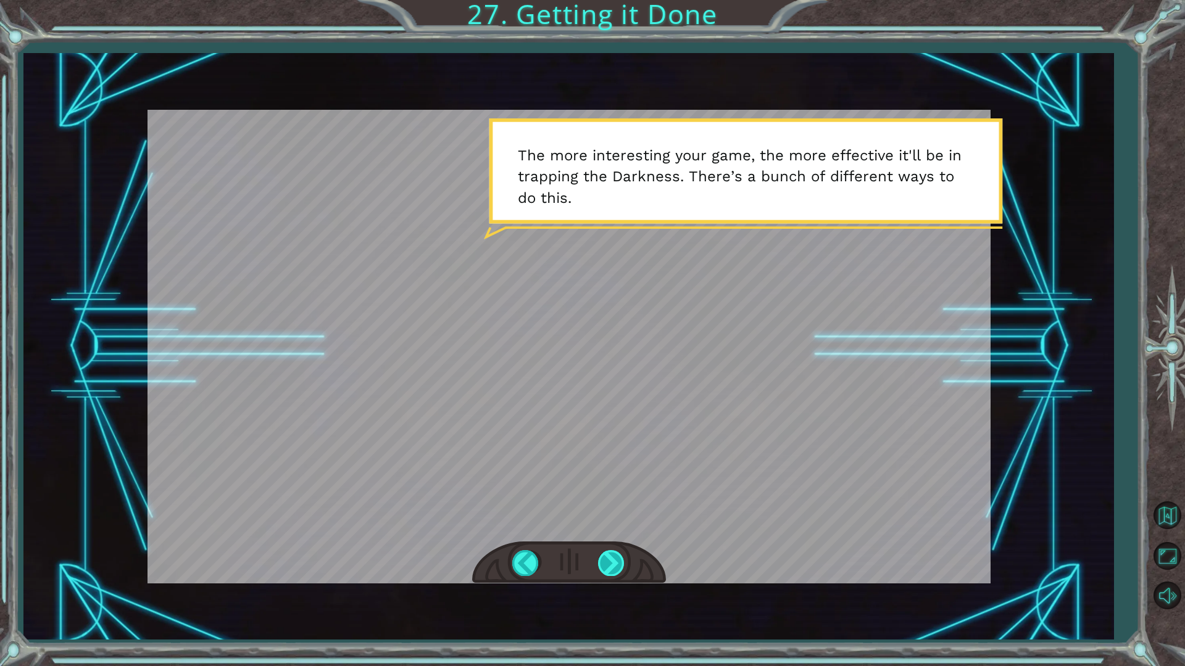
click at [613, 557] on div at bounding box center [612, 562] width 28 height 25
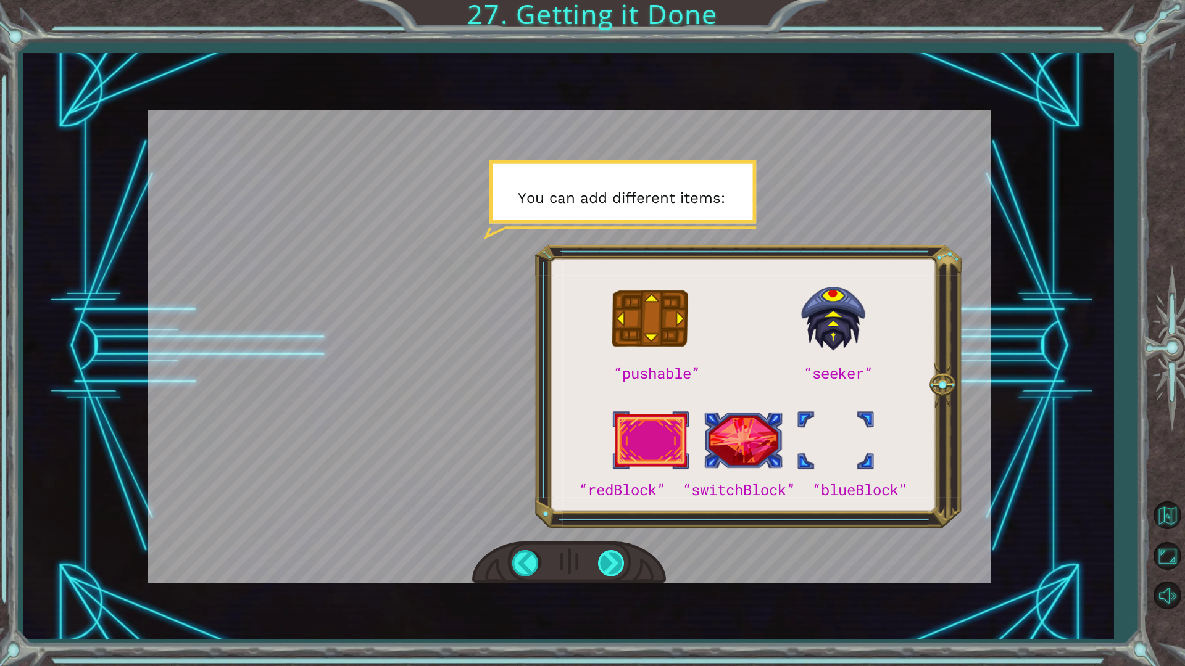
click at [614, 558] on div at bounding box center [612, 562] width 28 height 25
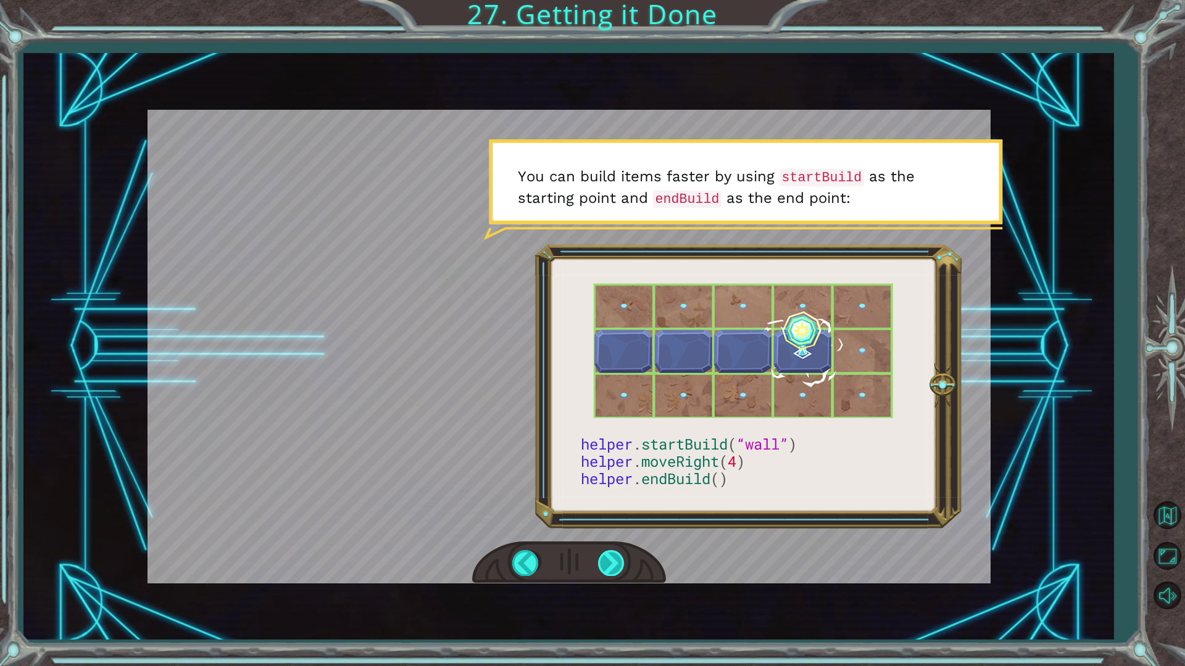
drag, startPoint x: 622, startPoint y: 560, endPoint x: 617, endPoint y: 565, distance: 7.0
click at [622, 561] on div at bounding box center [612, 562] width 28 height 25
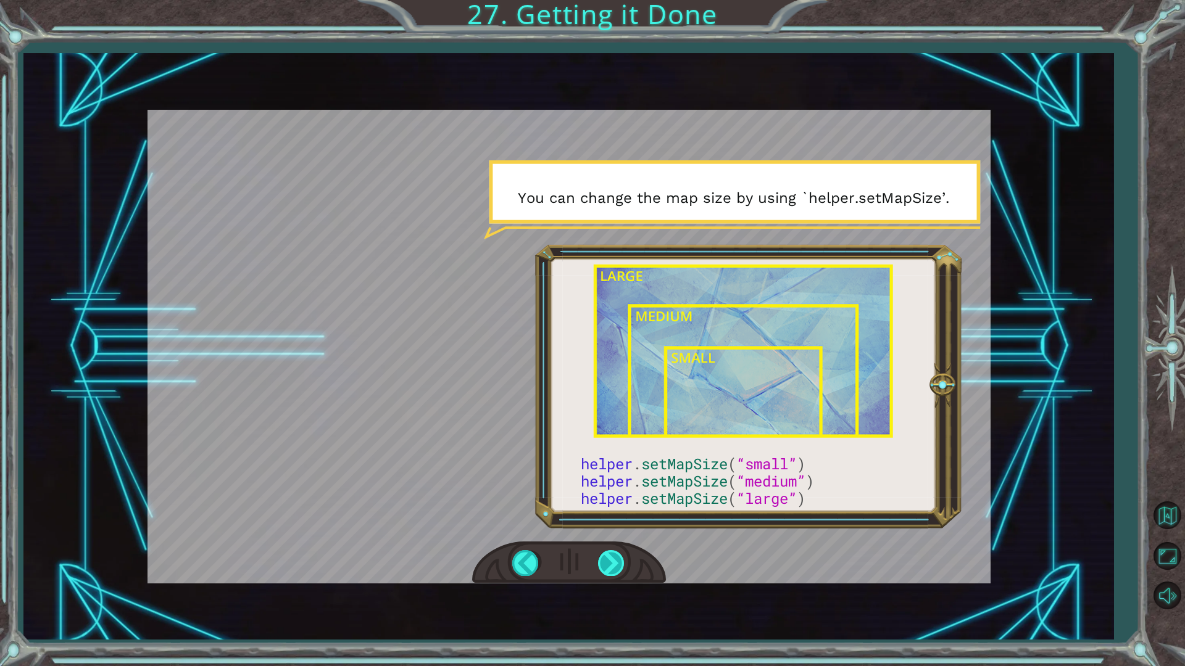
click at [611, 556] on div at bounding box center [612, 562] width 28 height 25
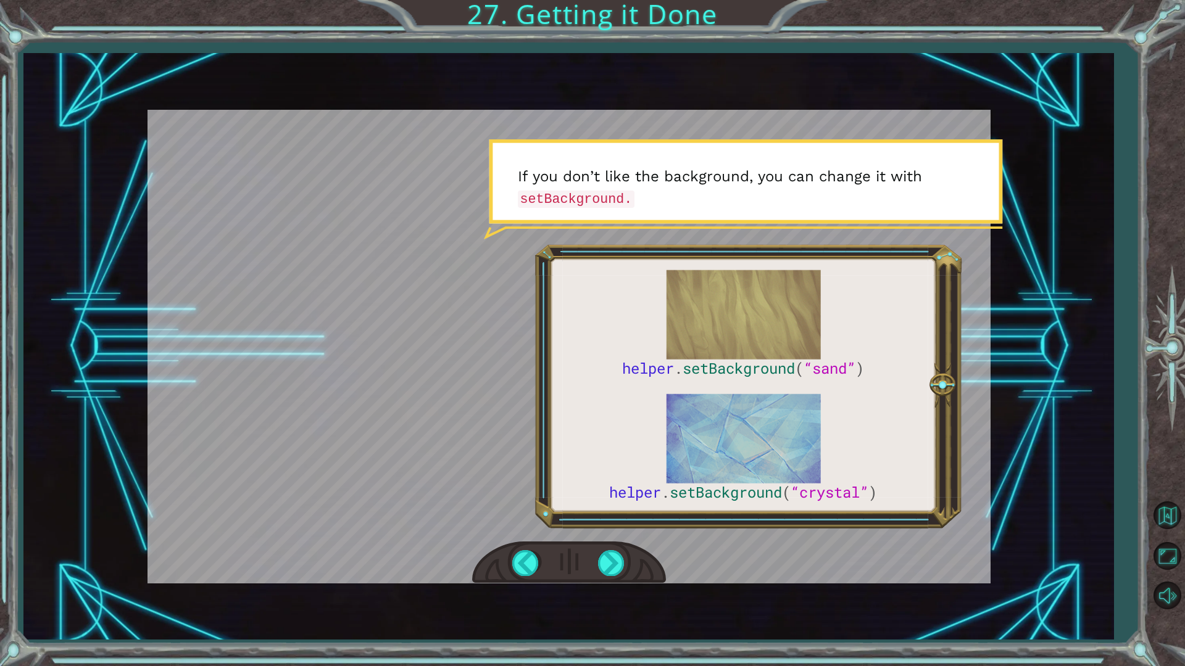
click at [603, 581] on div at bounding box center [569, 563] width 194 height 43
click at [610, 573] on div at bounding box center [612, 562] width 28 height 25
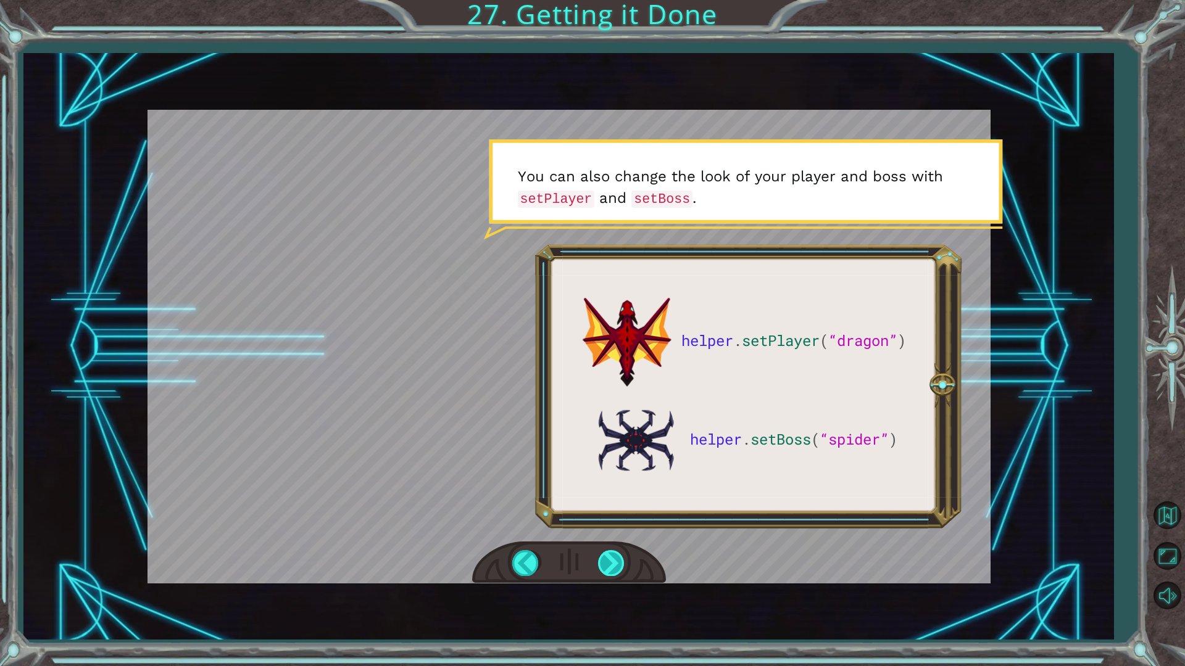
click at [600, 565] on div at bounding box center [612, 562] width 28 height 25
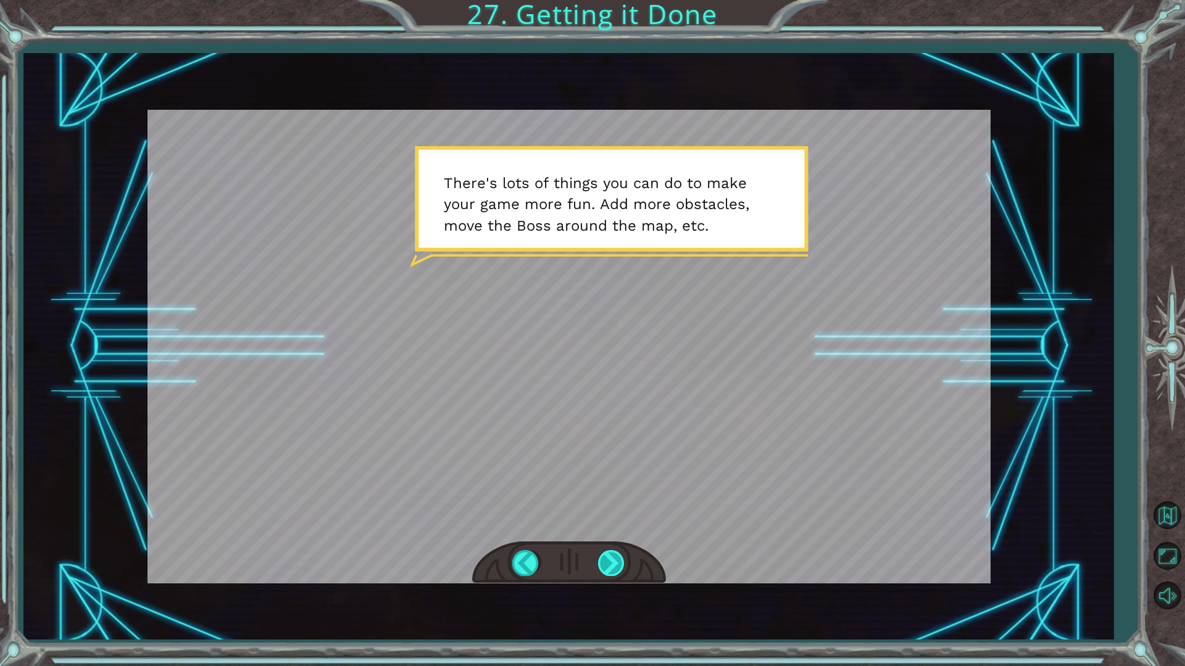
click at [606, 572] on div at bounding box center [612, 562] width 28 height 25
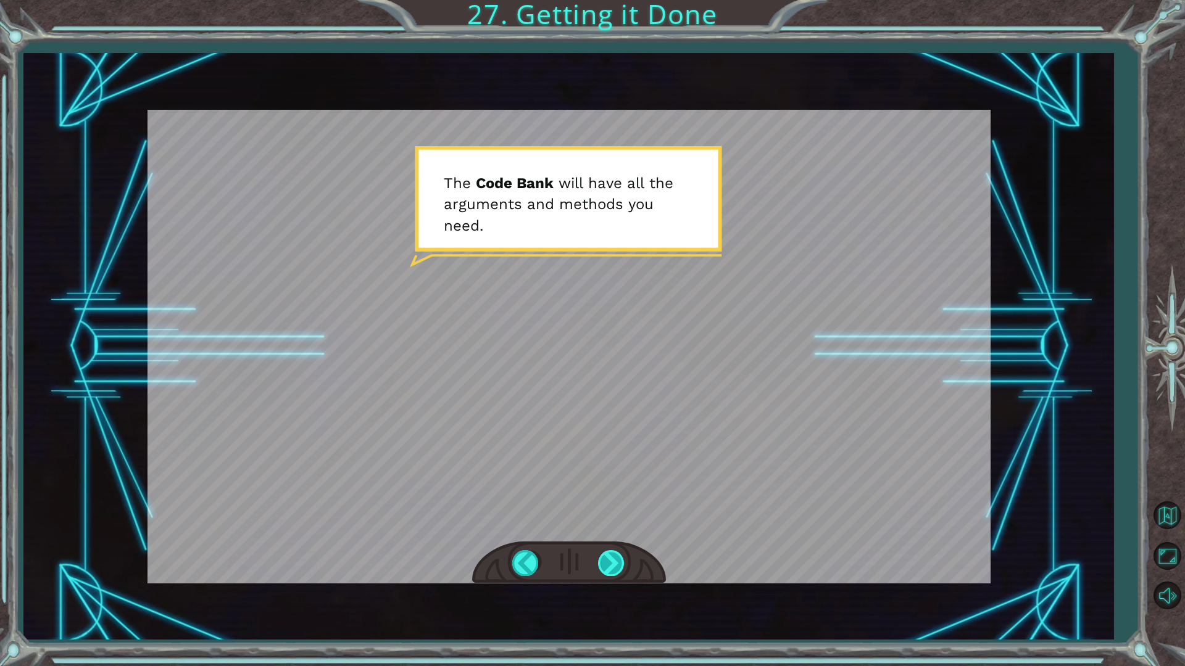
click at [611, 566] on div at bounding box center [612, 562] width 28 height 25
click at [608, 560] on div at bounding box center [612, 562] width 28 height 25
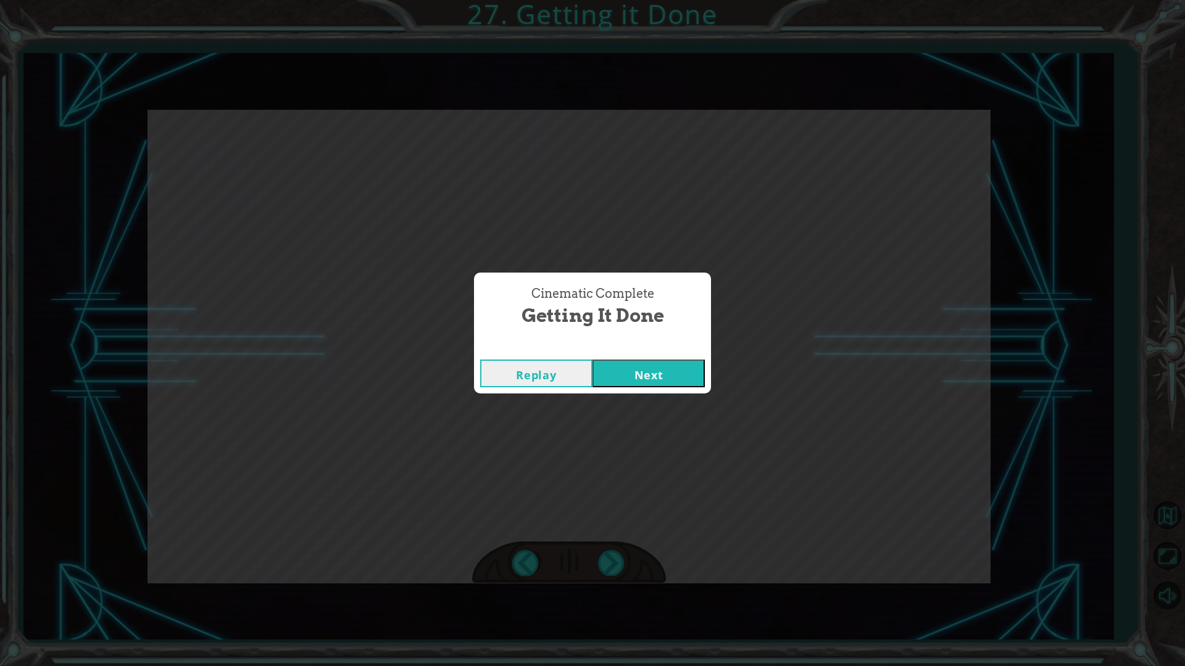
click at [652, 383] on button "Next" at bounding box center [648, 374] width 112 height 28
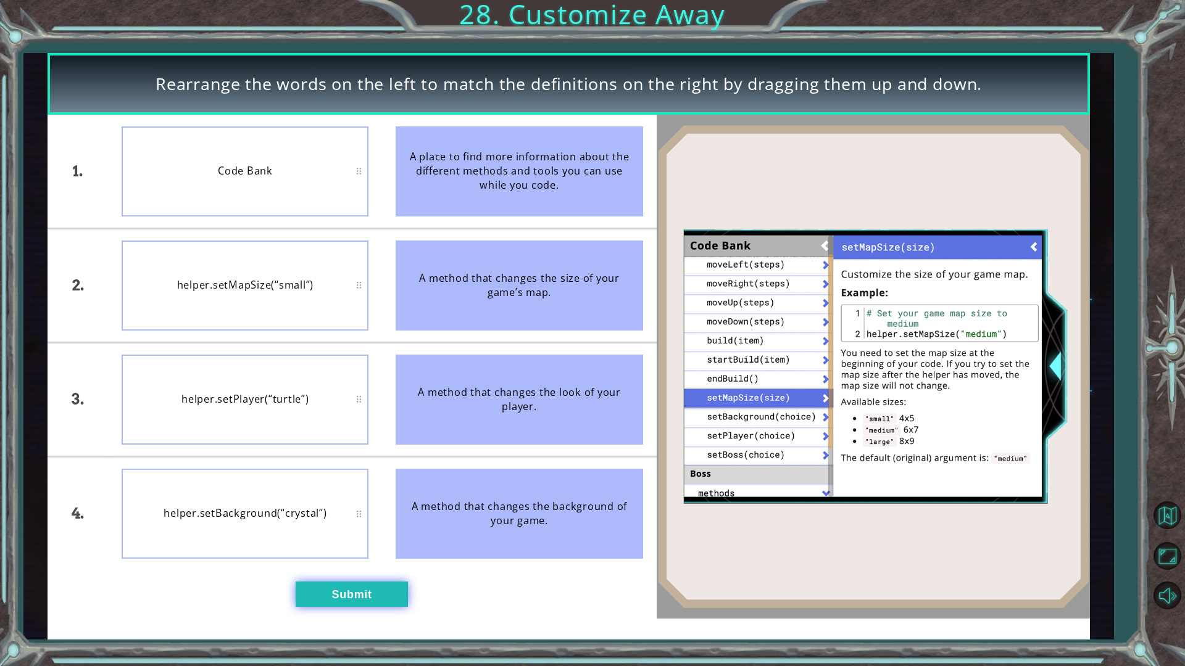
click at [374, 587] on button "Submit" at bounding box center [352, 594] width 112 height 25
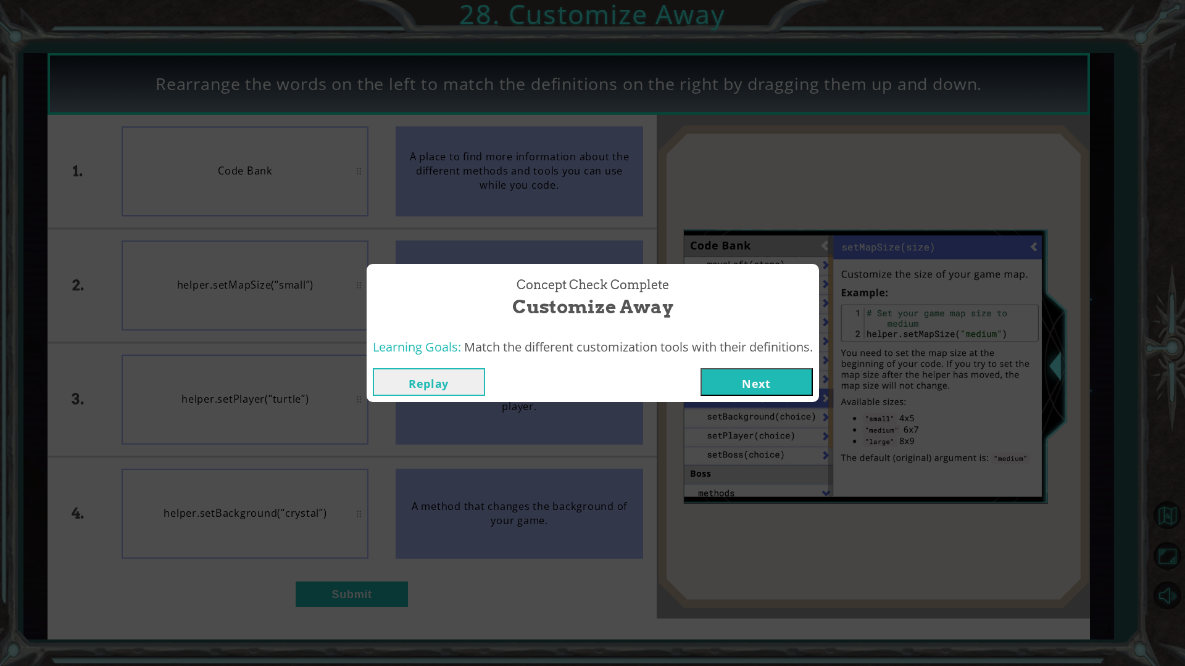
click at [743, 380] on button "Next" at bounding box center [756, 382] width 112 height 28
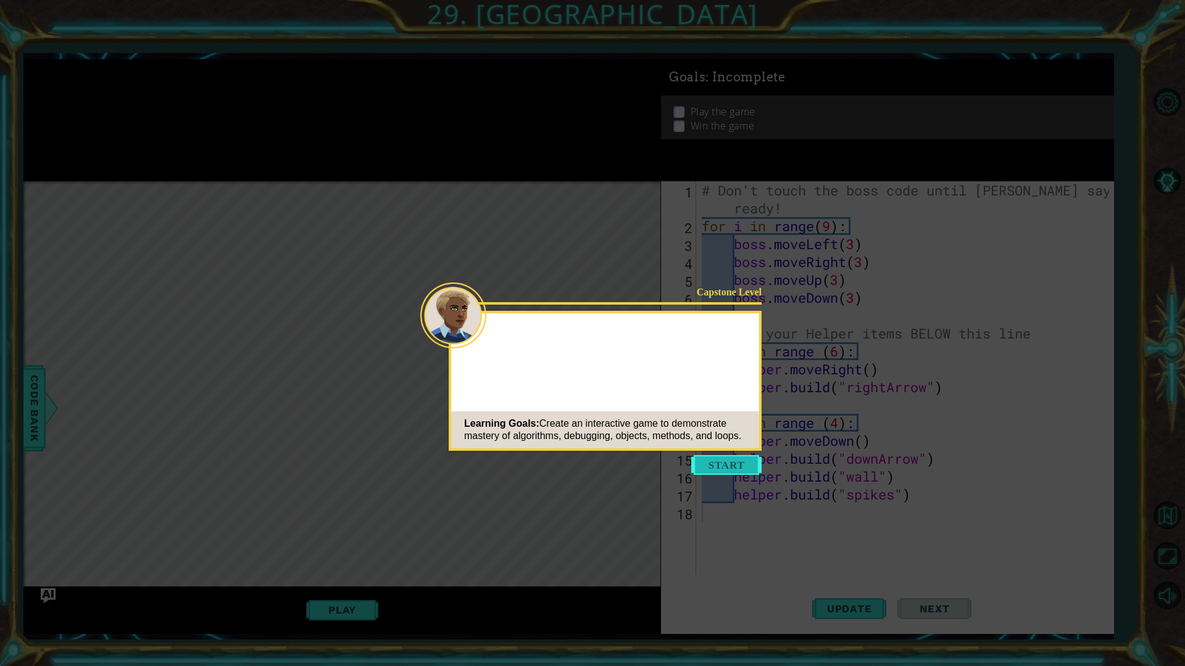
click at [715, 466] on button "Start" at bounding box center [726, 465] width 70 height 20
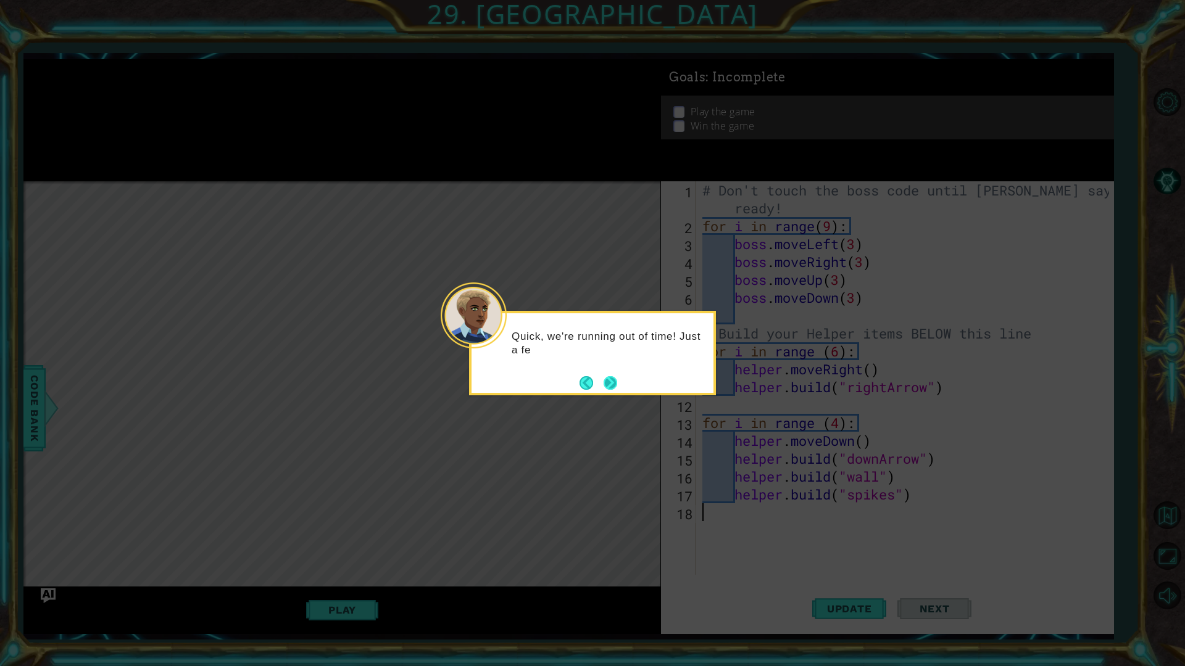
click at [611, 384] on button "Next" at bounding box center [610, 383] width 14 height 14
click at [611, 382] on button "Next" at bounding box center [610, 383] width 14 height 14
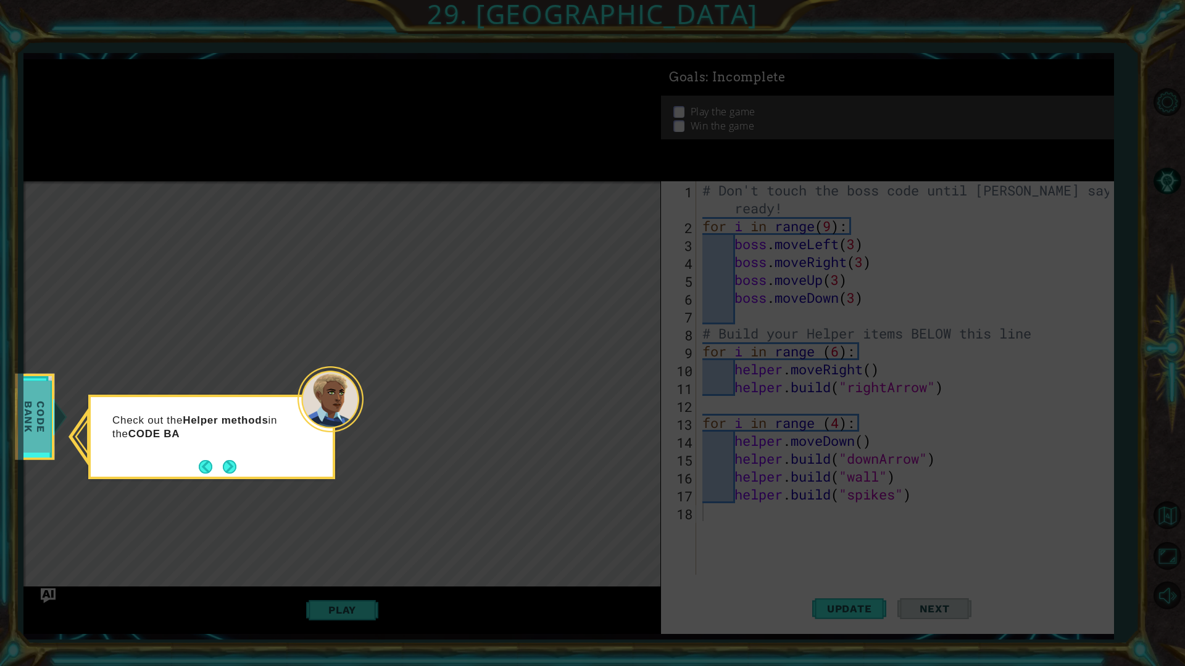
click at [49, 412] on span "Code Bank" at bounding box center [35, 416] width 32 height 71
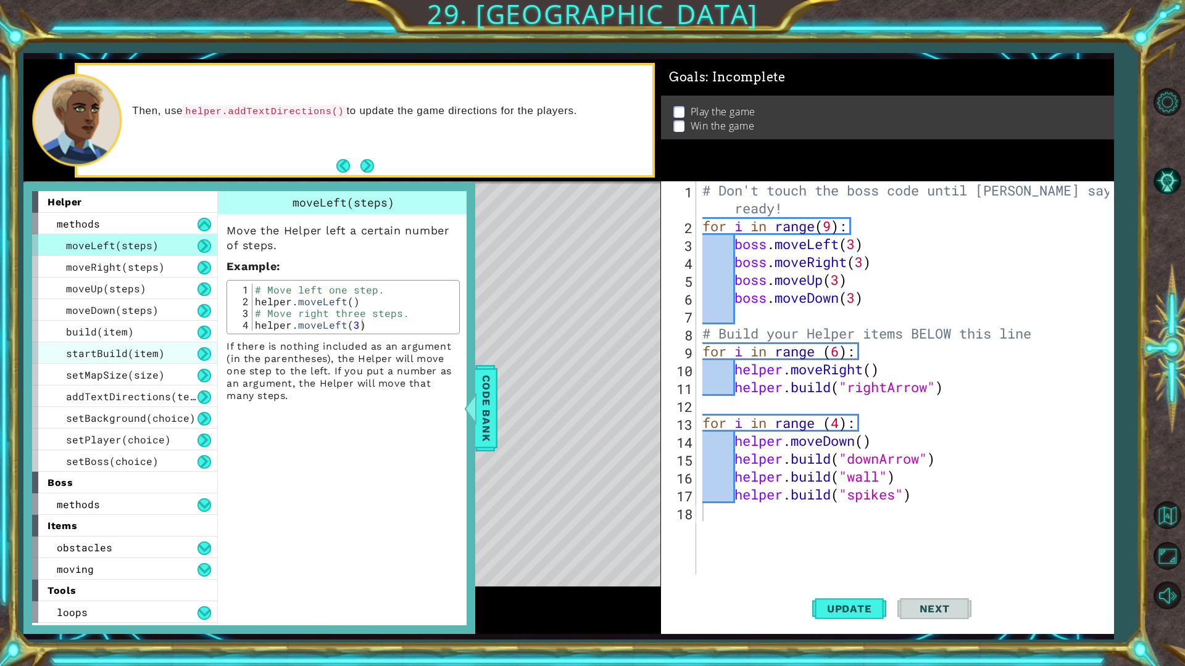
click at [195, 350] on div "startBuild(item)" at bounding box center [124, 353] width 185 height 22
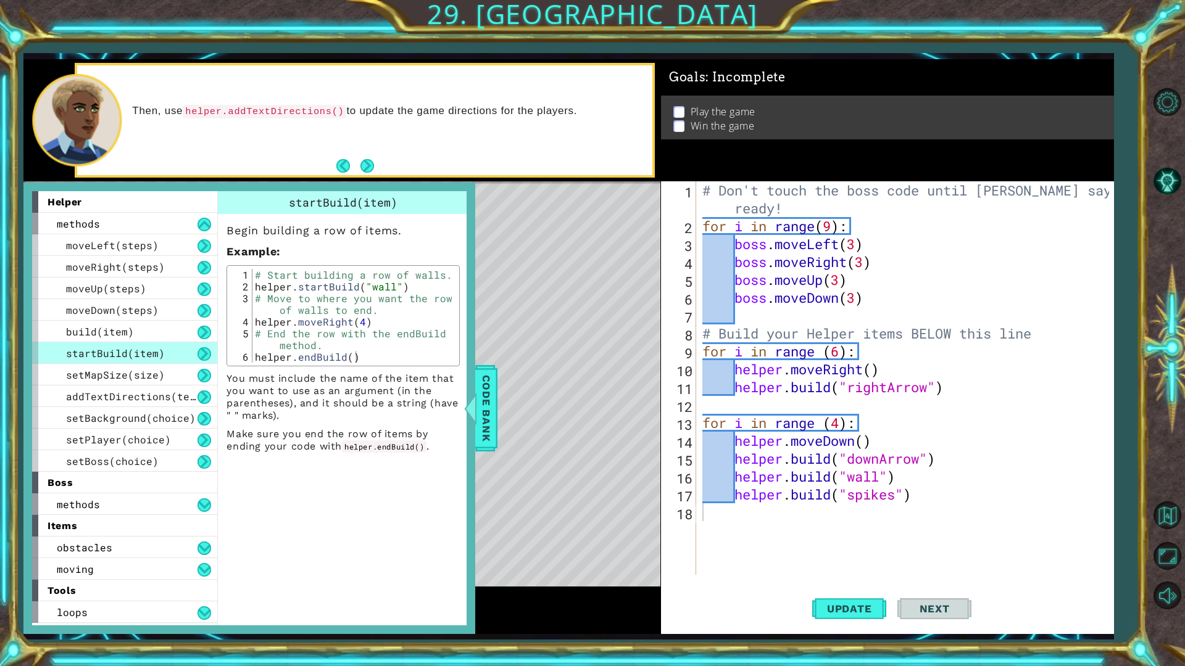
click at [201, 354] on button at bounding box center [204, 354] width 14 height 14
click at [199, 566] on button at bounding box center [204, 570] width 14 height 14
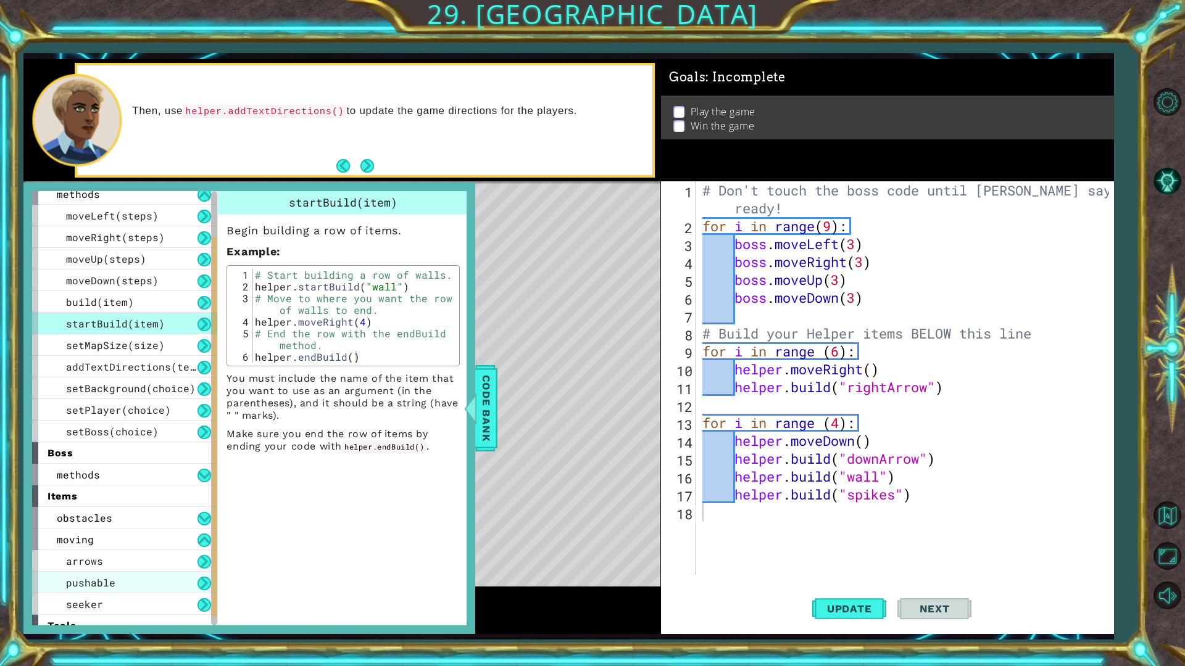
scroll to position [62, 0]
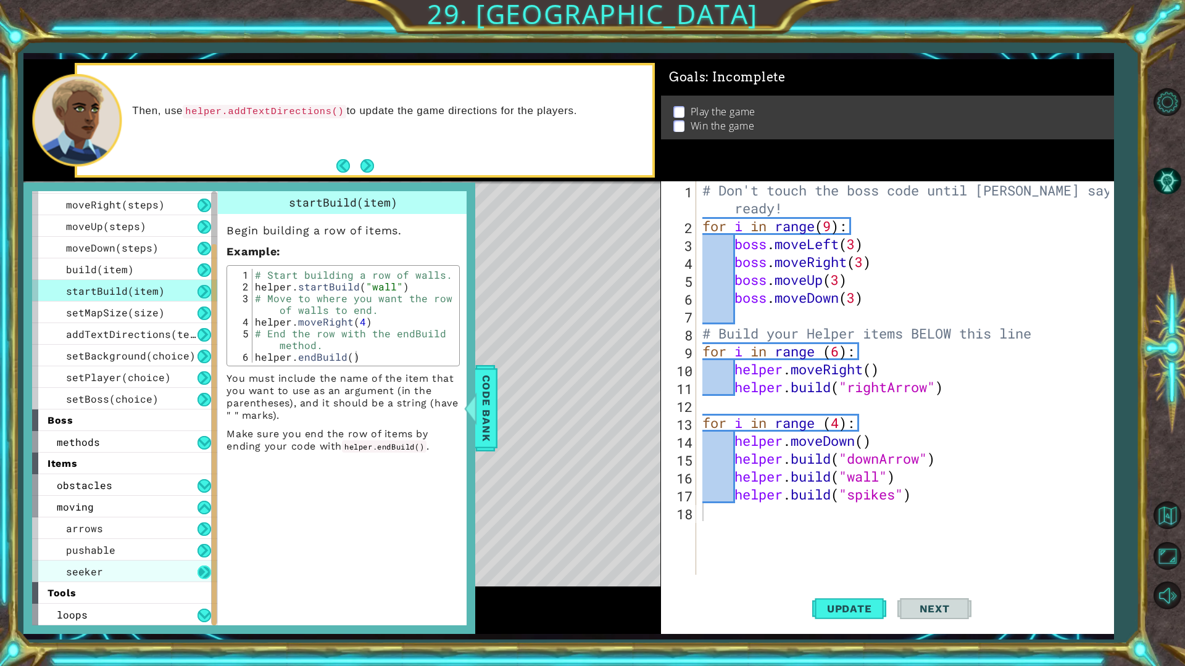
click at [202, 571] on button at bounding box center [204, 573] width 14 height 14
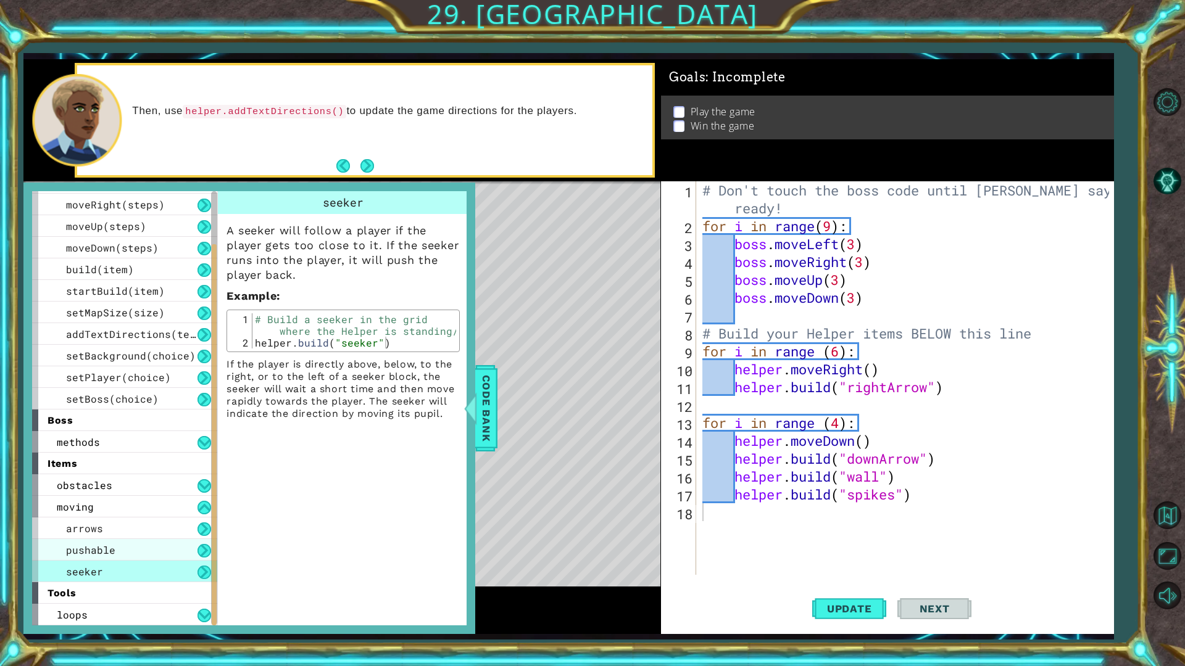
click at [197, 553] on div "pushable" at bounding box center [124, 550] width 185 height 22
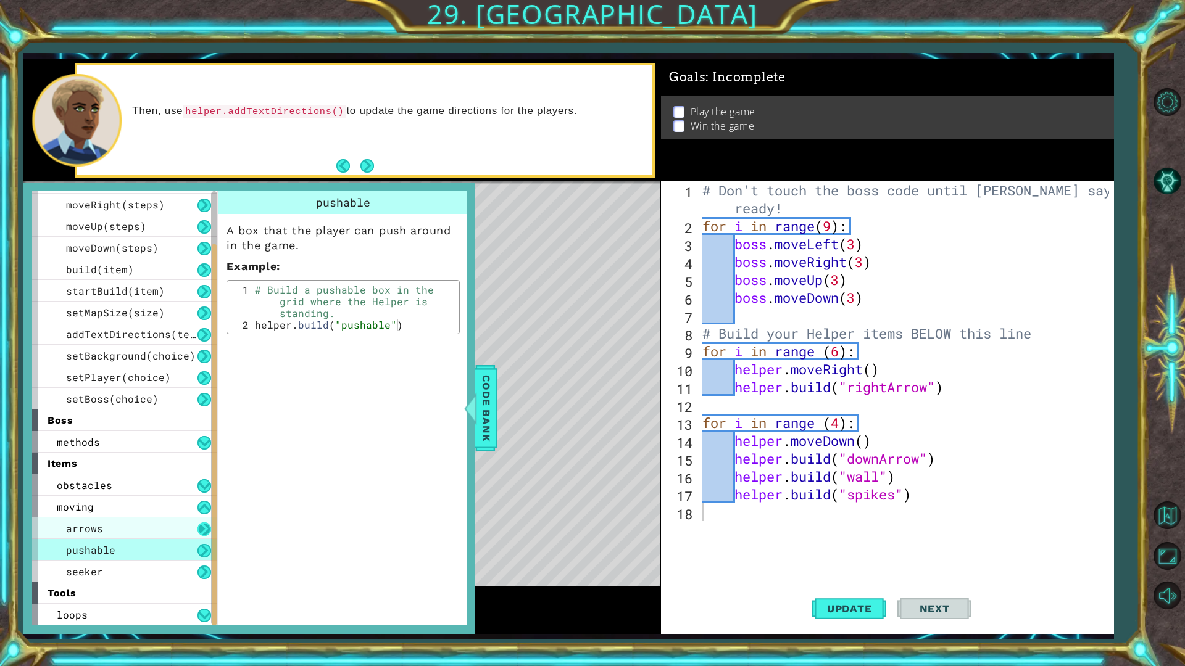
click at [198, 523] on button at bounding box center [204, 530] width 14 height 14
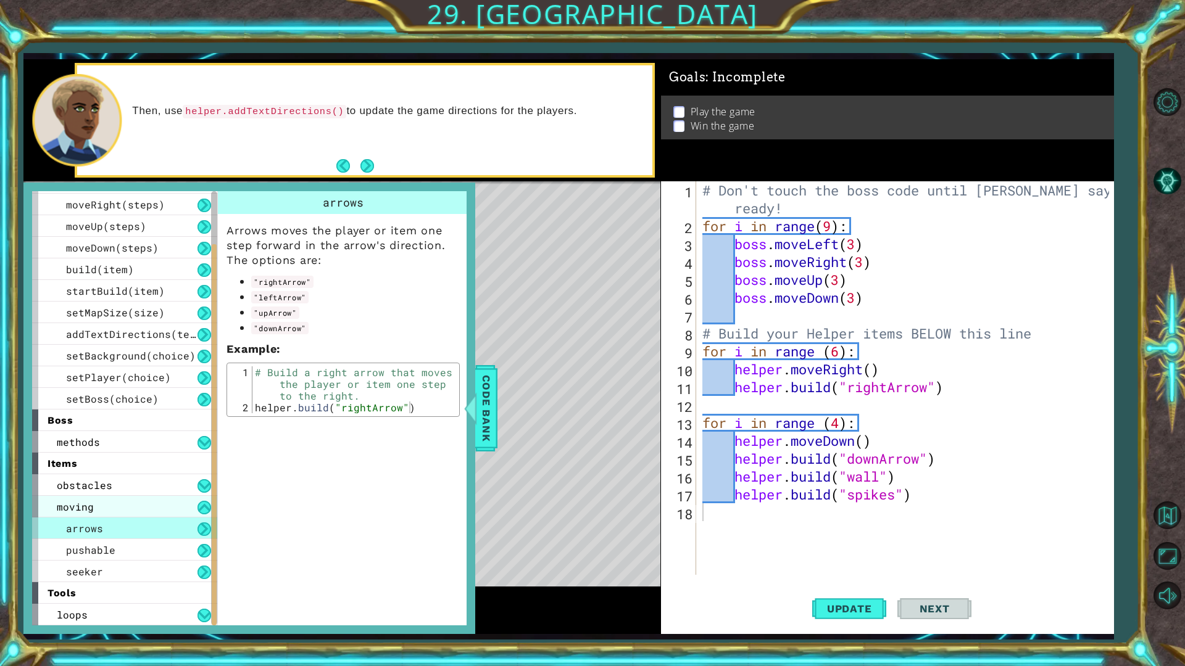
click at [202, 499] on div "moving" at bounding box center [124, 507] width 185 height 22
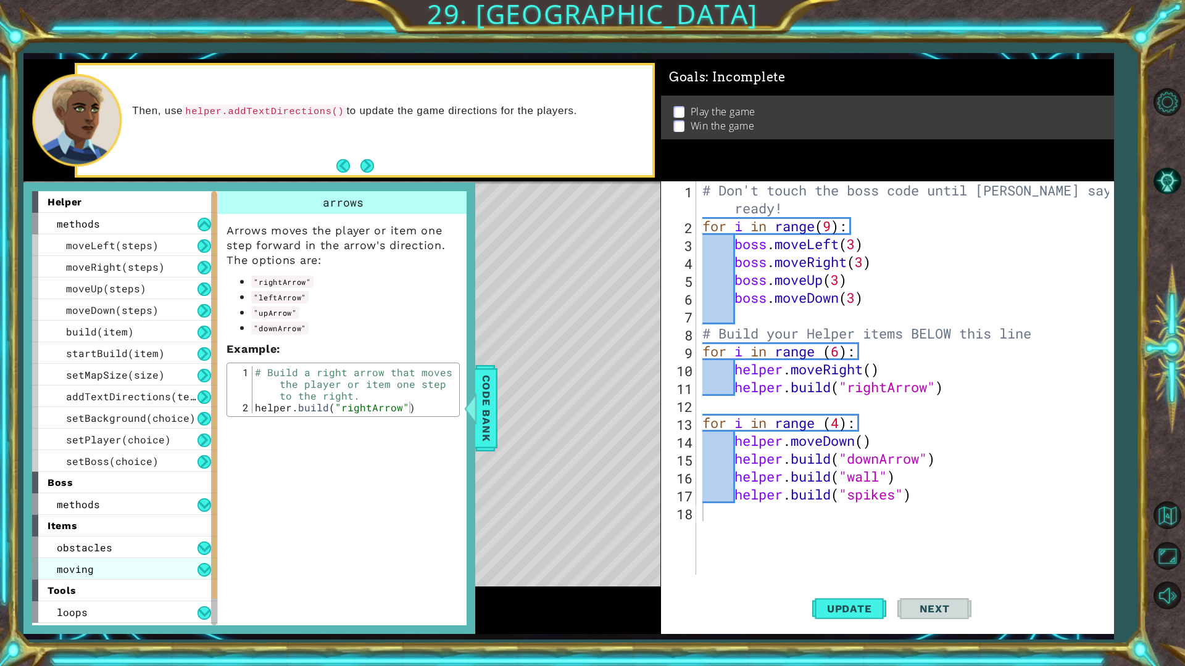
scroll to position [0, 0]
click at [200, 541] on div "obstacles" at bounding box center [124, 548] width 185 height 22
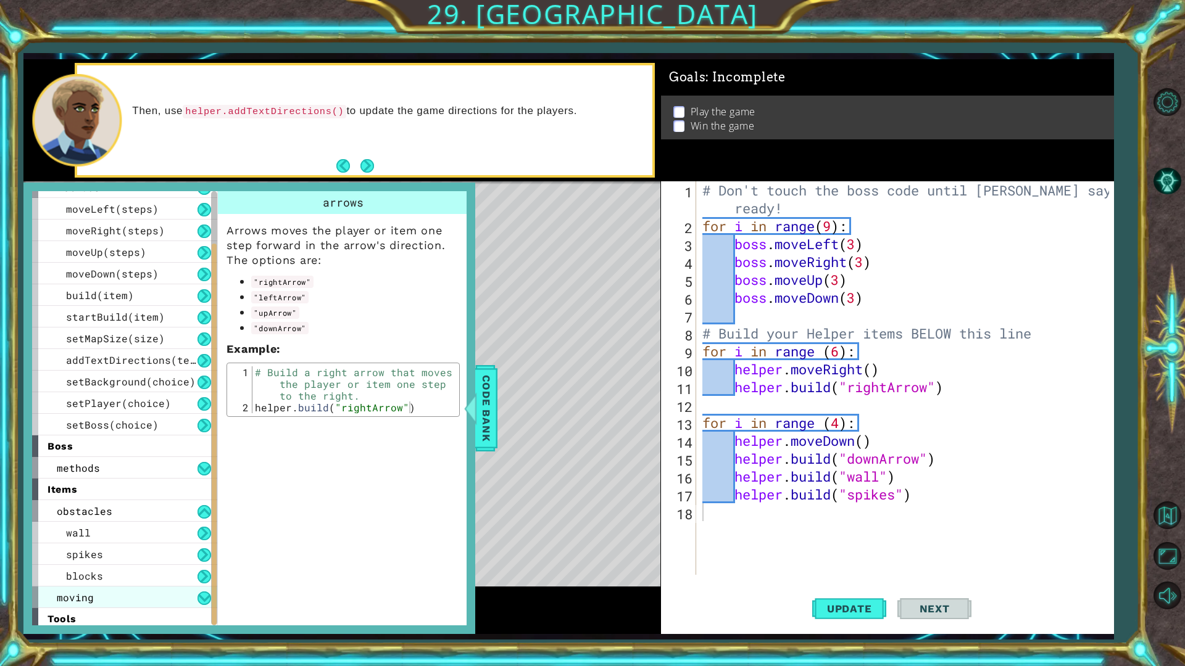
scroll to position [62, 0]
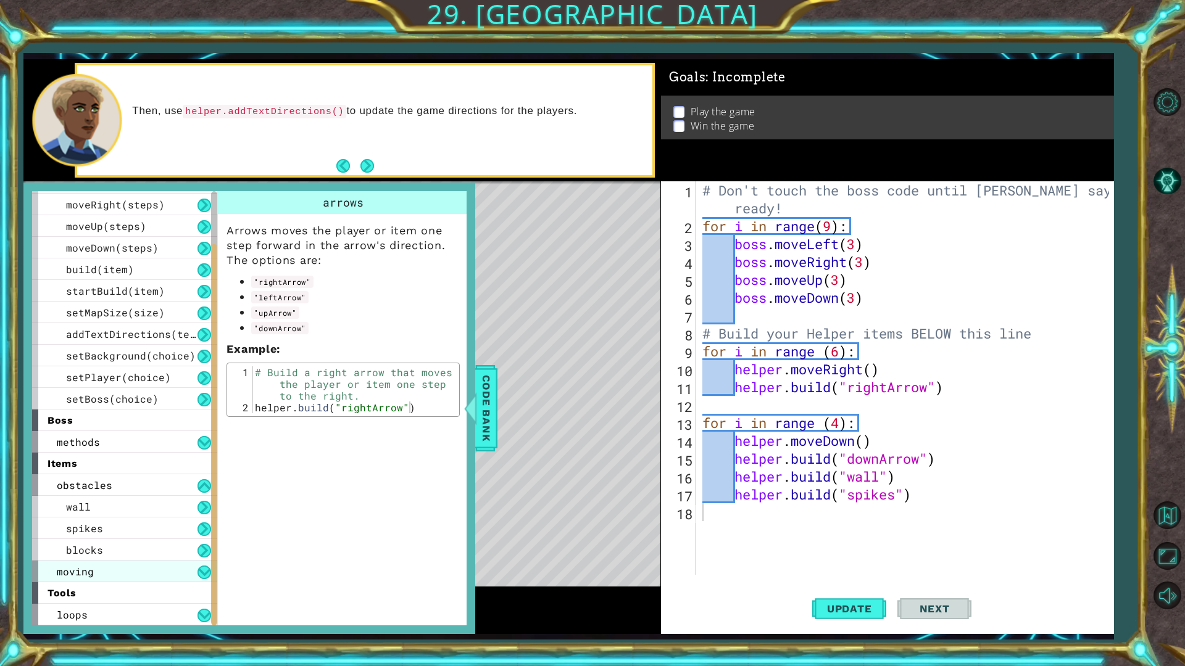
click at [165, 567] on div "moving" at bounding box center [124, 572] width 185 height 22
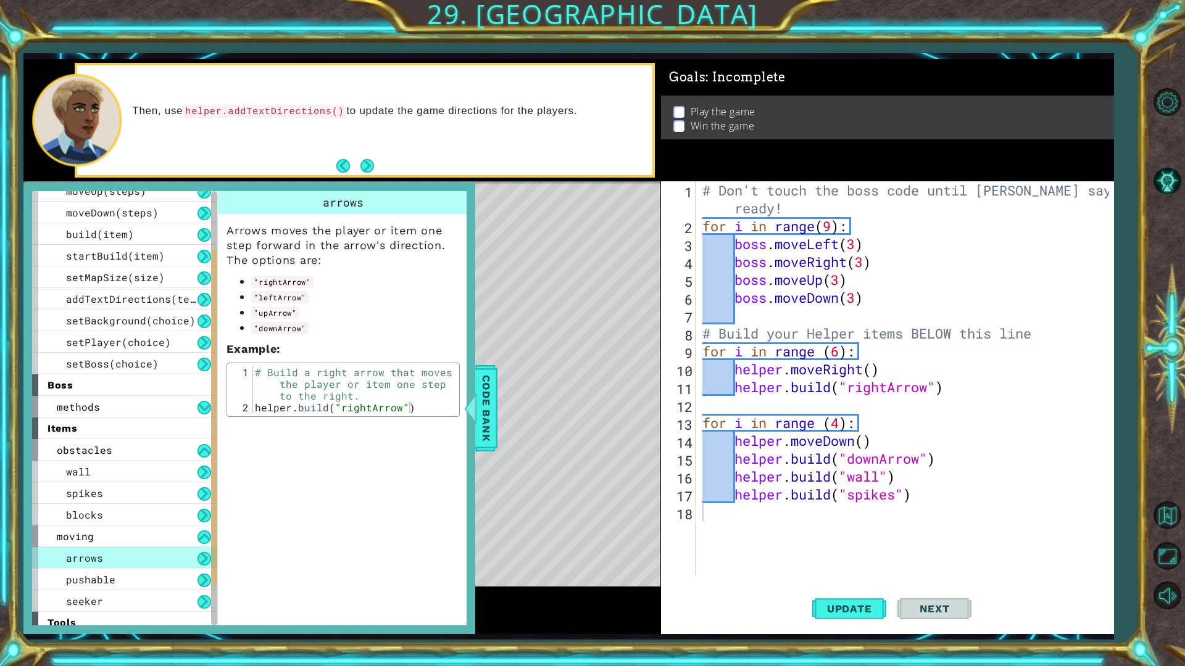
scroll to position [127, 0]
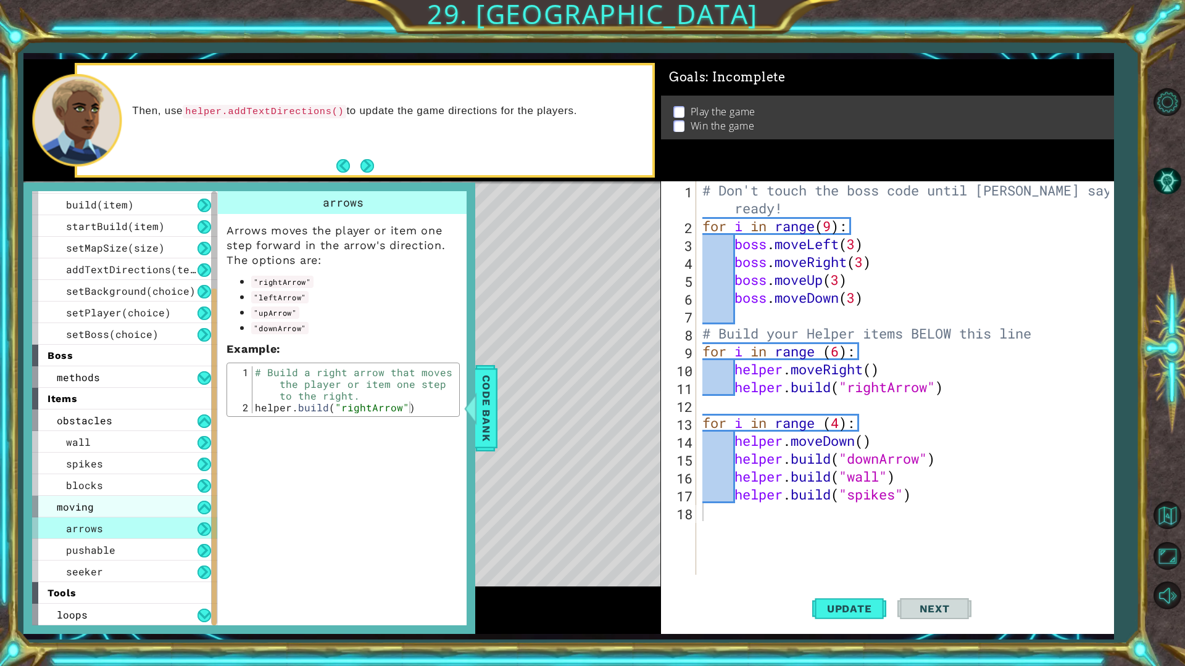
click at [166, 515] on div "moving" at bounding box center [124, 507] width 185 height 22
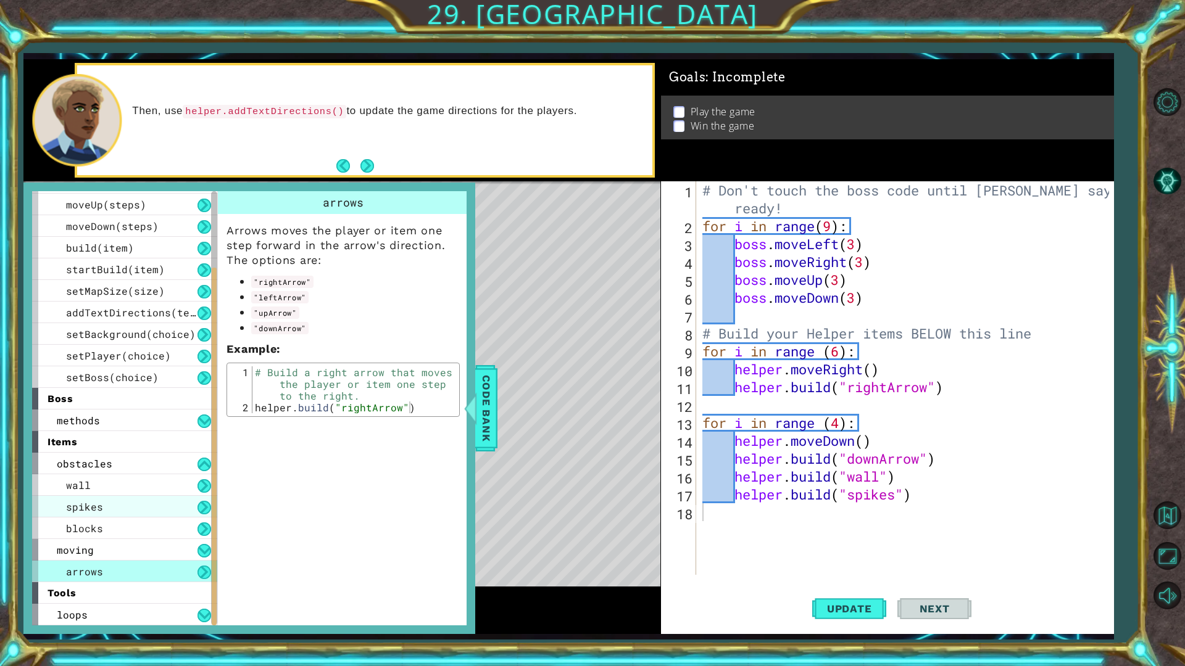
scroll to position [62, 0]
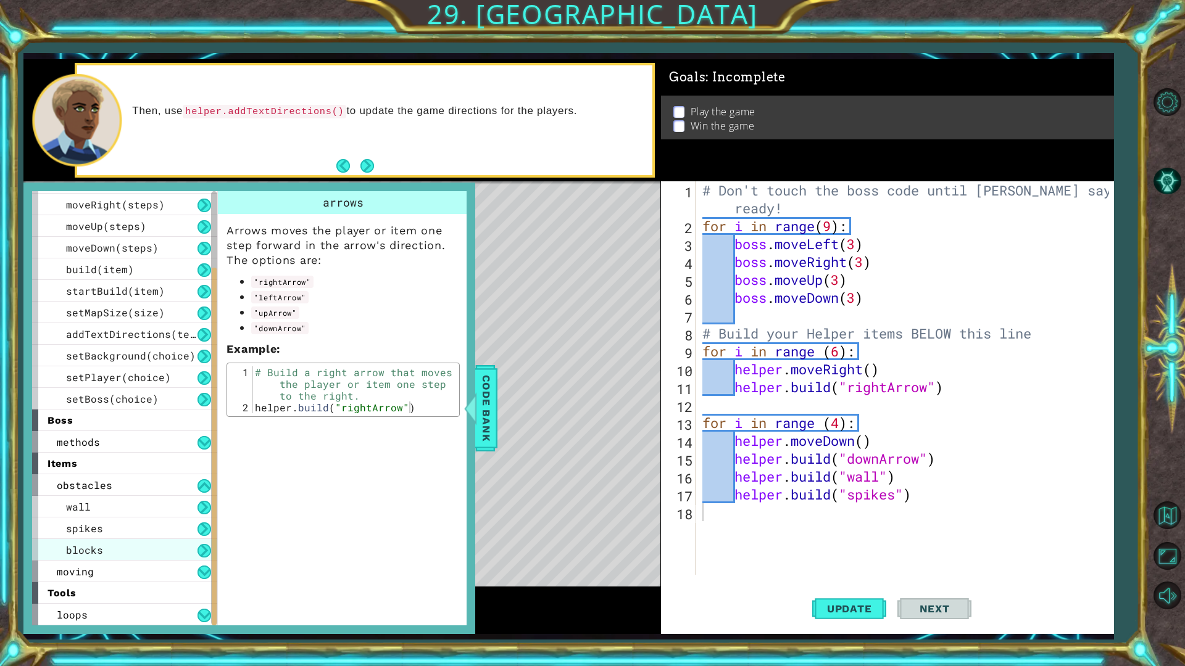
click at [152, 547] on div "blocks" at bounding box center [124, 550] width 185 height 22
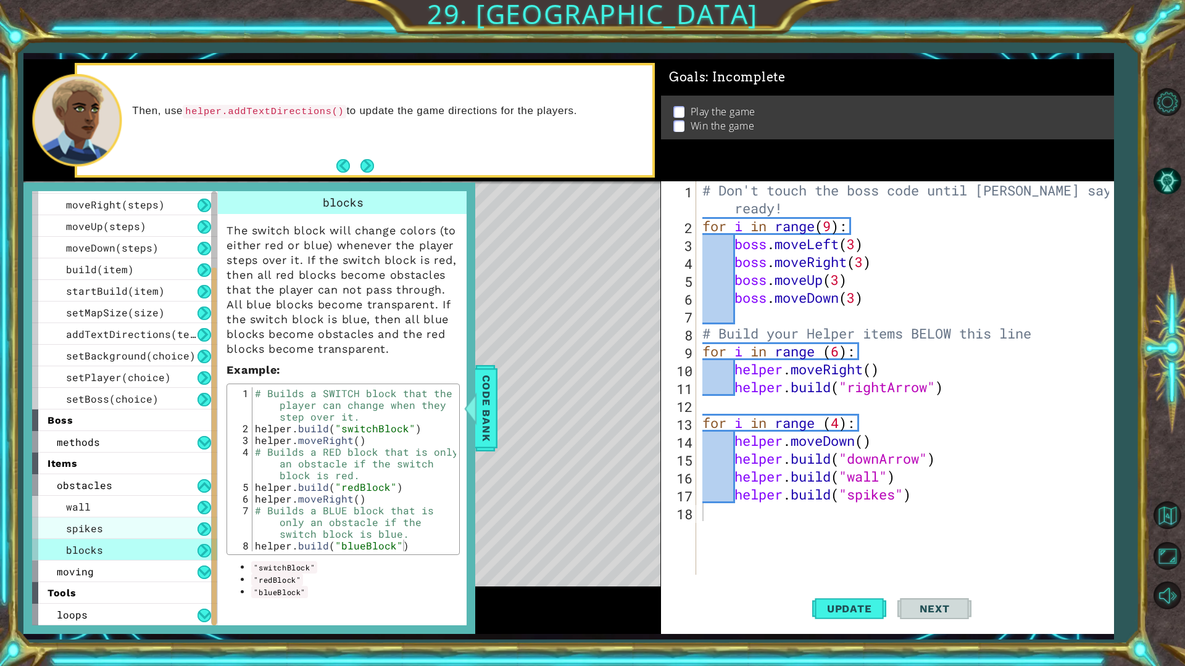
click at [155, 526] on div "spikes" at bounding box center [124, 529] width 185 height 22
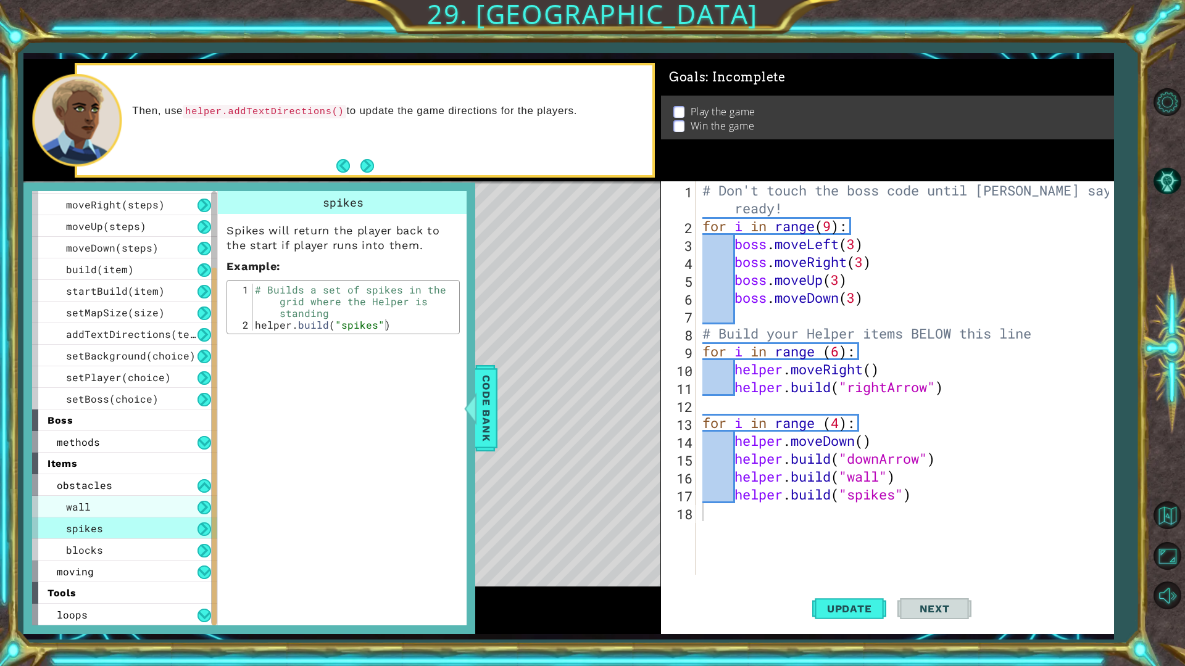
click at [155, 511] on div "wall" at bounding box center [124, 507] width 185 height 22
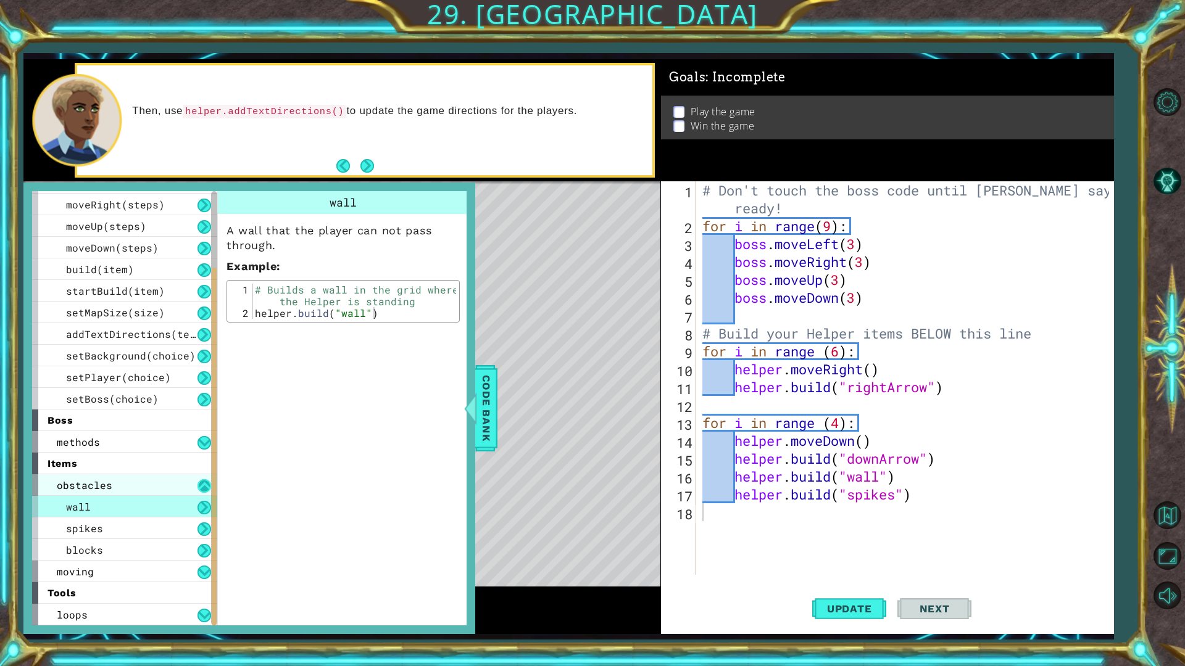
click at [201, 486] on button at bounding box center [204, 486] width 14 height 14
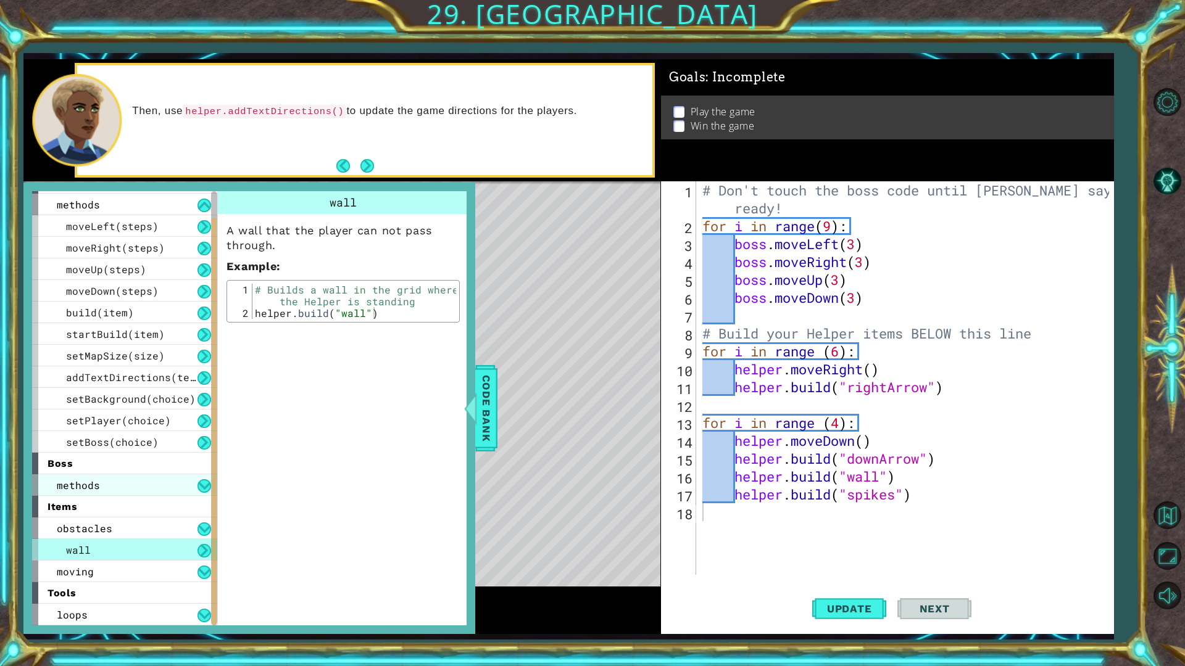
scroll to position [0, 0]
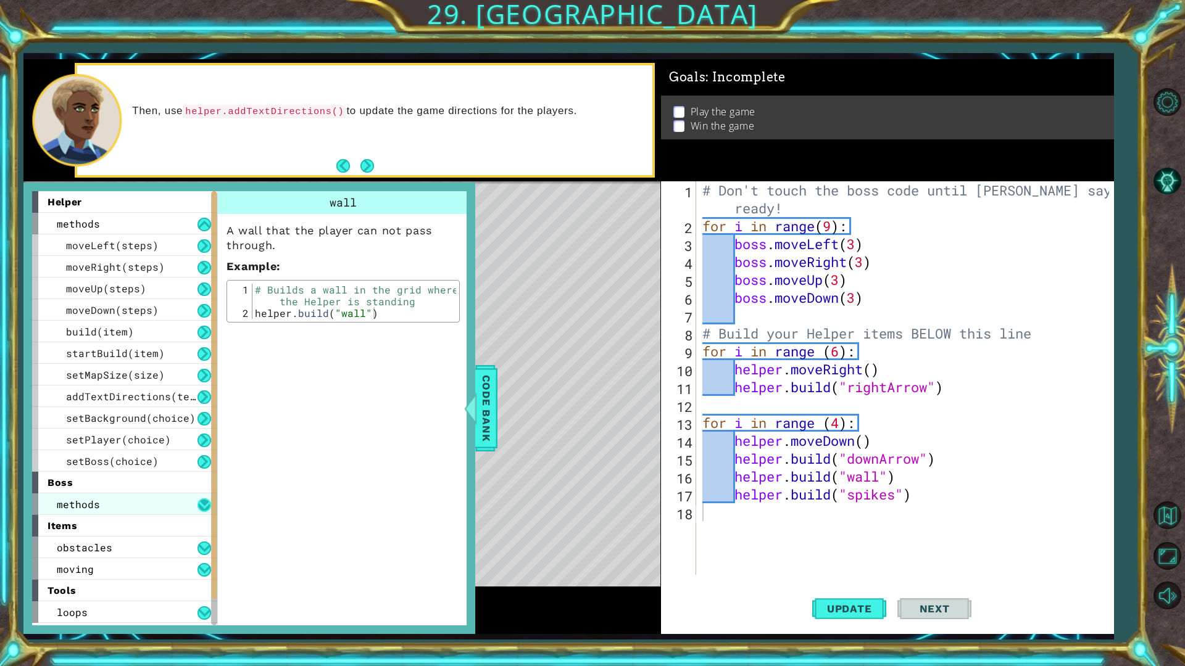
click at [202, 505] on button at bounding box center [204, 506] width 14 height 14
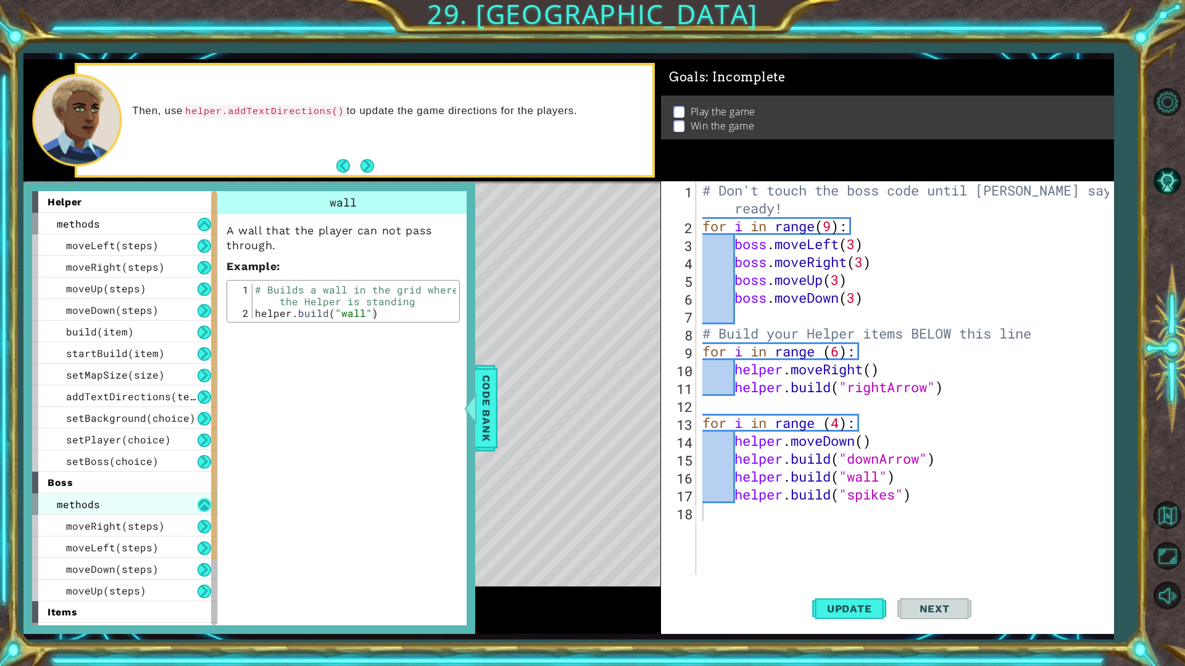
click at [197, 506] on button at bounding box center [204, 506] width 14 height 14
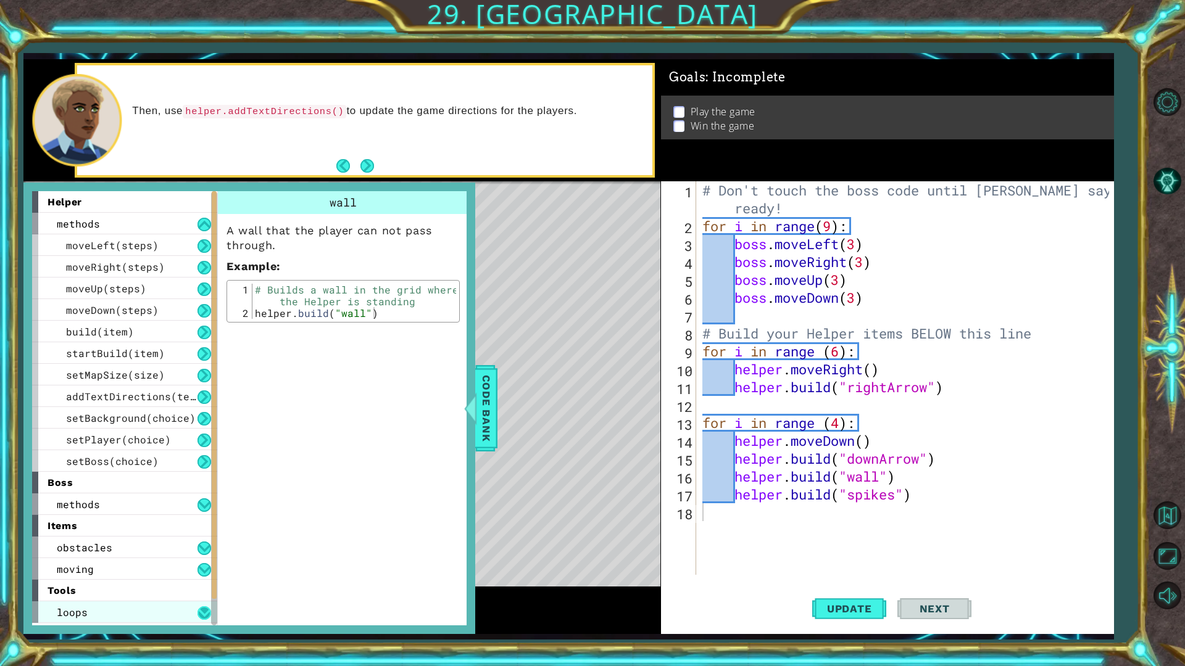
click at [205, 587] on button at bounding box center [204, 613] width 14 height 14
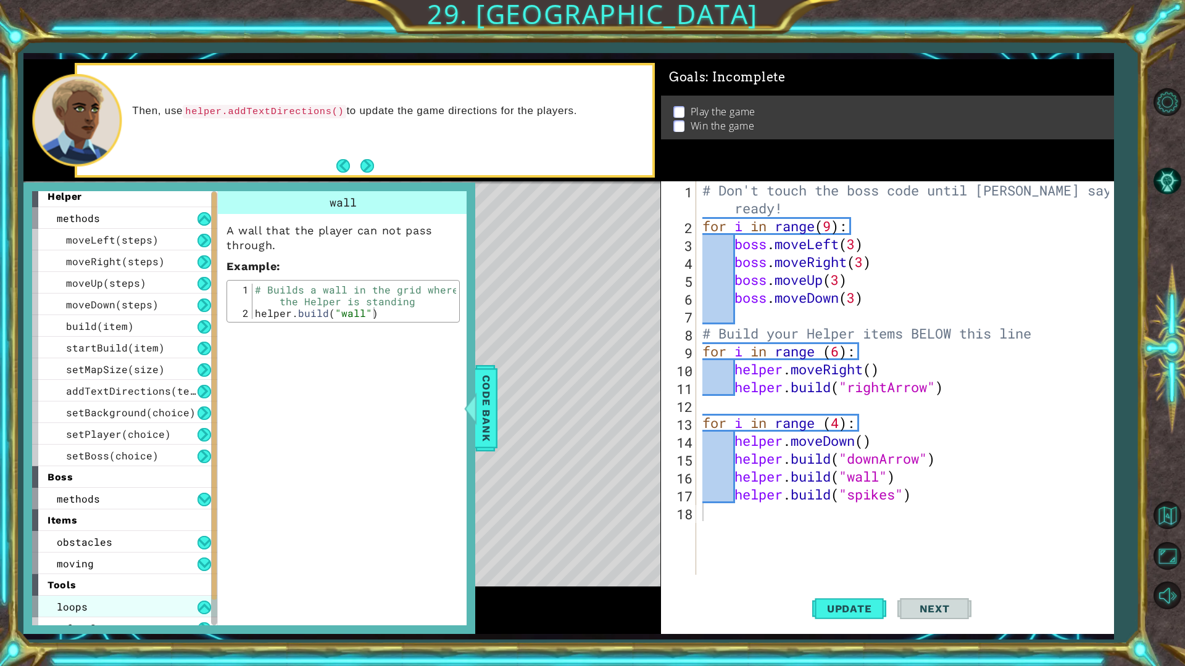
scroll to position [19, 0]
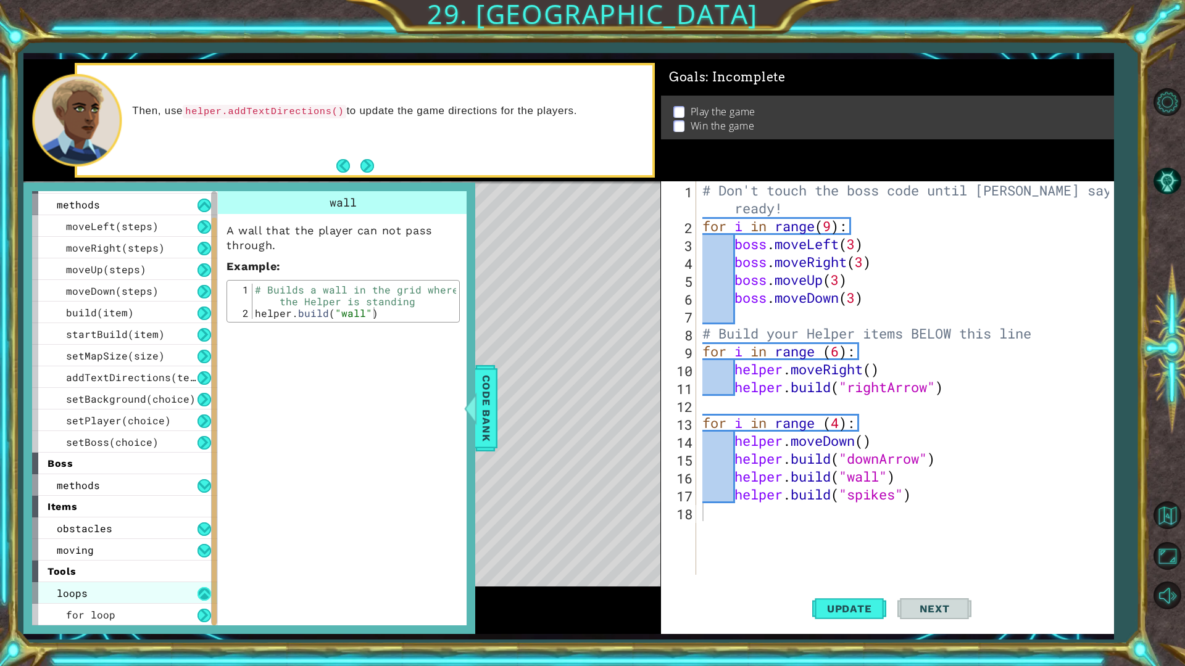
click at [202, 587] on button at bounding box center [204, 594] width 14 height 14
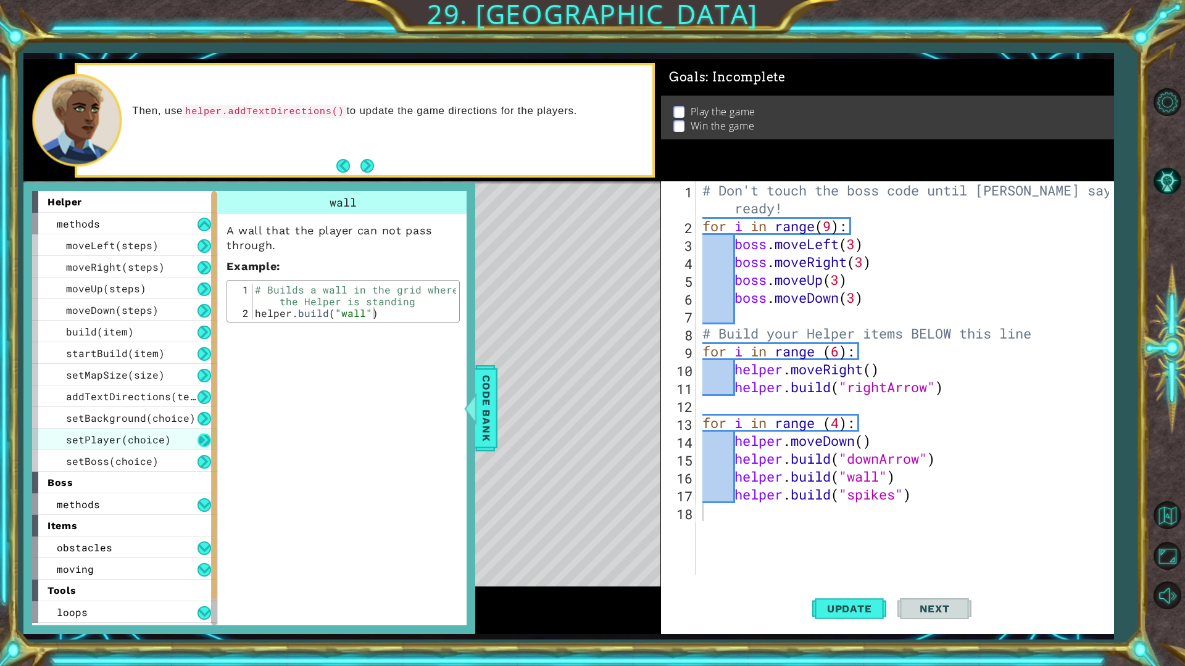
click at [208, 442] on button at bounding box center [204, 441] width 14 height 14
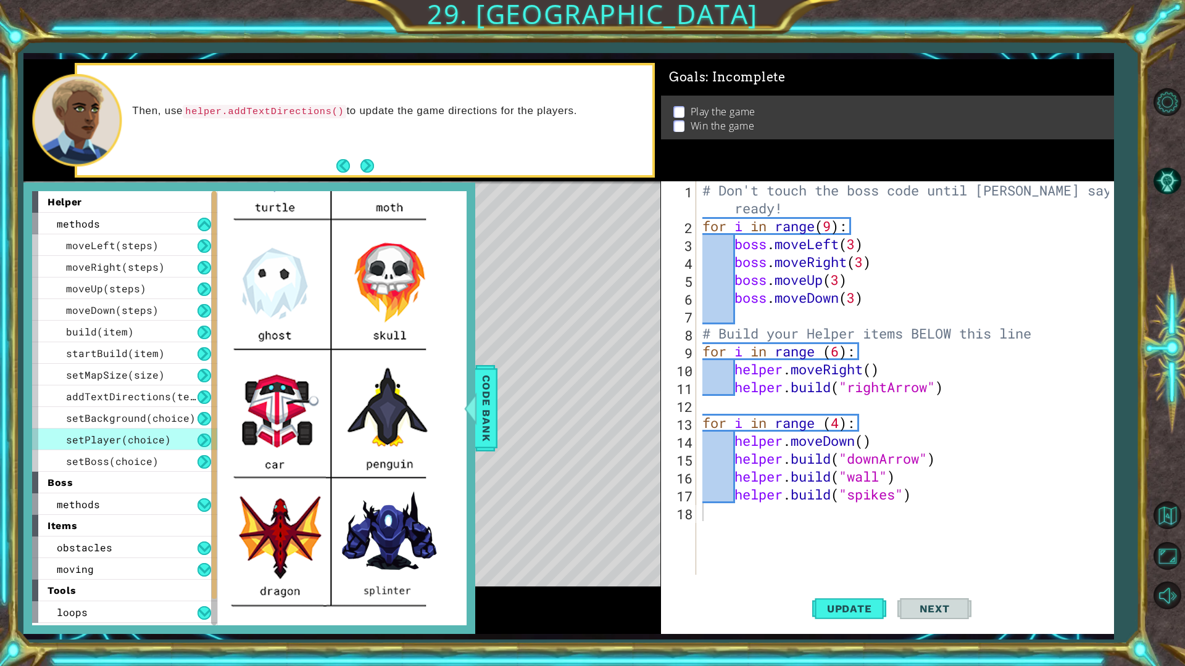
scroll to position [123, 0]
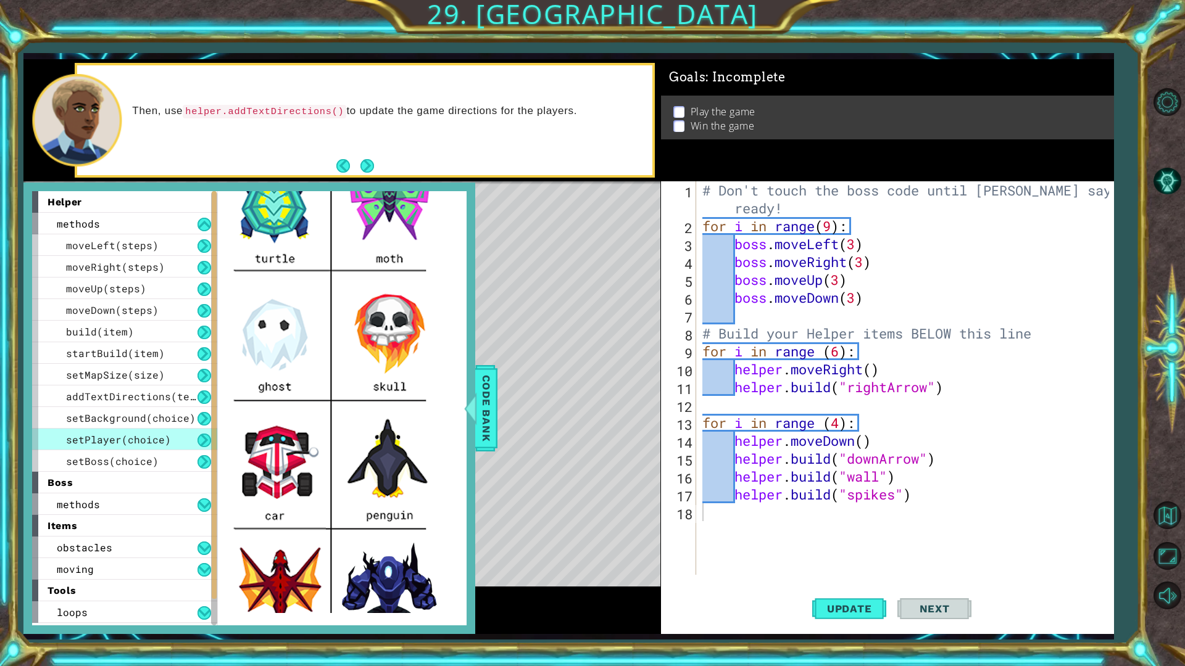
click at [753, 571] on div "# Don't touch the boss code until [PERSON_NAME] says you're ready! for i in ran…" at bounding box center [908, 404] width 416 height 447
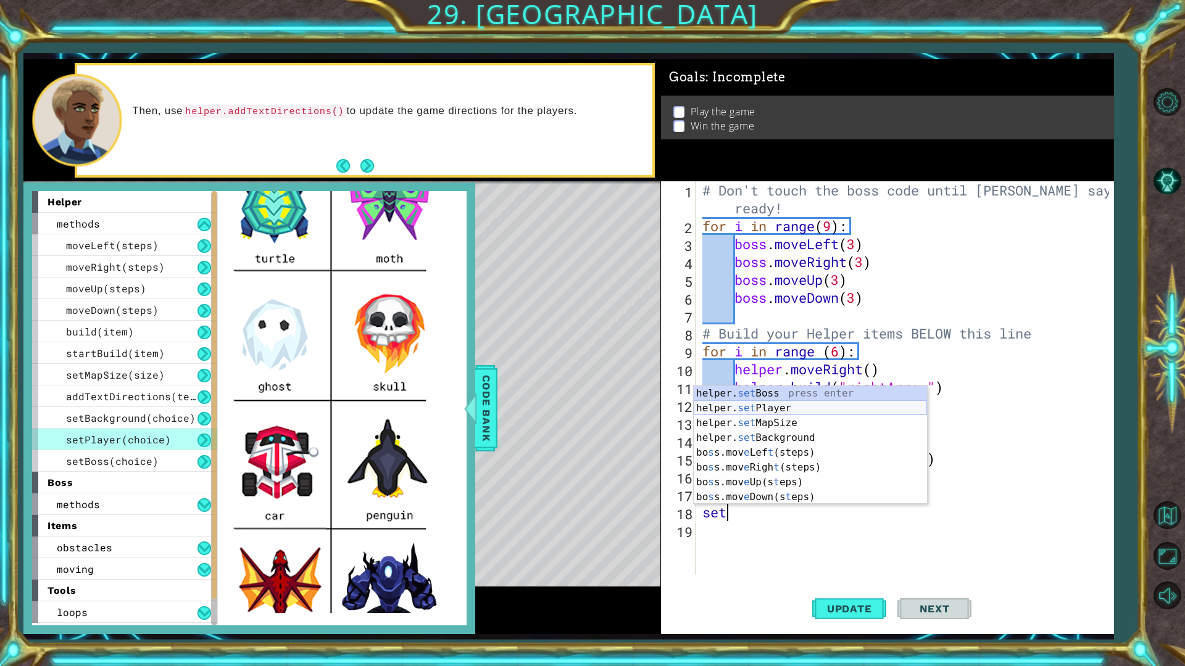
click at [745, 408] on div "helper. set Boss press enter helper. set Player press enter helper. set MapSize…" at bounding box center [809, 460] width 233 height 148
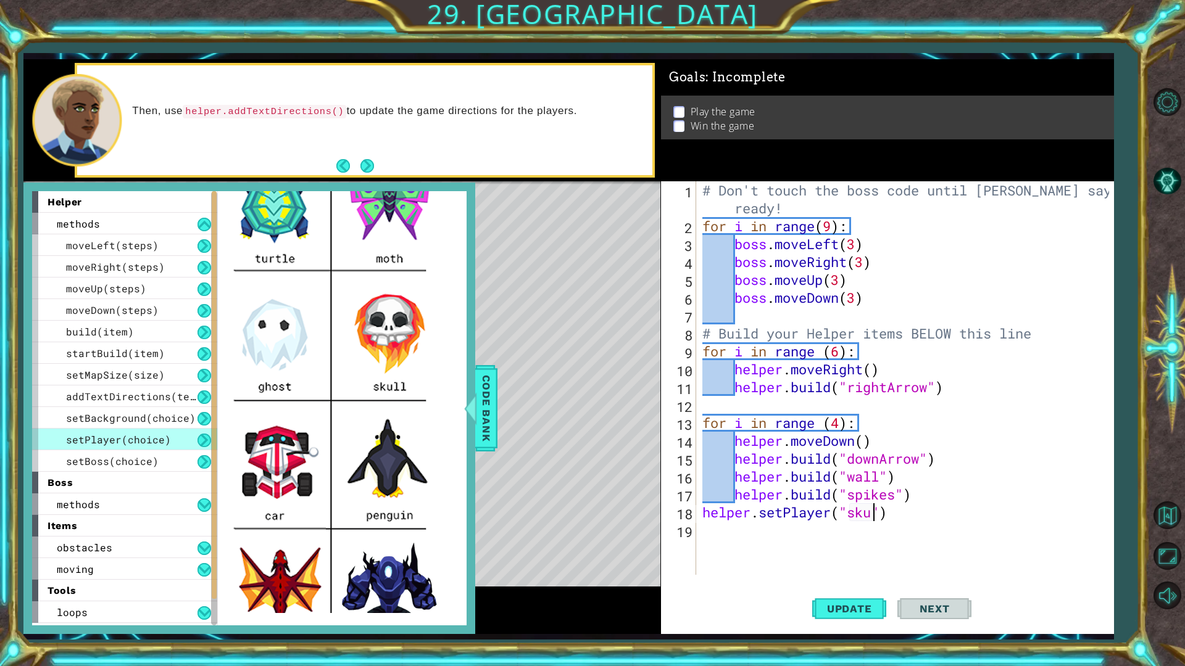
scroll to position [0, 8]
type textarea "helper.setPlayer("skull")"
click at [771, 550] on div "# Don't touch the boss code until [PERSON_NAME] says you're ready! for i in ran…" at bounding box center [908, 404] width 416 height 447
click at [705, 515] on div "# Don't touch the boss code until [PERSON_NAME] says you're ready! for i in ran…" at bounding box center [908, 404] width 416 height 447
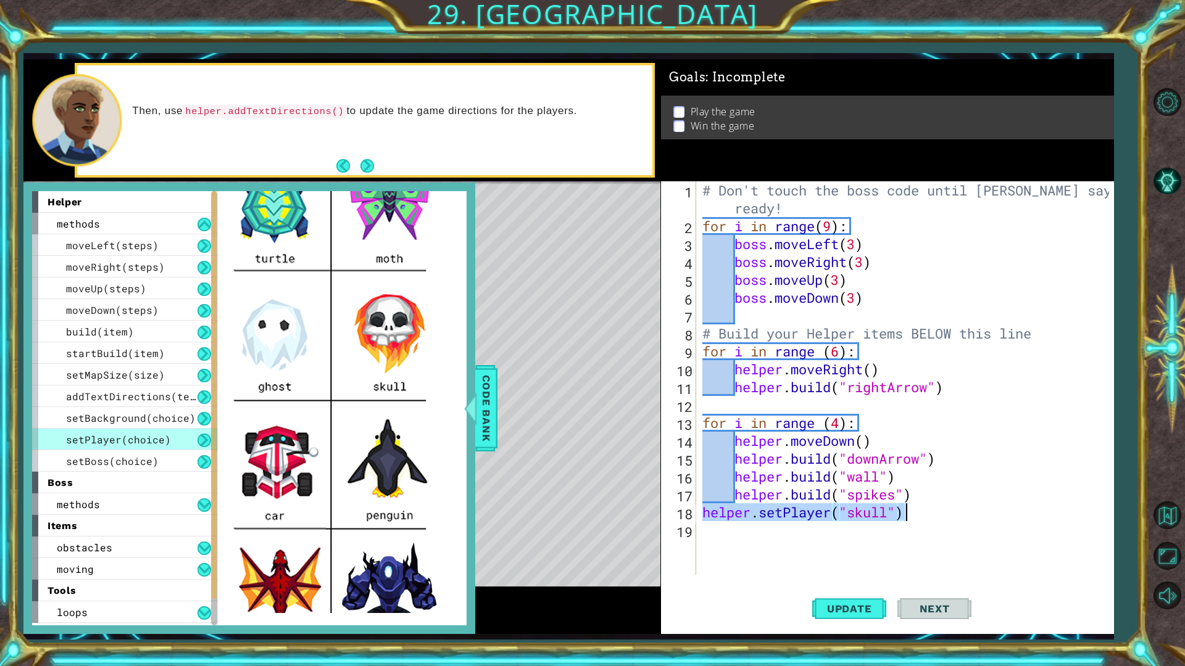
drag, startPoint x: 705, startPoint y: 515, endPoint x: 907, endPoint y: 510, distance: 202.4
click at [907, 510] on div "# Don't touch the boss code until [PERSON_NAME] says you're ready! for i in ran…" at bounding box center [908, 404] width 416 height 447
type textarea "helper.setPlayer("skull")"
type textarea "for i in range (4):"
type textarea "# Build your Helper items BELOW this line"
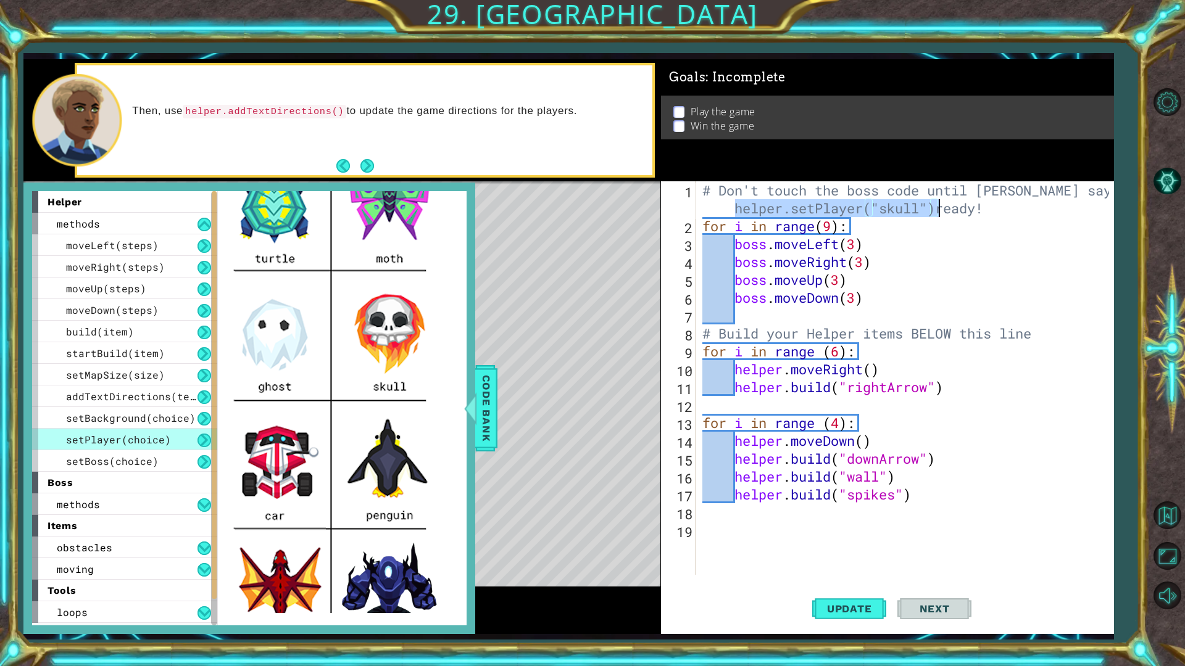
click at [734, 205] on div "# Don't touch the boss code until [PERSON_NAME] says you're helper.setPlayer("s…" at bounding box center [905, 378] width 410 height 394
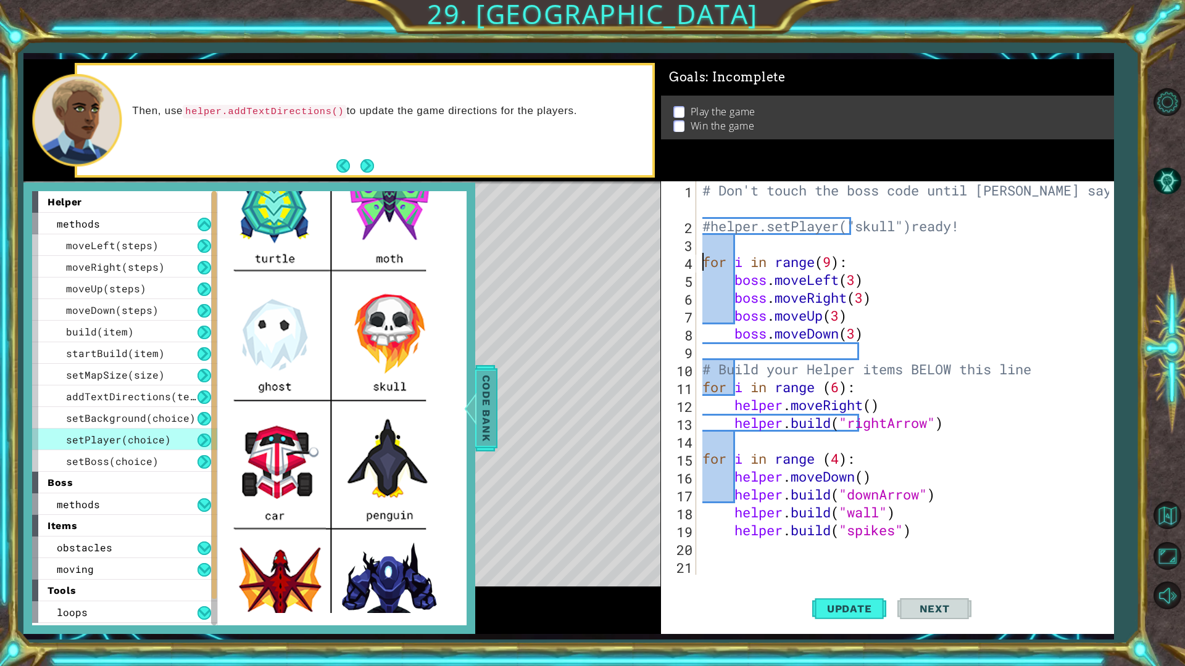
click at [484, 433] on span "Code Bank" at bounding box center [486, 408] width 20 height 75
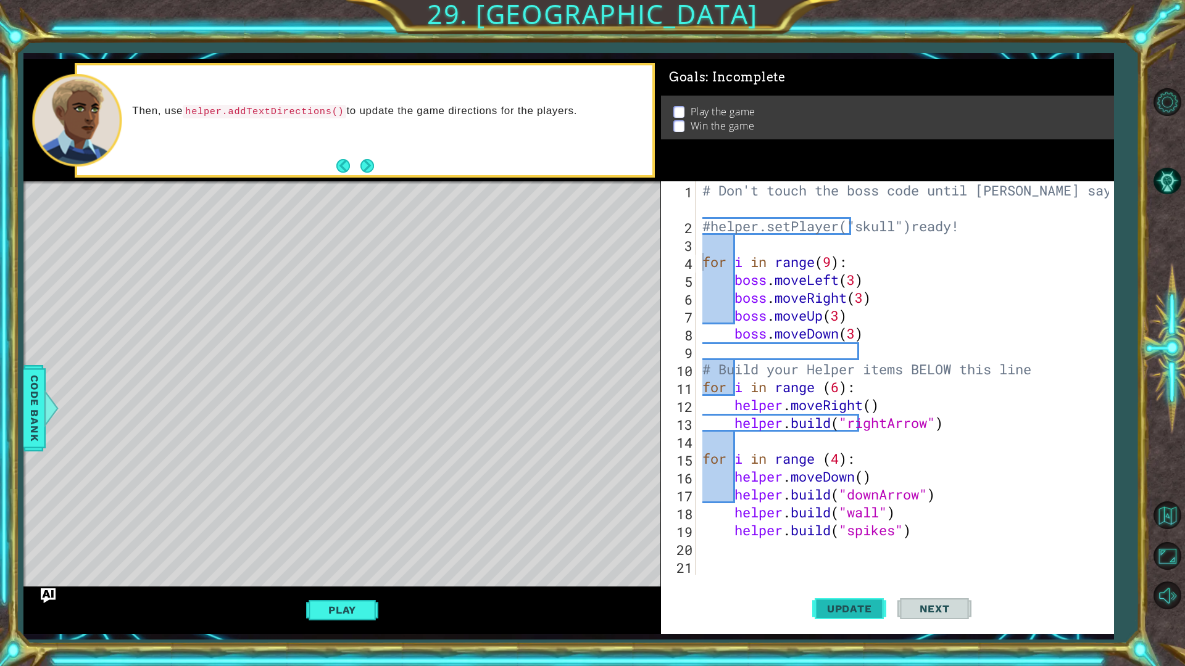
click at [856, 587] on button "Update" at bounding box center [849, 608] width 74 height 45
click at [355, 587] on button "Play" at bounding box center [342, 609] width 72 height 23
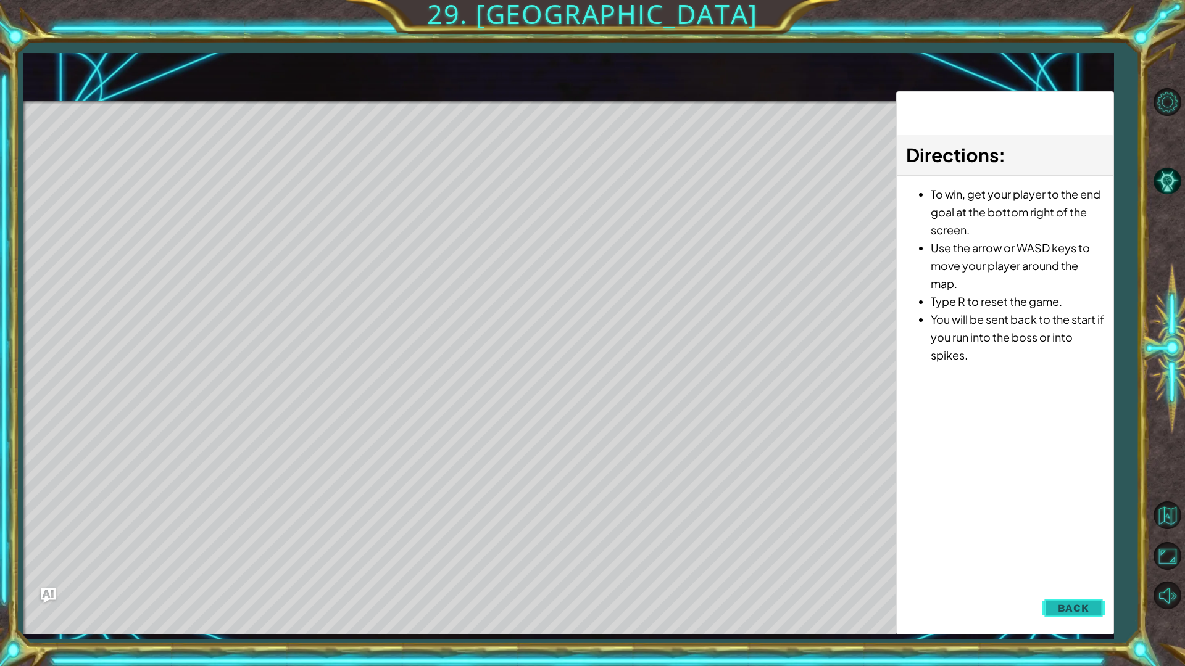
click at [1063, 587] on button "Back" at bounding box center [1073, 608] width 62 height 25
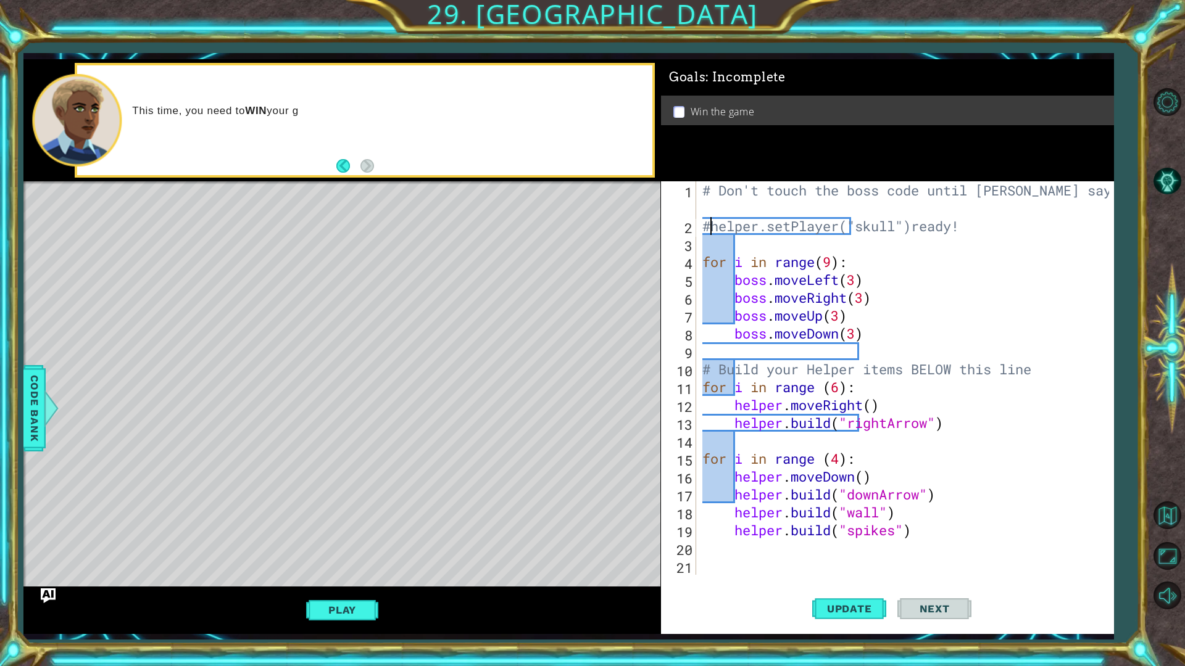
click at [711, 227] on div "# Don't touch the boss code until [PERSON_NAME] says you're #helper.setPlayer("…" at bounding box center [908, 404] width 416 height 447
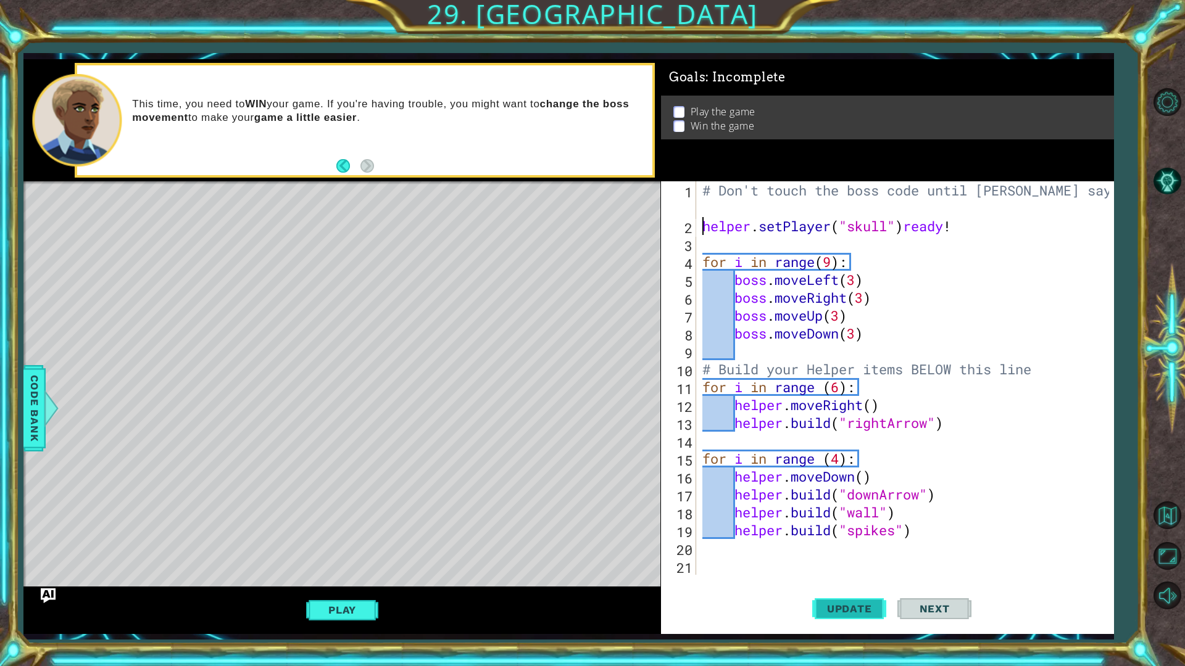
click at [878, 587] on button "Update" at bounding box center [849, 608] width 74 height 45
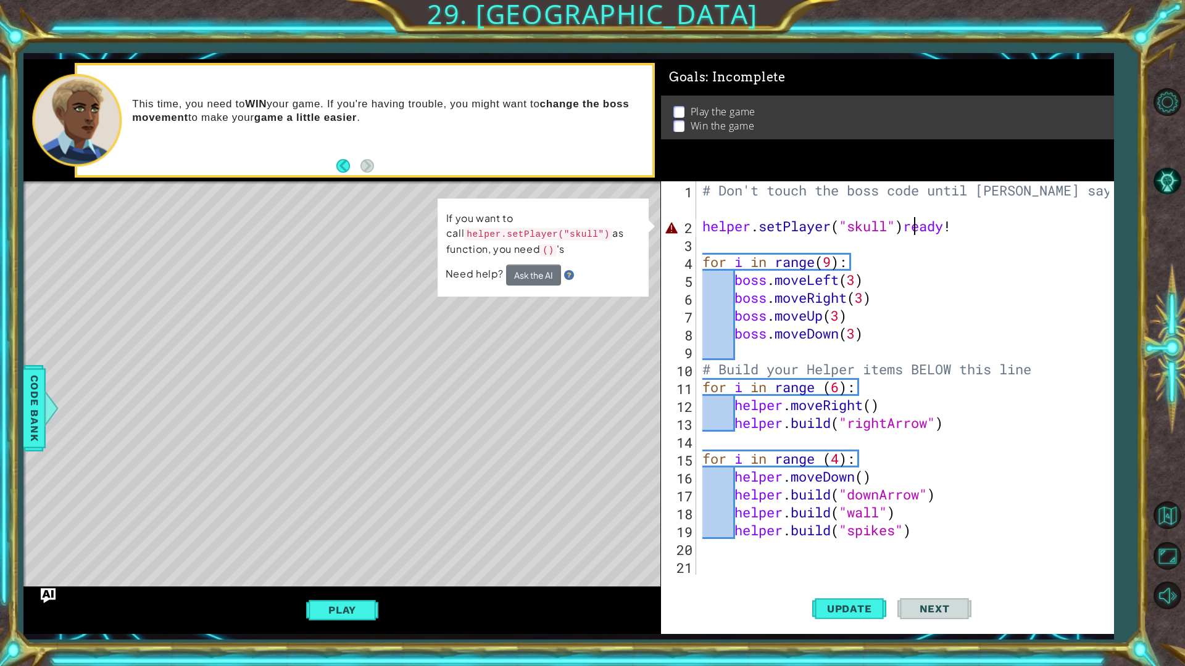
click at [911, 228] on div "# Don't touch the boss code until [PERSON_NAME] says you're helper . setPlayer …" at bounding box center [908, 404] width 416 height 447
click at [904, 231] on div "# Don't touch the boss code until [PERSON_NAME] says you're helper . setPlayer …" at bounding box center [908, 404] width 416 height 447
drag, startPoint x: 904, startPoint y: 231, endPoint x: 954, endPoint y: 231, distance: 50.0
click at [954, 231] on div "# Don't touch the boss code until [PERSON_NAME] says you're helper . setPlayer …" at bounding box center [908, 404] width 416 height 447
click at [926, 226] on div "# Don't touch the boss code until [PERSON_NAME] says you're helper . setPlayer …" at bounding box center [905, 378] width 410 height 394
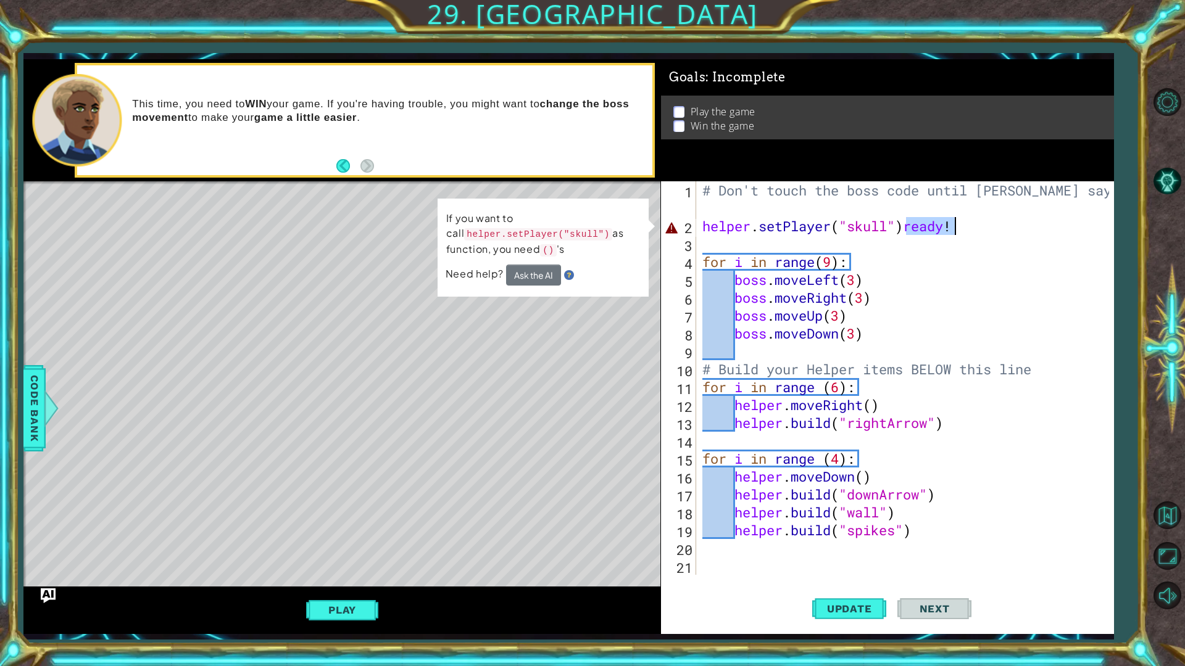
drag, startPoint x: 909, startPoint y: 226, endPoint x: 958, endPoint y: 231, distance: 48.9
click at [958, 231] on div "# Don't touch the boss code until [PERSON_NAME] says you're helper . setPlayer …" at bounding box center [908, 404] width 416 height 447
type textarea "# Don't touch the boss code until [PERSON_NAME] says you're ready!"
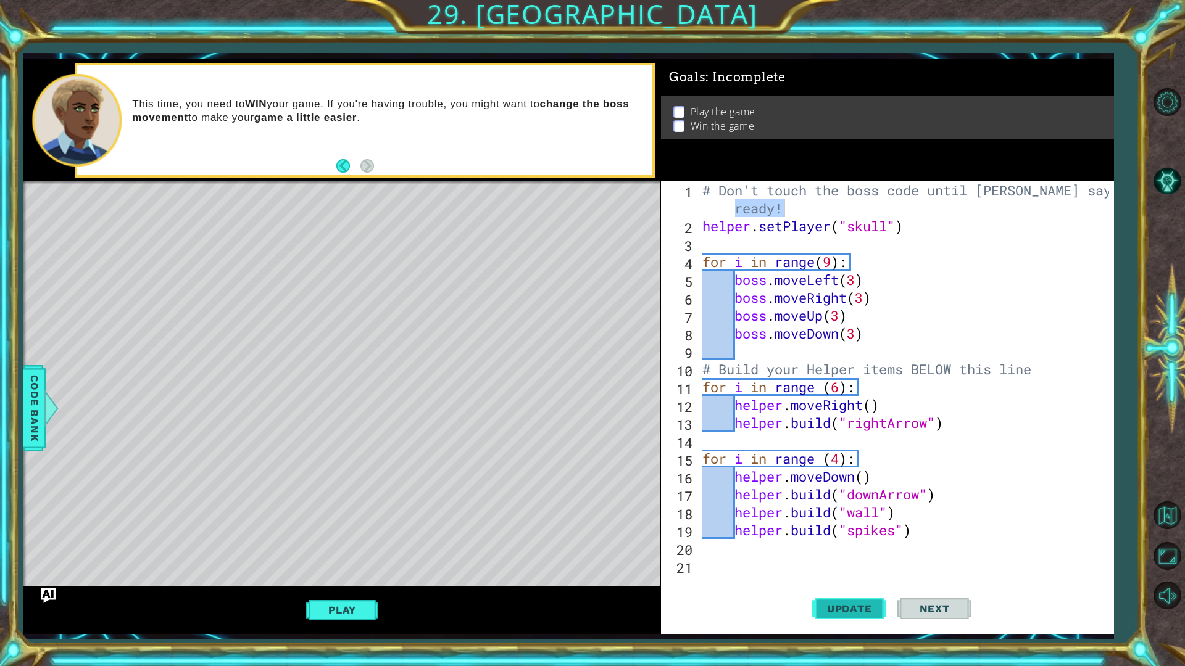
click at [866, 587] on span "Update" at bounding box center [849, 609] width 70 height 12
click at [354, 587] on button "Play" at bounding box center [342, 609] width 72 height 23
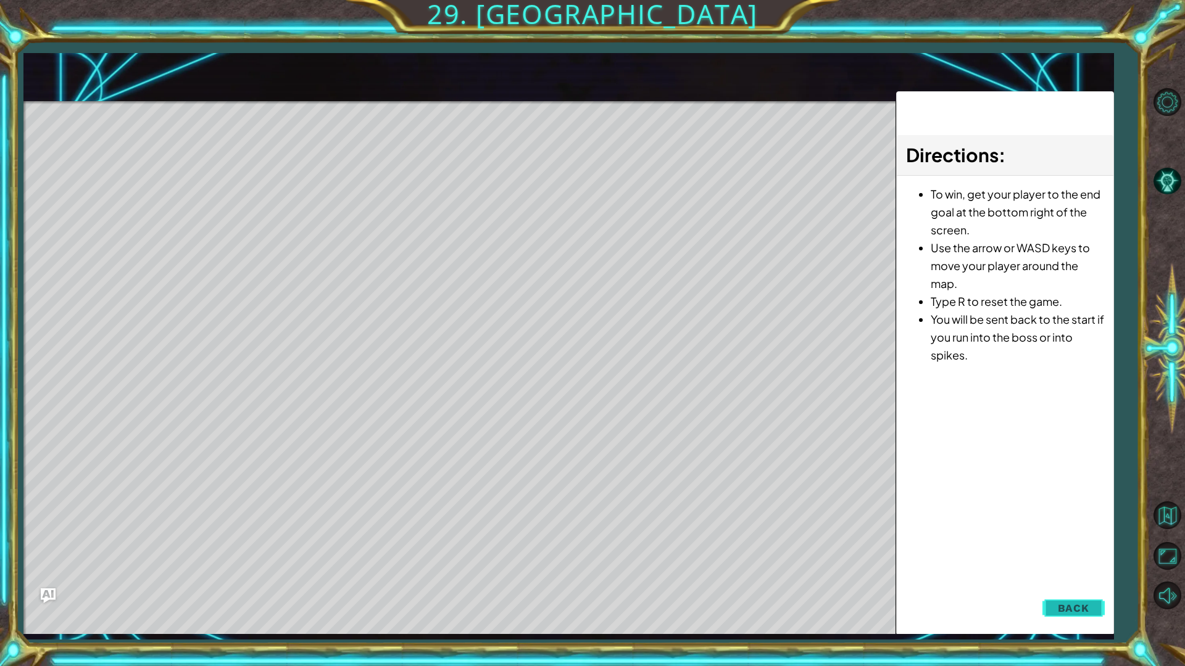
click at [1061, 587] on span "Back" at bounding box center [1072, 608] width 31 height 12
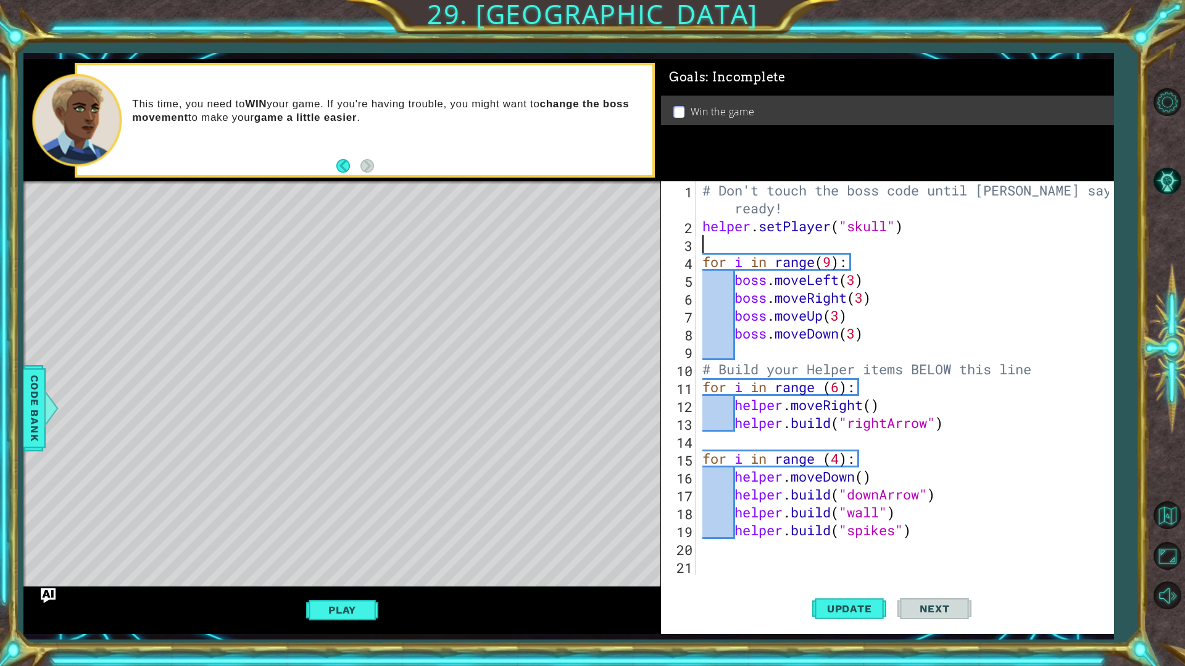
click at [729, 247] on div "# Don't touch the boss code until [PERSON_NAME] says you're ready! helper . set…" at bounding box center [908, 404] width 416 height 447
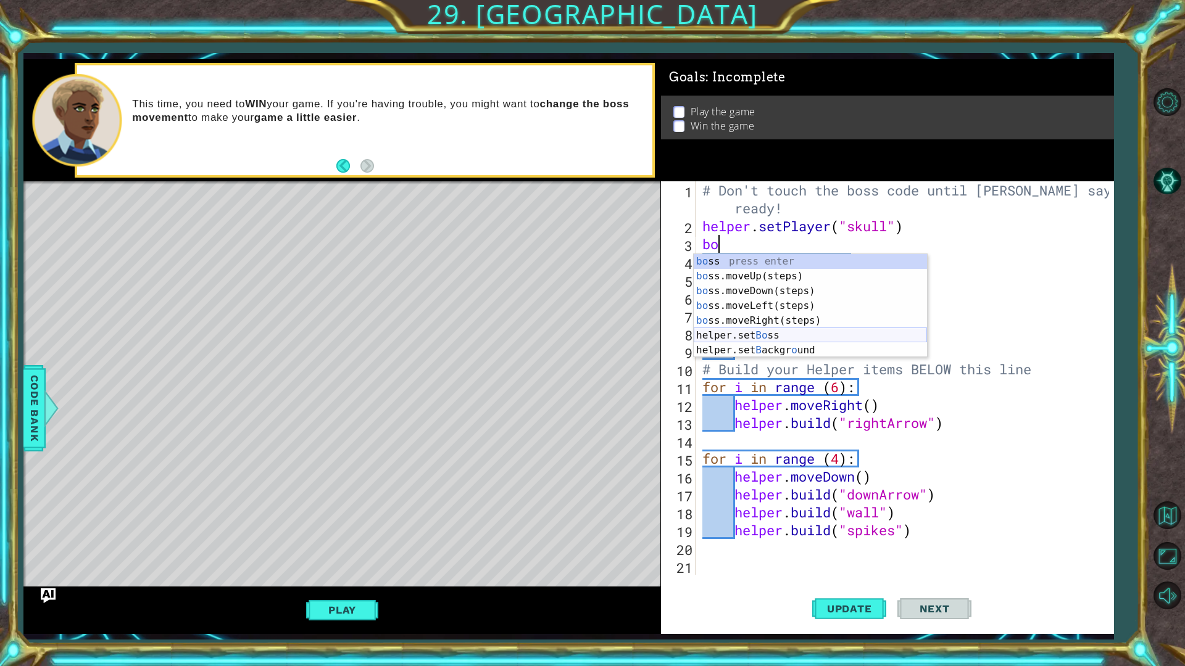
click at [755, 341] on div "bo ss press enter bo ss.moveUp(steps) press enter bo ss.moveDown(steps) press e…" at bounding box center [809, 320] width 233 height 133
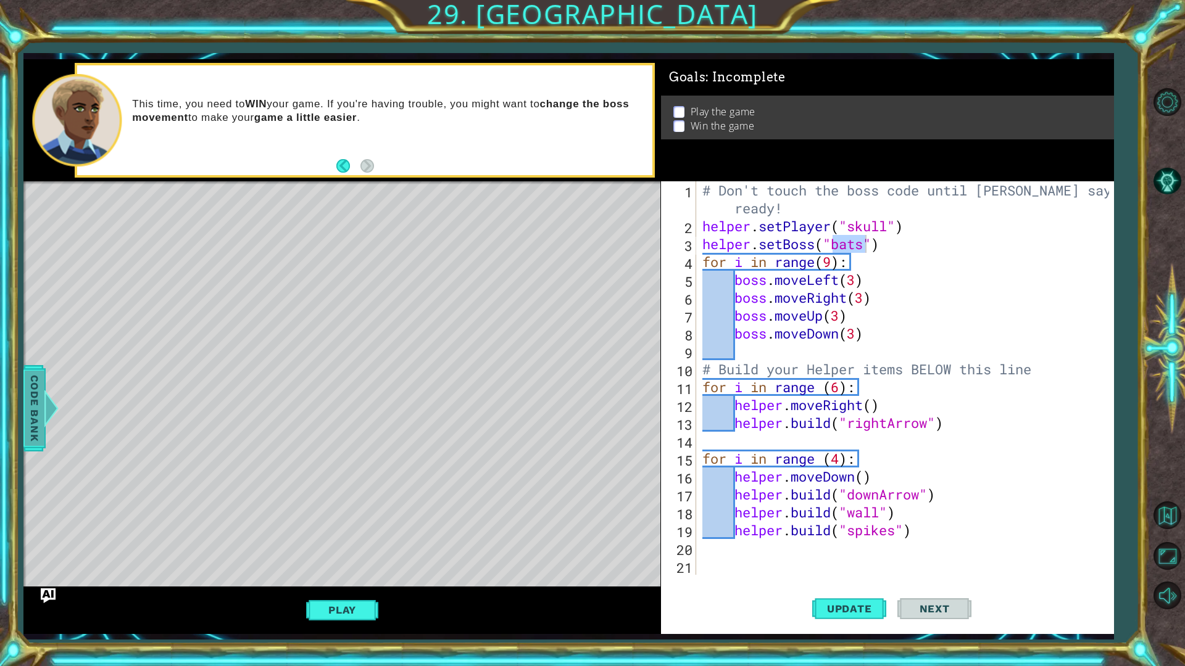
click at [41, 418] on span "Code Bank" at bounding box center [35, 408] width 20 height 75
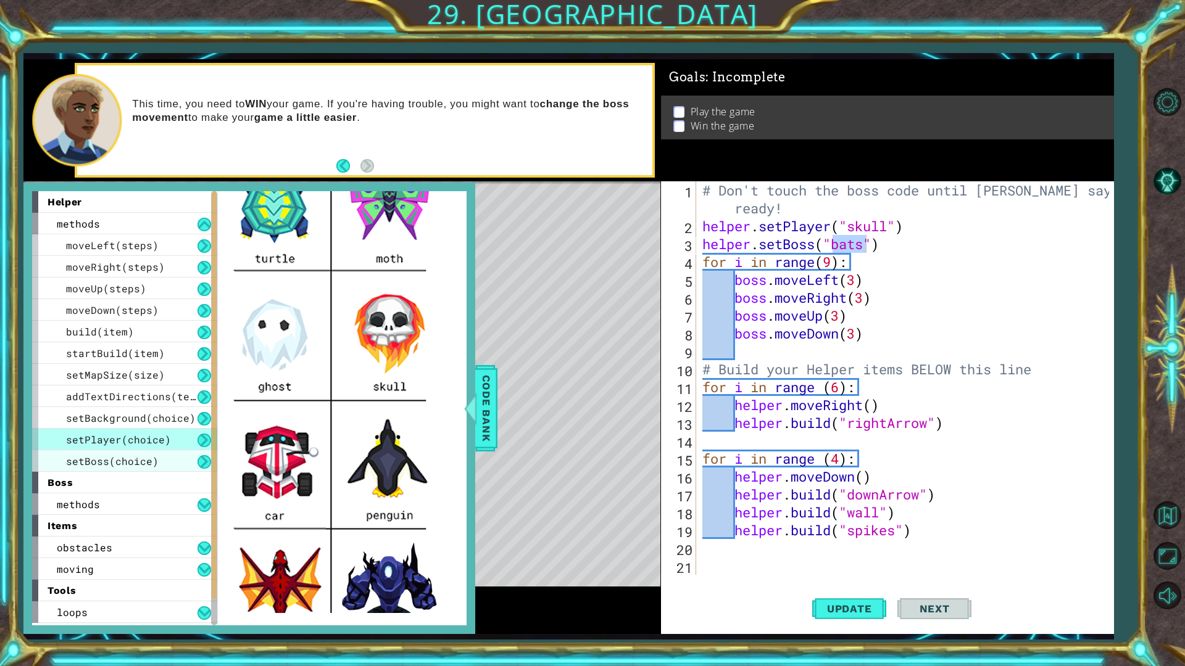
click at [69, 463] on span "setBoss(choice)" at bounding box center [112, 461] width 93 height 13
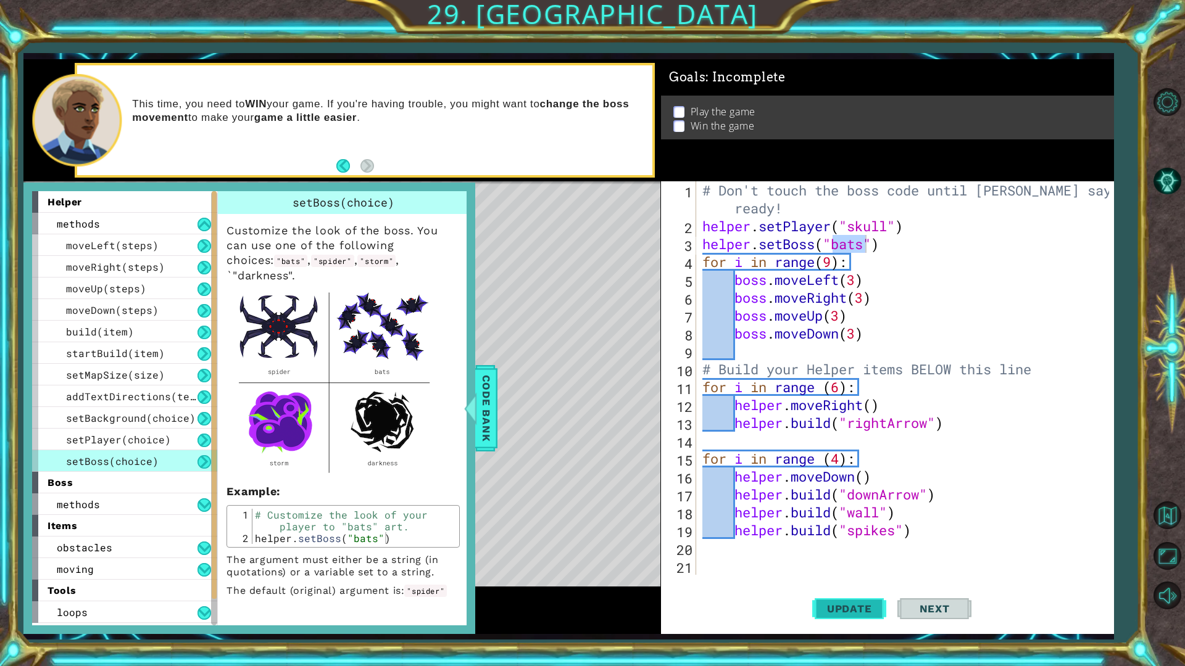
click at [871, 587] on span "Update" at bounding box center [849, 609] width 70 height 12
click at [478, 411] on span "Code Bank" at bounding box center [486, 408] width 20 height 75
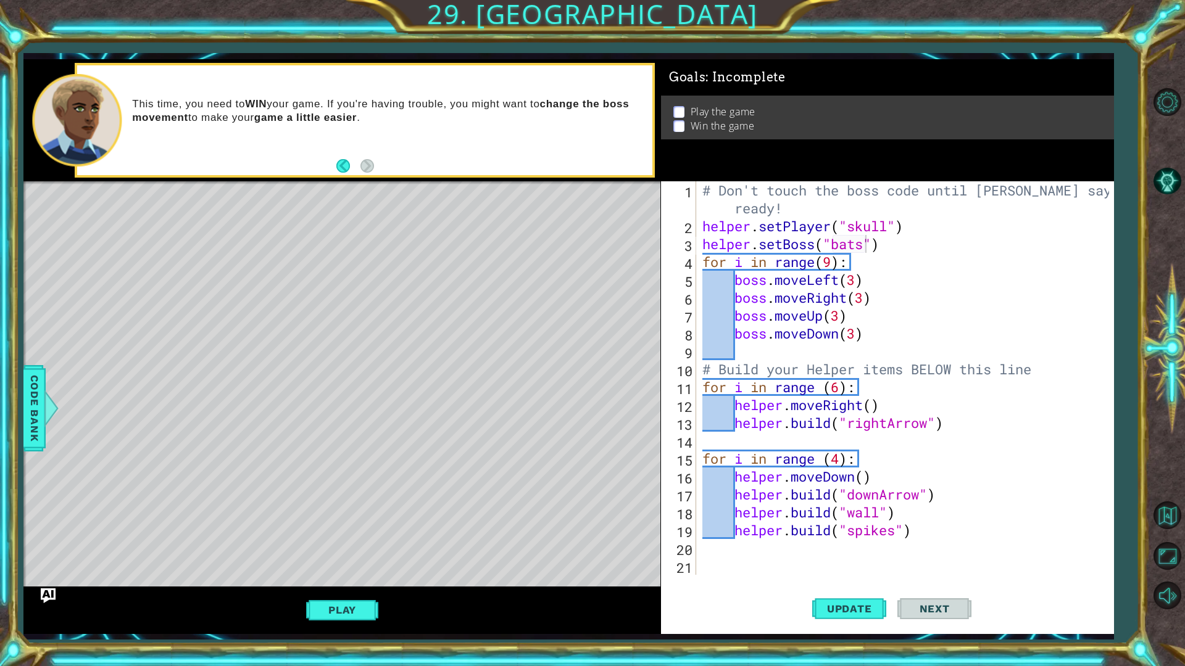
click at [349, 587] on button "Play" at bounding box center [342, 609] width 72 height 23
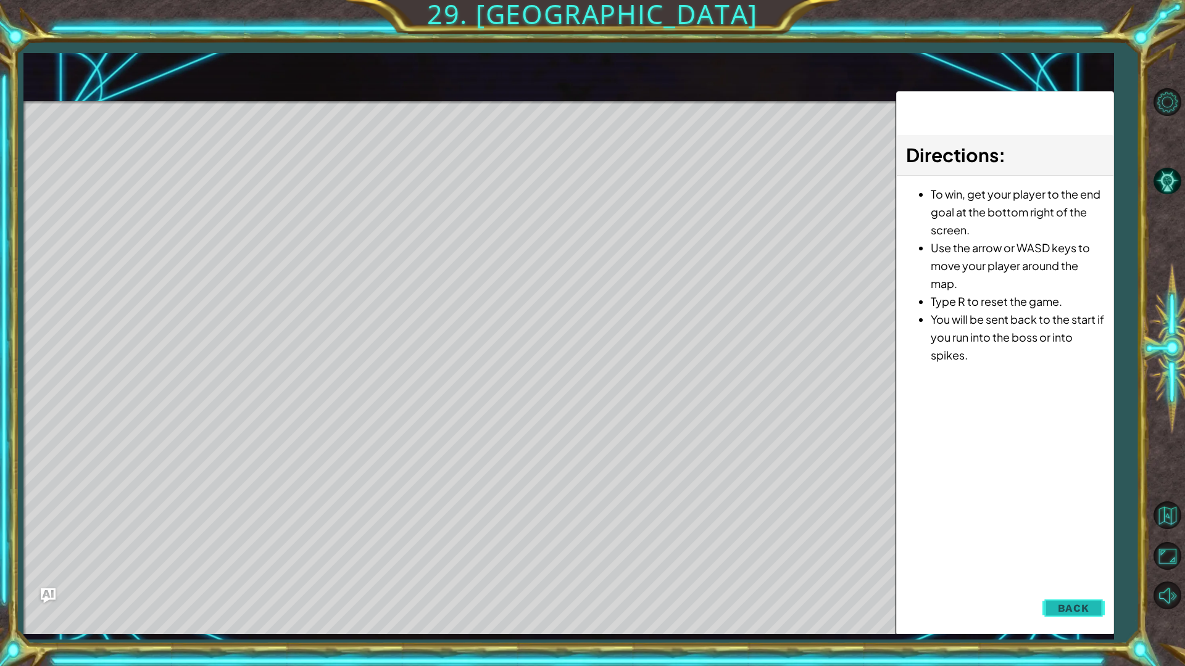
click at [1072, 587] on button "Back" at bounding box center [1073, 608] width 62 height 25
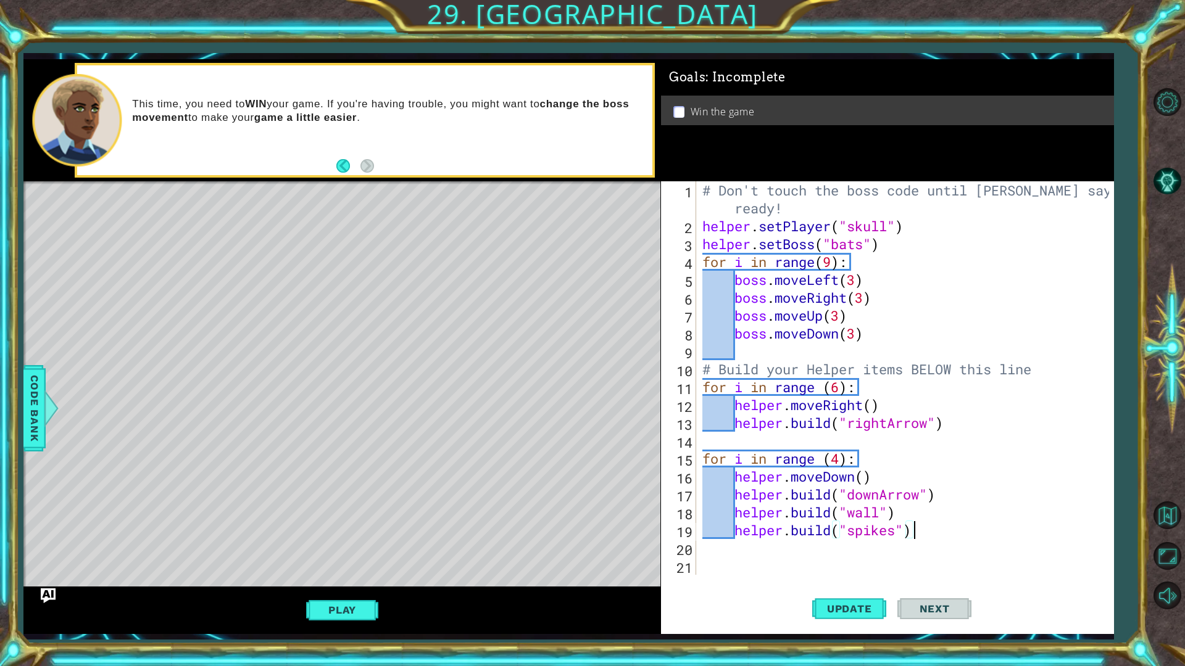
click at [932, 536] on div "# Don't touch the boss code until [PERSON_NAME] says you're ready! helper . set…" at bounding box center [908, 404] width 416 height 447
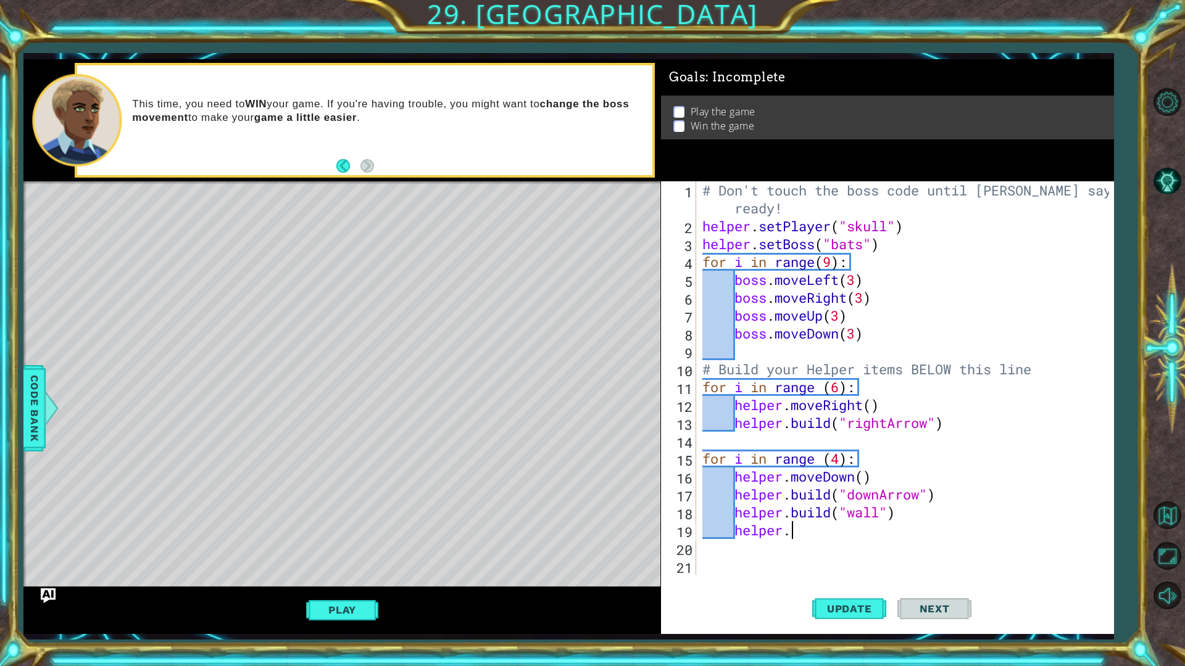
type textarea "helper"
click at [870, 587] on span "Update" at bounding box center [849, 609] width 70 height 12
click at [932, 514] on div "# Don't touch the boss code until [PERSON_NAME] says you're ready! helper . set…" at bounding box center [908, 404] width 416 height 447
type textarea "helper"
click at [877, 587] on span "Update" at bounding box center [849, 609] width 70 height 12
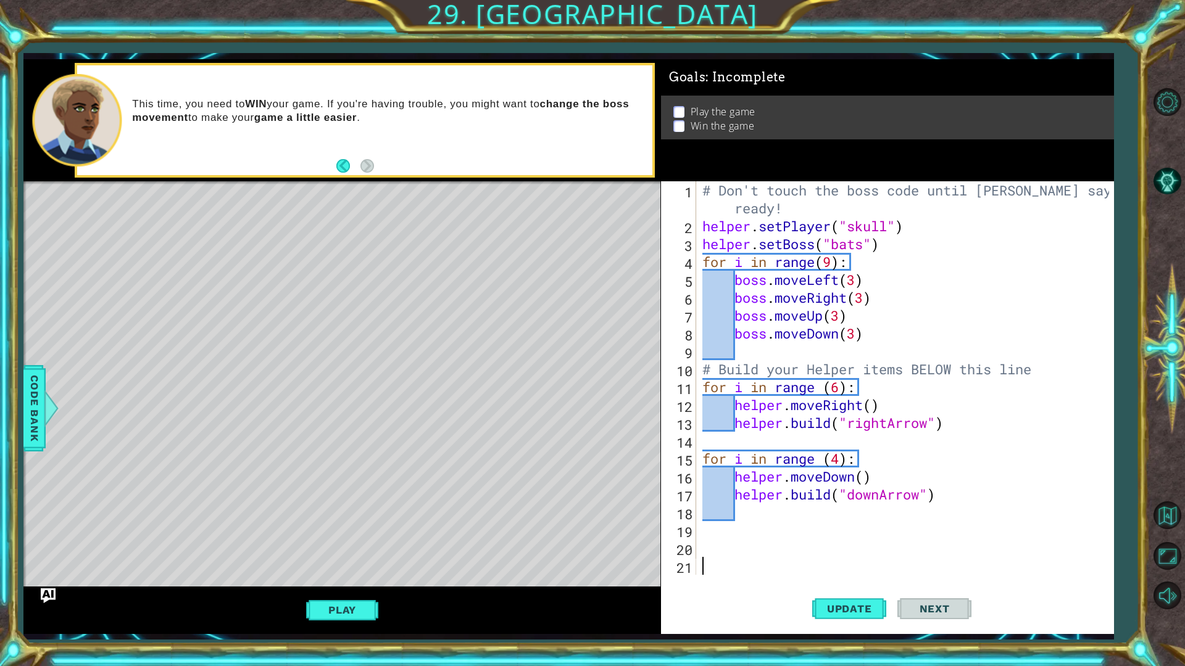
click at [705, 563] on div "# Don't touch the boss code until [PERSON_NAME] says you're ready! helper . set…" at bounding box center [908, 404] width 416 height 447
click at [709, 539] on div "# Don't touch the boss code until [PERSON_NAME] says you're ready! helper . set…" at bounding box center [908, 404] width 416 height 447
click at [39, 431] on span "Code Bank" at bounding box center [35, 408] width 20 height 75
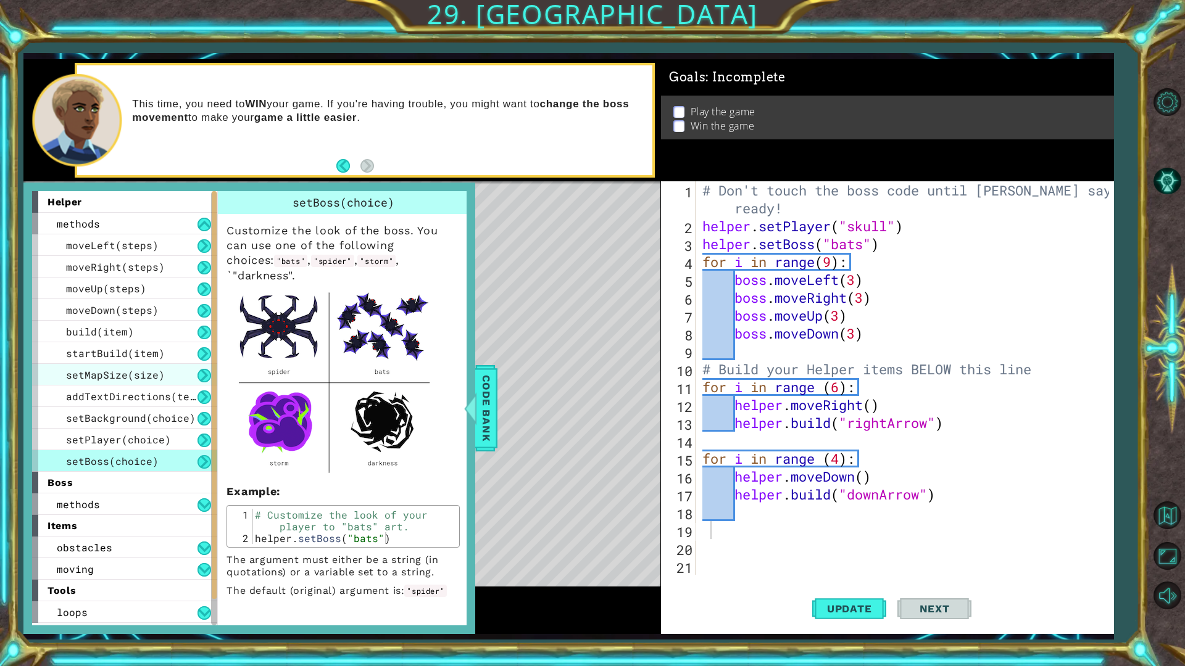
click at [170, 373] on div "setMapSize(size)" at bounding box center [124, 375] width 185 height 22
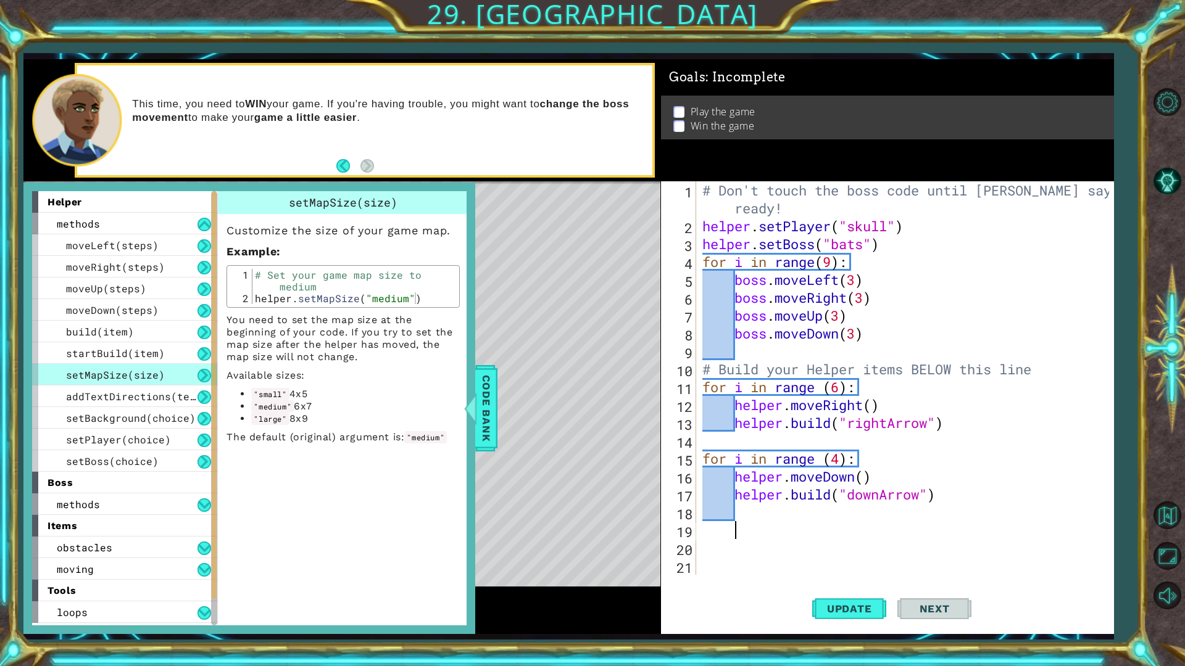
click at [762, 536] on div "# Don't touch the boss code until [PERSON_NAME] says you're ready! helper . set…" at bounding box center [908, 404] width 416 height 447
click at [719, 540] on div "# Don't touch the boss code until [PERSON_NAME] says you're ready! helper . set…" at bounding box center [908, 404] width 416 height 447
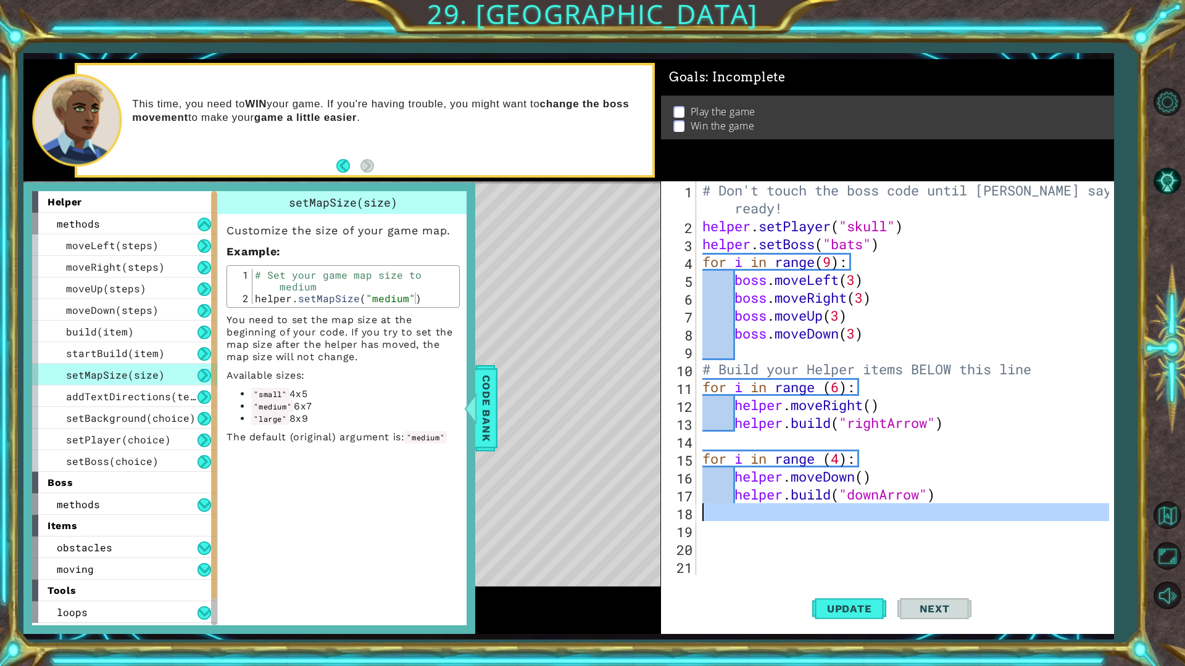
drag, startPoint x: 685, startPoint y: 513, endPoint x: 696, endPoint y: 524, distance: 15.3
click at [691, 519] on div "18" at bounding box center [679, 514] width 33 height 18
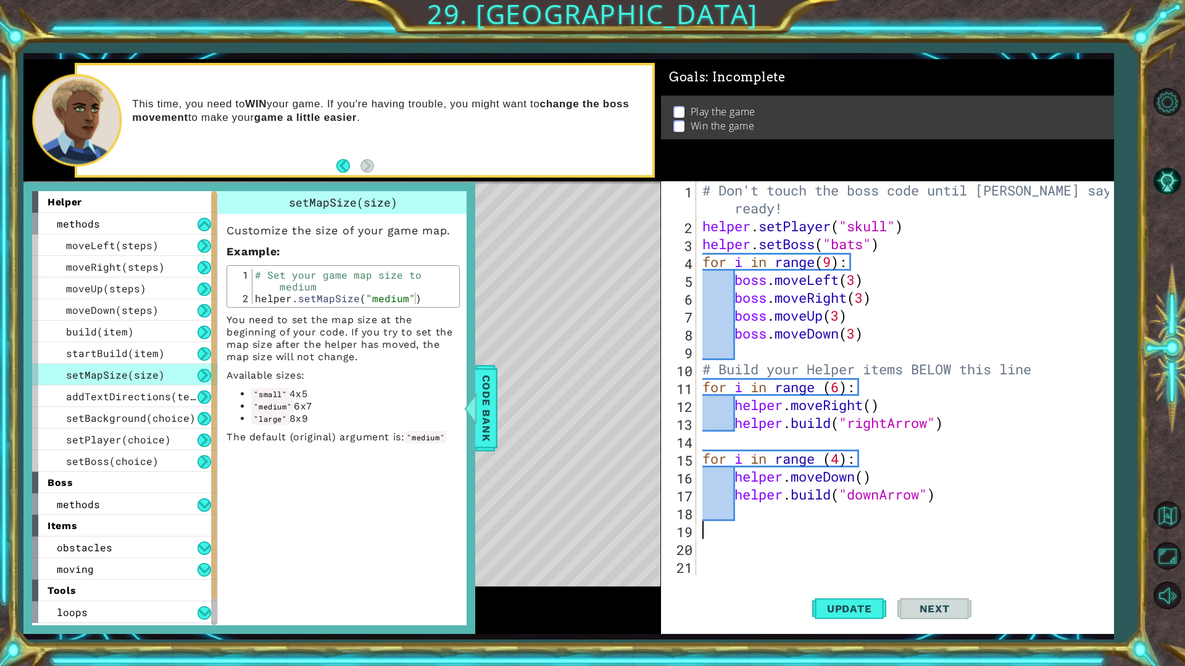
drag, startPoint x: 699, startPoint y: 527, endPoint x: 702, endPoint y: 536, distance: 9.2
click at [700, 529] on div "# Don't touch the boss code until [PERSON_NAME] says you're ready! helper . set…" at bounding box center [905, 378] width 410 height 394
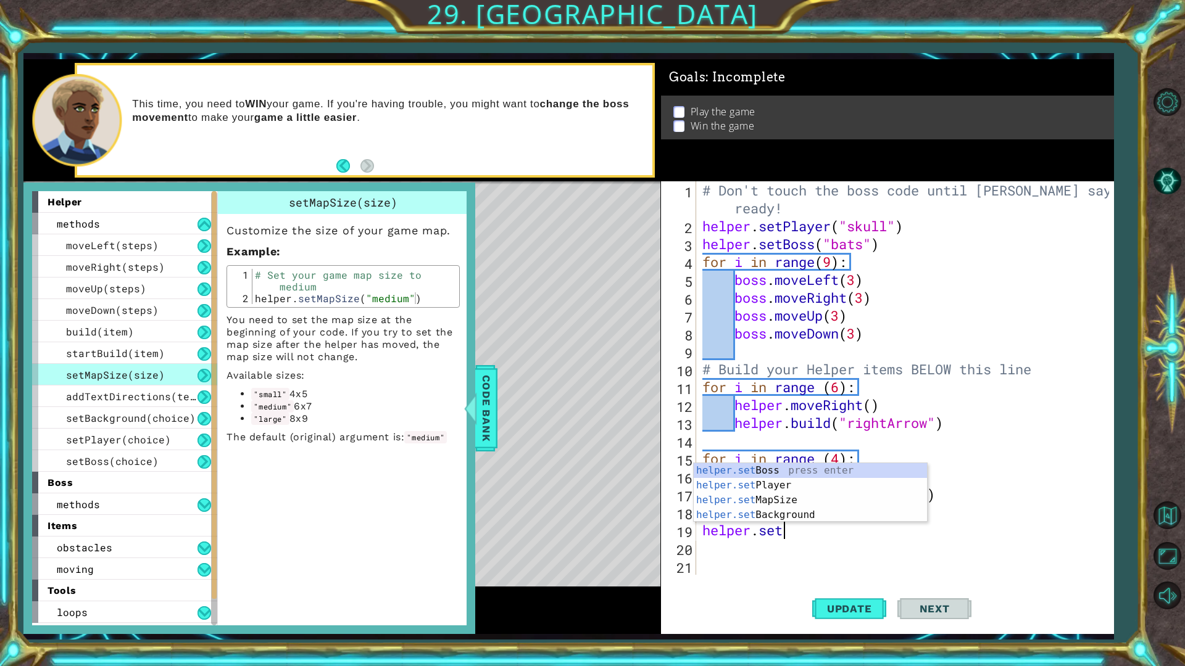
scroll to position [0, 4]
click at [795, 498] on div "helper.set Boss press enter helper.set Player press enter helper.set MapSize pr…" at bounding box center [809, 507] width 233 height 89
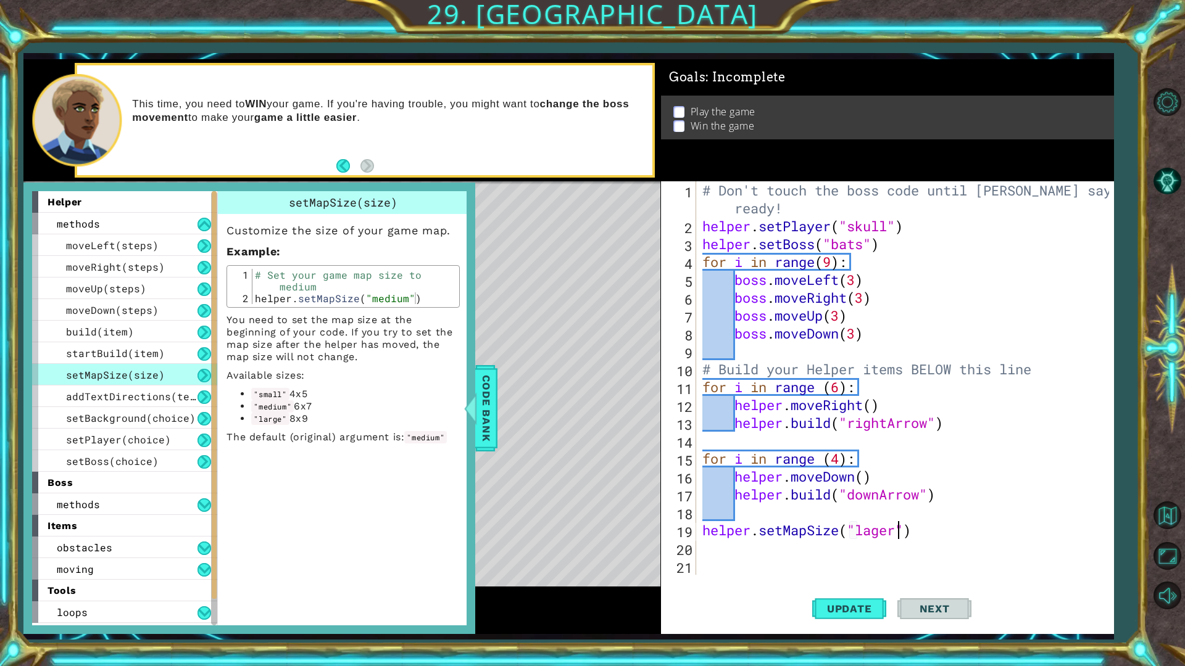
scroll to position [0, 9]
click at [950, 522] on div "# Don't touch the boss code until [PERSON_NAME] says you're ready! helper . set…" at bounding box center [908, 404] width 416 height 447
click at [795, 519] on div "helper.setMapSi ze press enter" at bounding box center [809, 530] width 233 height 44
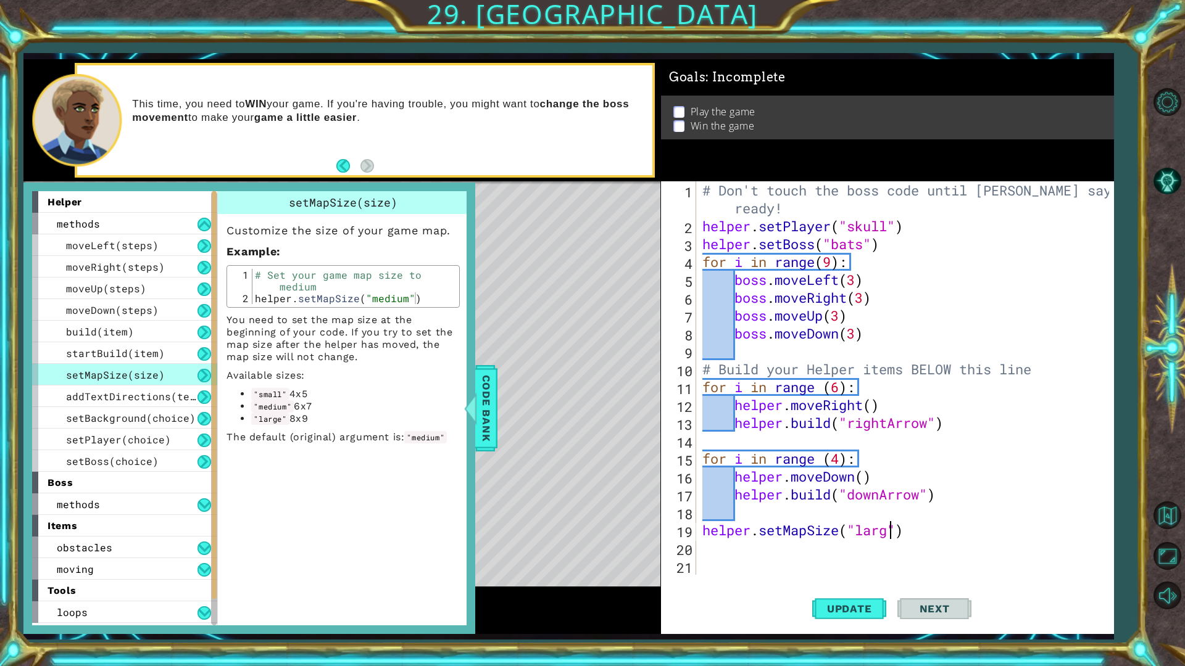
type textarea "helper.setMapSize("large")"
click at [823, 550] on div "# Don't touch the boss code until [PERSON_NAME] says you're ready! helper . set…" at bounding box center [908, 404] width 416 height 447
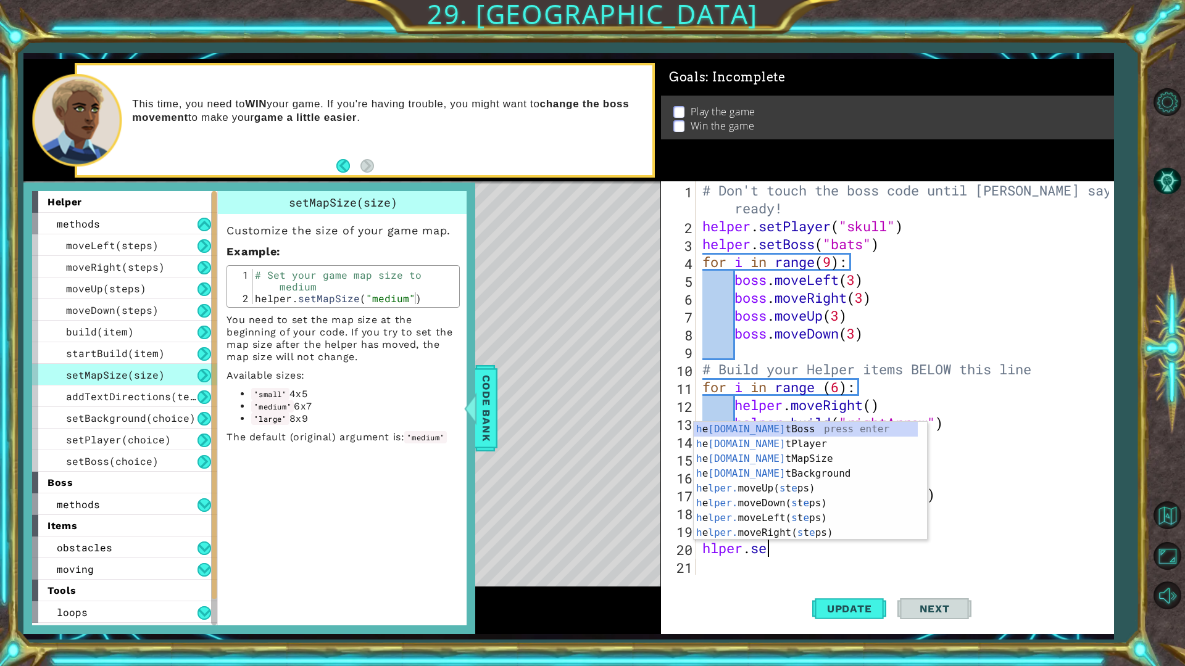
scroll to position [0, 2]
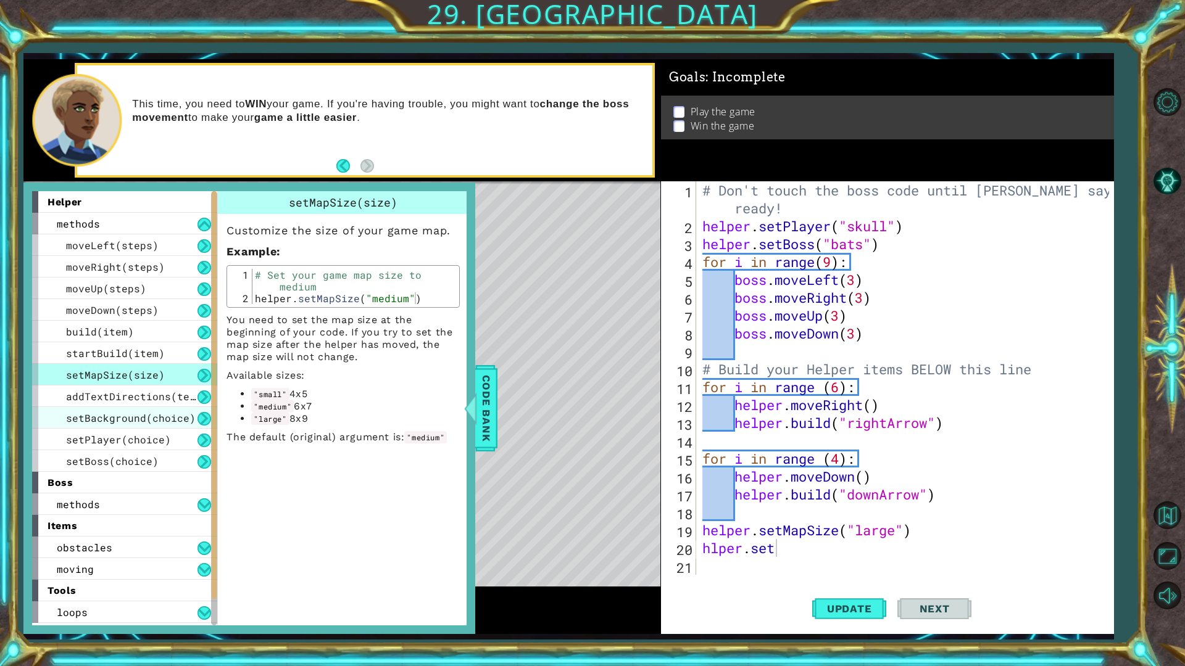
click at [178, 418] on span "setBackground(choice)" at bounding box center [131, 418] width 130 height 13
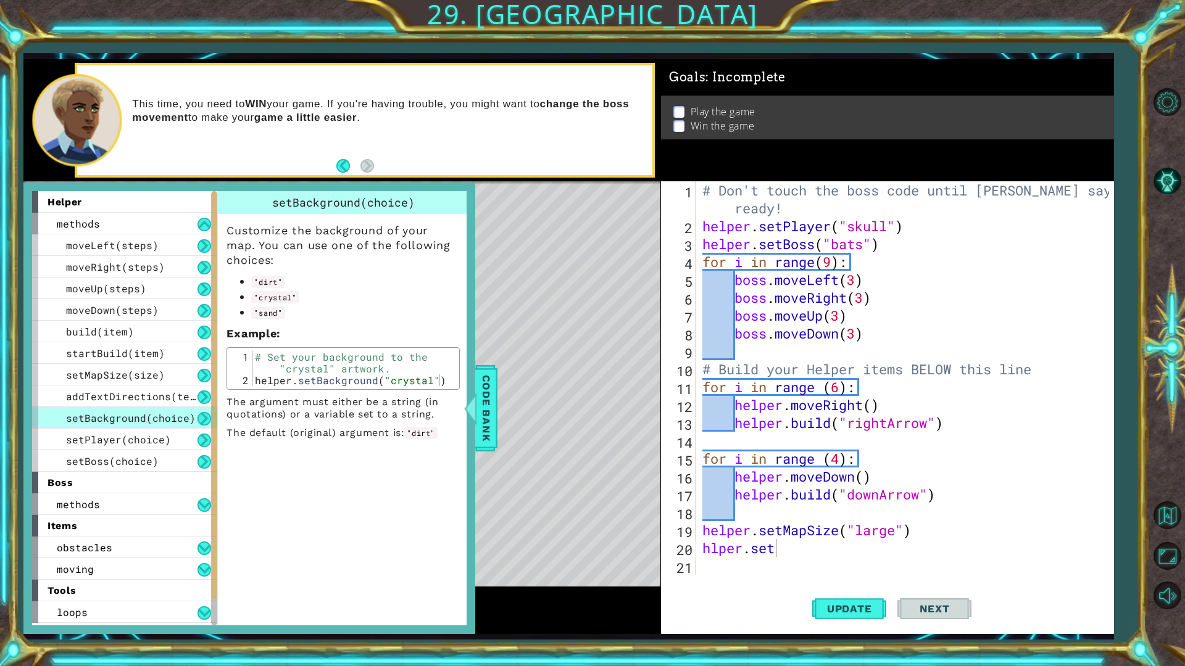
click at [815, 548] on div "# Don't touch the boss code until [PERSON_NAME] says you're ready! helper . set…" at bounding box center [908, 404] width 416 height 447
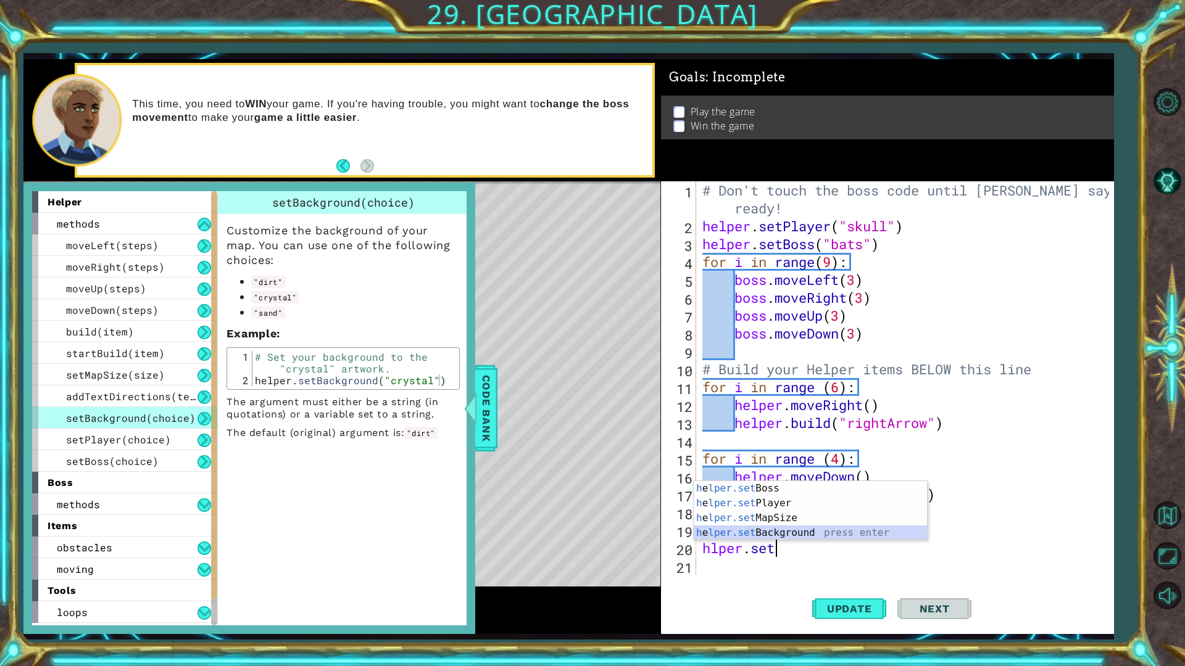
click at [765, 530] on div "h e lper.set Boss press enter h e lper.set Player press enter h e lper.set MapS…" at bounding box center [809, 525] width 233 height 89
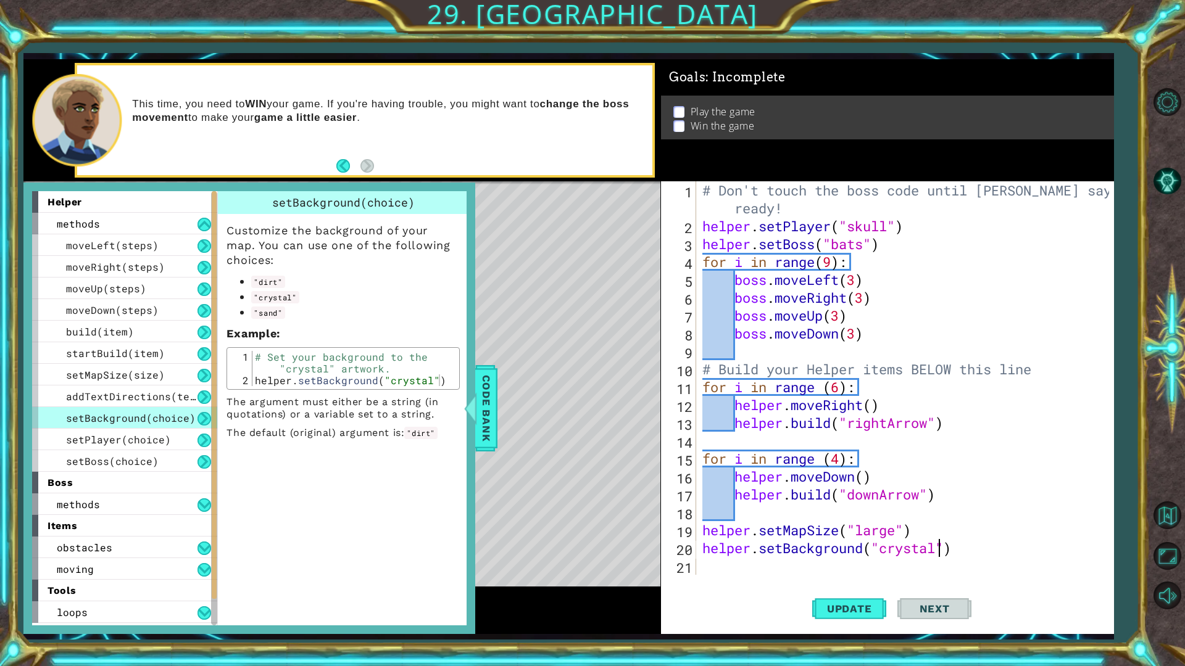
click at [940, 551] on div "# Don't touch the boss code until [PERSON_NAME] says you're ready! helper . set…" at bounding box center [908, 404] width 416 height 447
click at [169, 374] on div "setMapSize(size)" at bounding box center [124, 375] width 185 height 22
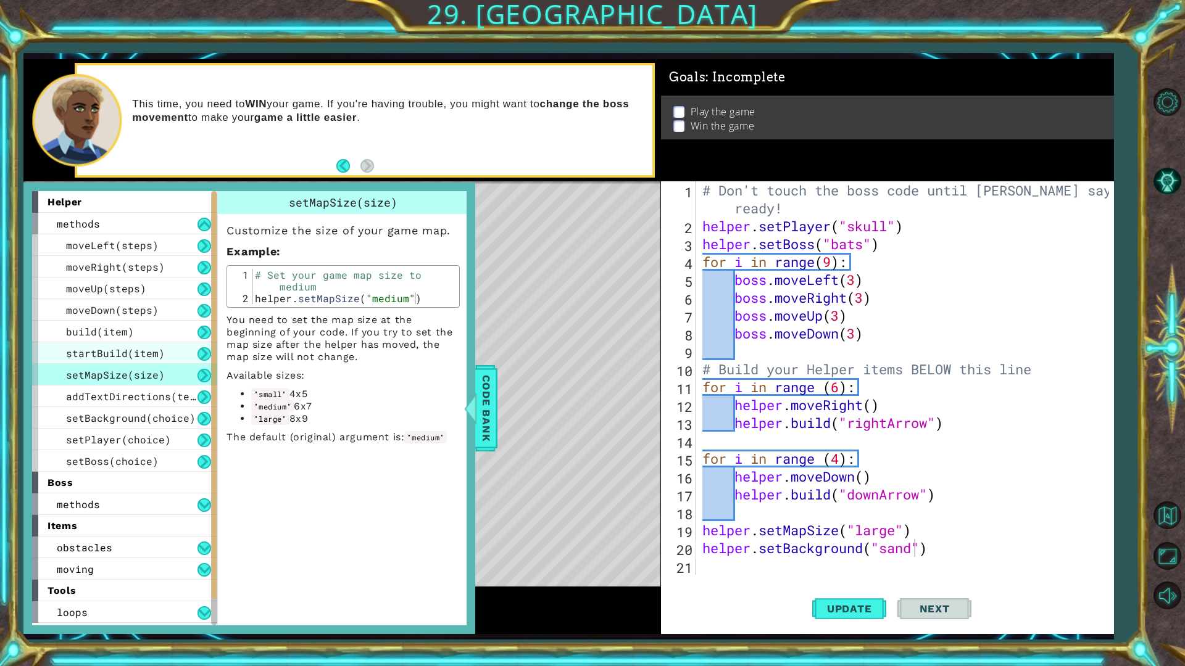
click at [153, 354] on span "startBuild(item)" at bounding box center [115, 353] width 99 height 13
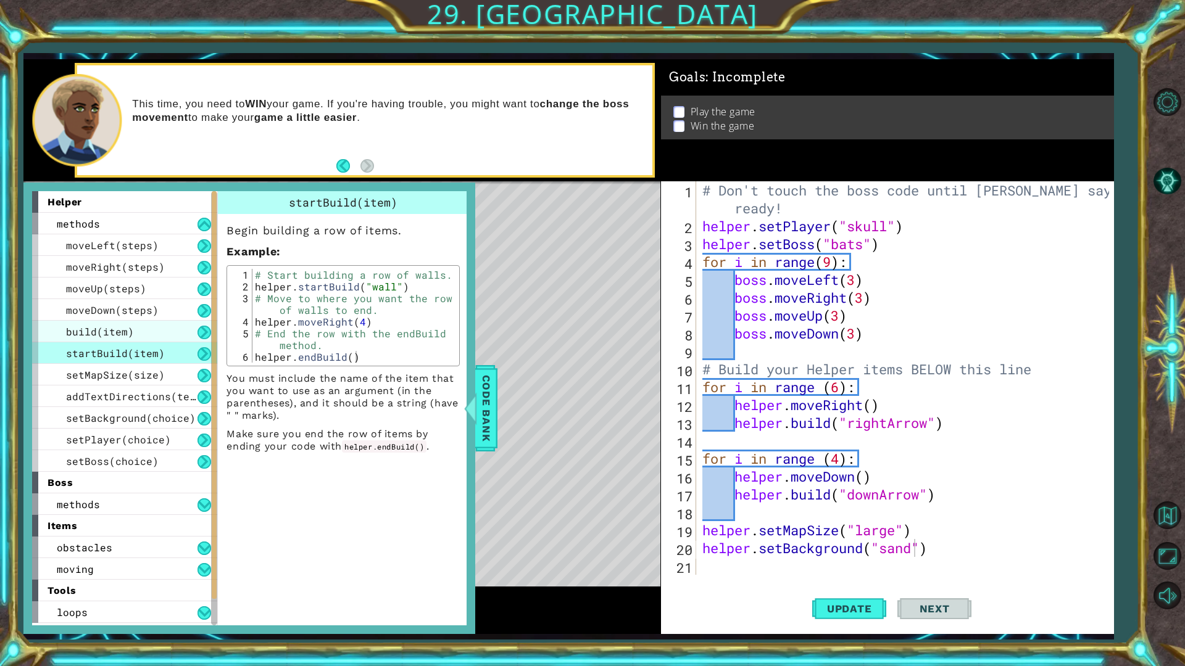
click at [161, 329] on div "build(item)" at bounding box center [124, 332] width 185 height 22
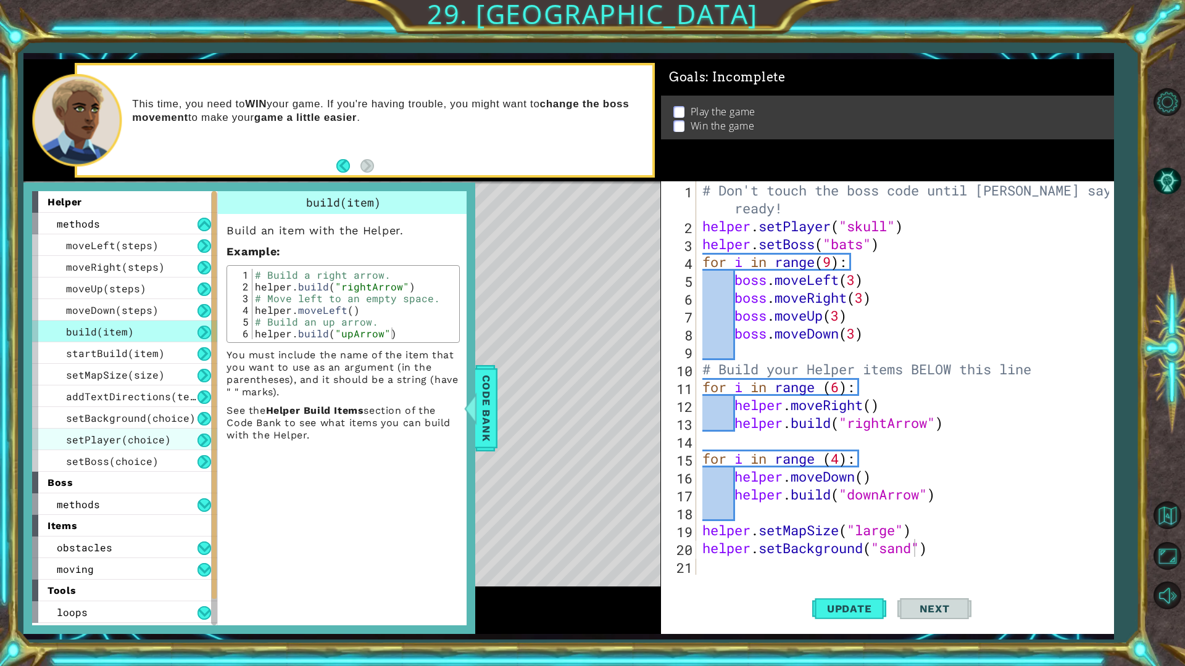
click at [155, 441] on span "setPlayer(choice)" at bounding box center [118, 439] width 105 height 13
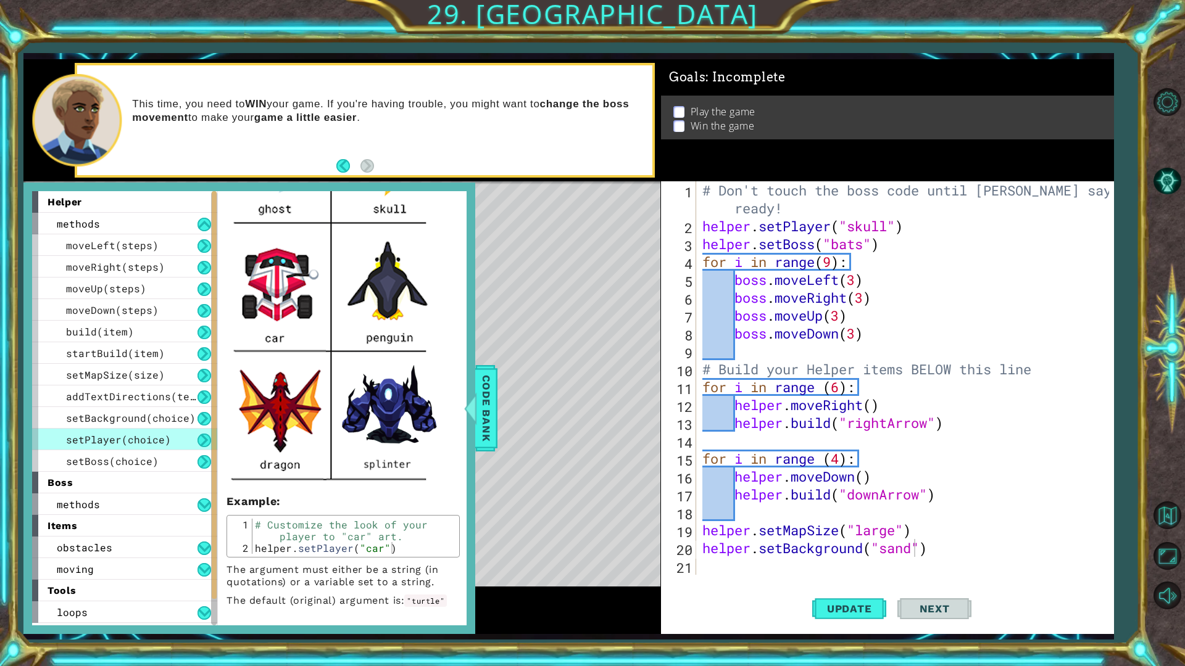
scroll to position [0, 9]
click at [883, 226] on div "# Don't touch the boss code until [PERSON_NAME] says you're ready! helper . set…" at bounding box center [908, 404] width 416 height 447
click at [885, 226] on div "# Don't touch the boss code until [PERSON_NAME] says you're ready! helper . set…" at bounding box center [908, 404] width 416 height 447
drag, startPoint x: 885, startPoint y: 226, endPoint x: 862, endPoint y: 227, distance: 23.5
click at [862, 227] on div "# Don't touch the boss code until [PERSON_NAME] says you're ready! helper . set…" at bounding box center [908, 404] width 416 height 447
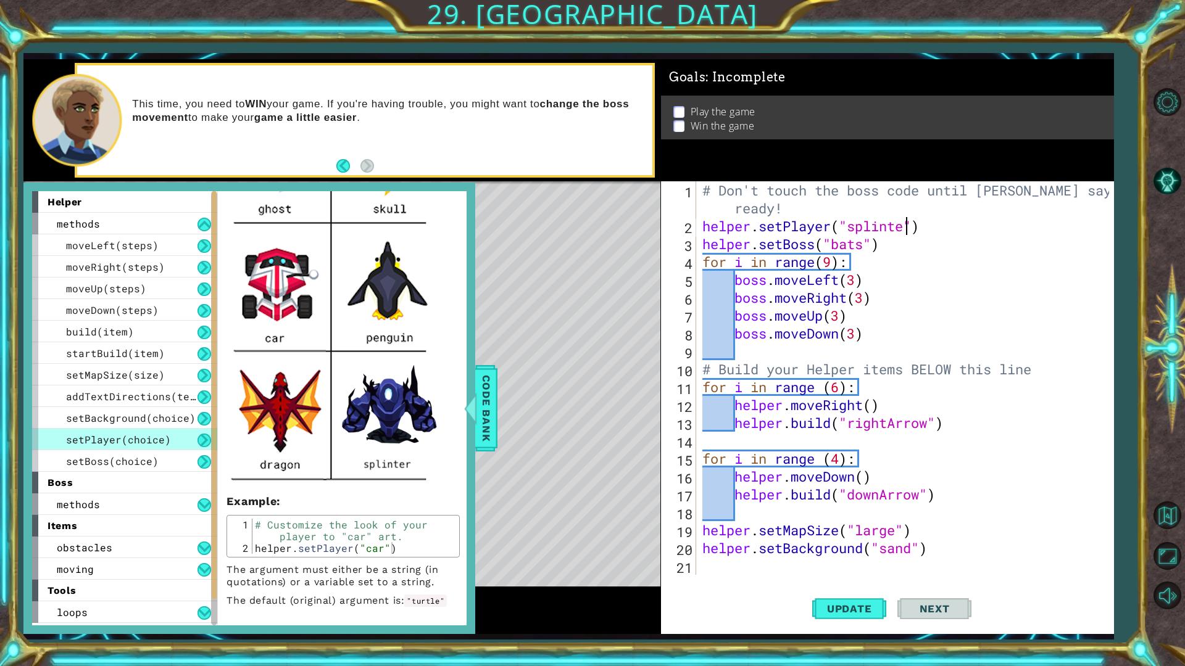
scroll to position [0, 9]
type textarea "helper.setPlayer("[MEDICAL_DATA]")"
click at [856, 587] on span "Update" at bounding box center [849, 609] width 70 height 12
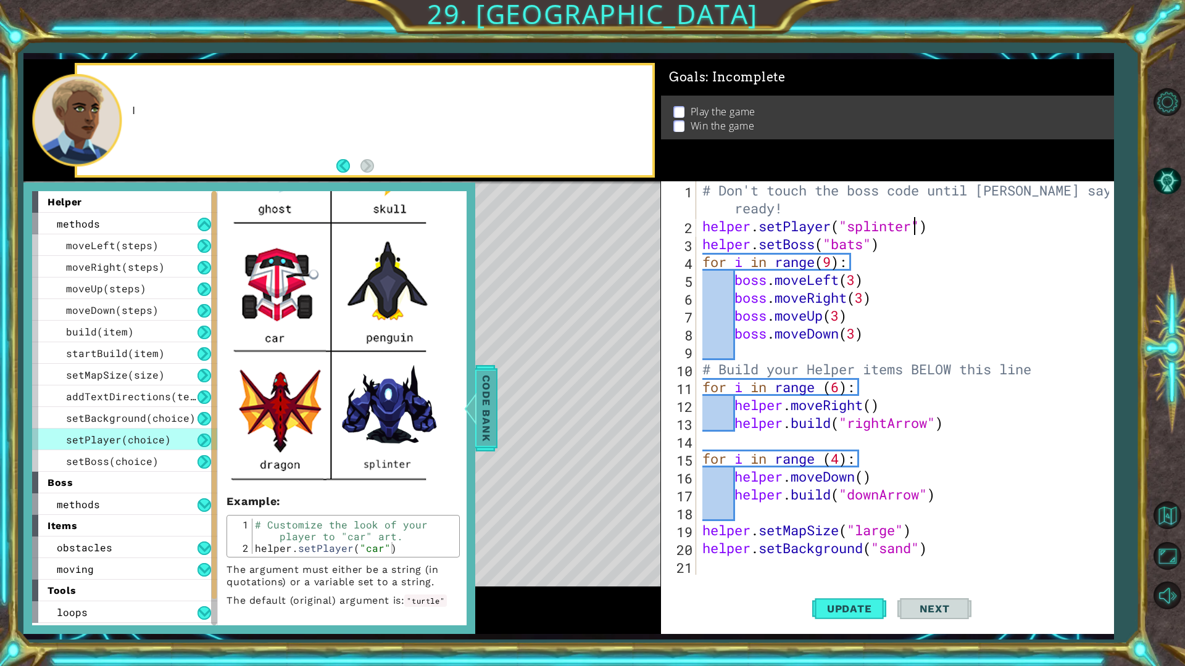
click at [481, 417] on span "Code Bank" at bounding box center [486, 408] width 20 height 75
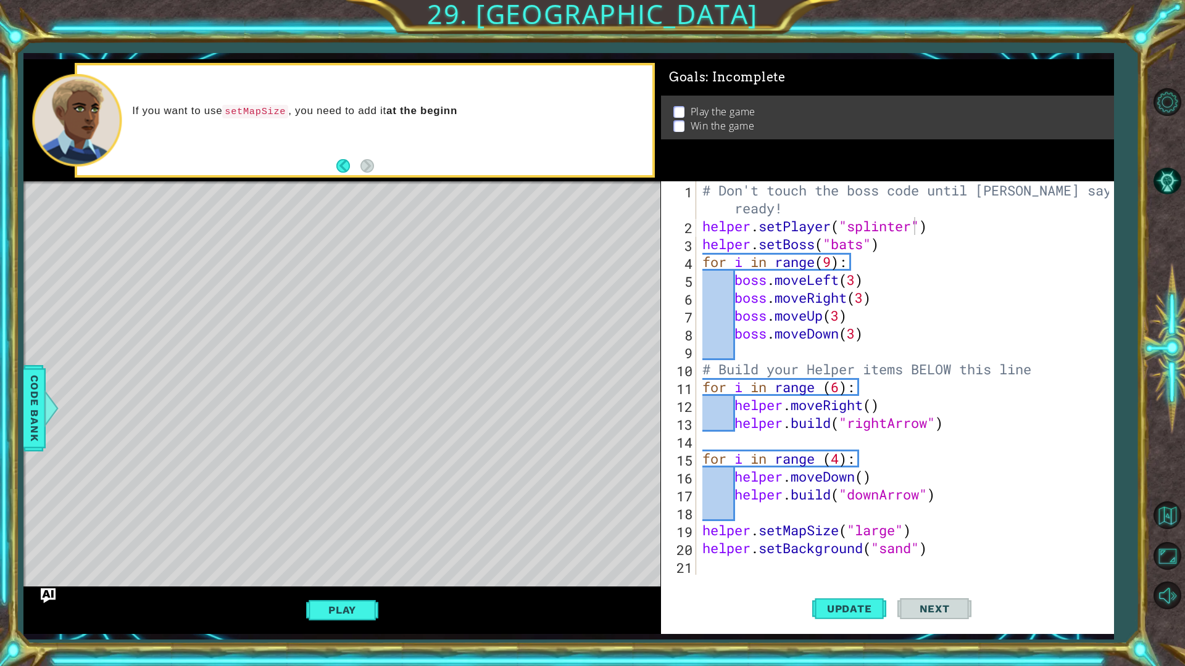
click at [348, 587] on button "Play" at bounding box center [342, 609] width 72 height 23
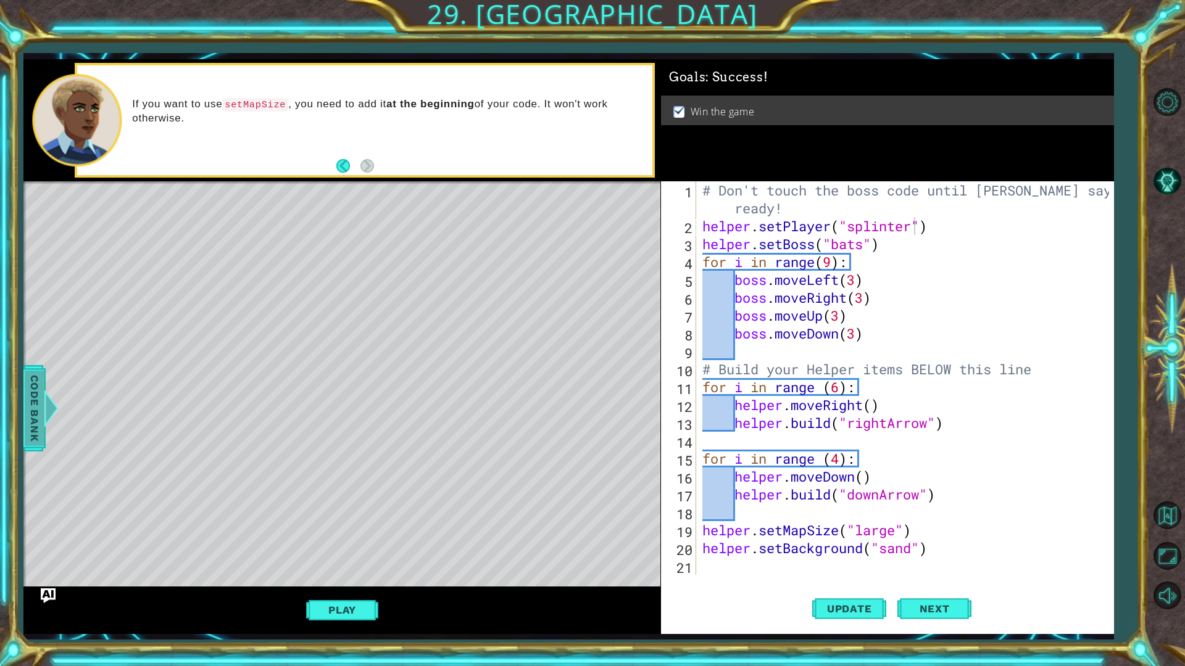
click at [36, 402] on span "Code Bank" at bounding box center [35, 408] width 20 height 75
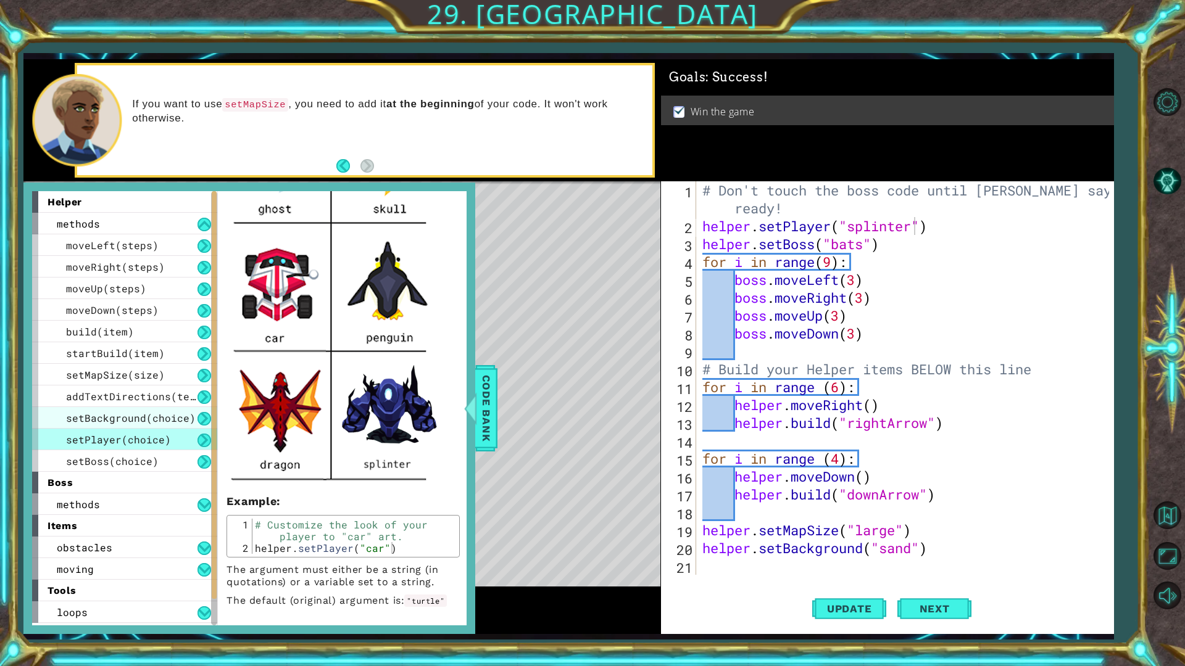
click at [144, 420] on span "setBackground(choice)" at bounding box center [131, 418] width 130 height 13
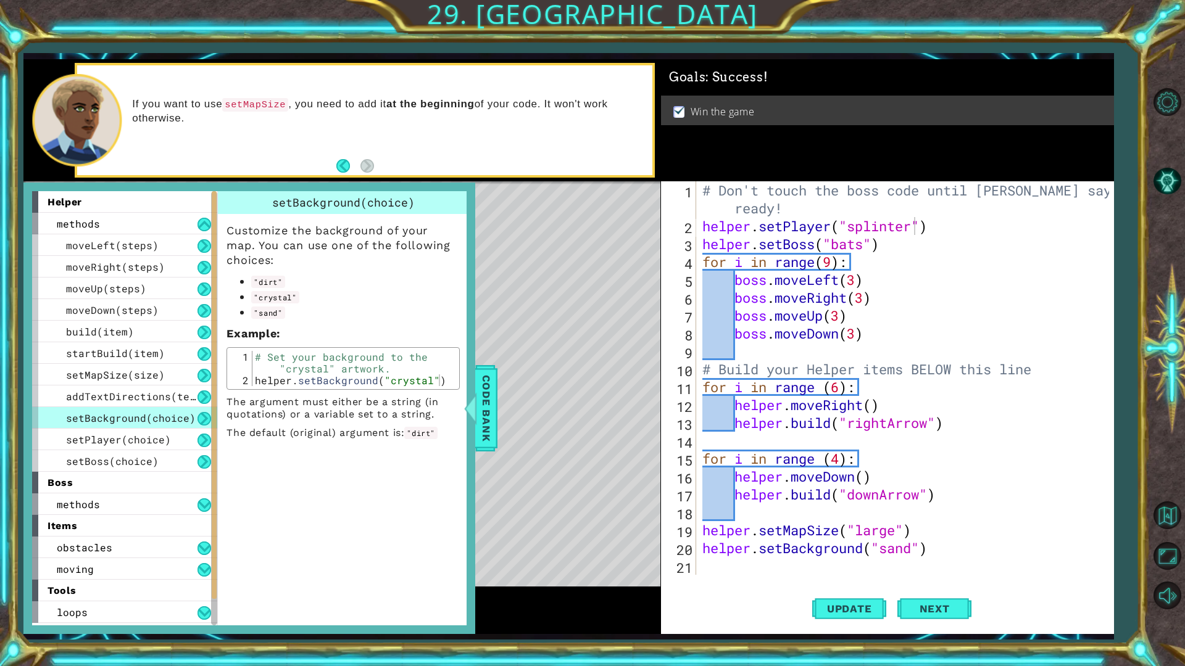
scroll to position [0, 0]
click at [476, 384] on div "Code Bank" at bounding box center [486, 408] width 22 height 86
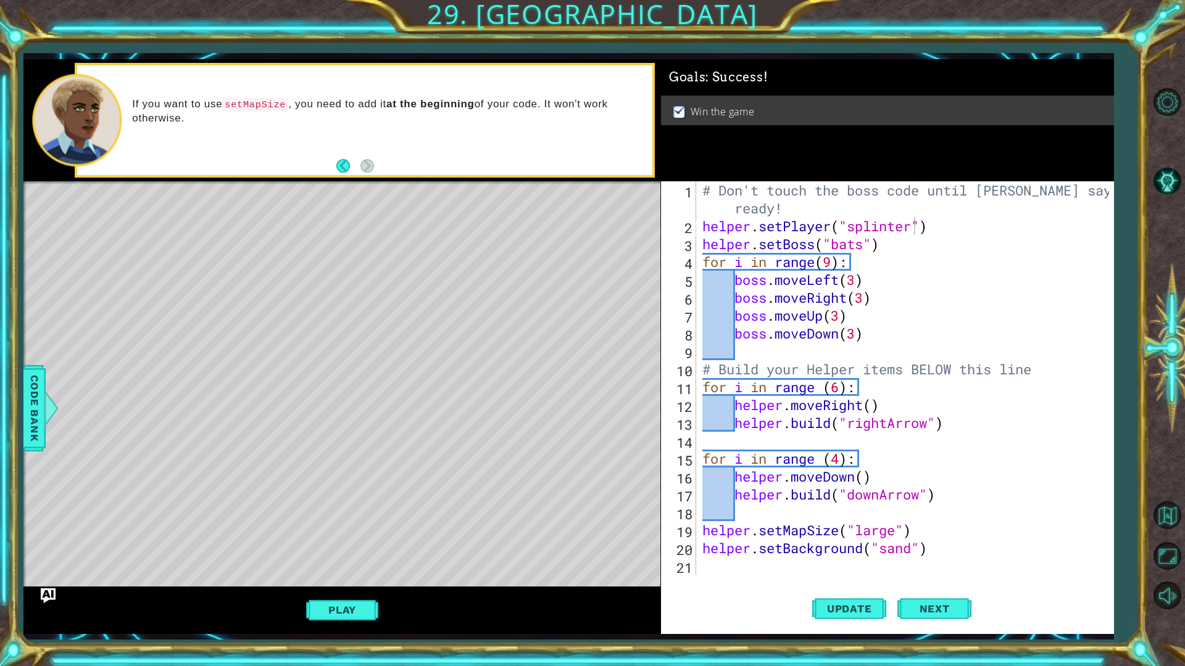
click at [734, 576] on div "helper.setPlayer("[MEDICAL_DATA]") 1 2 3 4 5 6 7 8 9 10 11 12 13 14 15 16 17 18…" at bounding box center [887, 407] width 453 height 453
click at [714, 565] on div "# Don't touch the boss code until [PERSON_NAME] says you're ready! helper . set…" at bounding box center [908, 404] width 416 height 447
click at [697, 547] on div "1 2 3 4 5 6 7 8 9 10 11 12 13 14 15 16 17 18 19 20 21 # Don't touch the boss co…" at bounding box center [885, 378] width 449 height 394
click at [701, 547] on div "# Don't touch the boss code until [PERSON_NAME] says you're ready! helper . set…" at bounding box center [908, 404] width 416 height 447
type textarea "helper.setBackground("sand")"
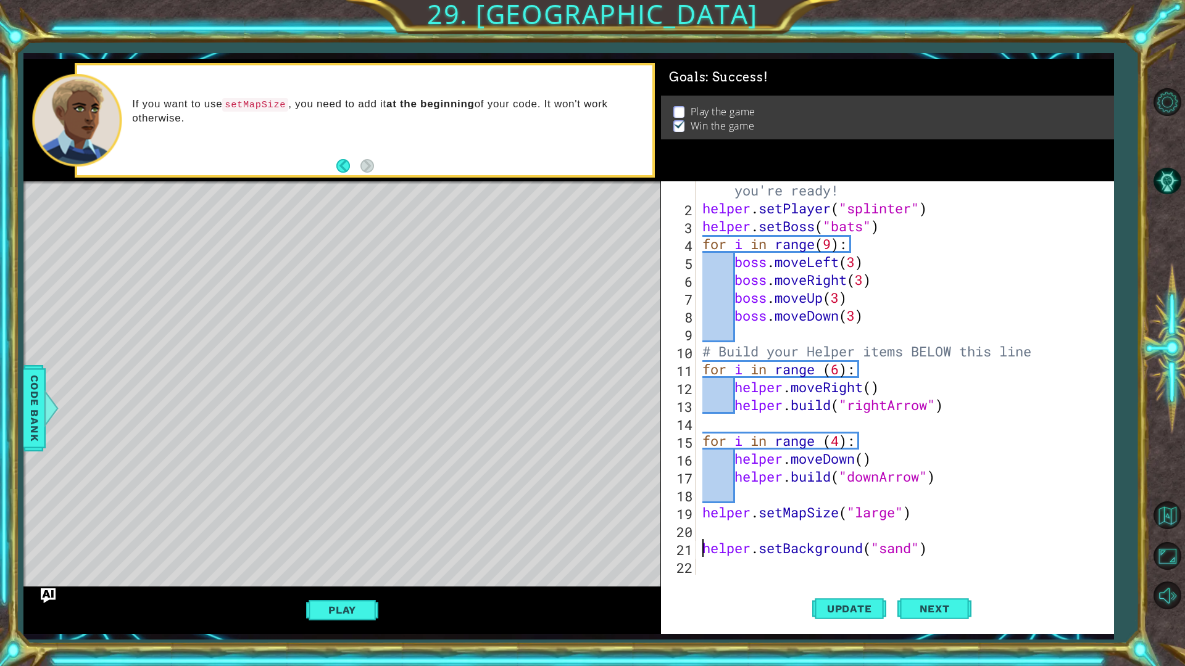
scroll to position [18, 0]
click at [727, 569] on div "# Don't touch the boss code until [PERSON_NAME] says you're ready! helper . set…" at bounding box center [903, 386] width 407 height 447
click at [34, 388] on span "Code Bank" at bounding box center [35, 408] width 20 height 75
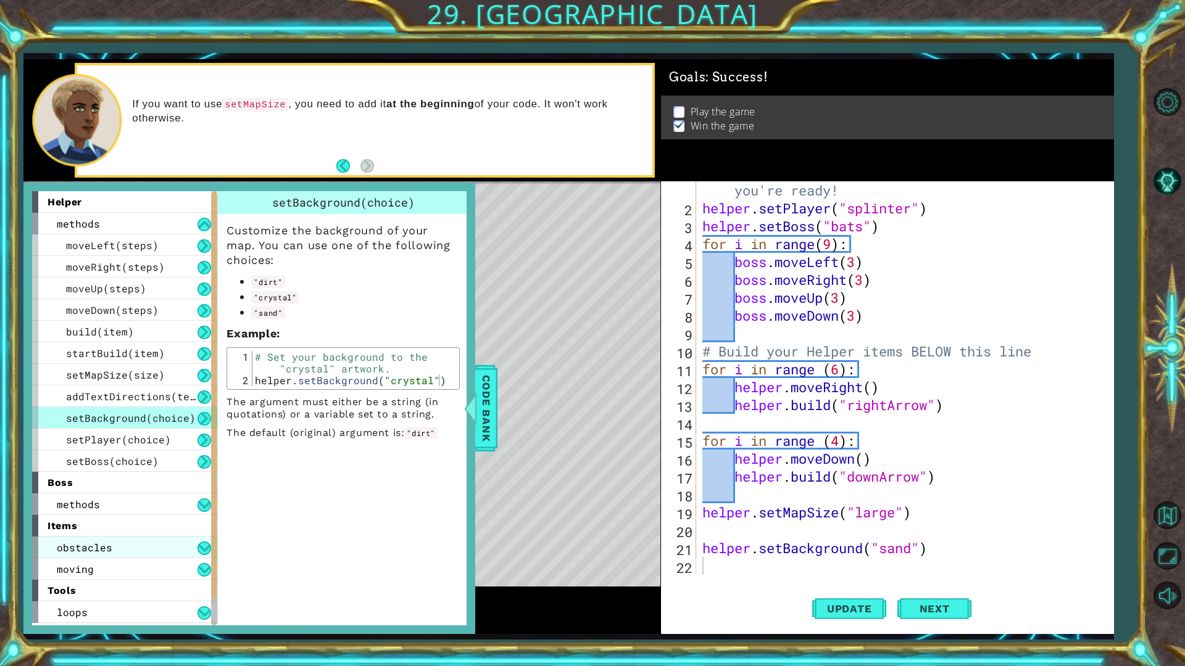
click at [114, 546] on div "obstacles" at bounding box center [124, 548] width 185 height 22
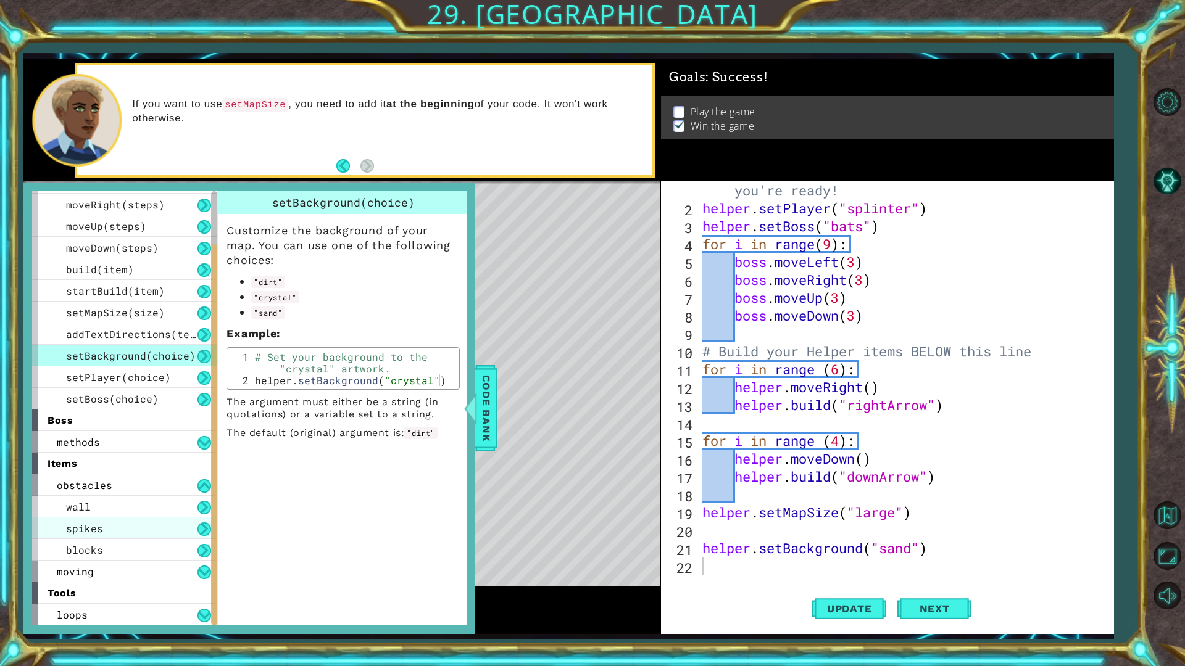
click at [125, 531] on div "spikes" at bounding box center [124, 529] width 185 height 22
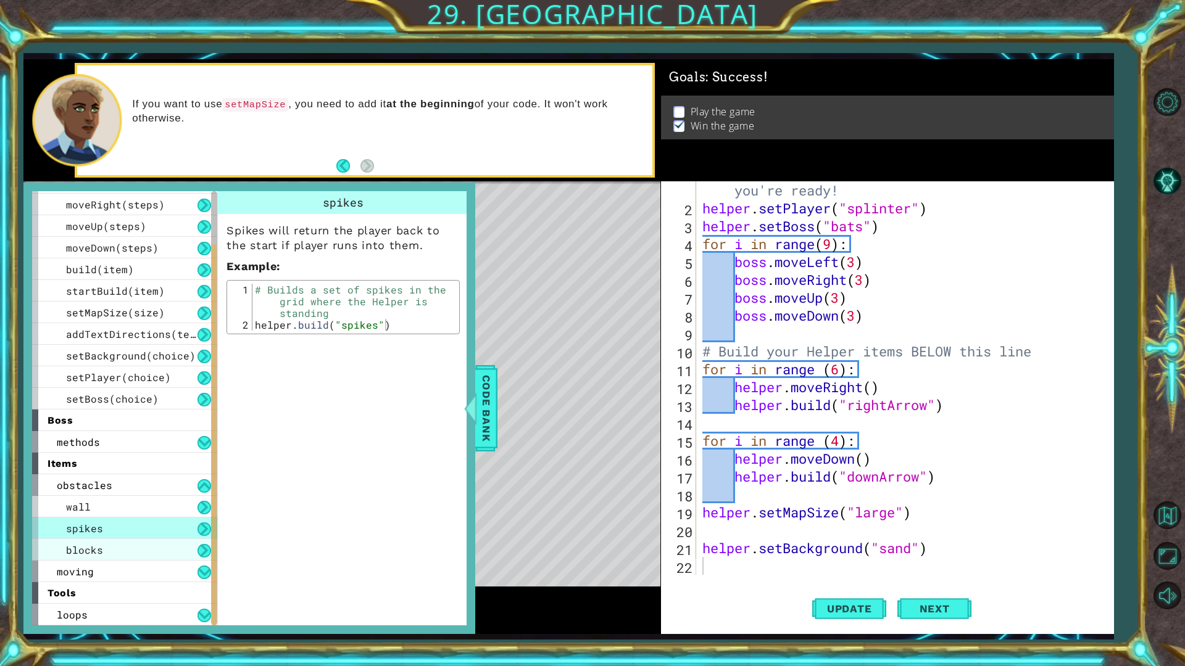
click at [145, 552] on div "blocks" at bounding box center [124, 550] width 185 height 22
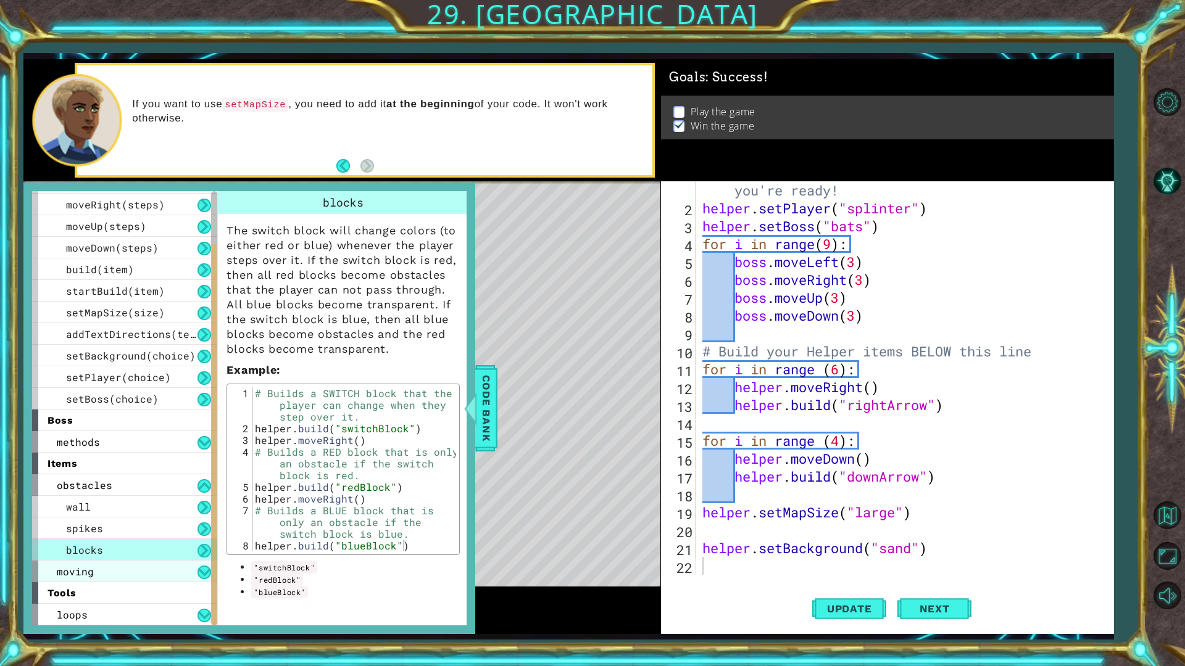
click at [172, 566] on div "moving" at bounding box center [124, 572] width 185 height 22
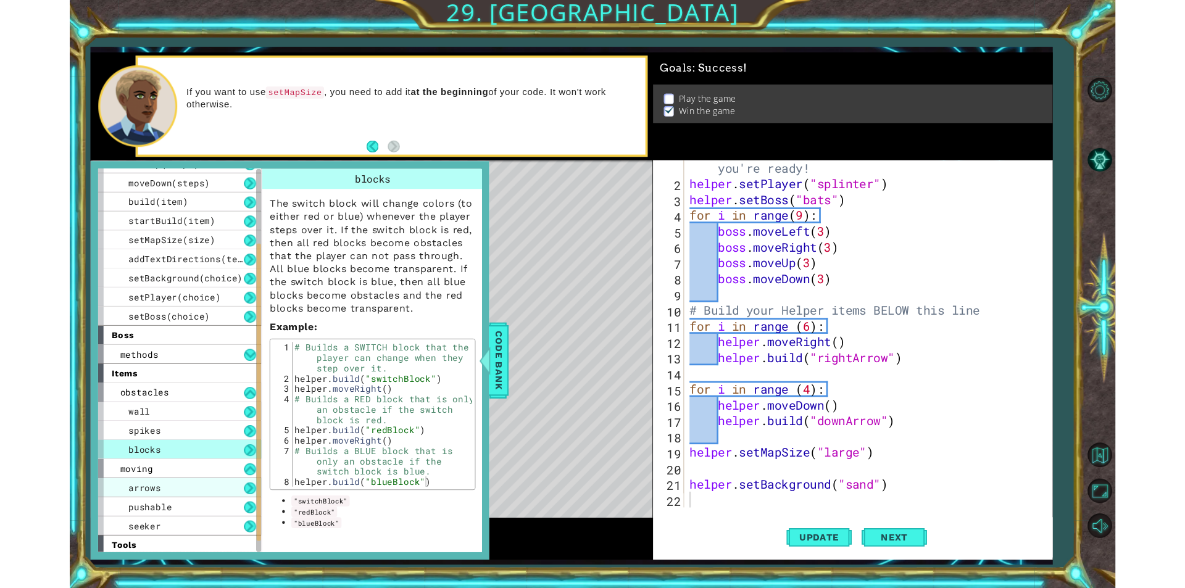
scroll to position [127, 0]
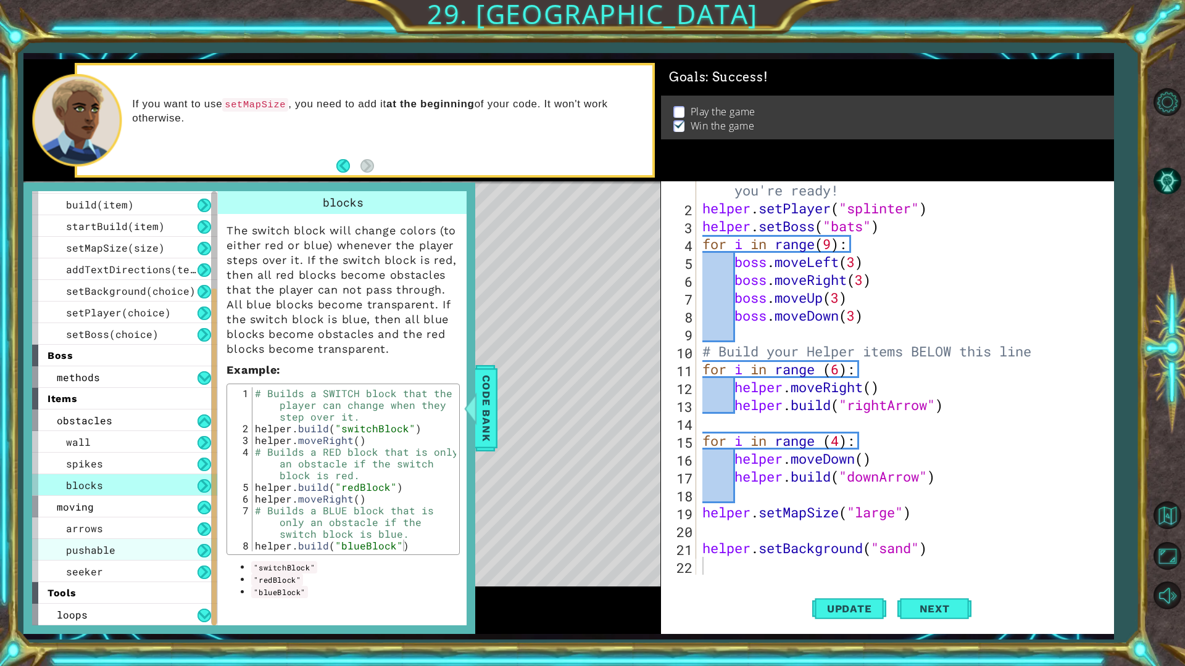
click at [126, 548] on div "pushable" at bounding box center [124, 550] width 185 height 22
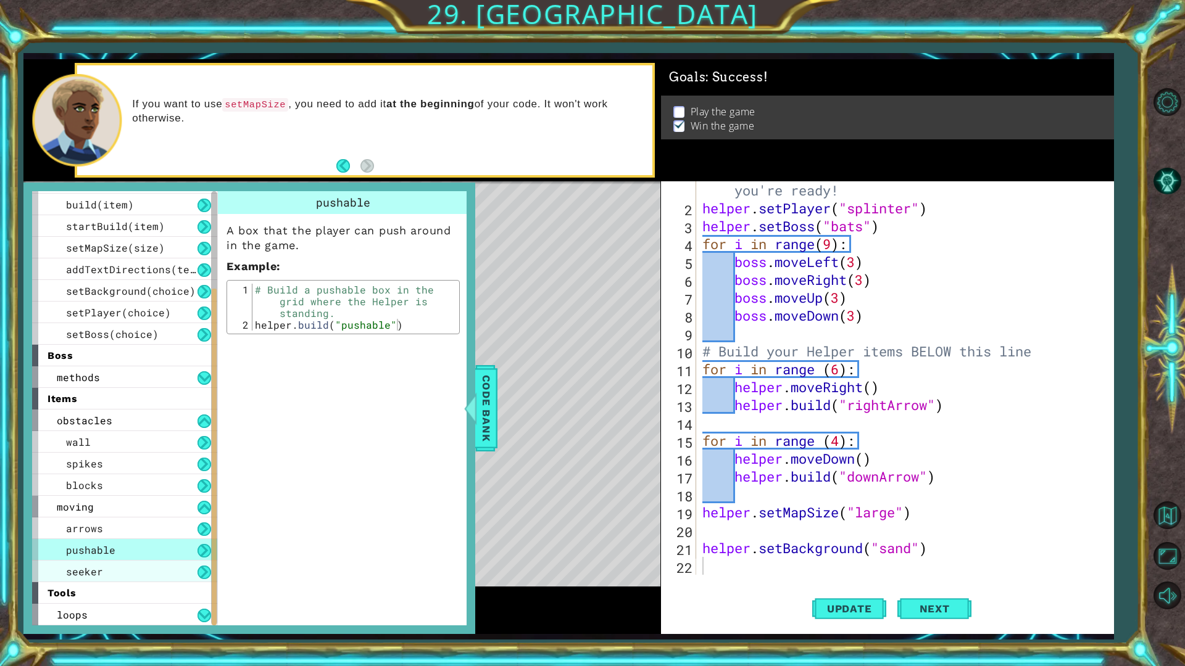
click at [125, 569] on div "seeker" at bounding box center [124, 572] width 185 height 22
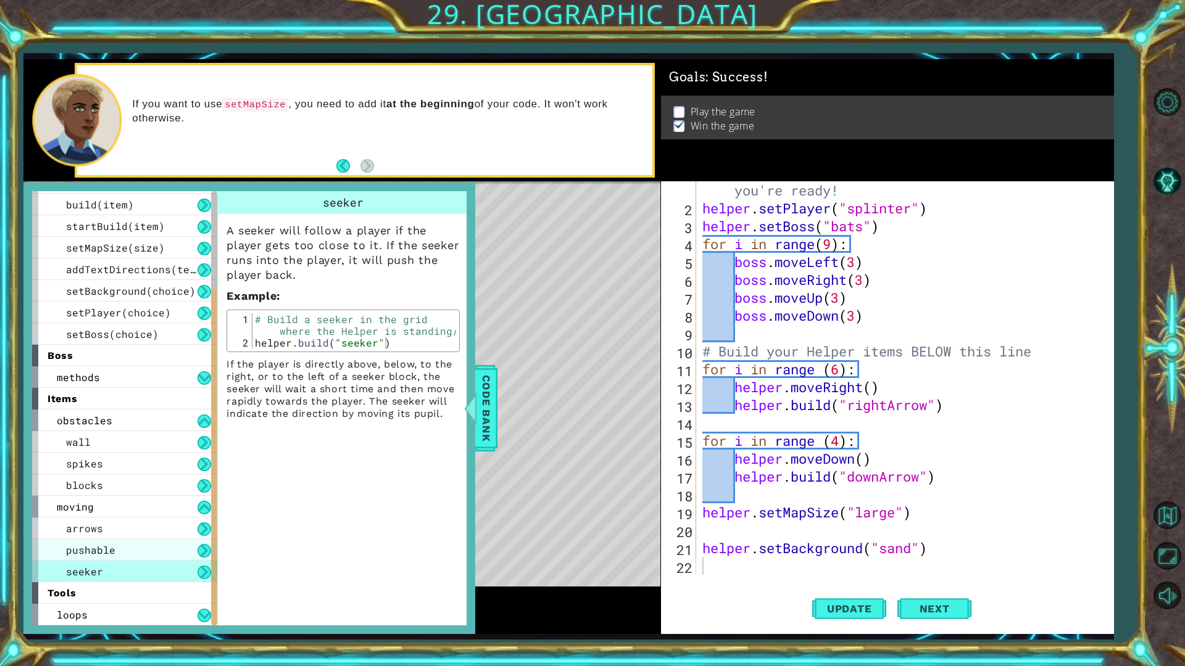
click at [139, 545] on div "pushable" at bounding box center [124, 550] width 185 height 22
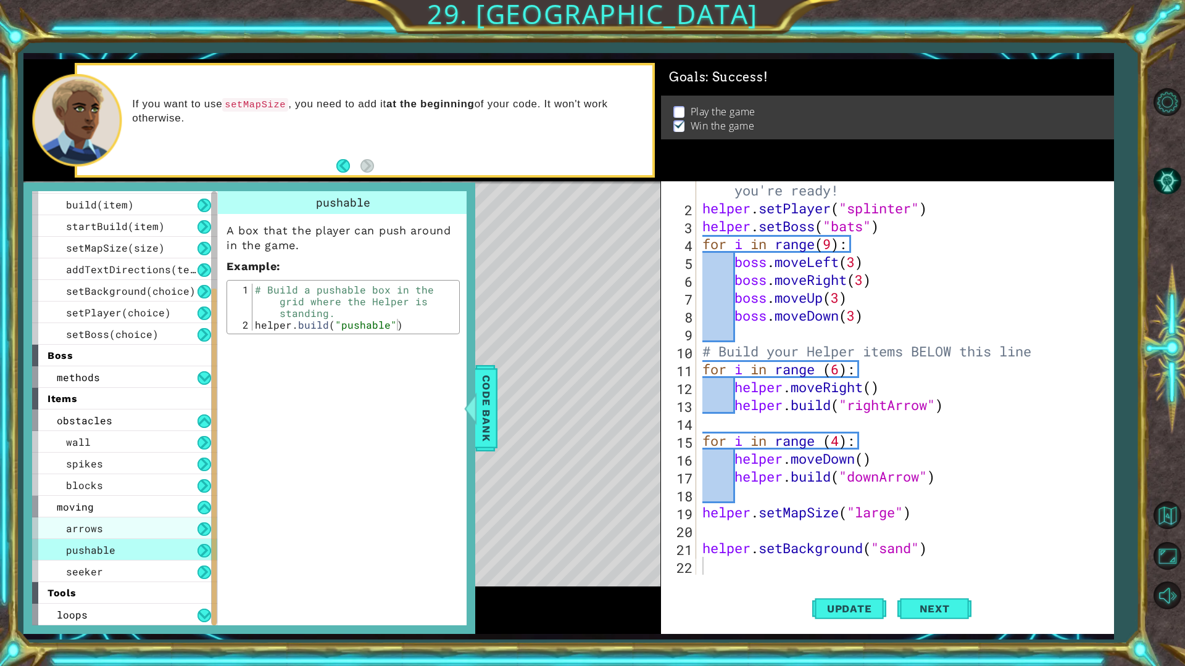
click at [131, 532] on div "arrows" at bounding box center [124, 529] width 185 height 22
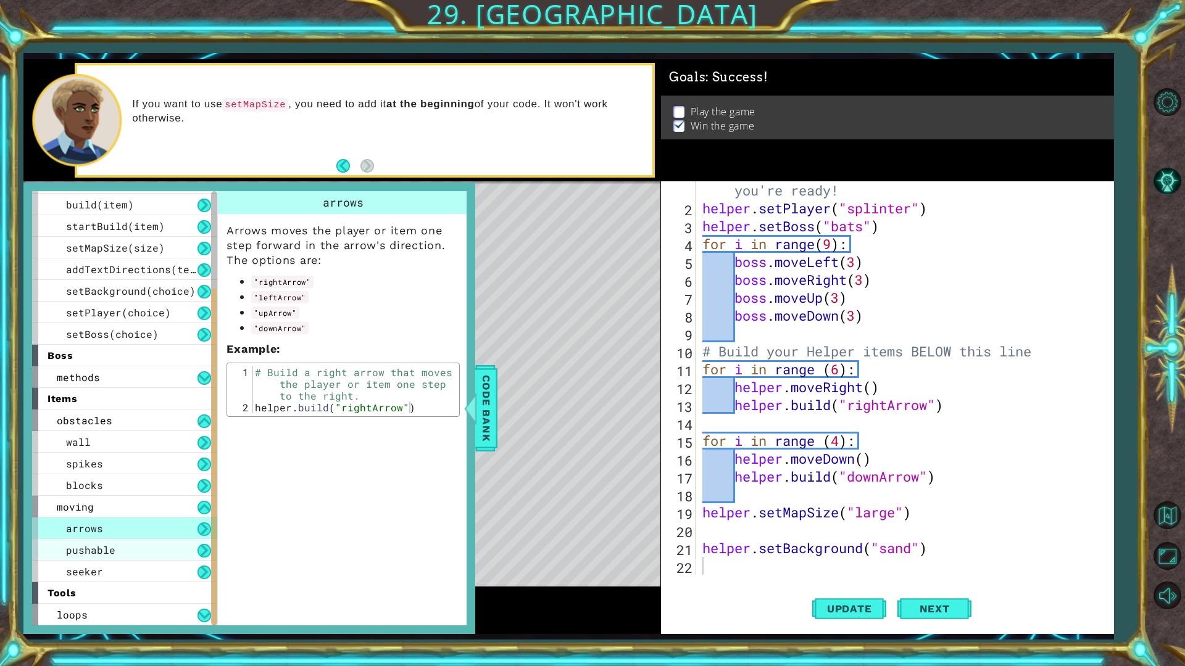
click at [109, 550] on span "pushable" at bounding box center [90, 550] width 49 height 13
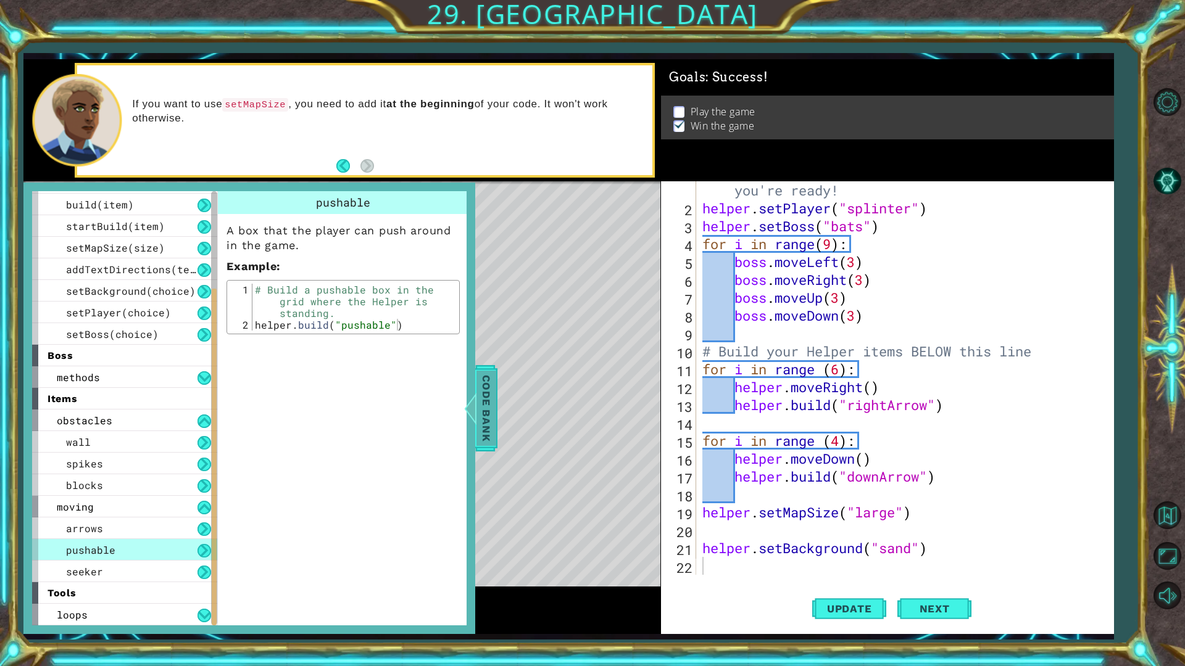
click at [477, 399] on div at bounding box center [470, 408] width 15 height 37
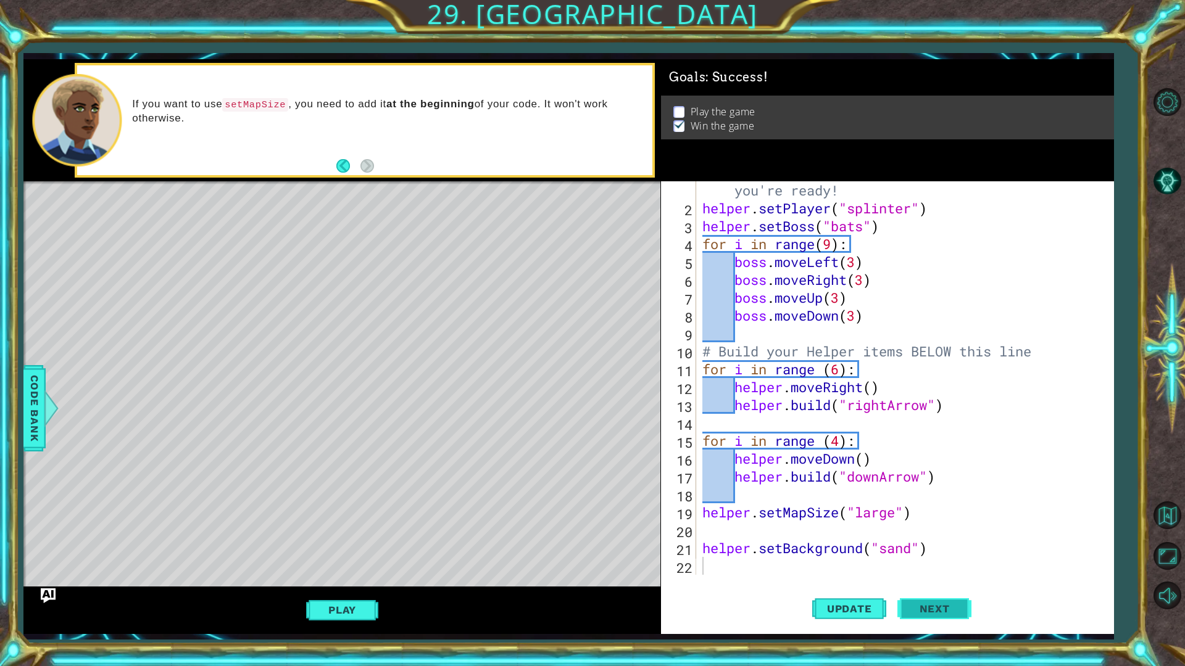
drag, startPoint x: 954, startPoint y: 622, endPoint x: 950, endPoint y: 615, distance: 7.7
click at [952, 587] on button "Next" at bounding box center [934, 607] width 74 height 45
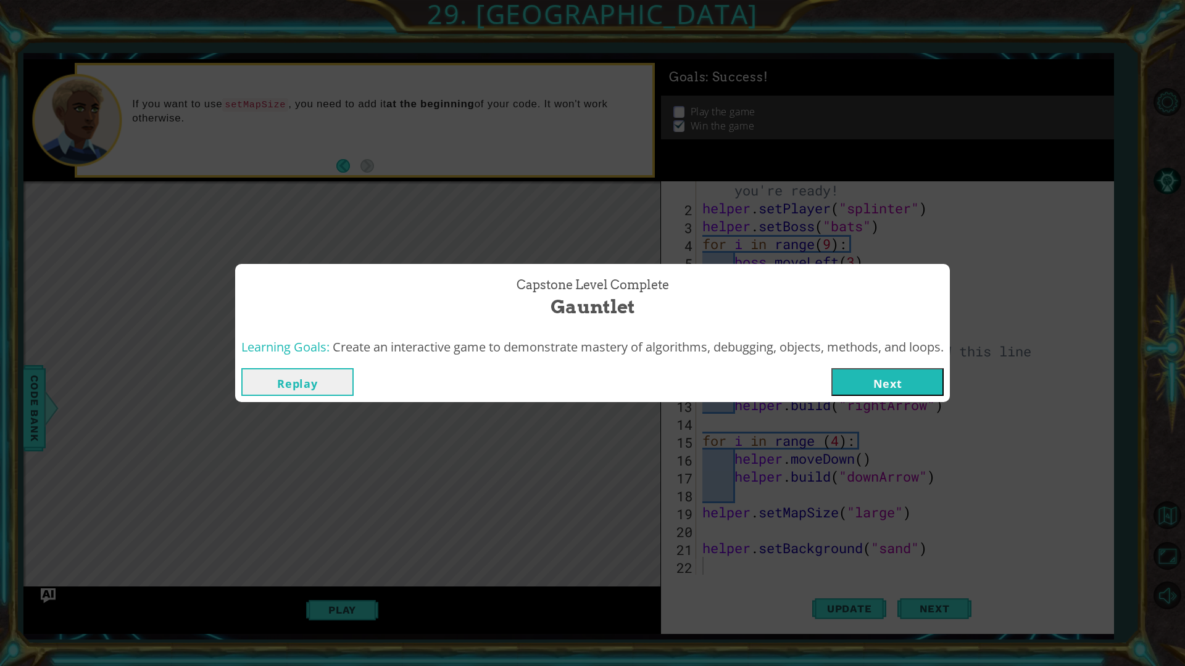
click at [884, 378] on button "Next" at bounding box center [887, 382] width 112 height 28
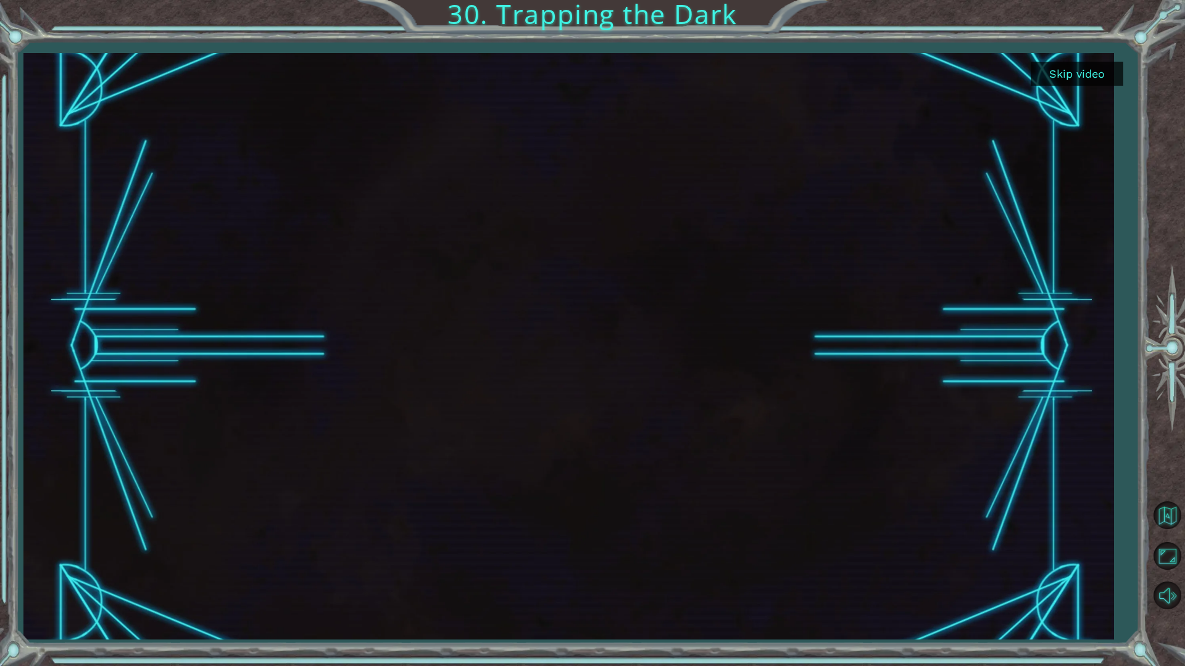
click at [1077, 70] on button "Skip video" at bounding box center [1076, 74] width 93 height 24
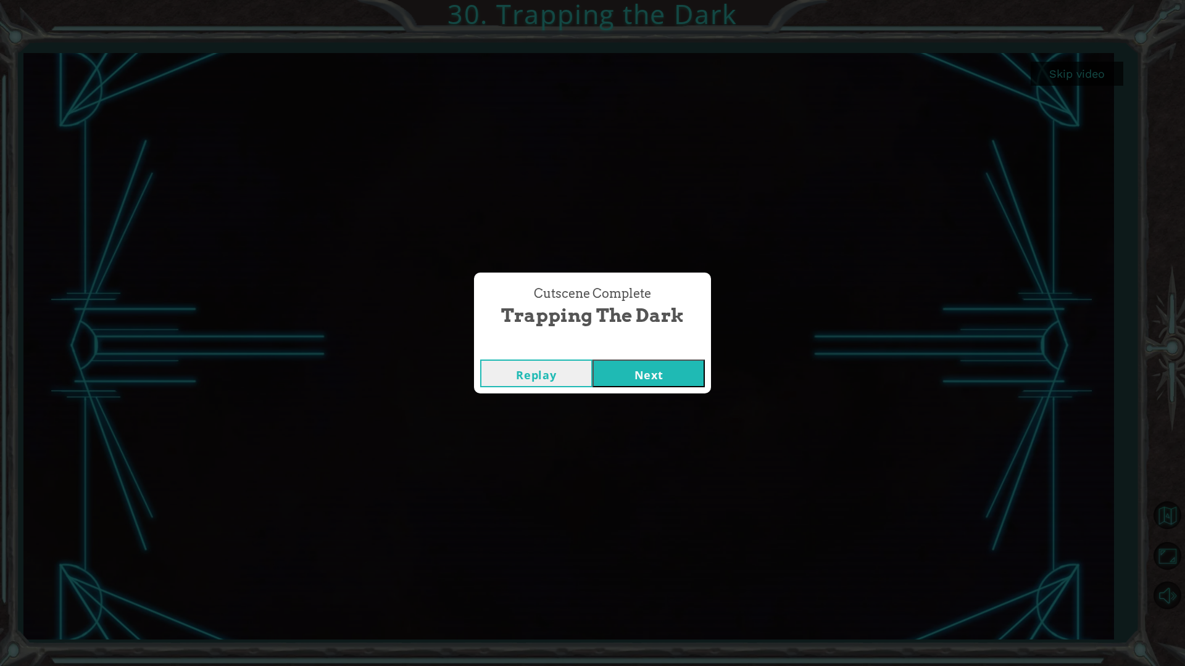
click at [639, 368] on button "Next" at bounding box center [648, 374] width 112 height 28
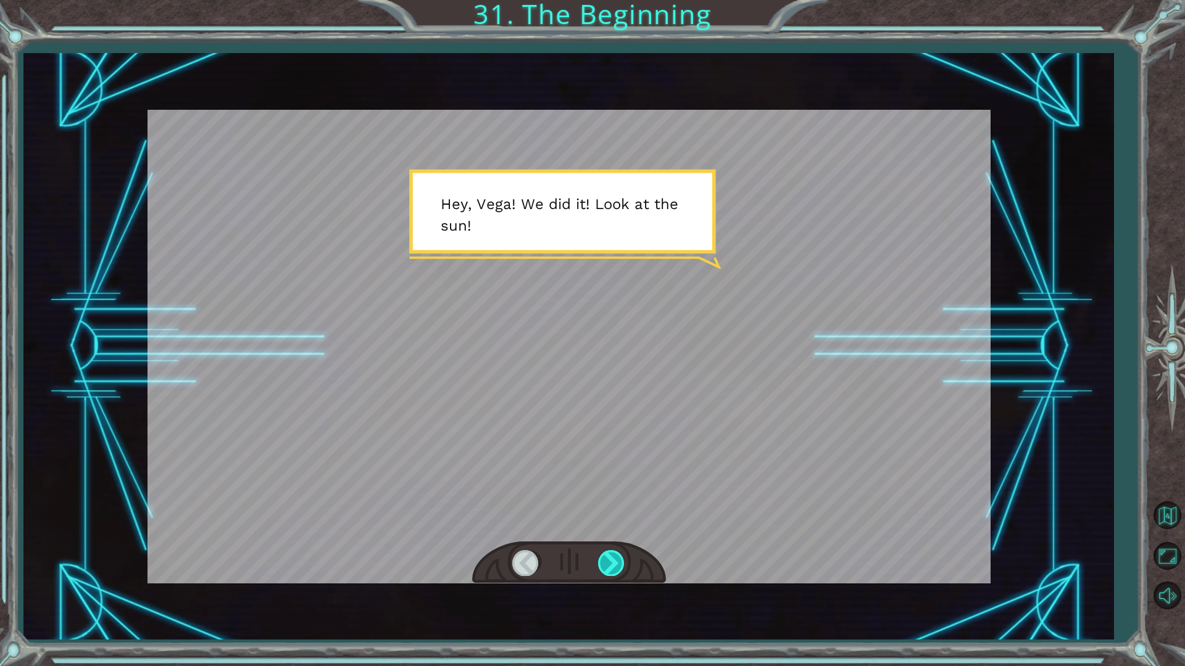
click at [604, 569] on div at bounding box center [612, 562] width 28 height 25
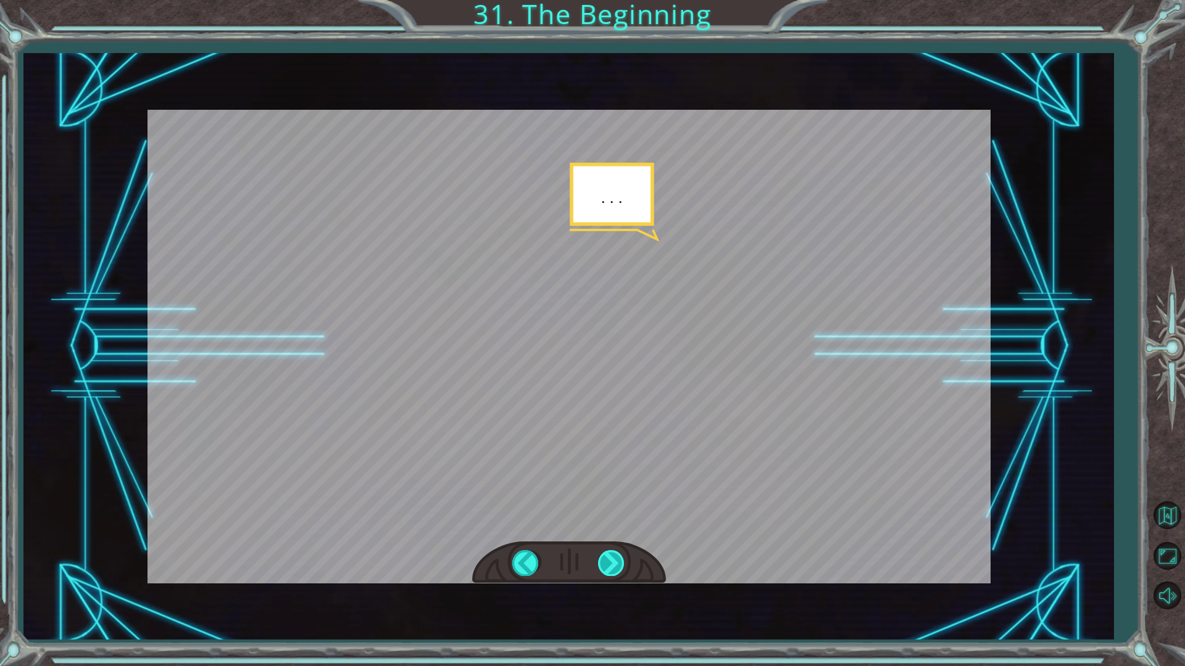
click at [605, 563] on div at bounding box center [612, 562] width 28 height 25
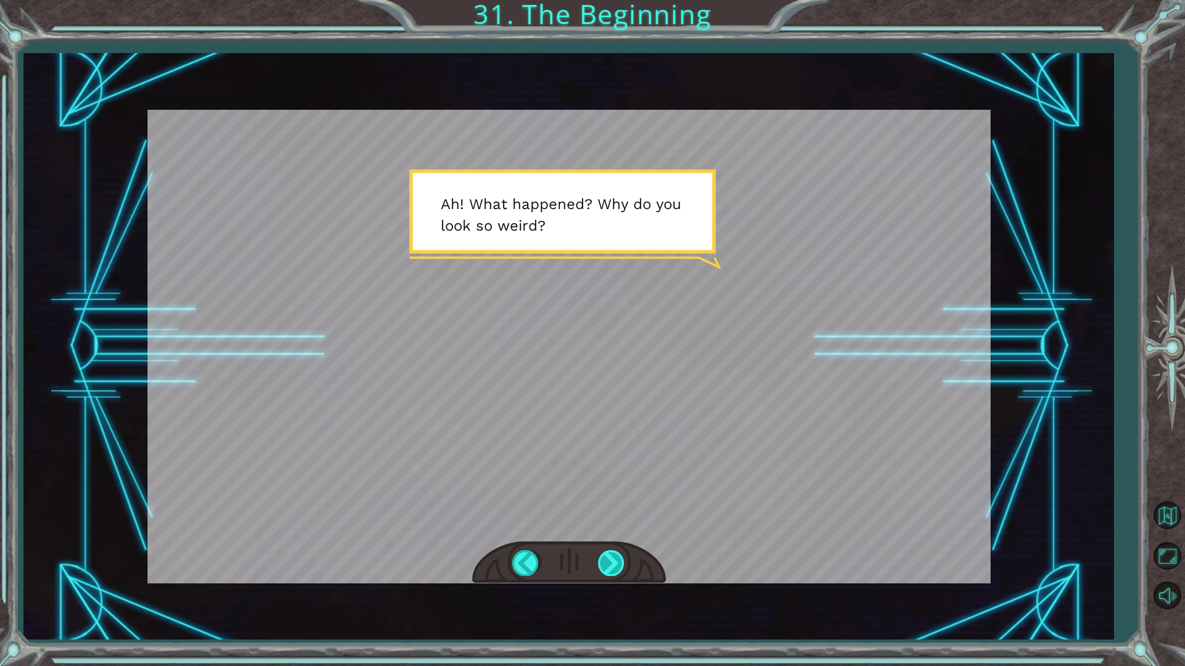
click at [599, 566] on div at bounding box center [612, 562] width 28 height 25
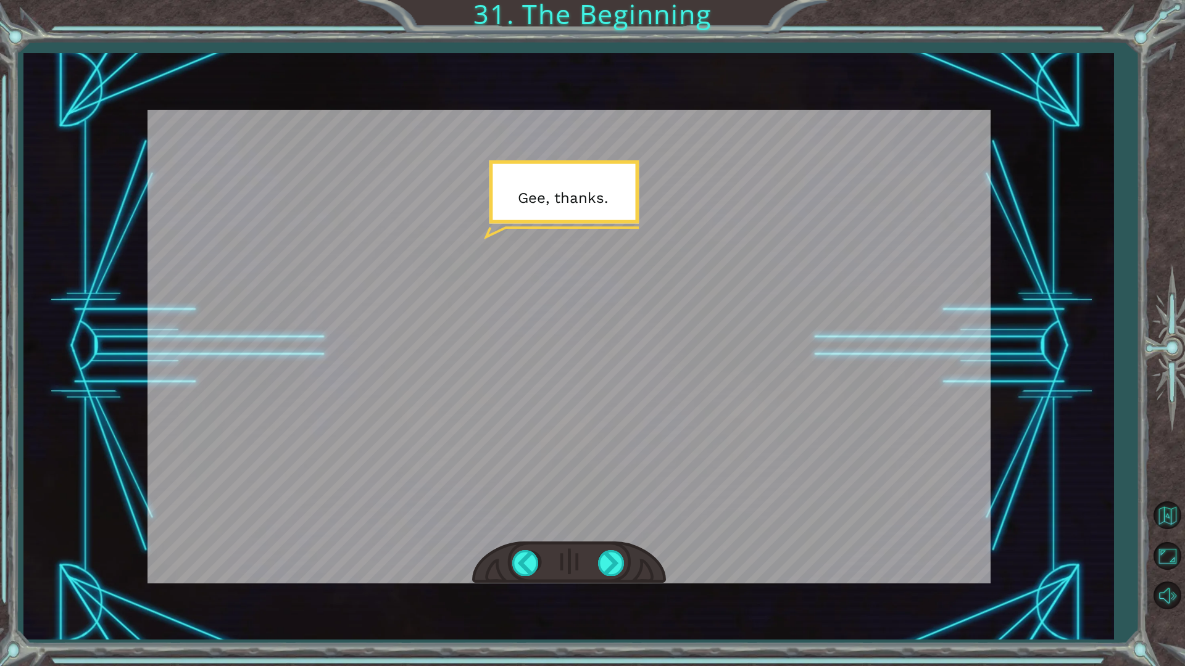
click at [596, 545] on div at bounding box center [569, 563] width 194 height 43
click at [603, 553] on div at bounding box center [612, 562] width 28 height 25
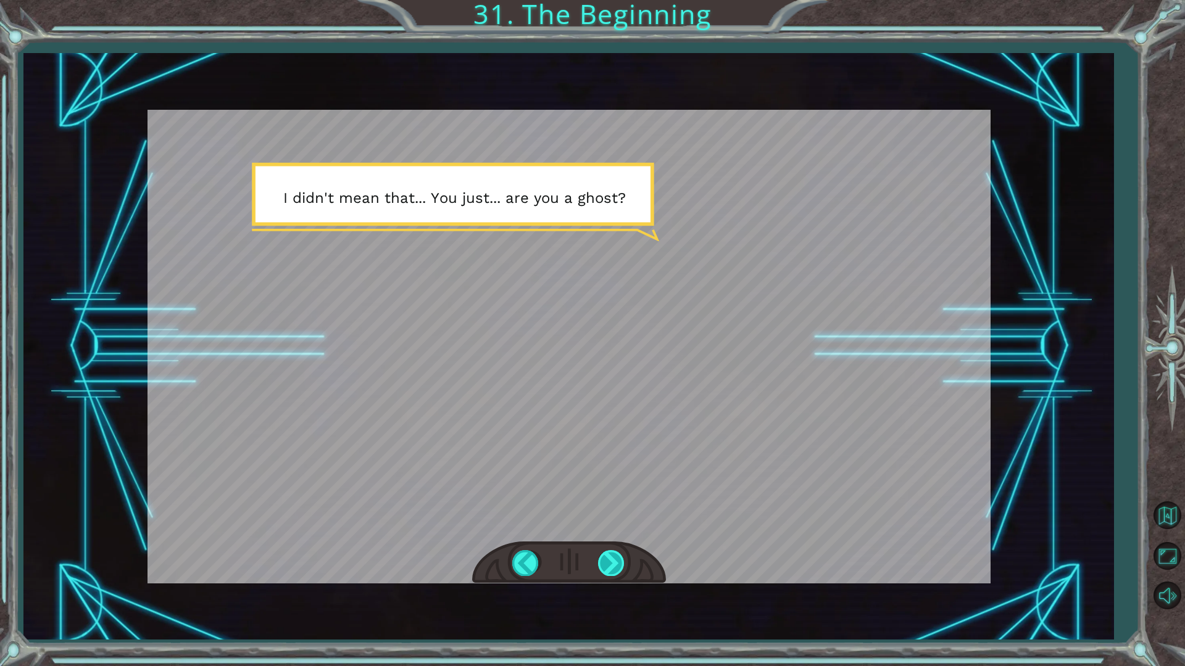
click at [608, 553] on div at bounding box center [612, 562] width 28 height 25
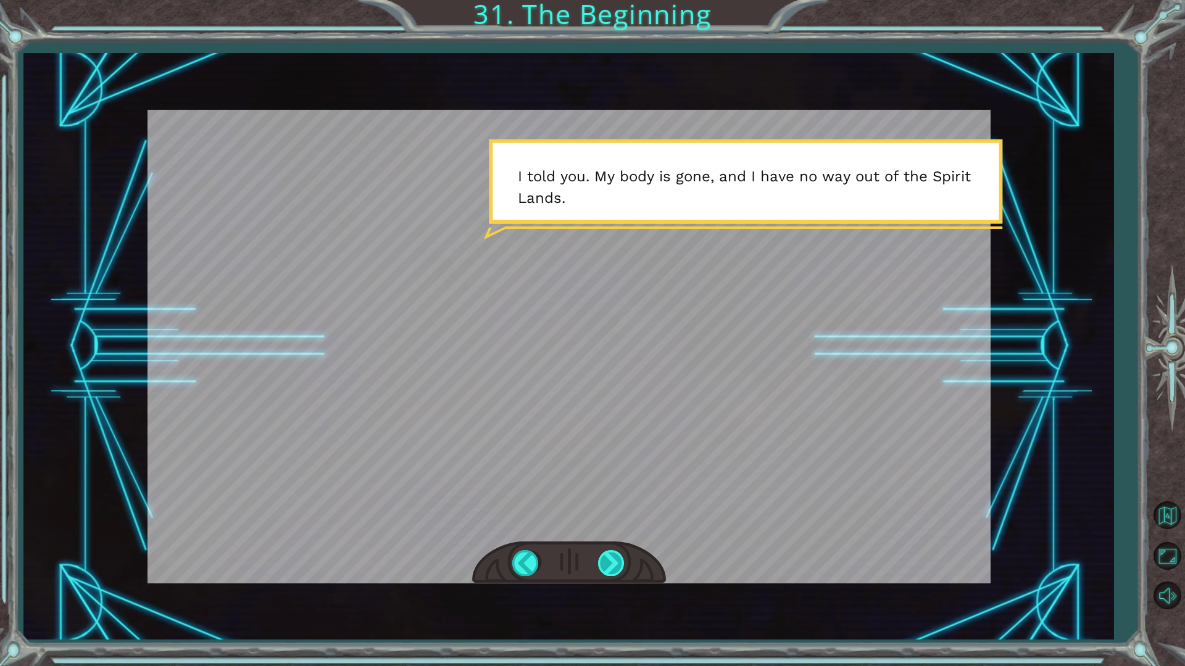
click at [602, 571] on div at bounding box center [612, 562] width 28 height 25
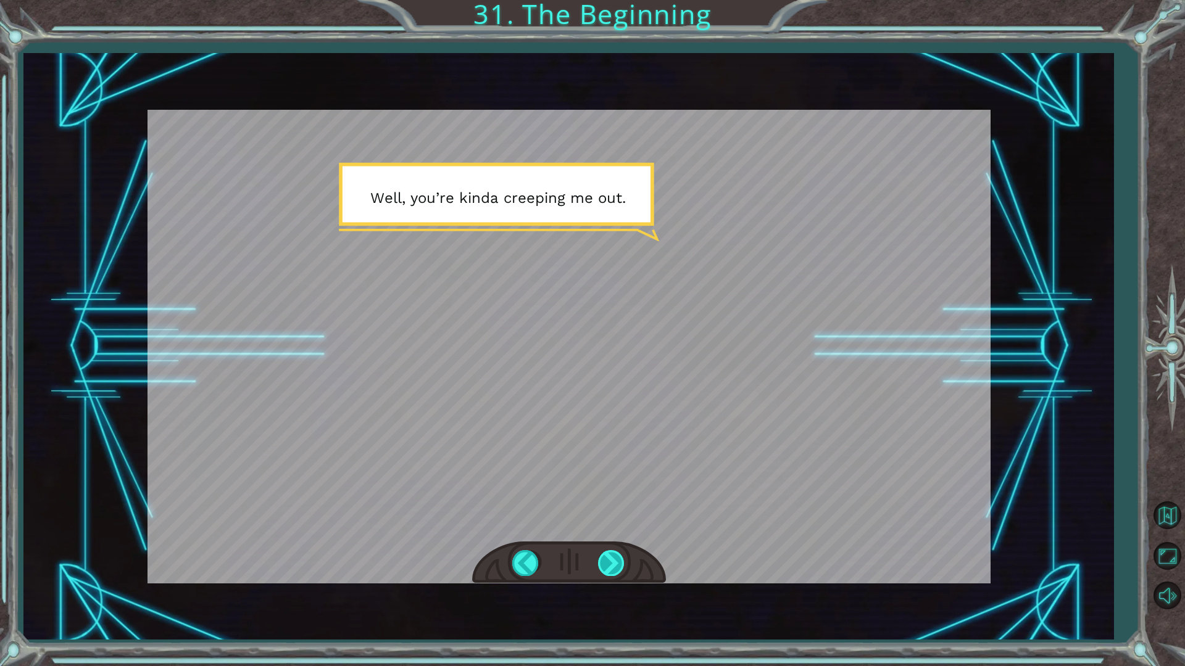
click at [601, 569] on div at bounding box center [612, 562] width 28 height 25
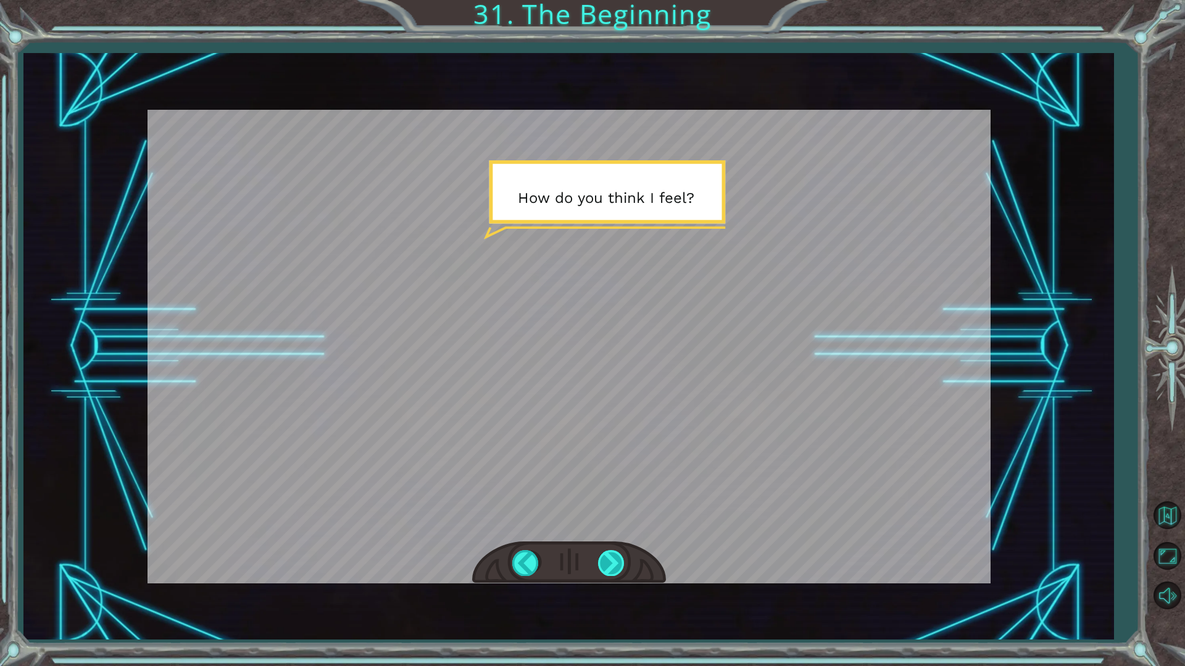
click at [605, 566] on div at bounding box center [612, 562] width 28 height 25
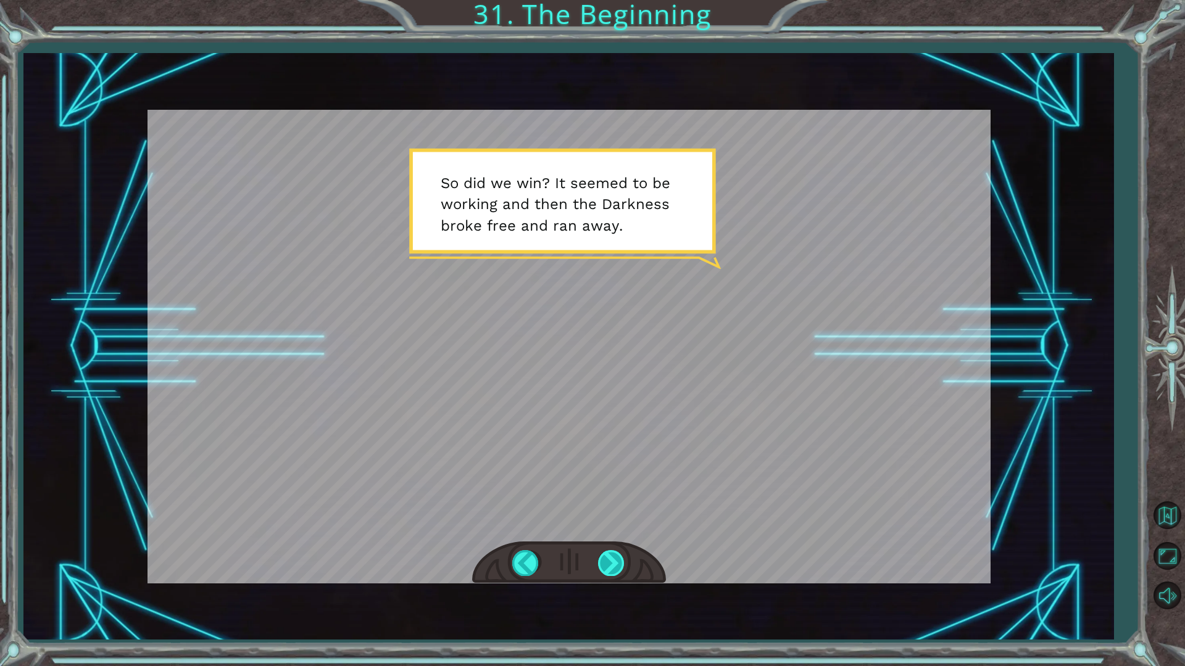
click at [605, 568] on div at bounding box center [612, 562] width 28 height 25
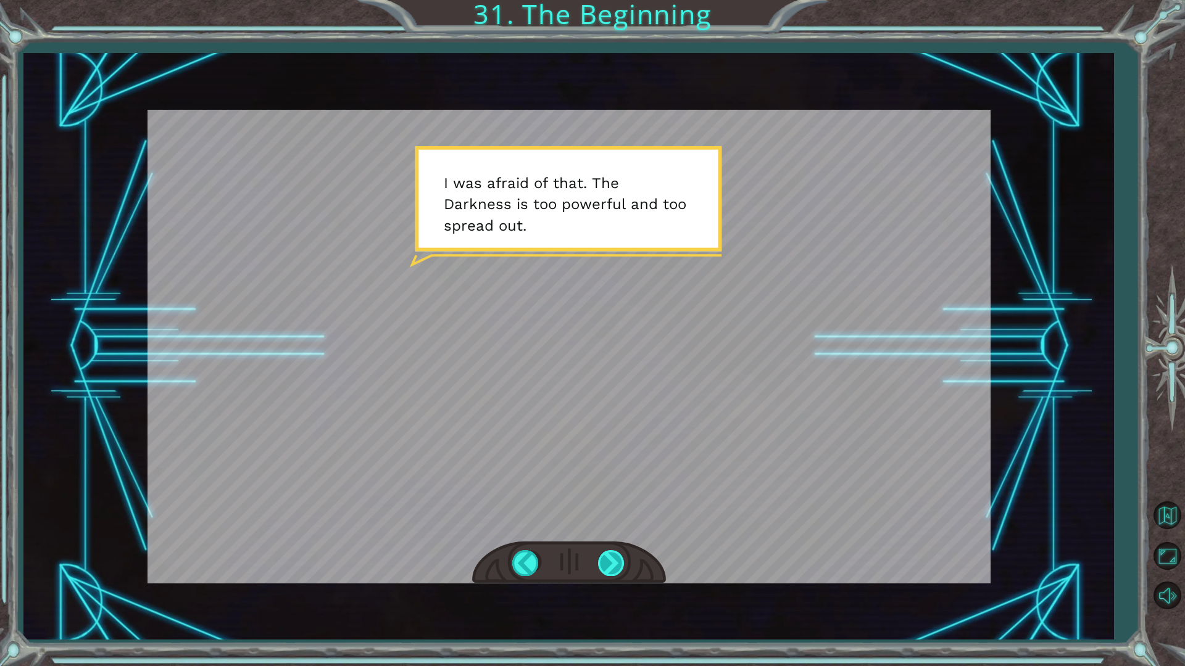
click at [611, 573] on div at bounding box center [612, 562] width 28 height 25
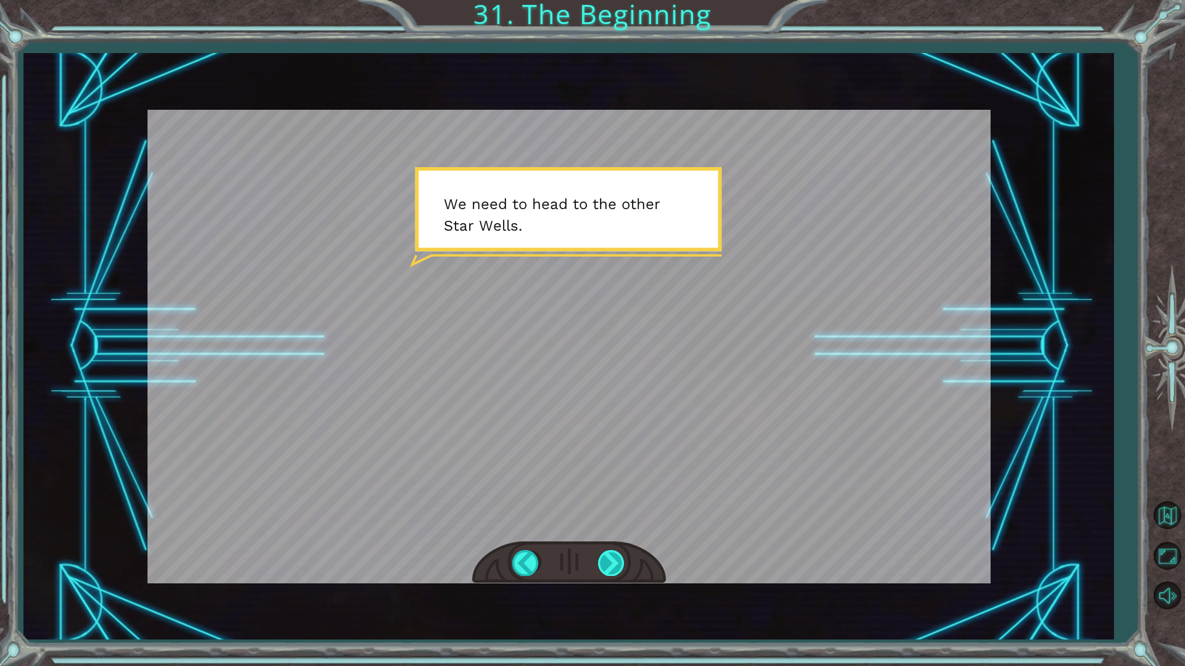
click at [612, 571] on div at bounding box center [612, 562] width 28 height 25
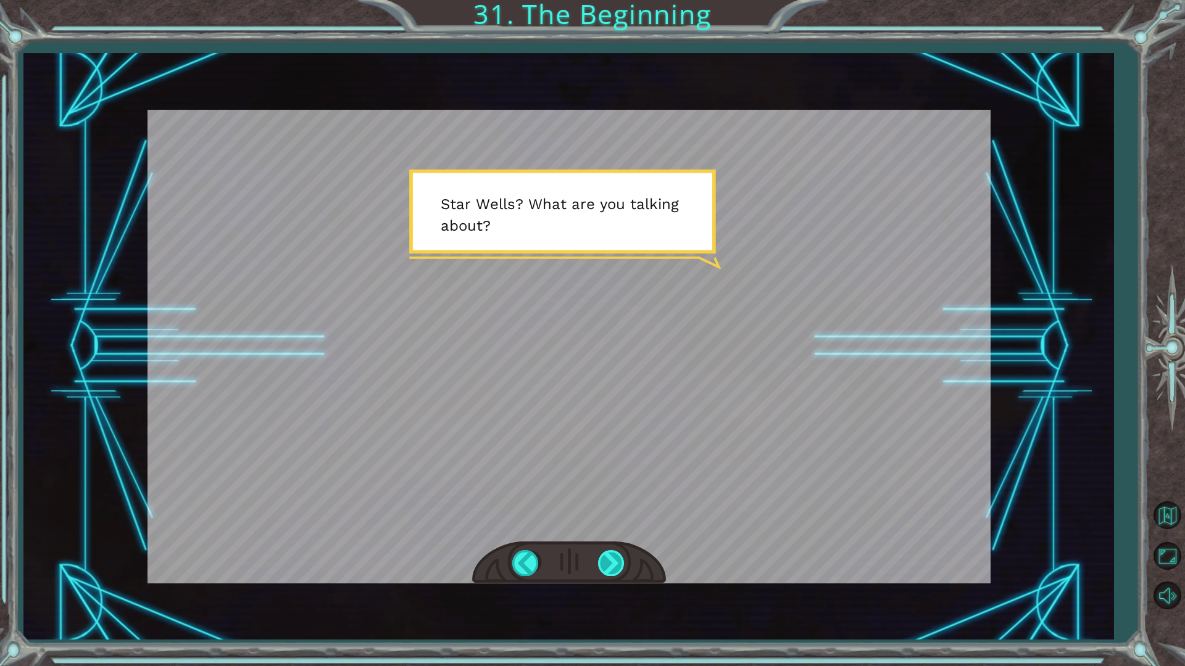
click at [608, 566] on div at bounding box center [612, 562] width 28 height 25
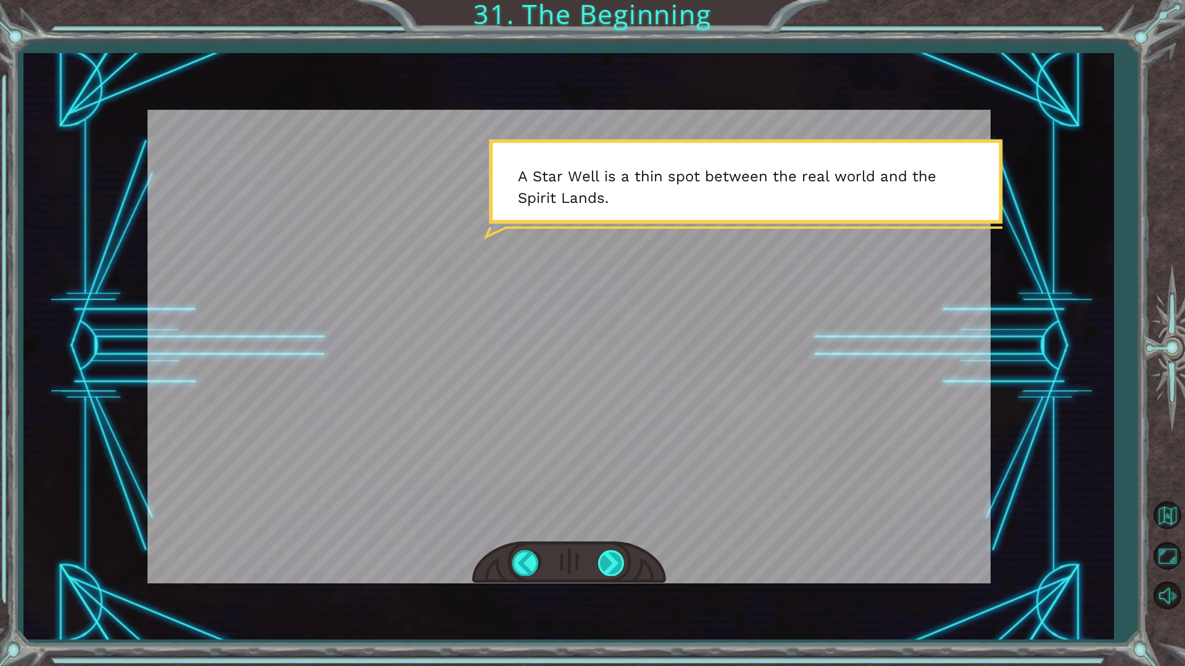
click at [608, 567] on div at bounding box center [612, 562] width 28 height 25
click at [604, 567] on div at bounding box center [612, 562] width 28 height 25
click at [604, 568] on div at bounding box center [612, 562] width 28 height 25
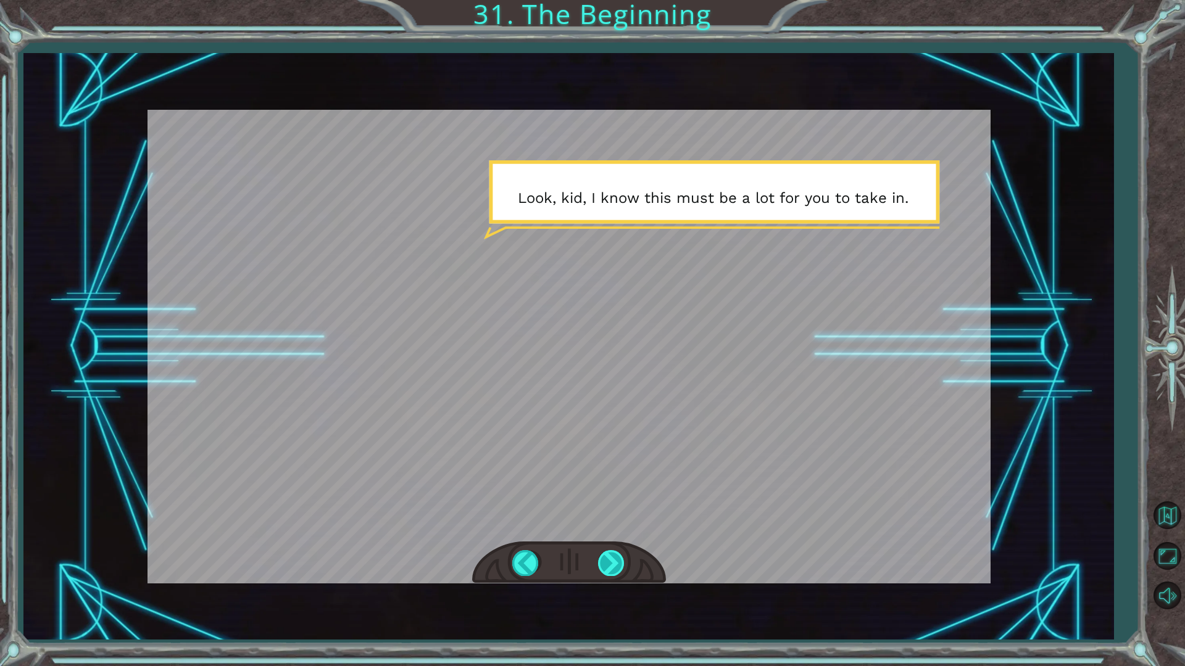
click at [604, 568] on div at bounding box center [612, 562] width 28 height 25
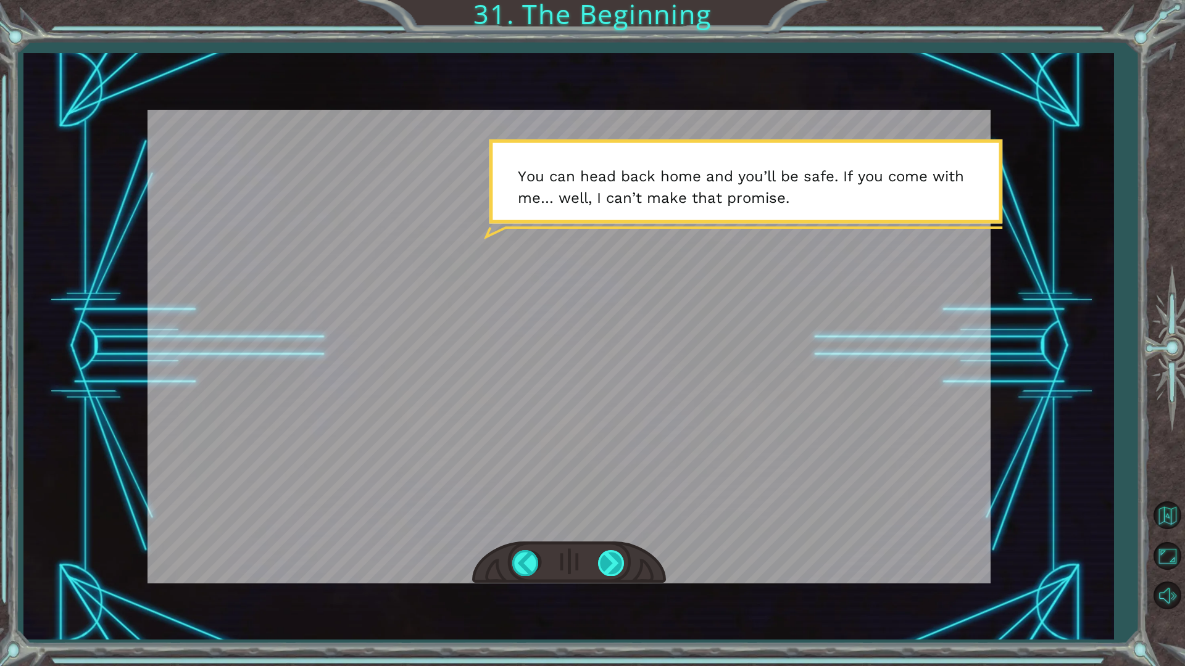
click at [603, 569] on div at bounding box center [612, 562] width 28 height 25
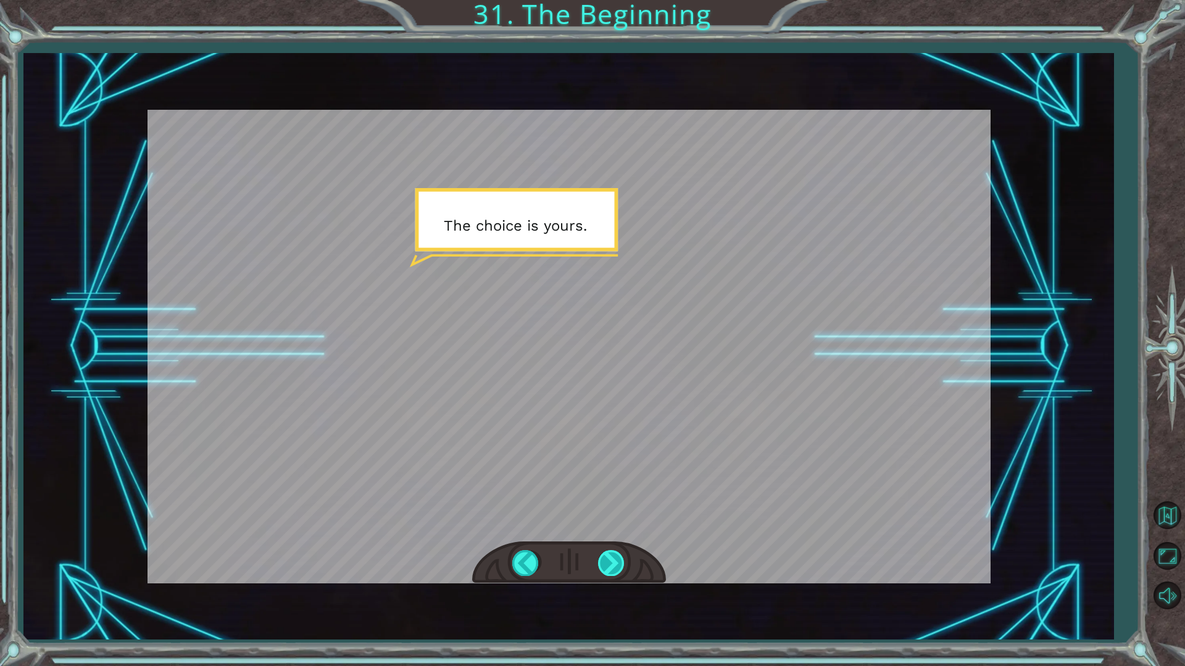
click at [603, 569] on div at bounding box center [612, 562] width 28 height 25
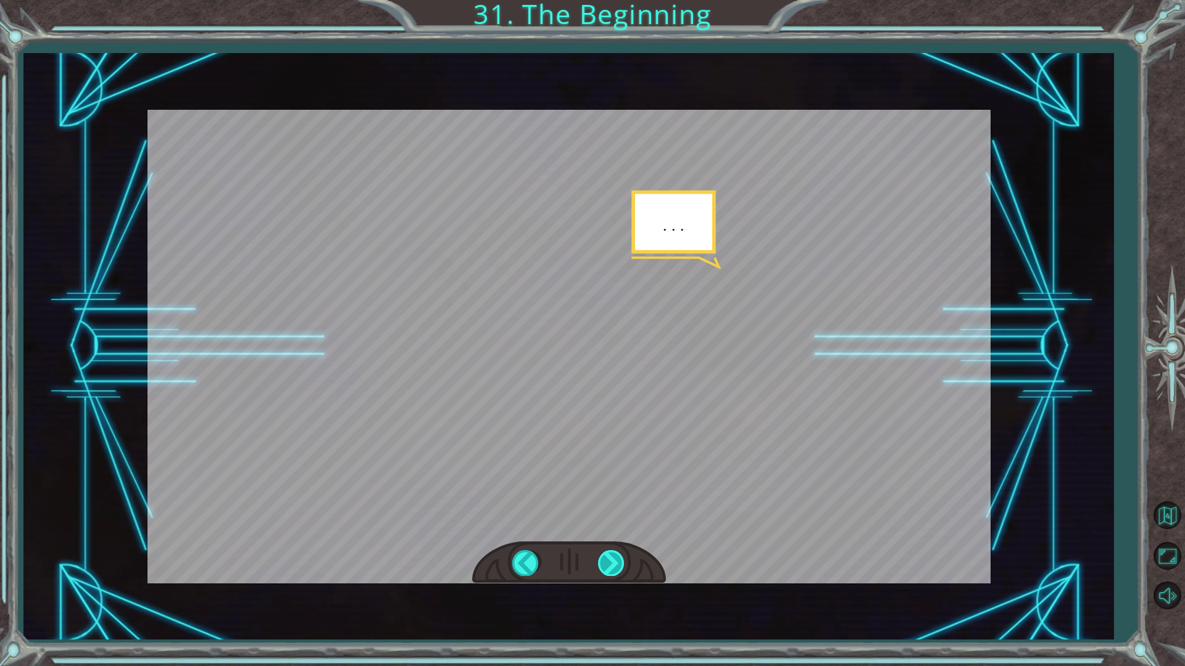
click at [603, 569] on div at bounding box center [612, 562] width 28 height 25
